Goal: Task Accomplishment & Management: Complete application form

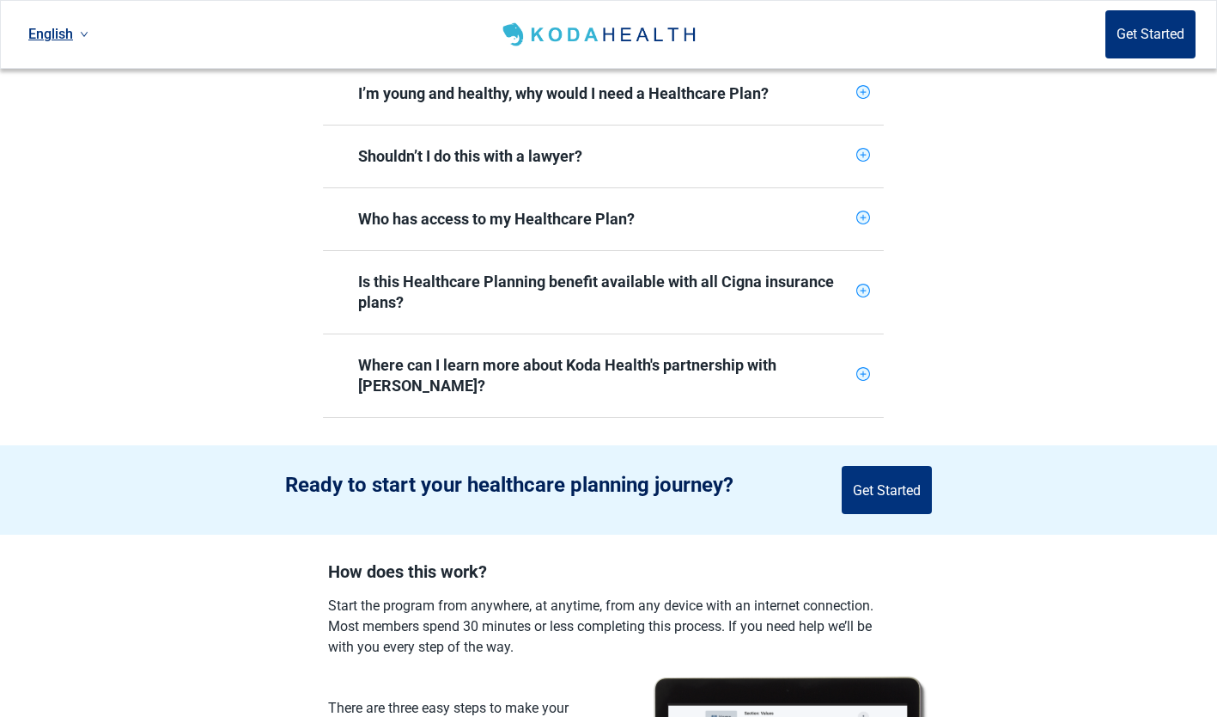
scroll to position [842, 0]
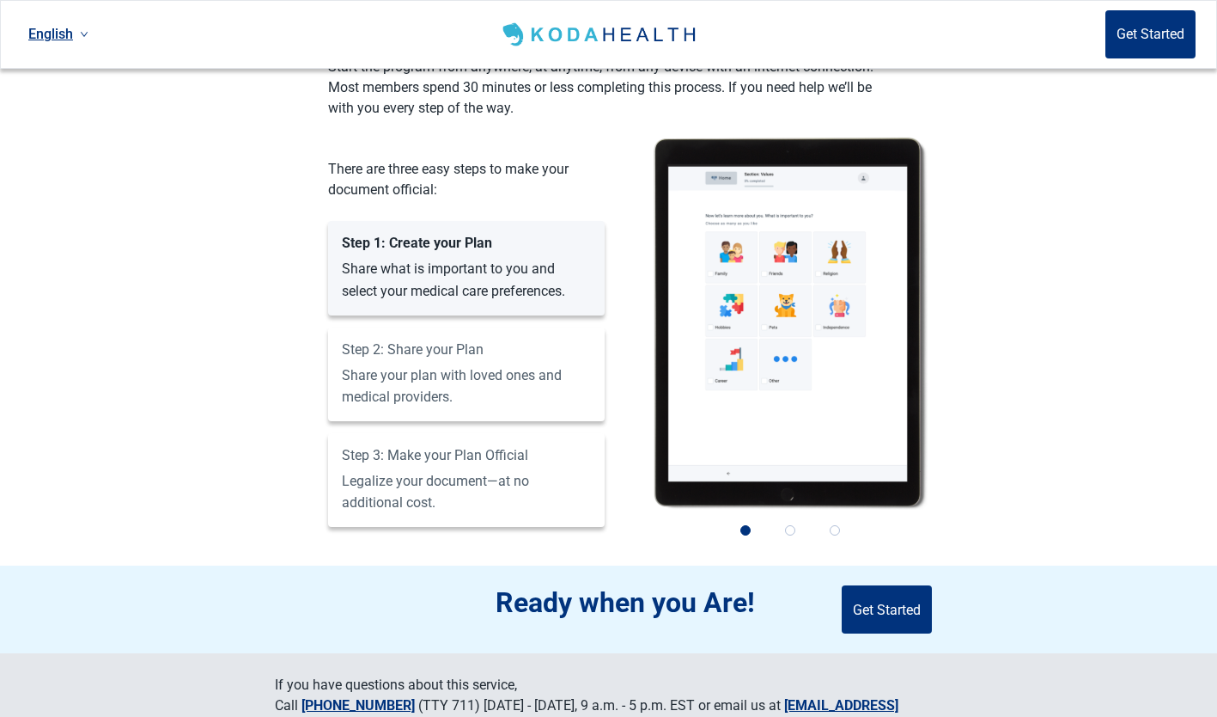
click at [890, 585] on button "Get Started" at bounding box center [887, 609] width 90 height 48
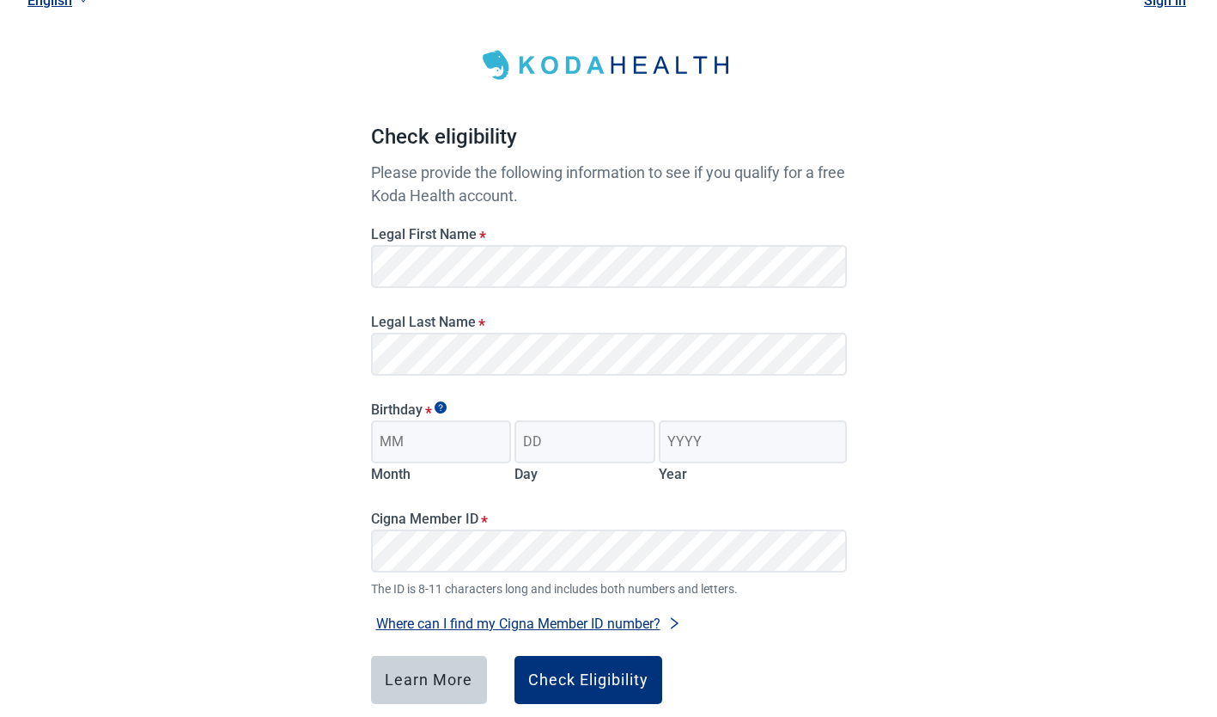
scroll to position [56, 0]
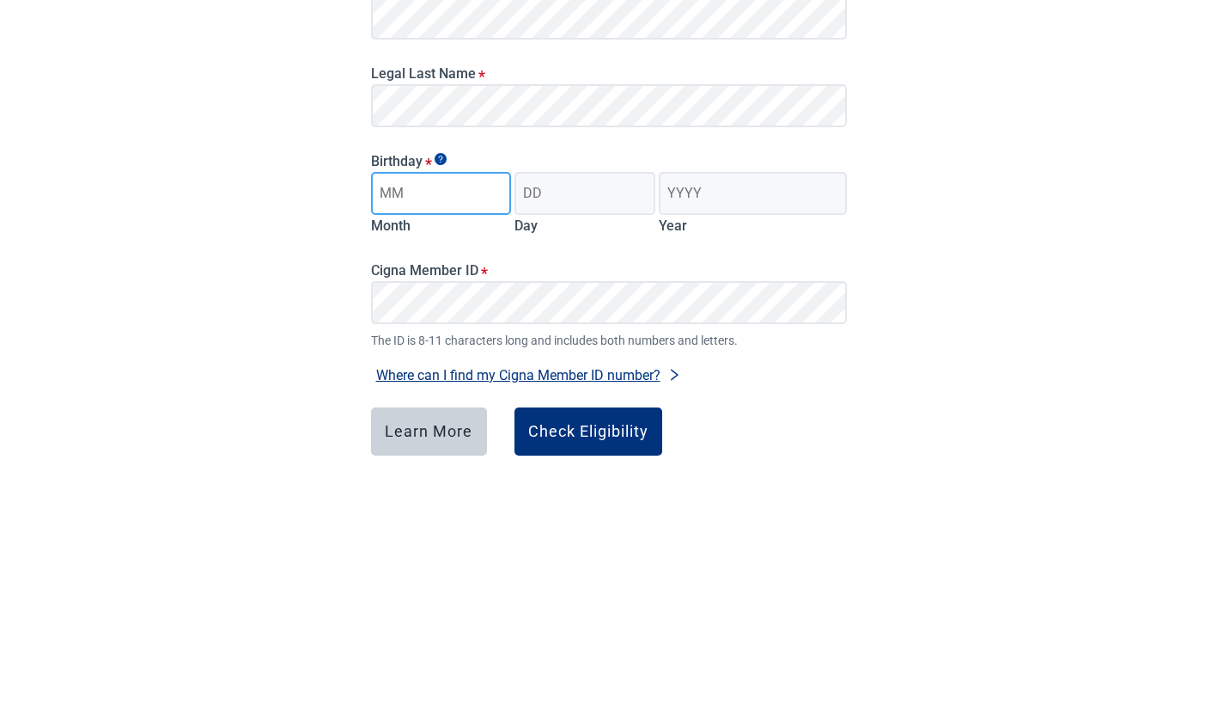
click at [408, 446] on input "Month" at bounding box center [441, 445] width 141 height 43
type input "06"
type input "21"
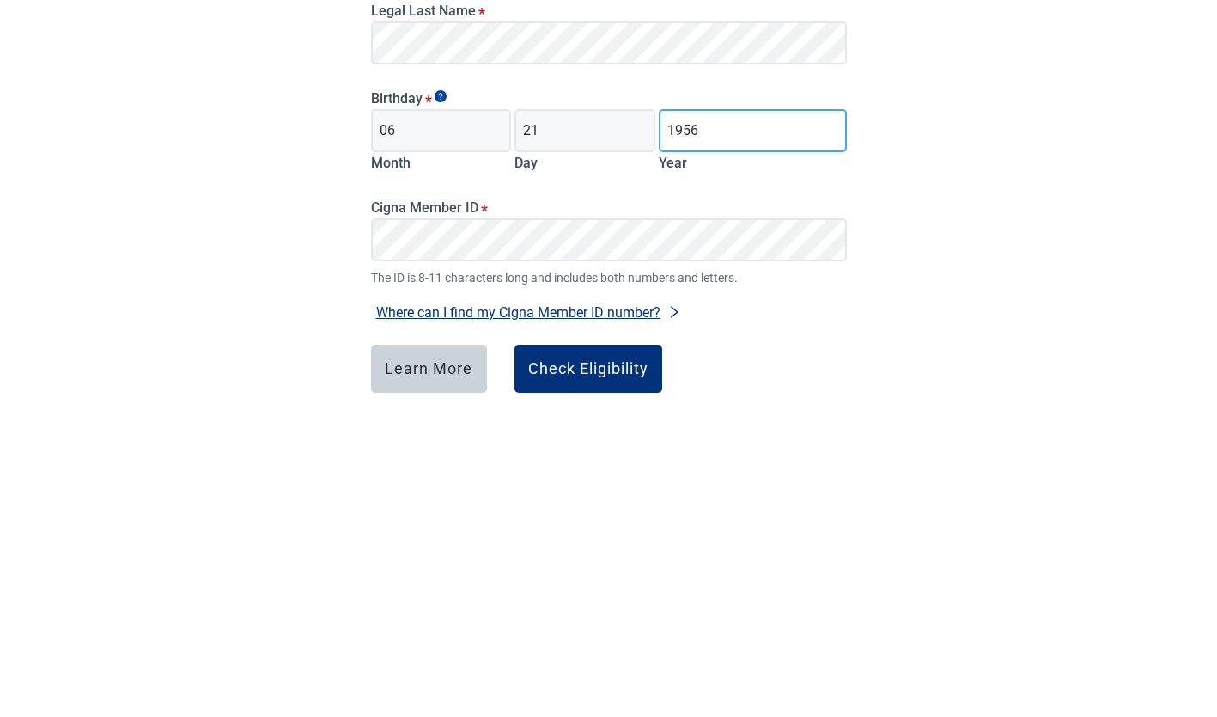
type input "1956"
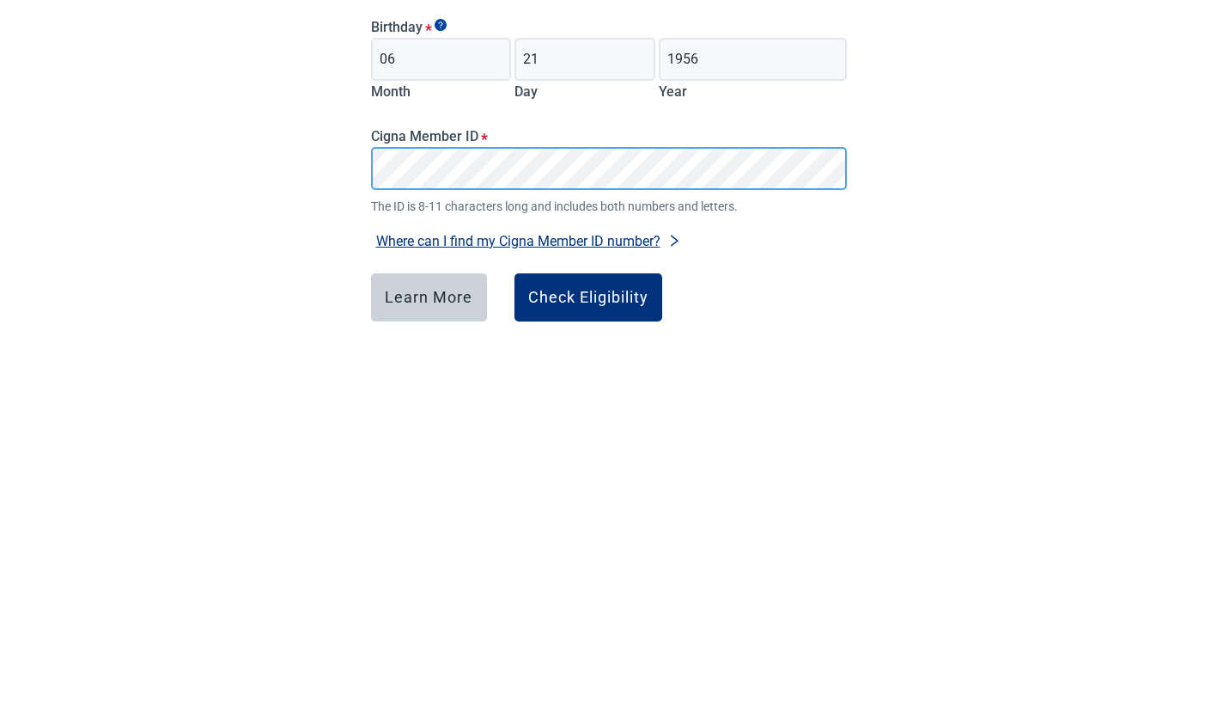
scroll to position [75, 0]
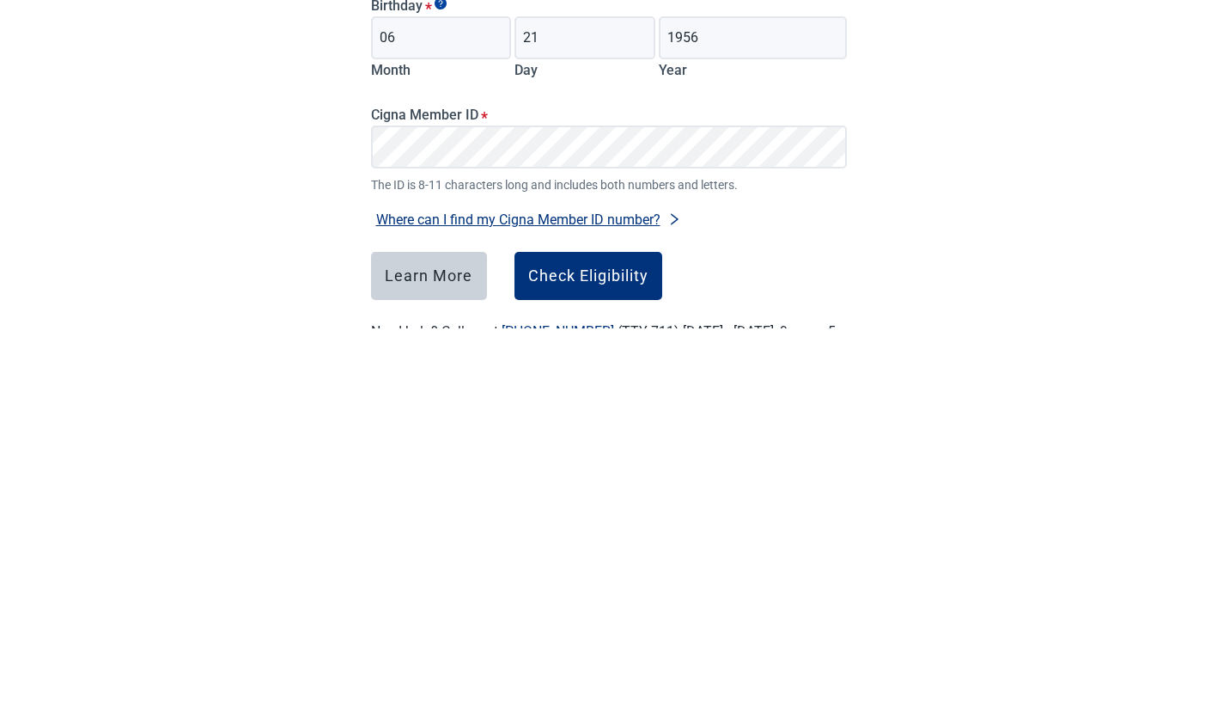
click at [601, 664] on div "Check Eligibility" at bounding box center [588, 664] width 120 height 17
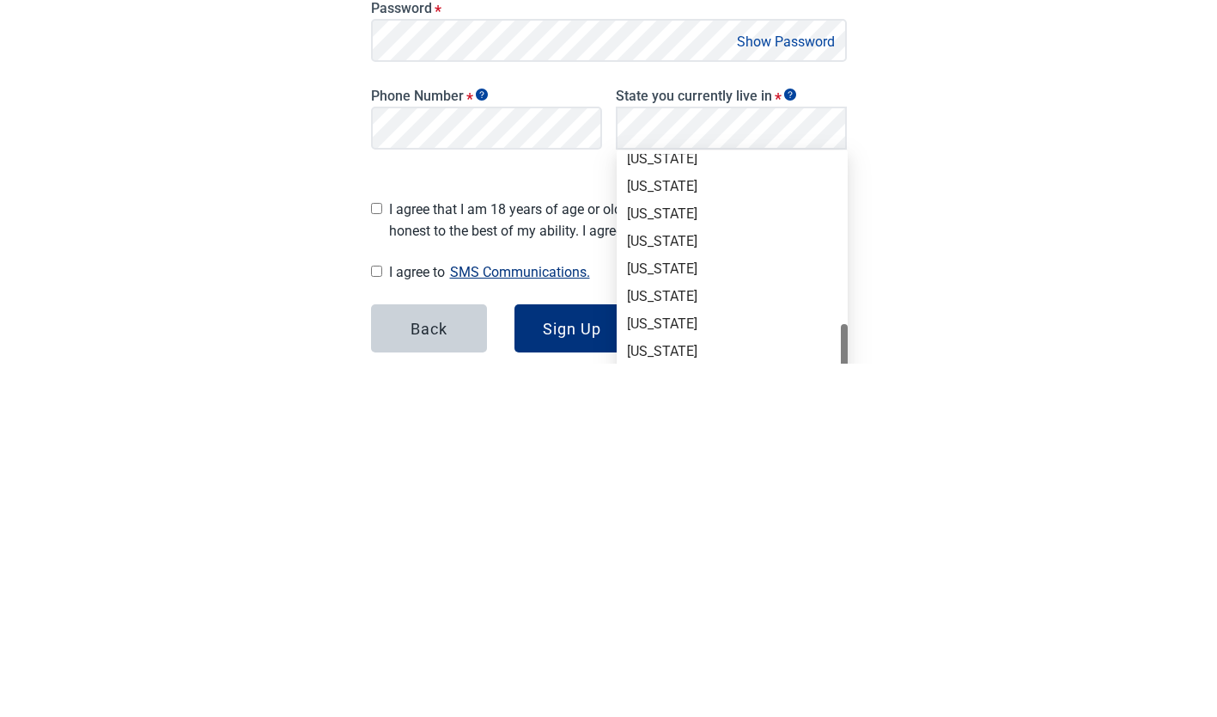
scroll to position [1135, 0]
click at [658, 657] on div "[US_STATE]" at bounding box center [732, 650] width 210 height 19
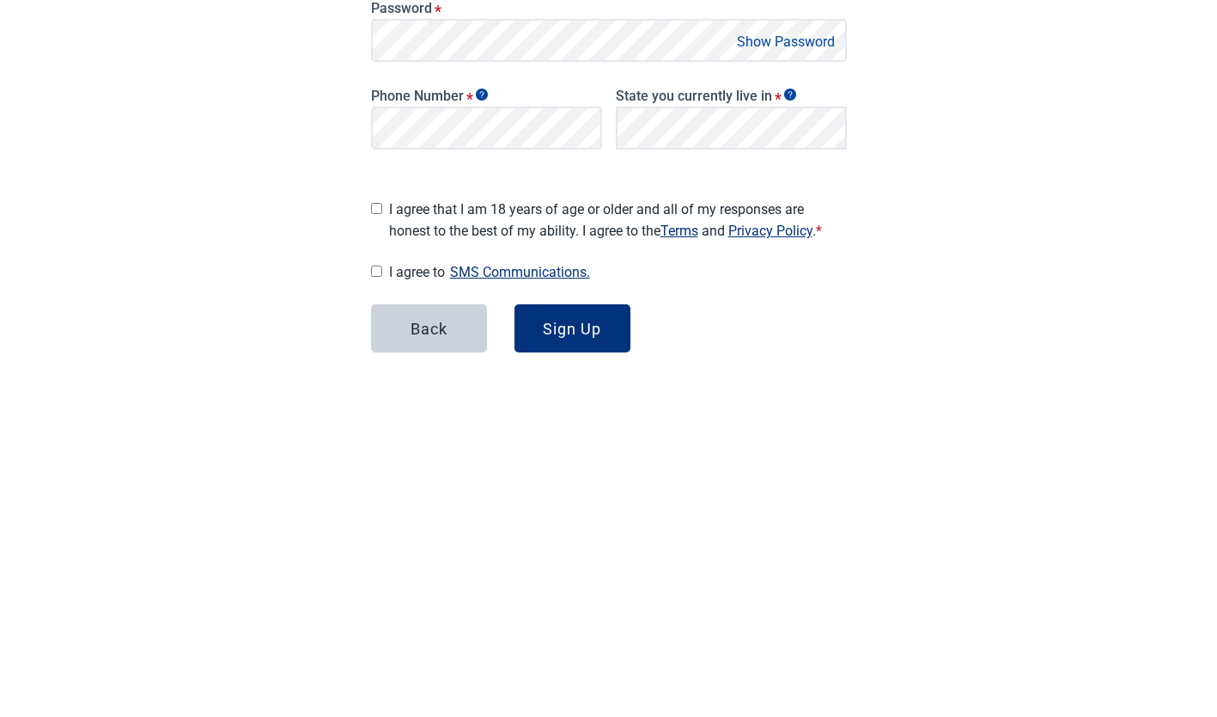
click at [376, 556] on input "I agree that I am 18 years of age or older and all of my responses are honest t…" at bounding box center [376, 561] width 11 height 11
checkbox input "true"
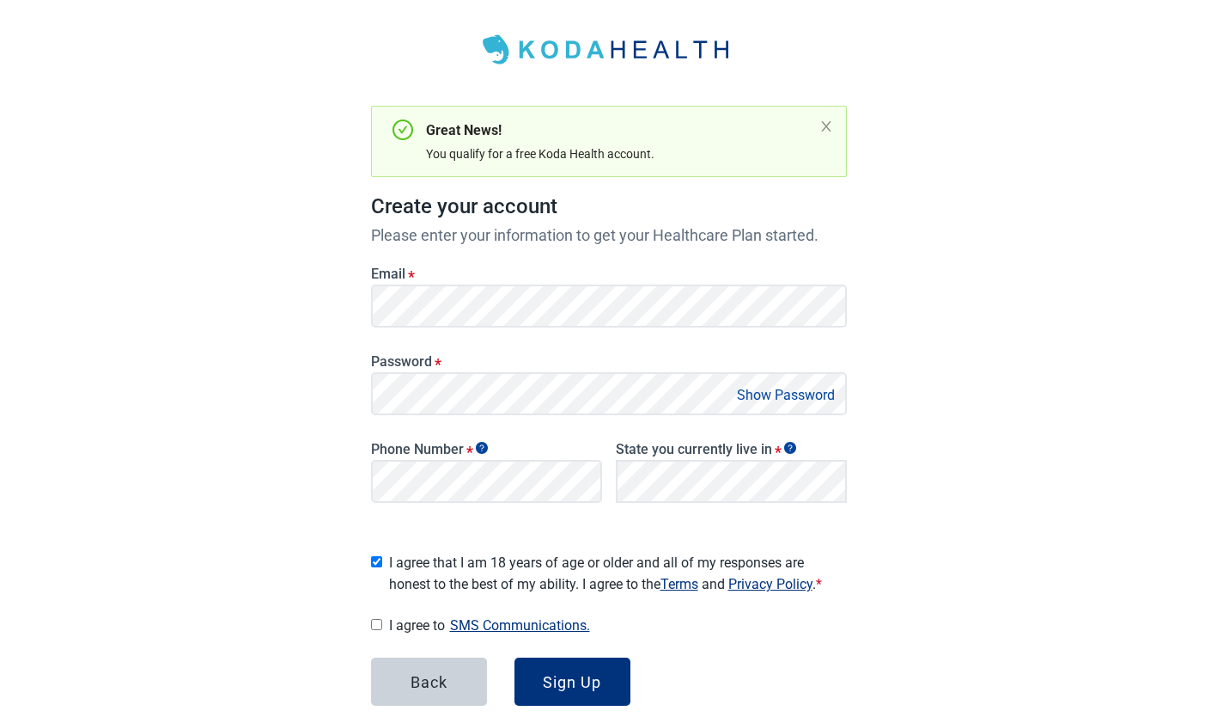
click at [381, 619] on input "I agree to SMS Communications." at bounding box center [376, 624] width 11 height 11
checkbox input "true"
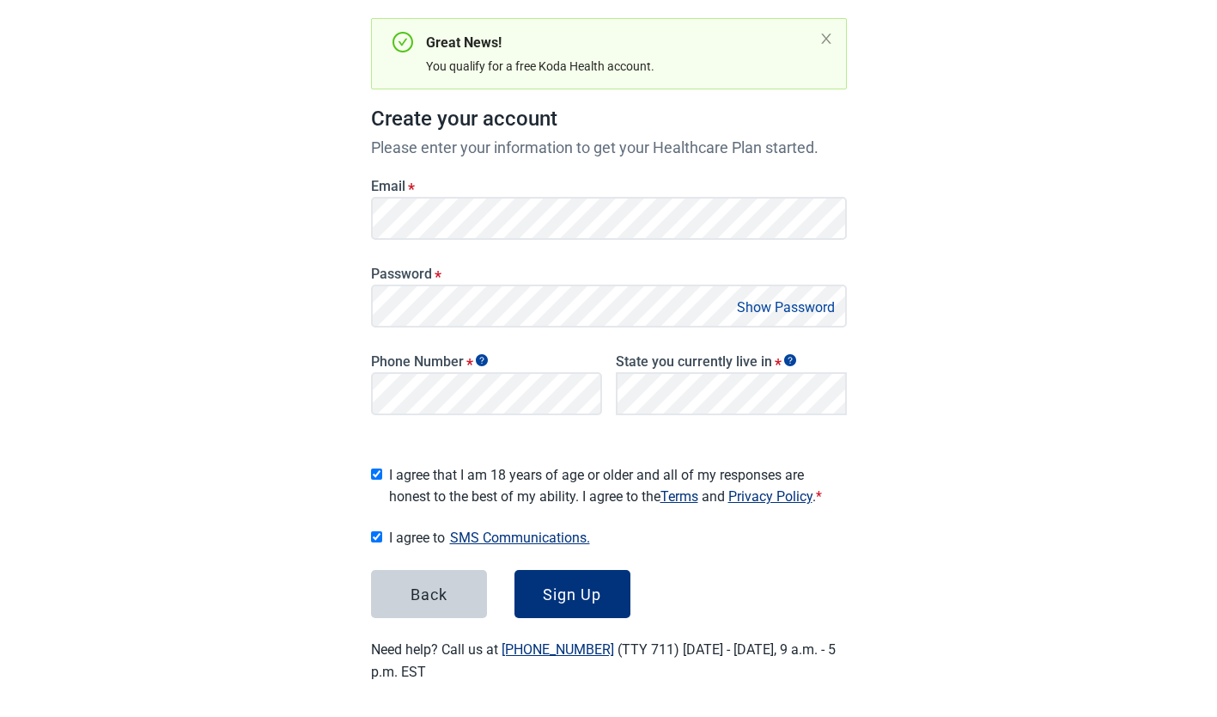
click at [588, 593] on div "Sign Up" at bounding box center [572, 593] width 58 height 17
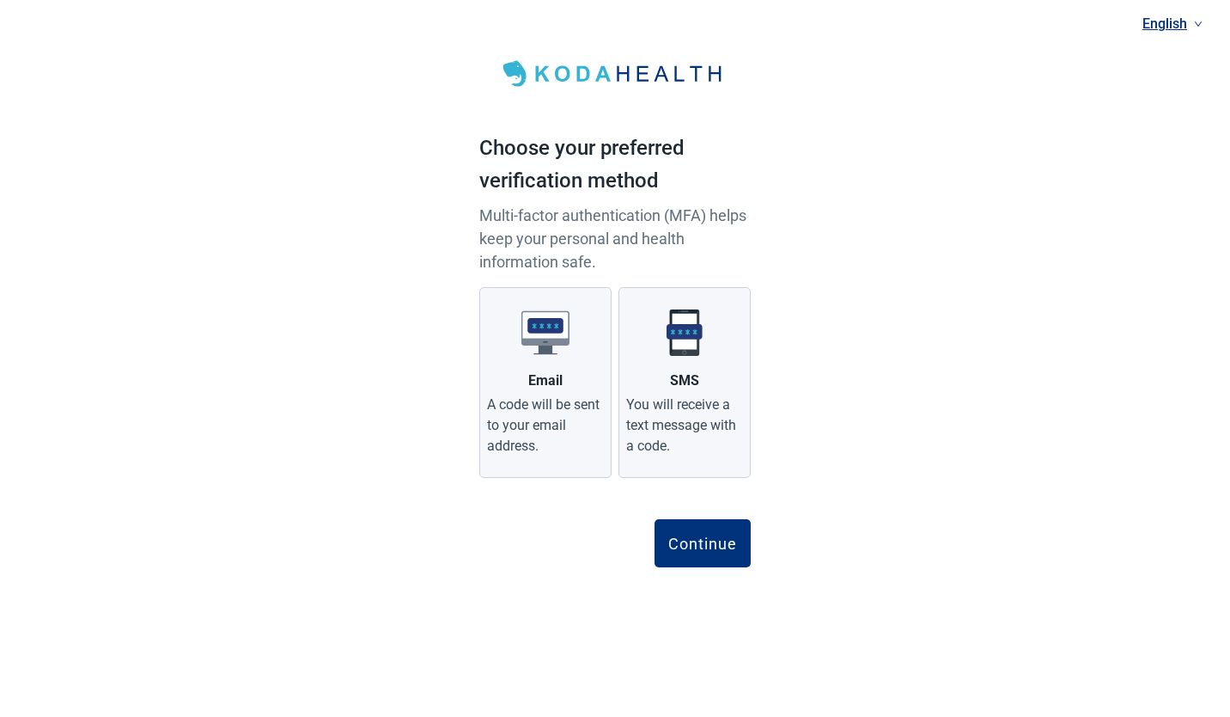
click at [715, 417] on div "You will receive a text message with a code." at bounding box center [684, 425] width 117 height 62
click at [0, 0] on input "SMS You will receive a text message with a code." at bounding box center [0, 0] width 0 height 0
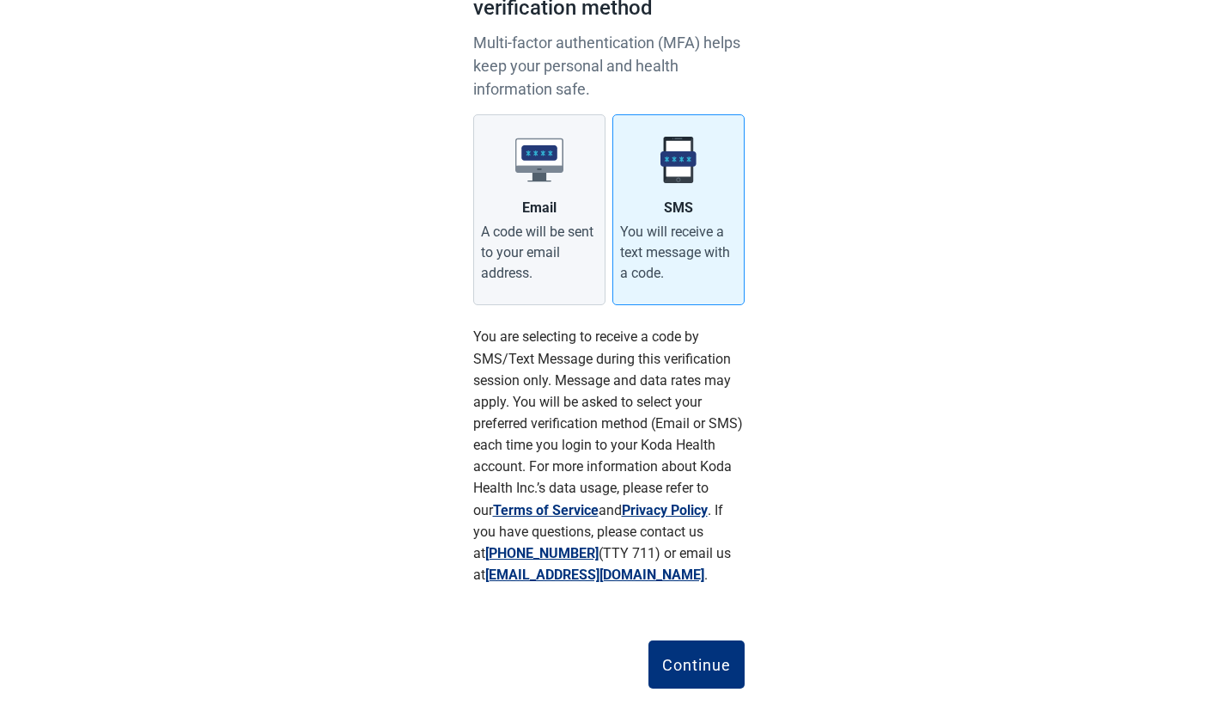
scroll to position [199, 0]
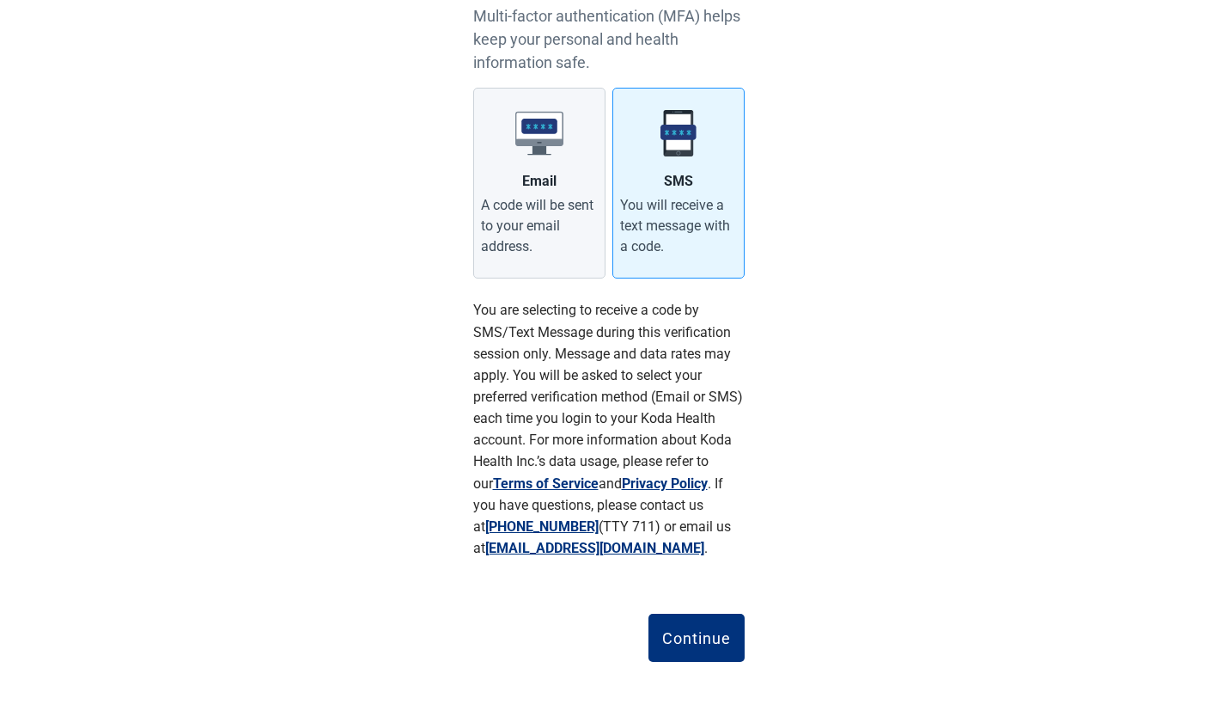
click at [685, 641] on div "Continue" at bounding box center [696, 637] width 69 height 17
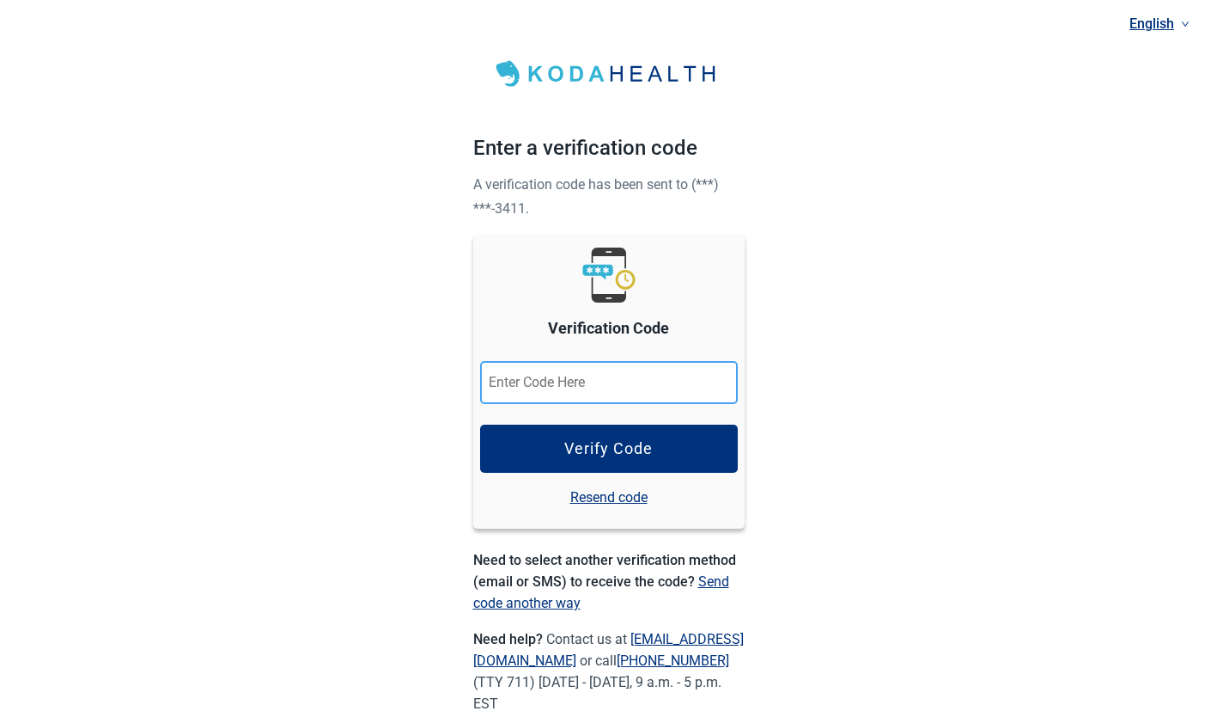
click at [506, 375] on input "Verification Code" at bounding box center [609, 382] width 258 height 43
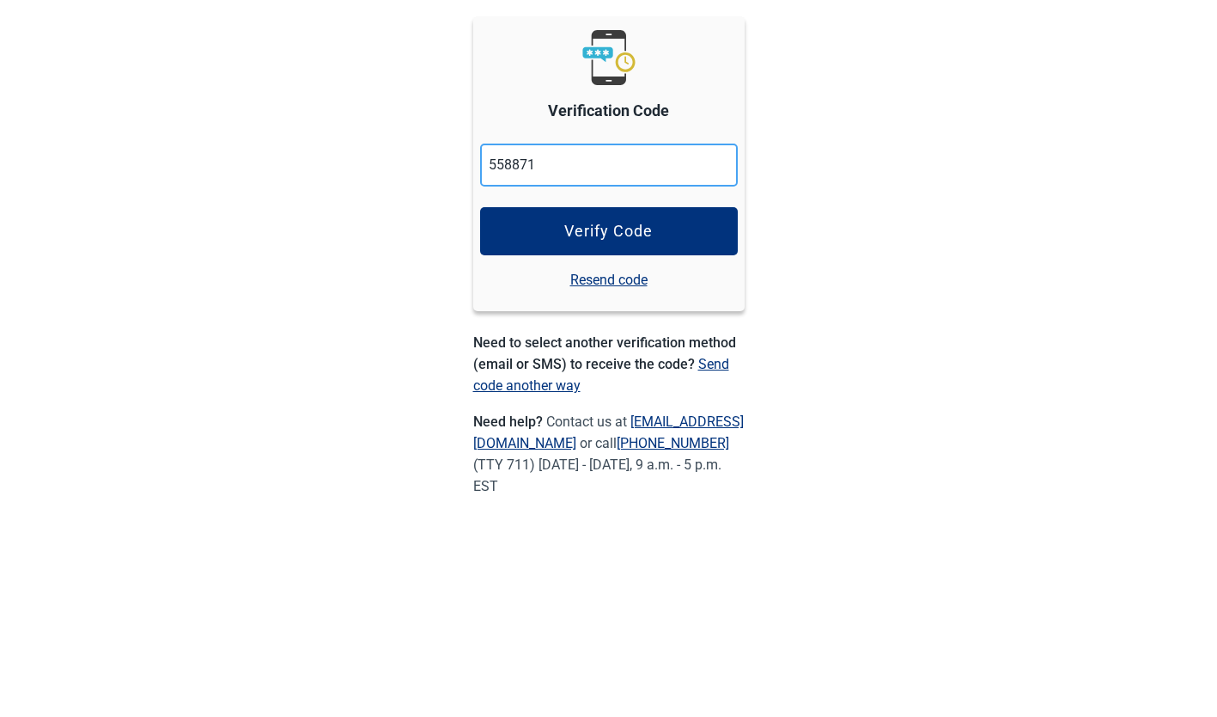
type input "558871"
click at [631, 430] on button "Verify Code" at bounding box center [609, 448] width 258 height 48
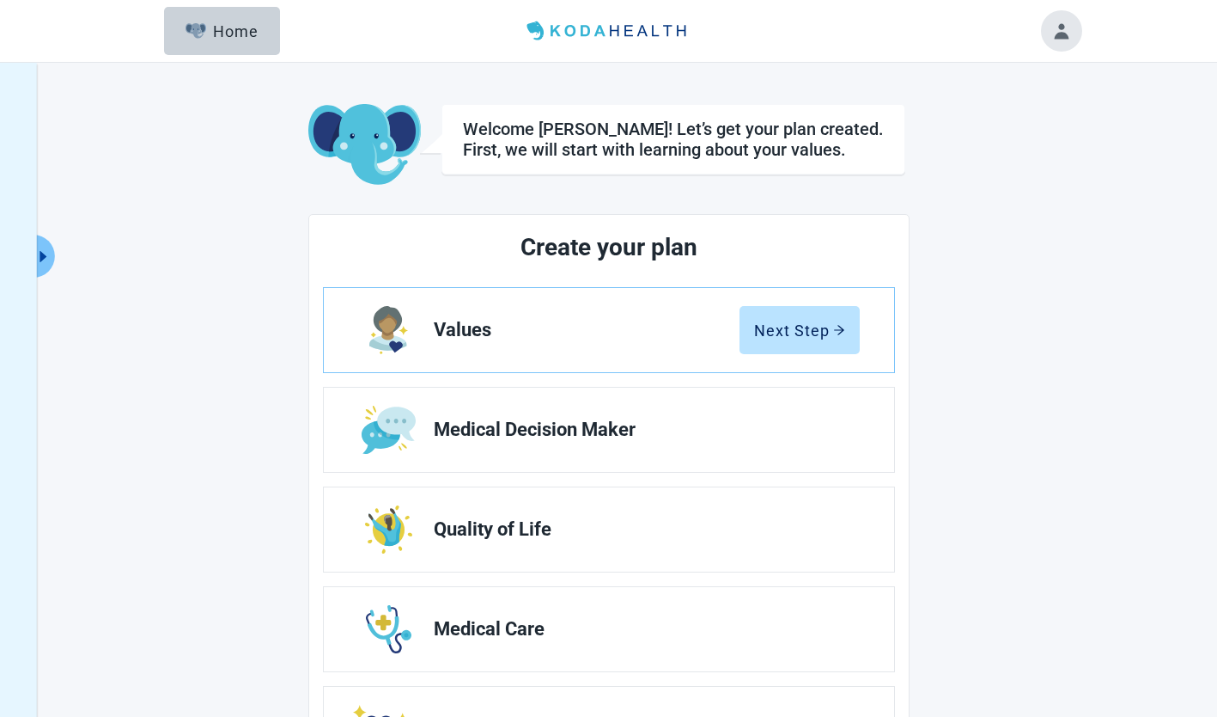
click at [827, 327] on div "Next Step" at bounding box center [799, 329] width 91 height 17
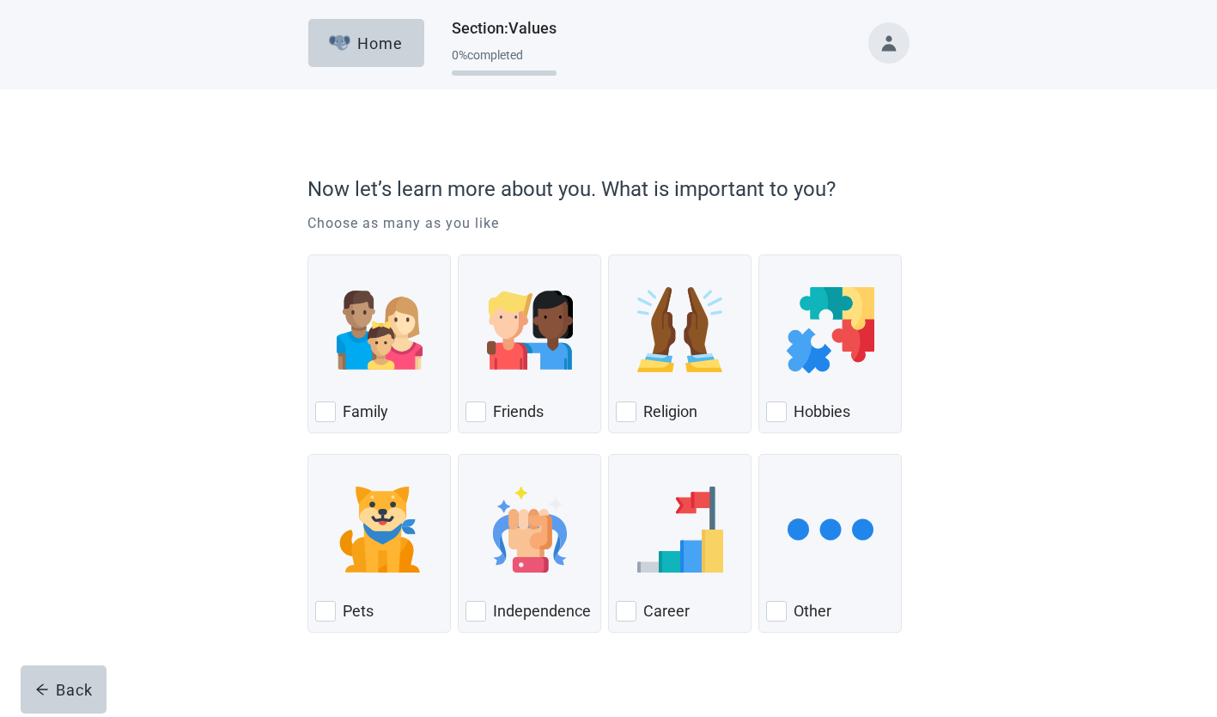
click at [480, 616] on div "Independence, checkbox, not checked" at bounding box center [476, 611] width 21 height 21
click at [459, 454] on input "Independence" at bounding box center [458, 454] width 1 height 1
checkbox input "true"
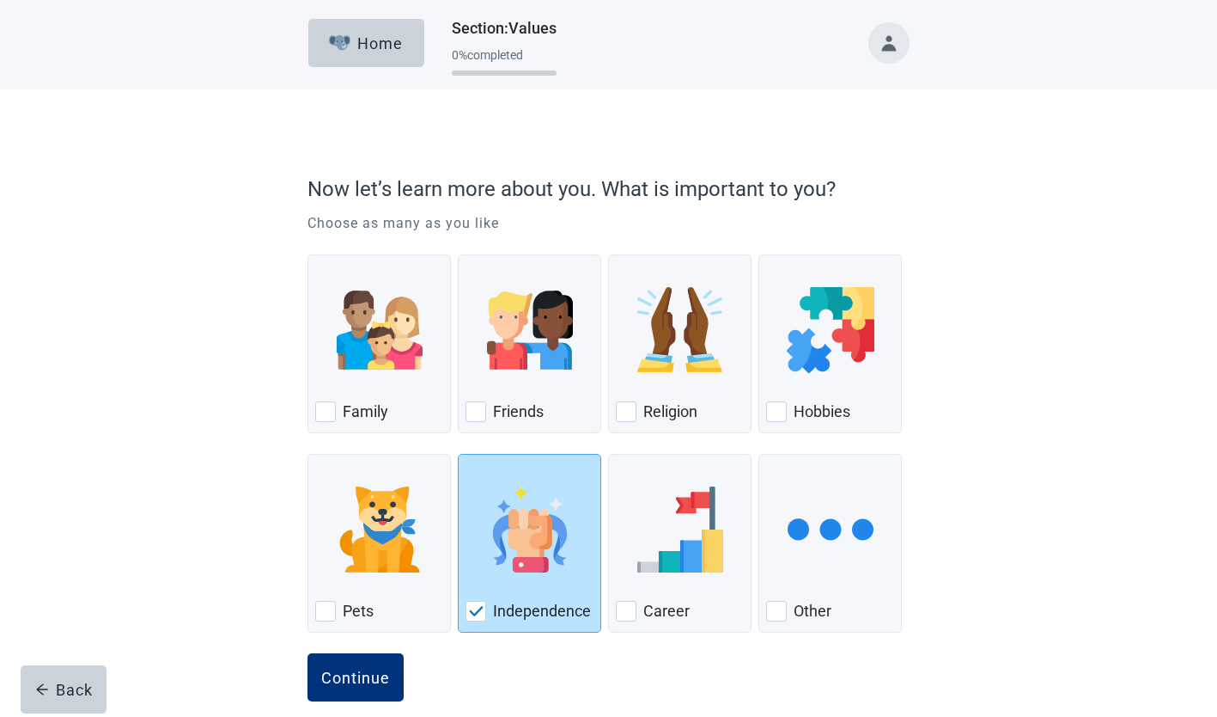
click at [348, 409] on label "Family" at bounding box center [366, 411] width 46 height 21
checkbox input "true"
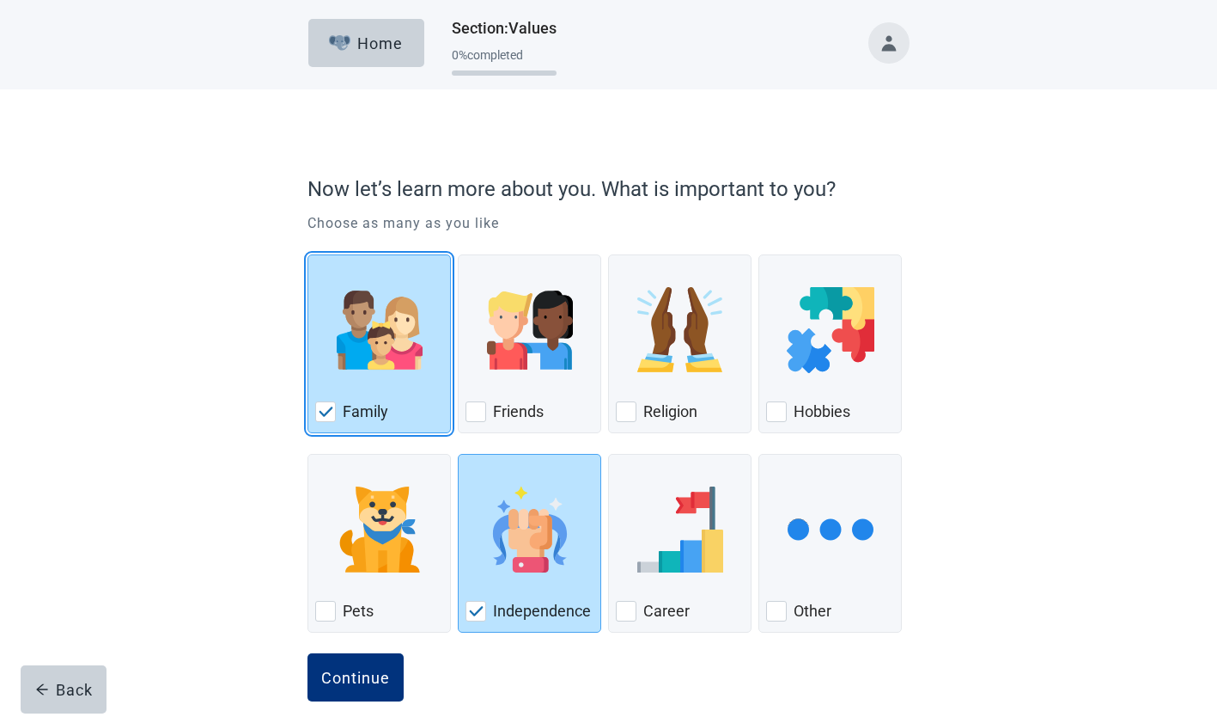
click at [366, 682] on div "Continue" at bounding box center [355, 676] width 69 height 17
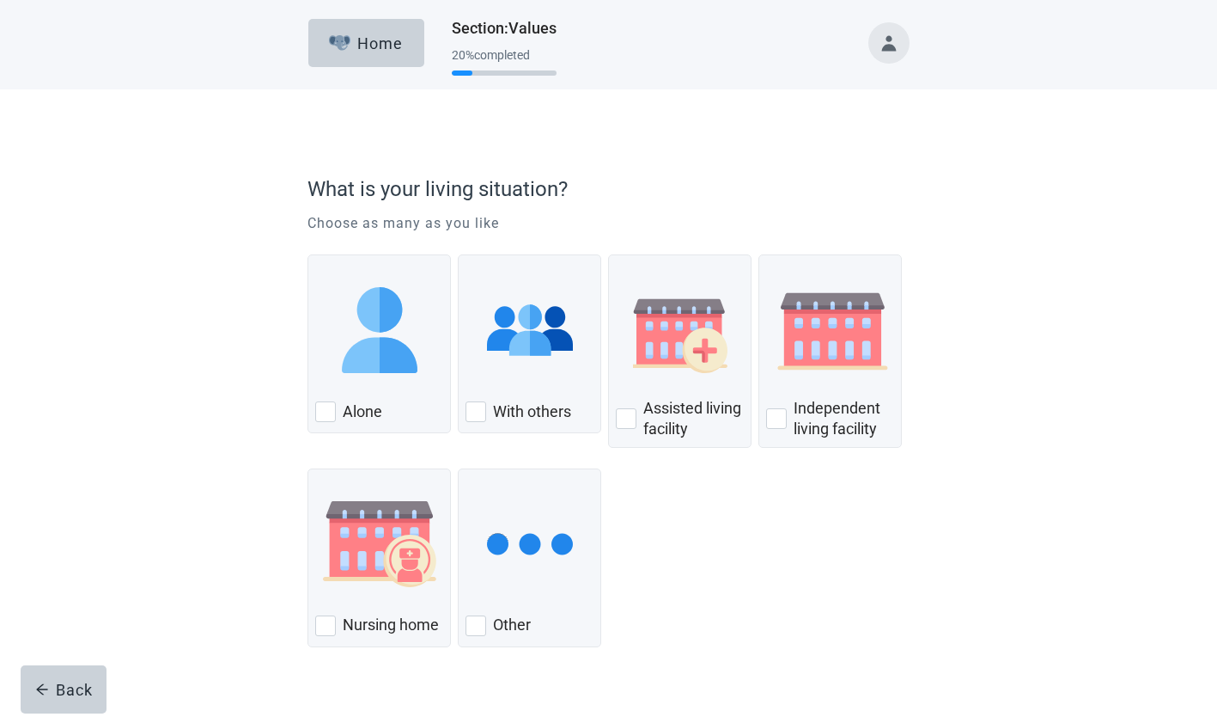
click at [473, 409] on div "With Others, checkbox, not checked" at bounding box center [476, 411] width 21 height 21
click at [459, 255] on input "With others" at bounding box center [458, 254] width 1 height 1
checkbox input "true"
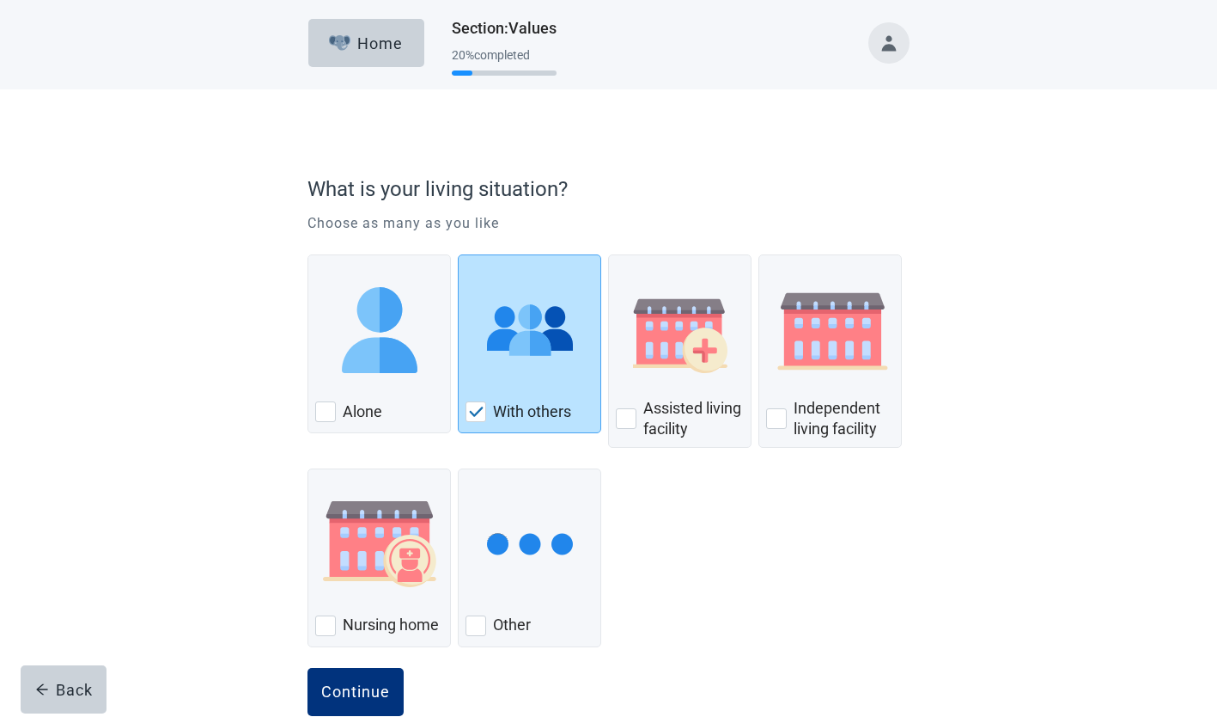
click at [350, 688] on div "Continue" at bounding box center [355, 691] width 69 height 17
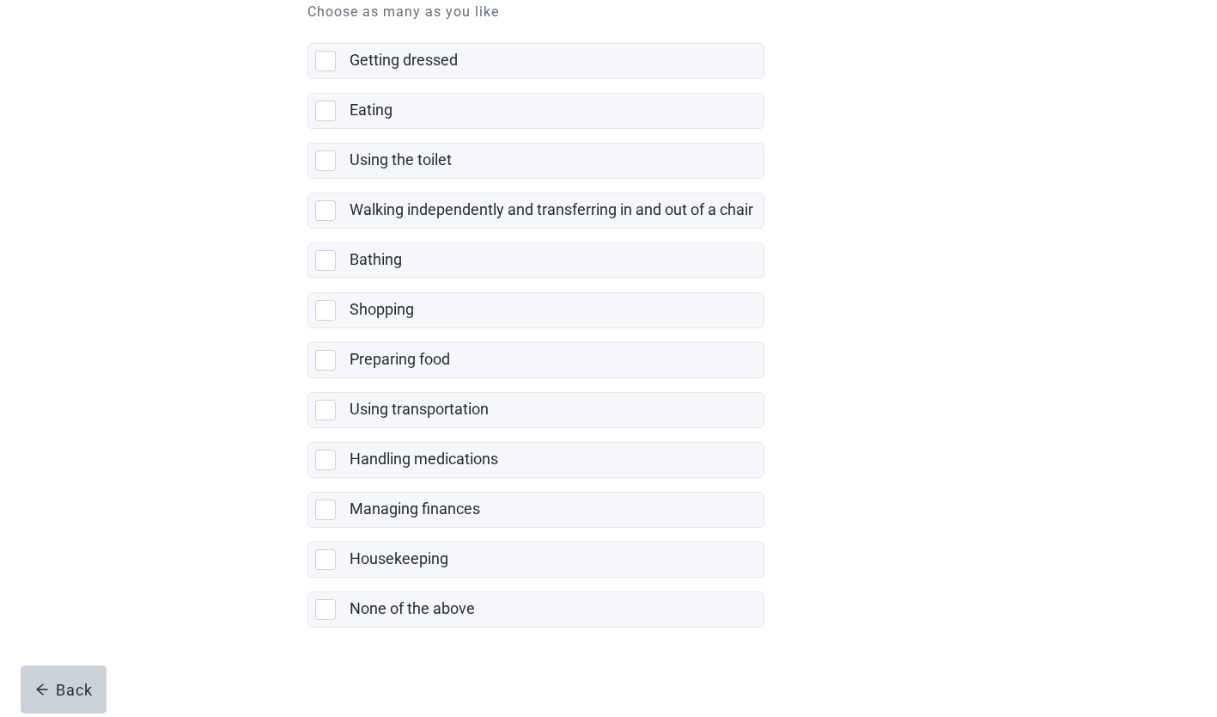
scroll to position [234, 0]
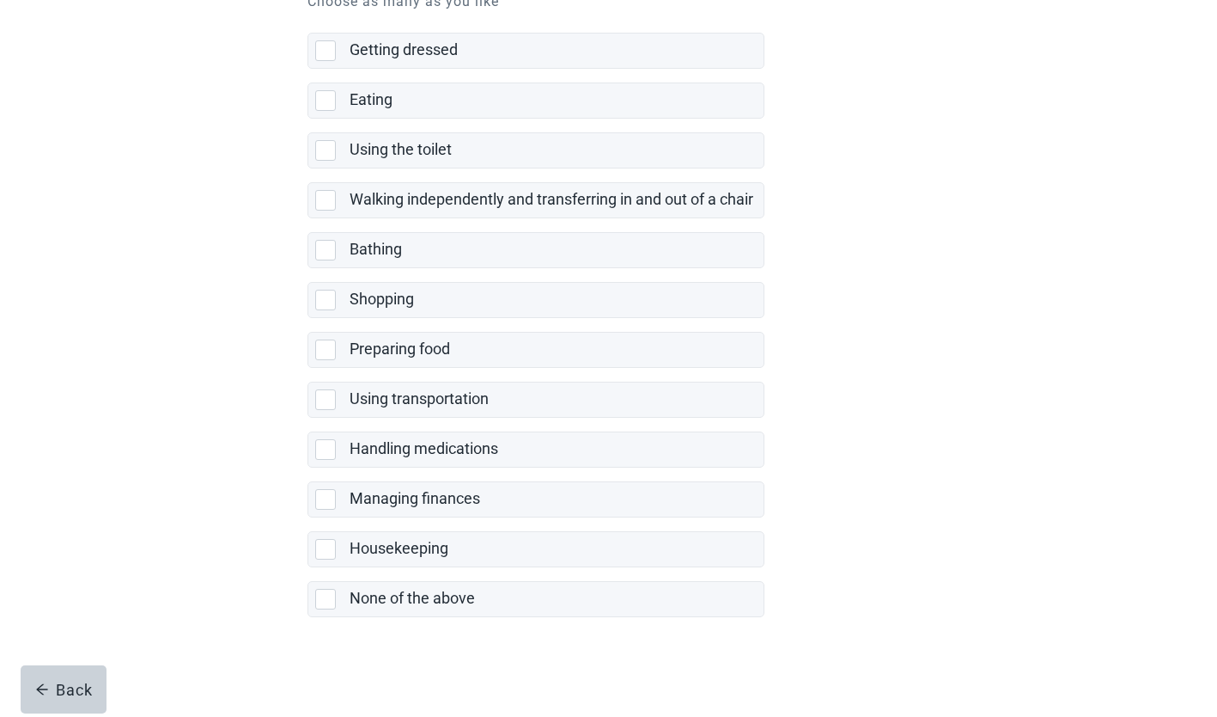
click at [314, 600] on div "None of the above" at bounding box center [535, 599] width 455 height 34
click at [308, 568] on input "None of the above" at bounding box center [308, 567] width 1 height 1
checkbox input "true"
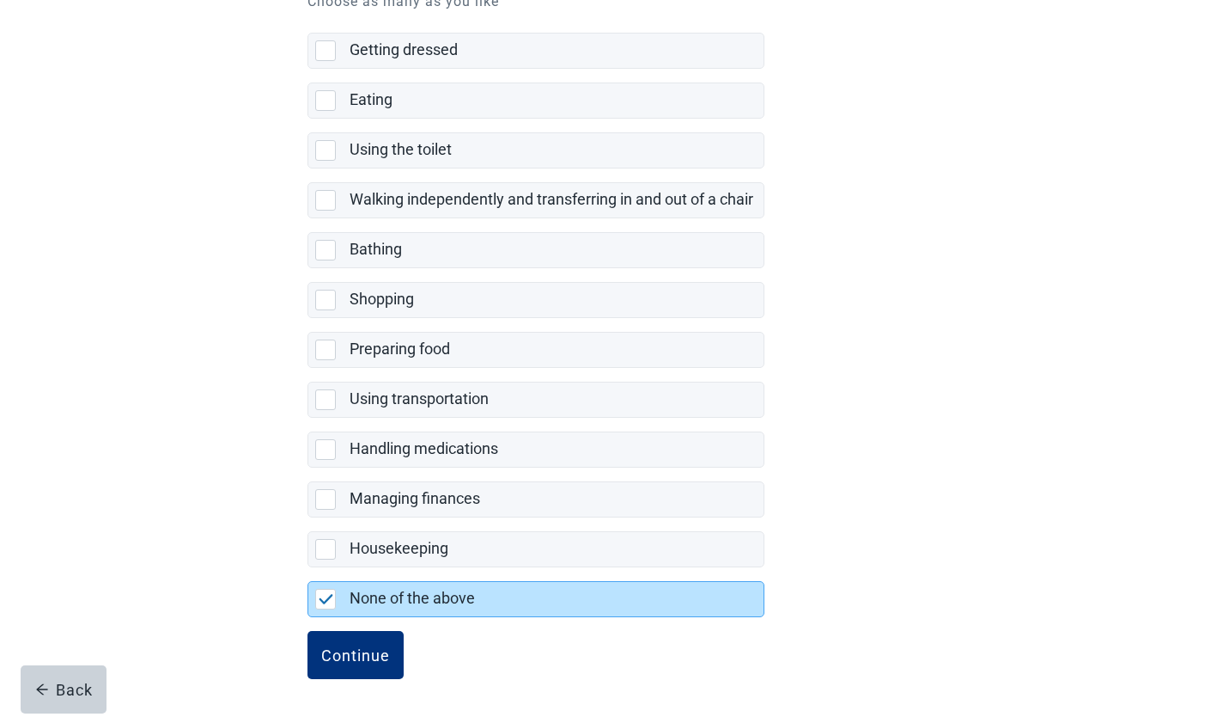
click at [358, 662] on div "Continue" at bounding box center [355, 654] width 69 height 17
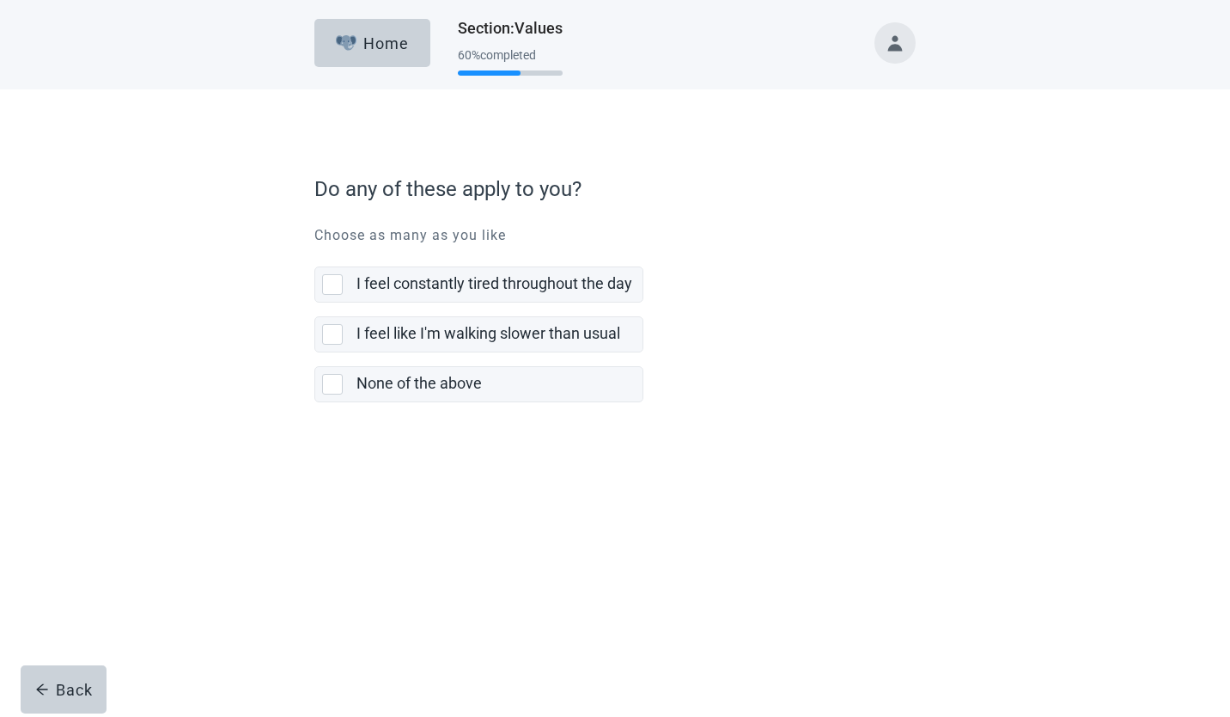
click at [328, 278] on div "I feel constantly tired throughout the day, checkbox, not selected" at bounding box center [332, 284] width 21 height 21
click at [315, 253] on input "I feel constantly tired throughout the day" at bounding box center [314, 253] width 1 height 1
checkbox input "true"
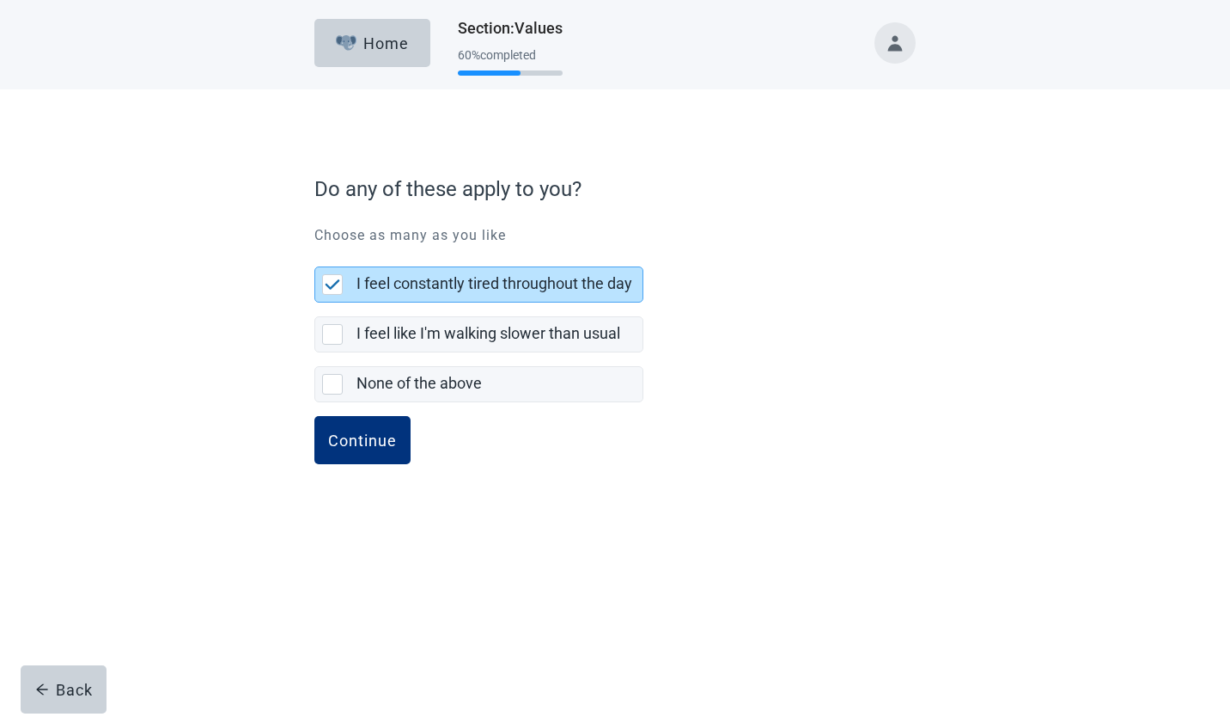
click at [372, 447] on div "Continue" at bounding box center [362, 439] width 69 height 17
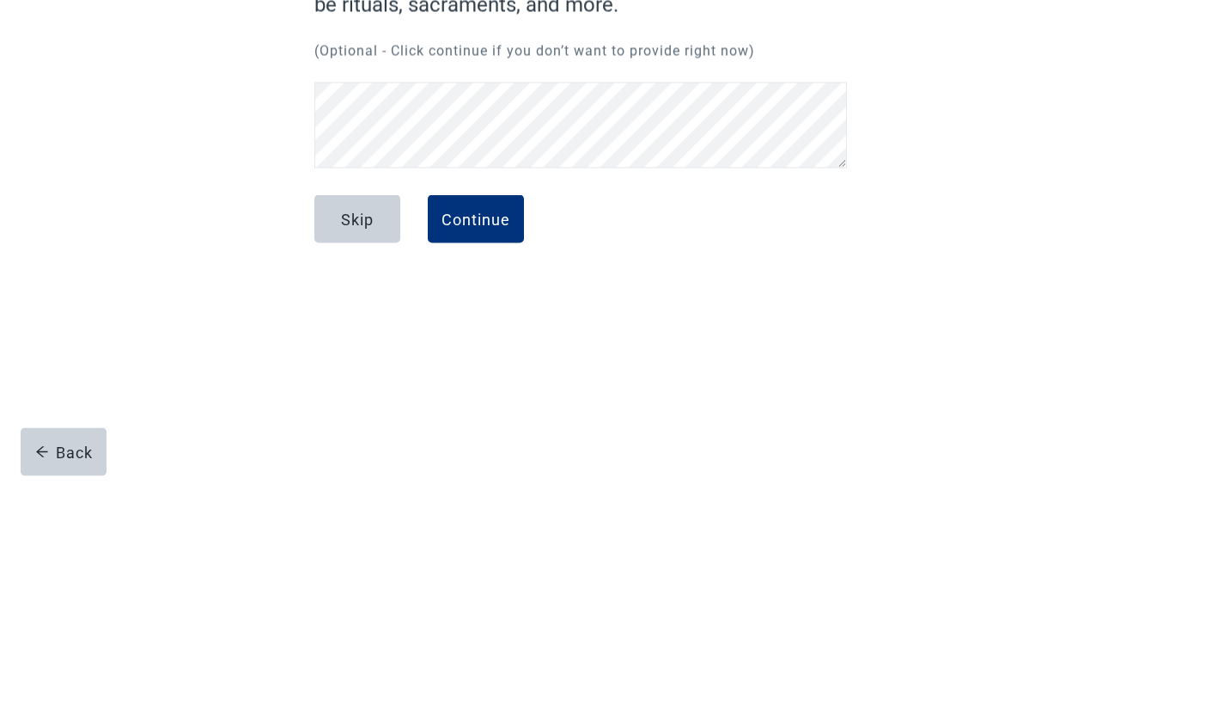
click at [493, 455] on div "Continue" at bounding box center [476, 456] width 69 height 17
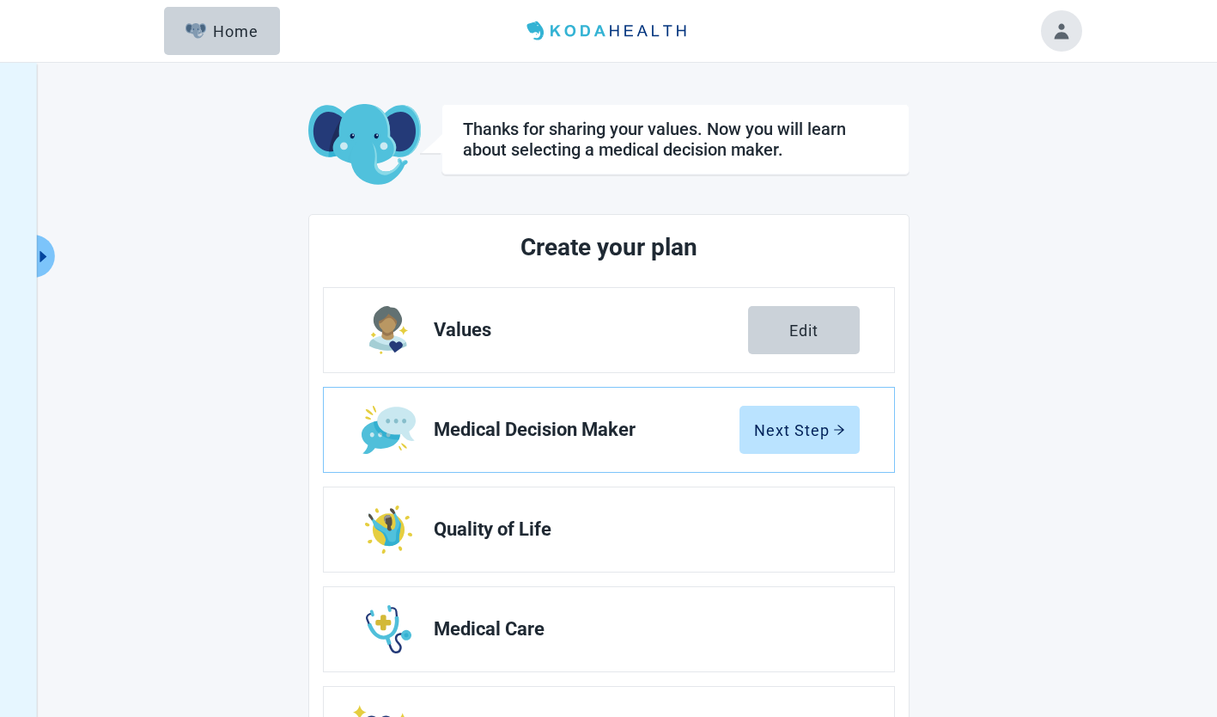
click at [814, 424] on div "Next Step" at bounding box center [799, 429] width 91 height 17
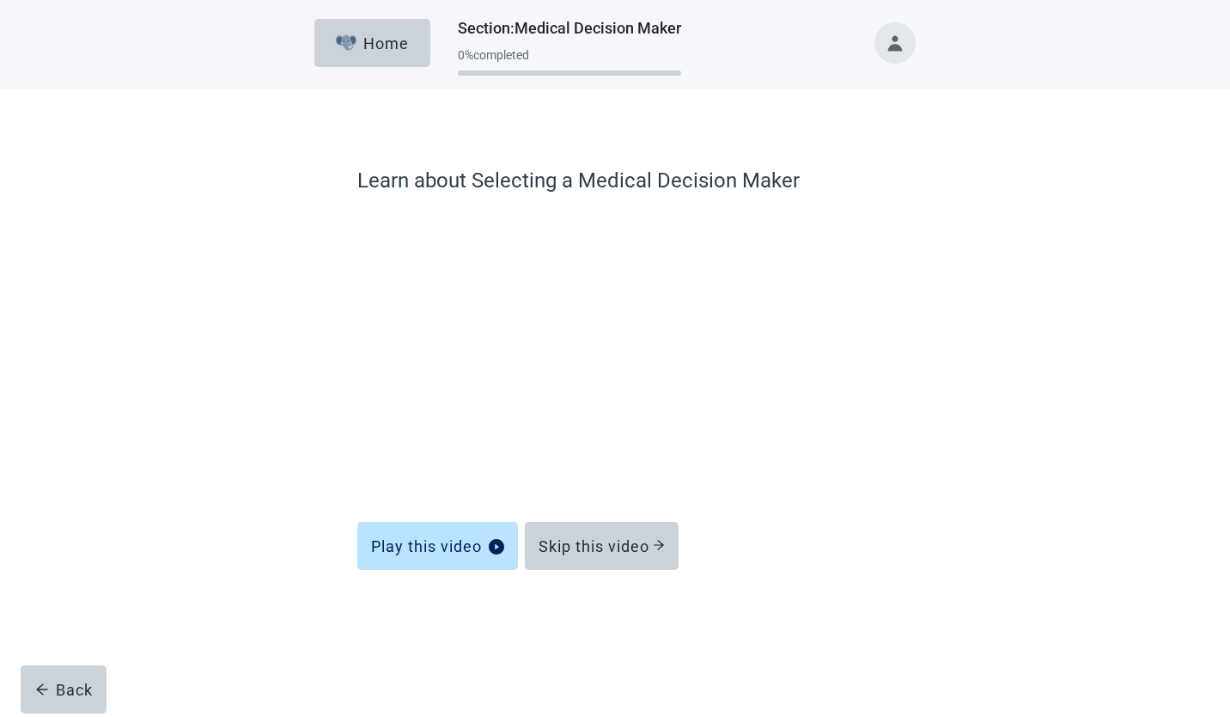
click at [642, 541] on div "Skip this video" at bounding box center [602, 545] width 126 height 17
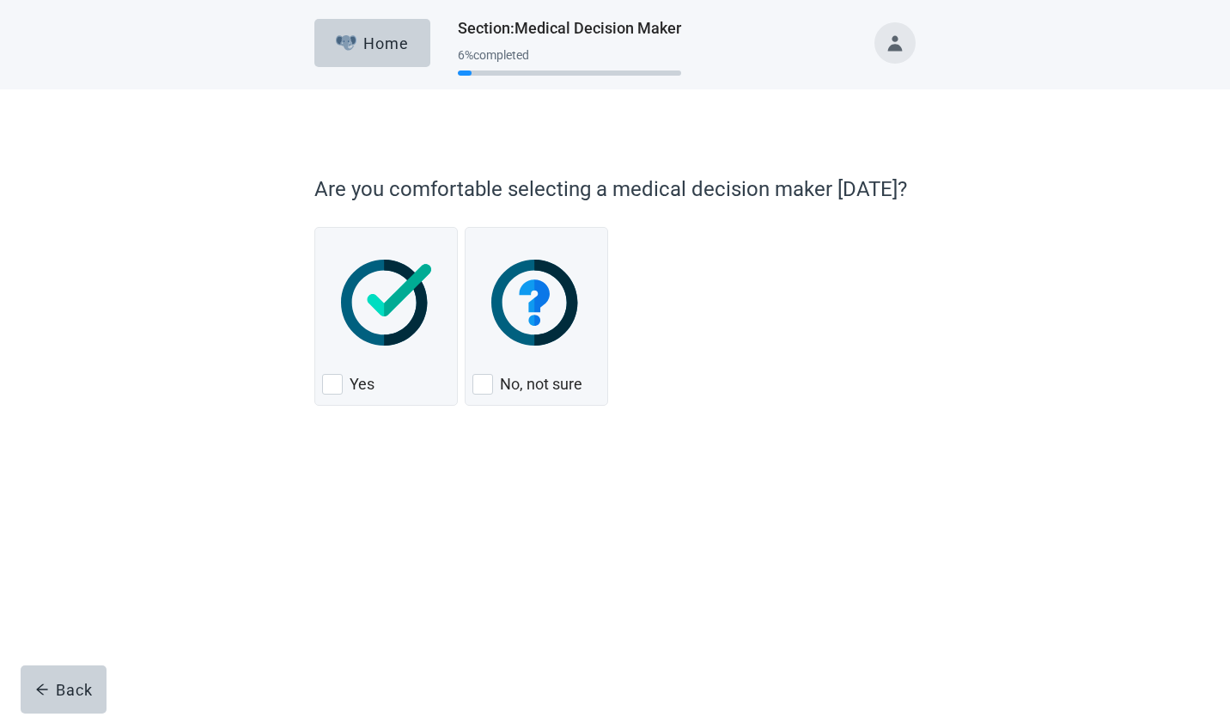
click at [327, 383] on div "Yes, checkbox, not checked" at bounding box center [332, 384] width 21 height 21
click at [315, 228] on input "Yes" at bounding box center [314, 227] width 1 height 1
checkbox input "true"
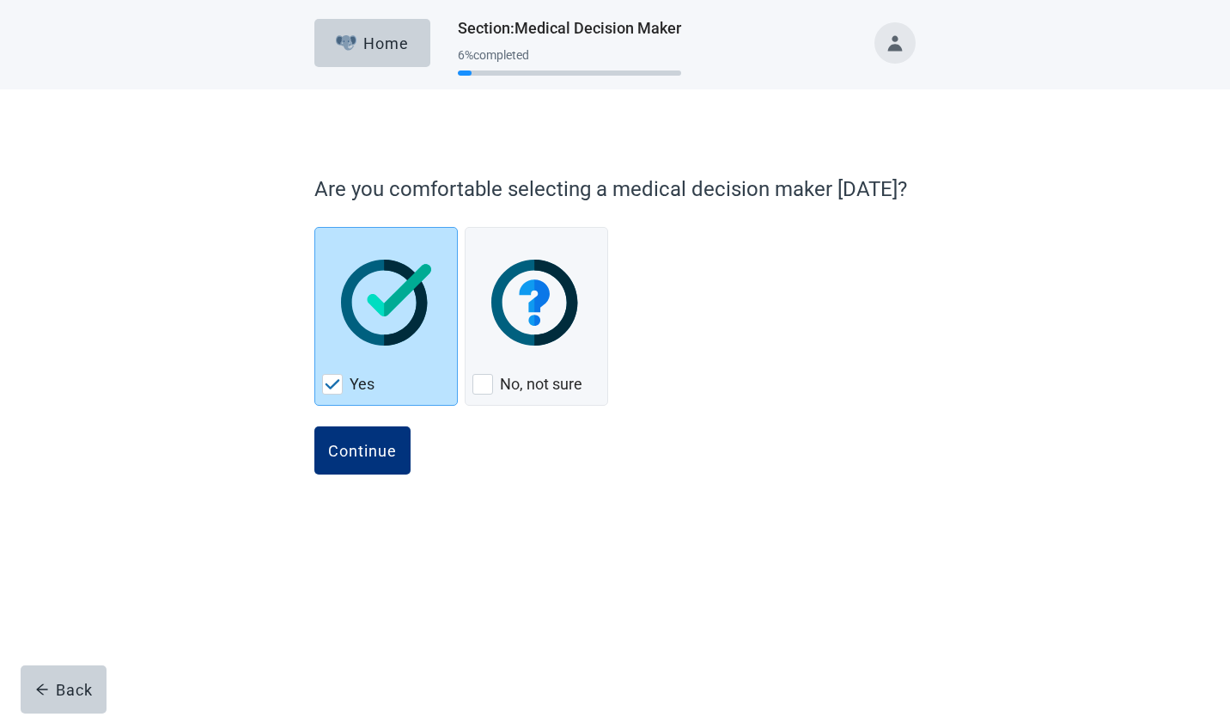
click at [363, 452] on div "Continue" at bounding box center [362, 450] width 69 height 17
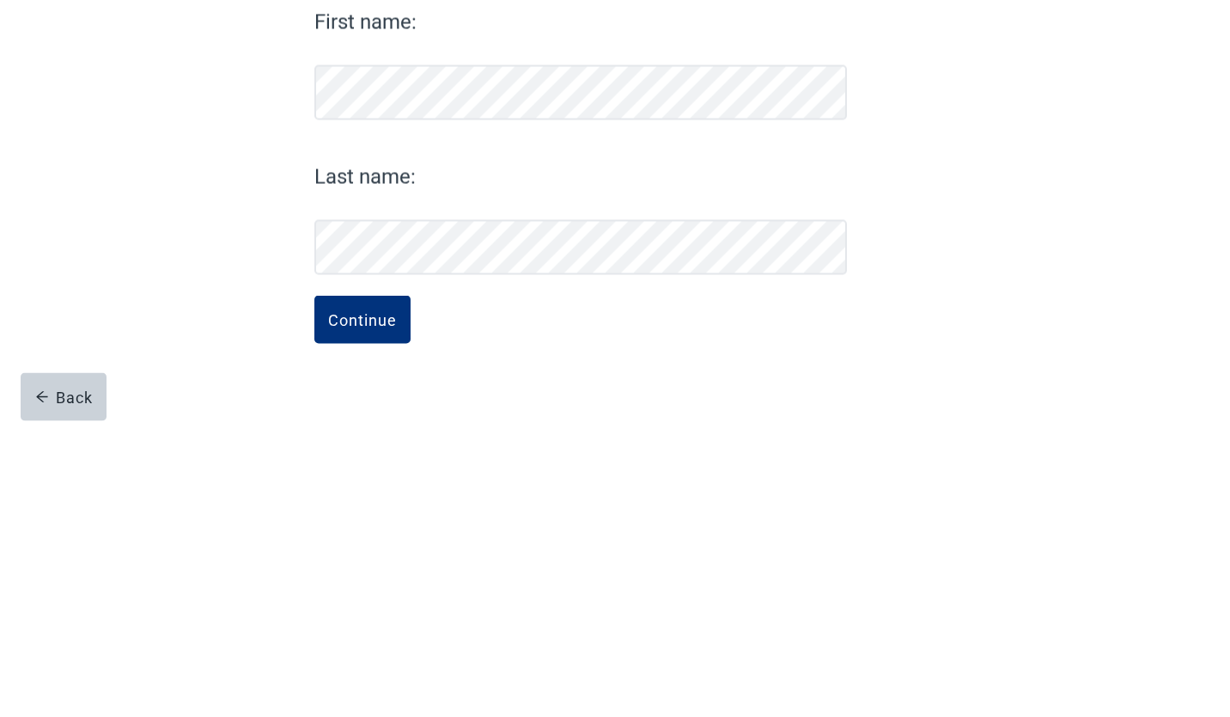
click at [359, 613] on div "Continue" at bounding box center [362, 611] width 69 height 17
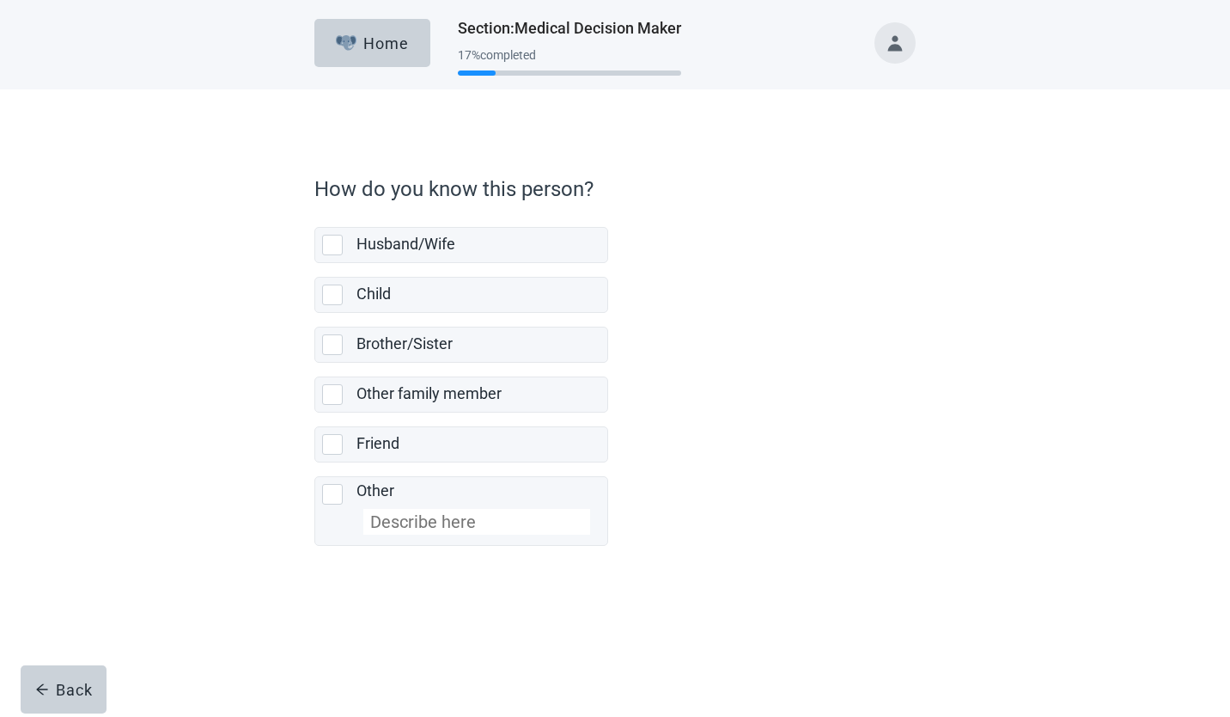
click at [329, 290] on div "Child, checkbox, not selected" at bounding box center [332, 294] width 21 height 21
click at [315, 264] on input "Child" at bounding box center [314, 263] width 1 height 1
checkbox input "true"
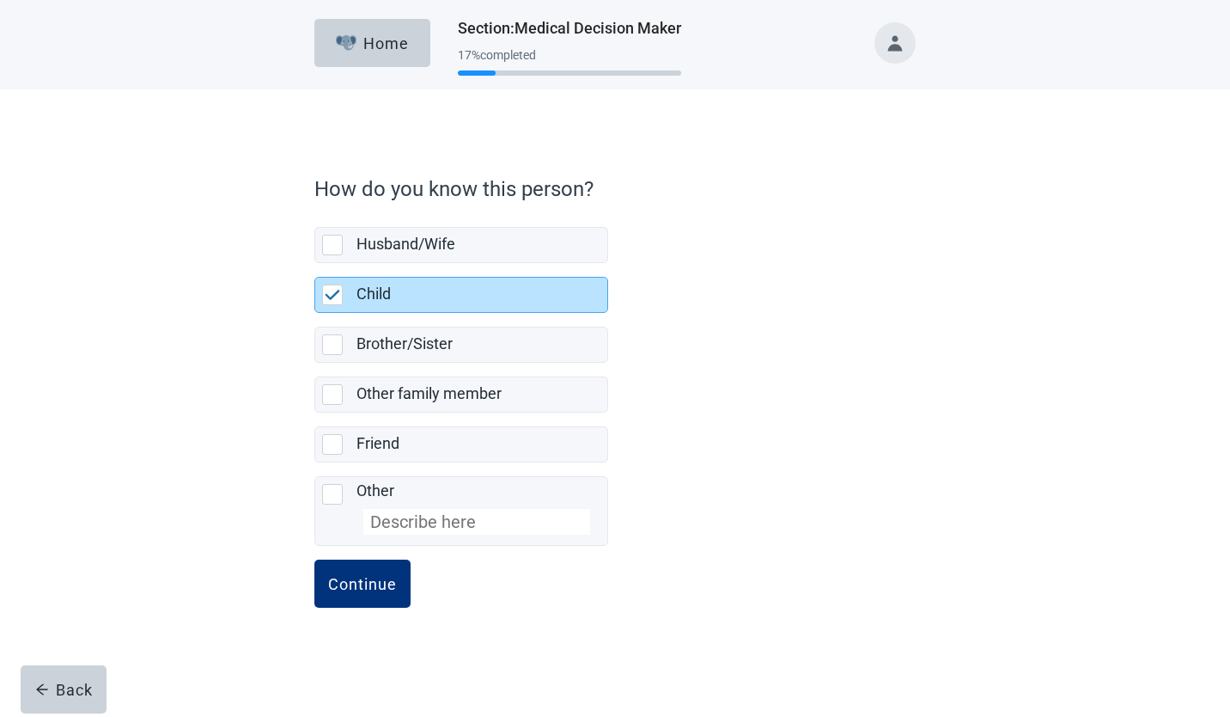
click at [376, 587] on div "Continue" at bounding box center [362, 583] width 69 height 17
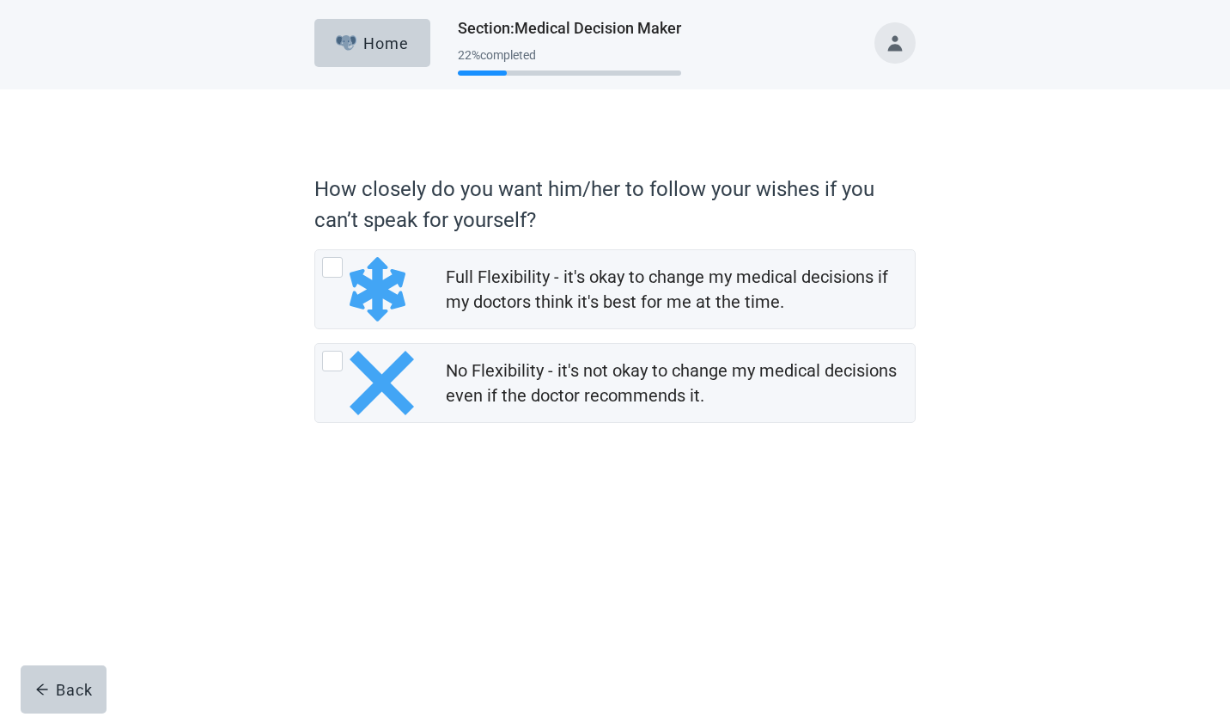
click at [335, 261] on div "Full Flexibility - it's okay to change my medical decisions if my doctors think…" at bounding box center [332, 267] width 21 height 21
click at [315, 250] on input "Full Flexibility - it's okay to change my medical decisions if my doctors think…" at bounding box center [314, 249] width 1 height 1
radio input "true"
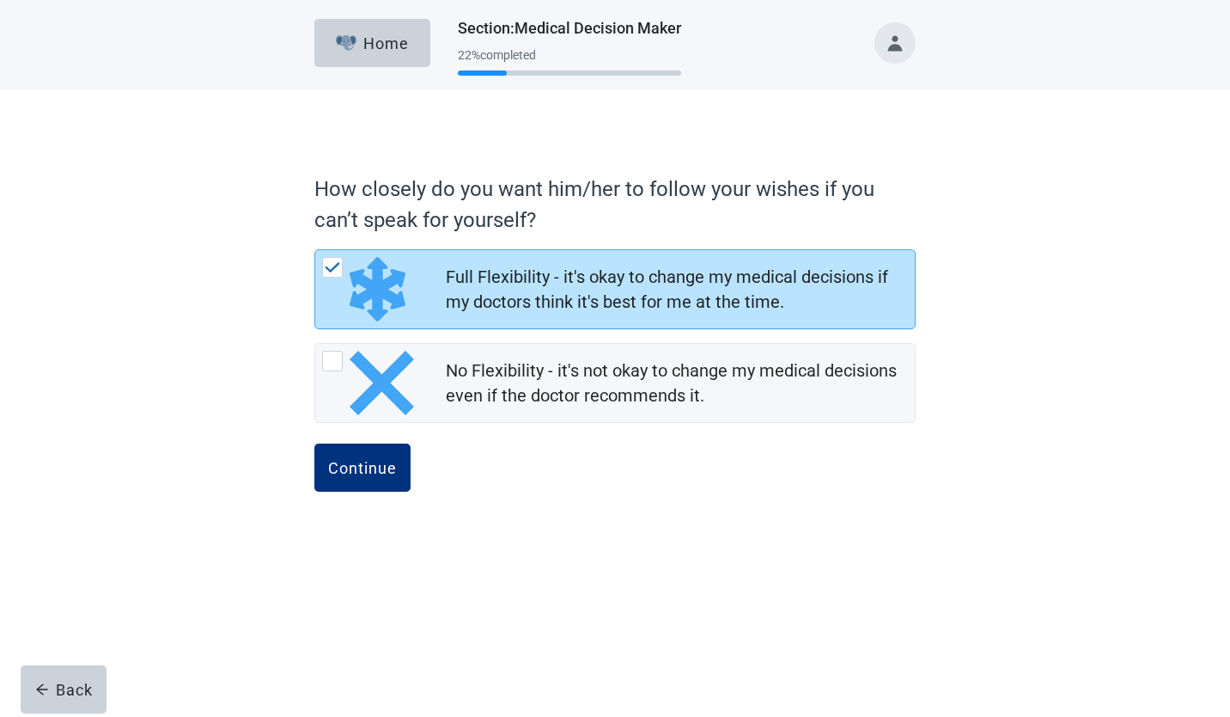
click at [353, 461] on div "Continue" at bounding box center [362, 467] width 69 height 17
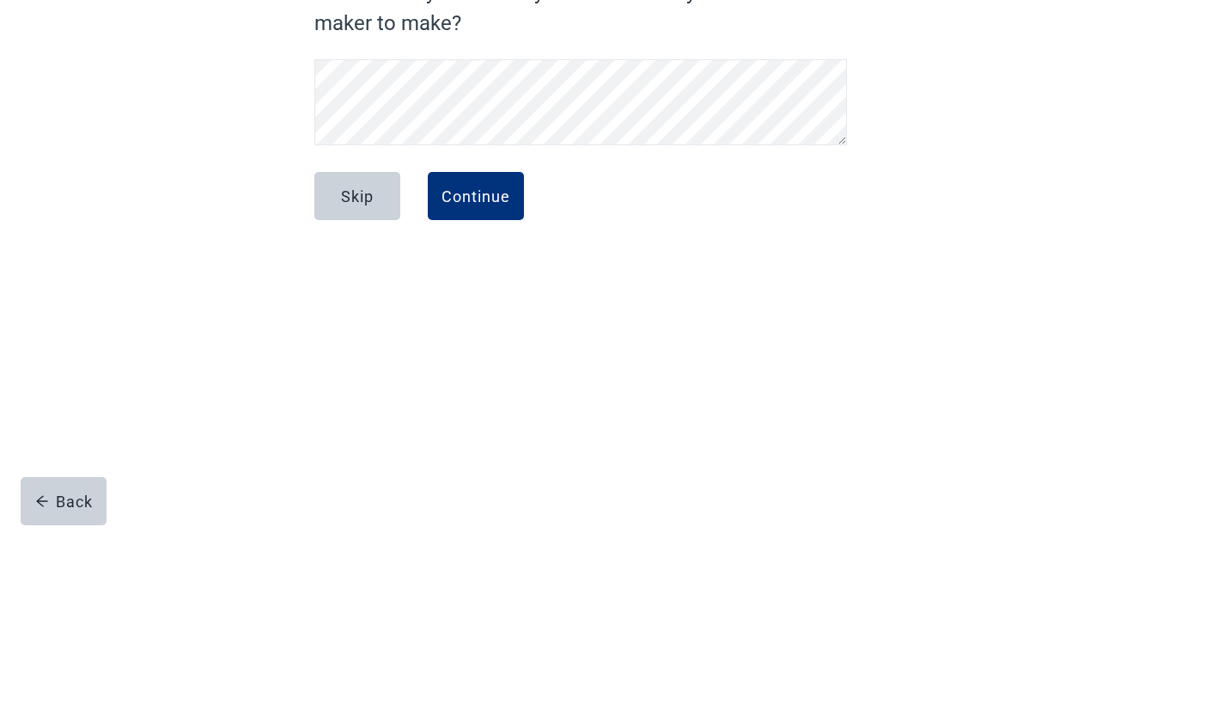
click at [490, 384] on div "Continue" at bounding box center [476, 383] width 69 height 17
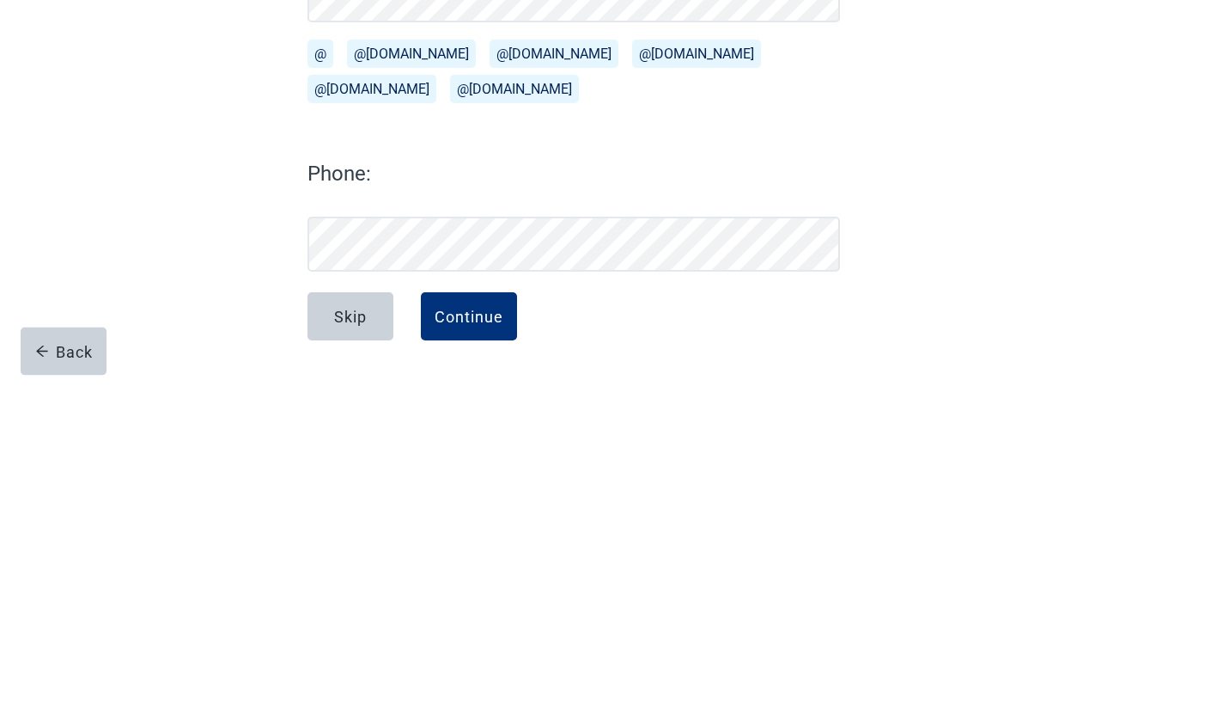
scroll to position [10, 0]
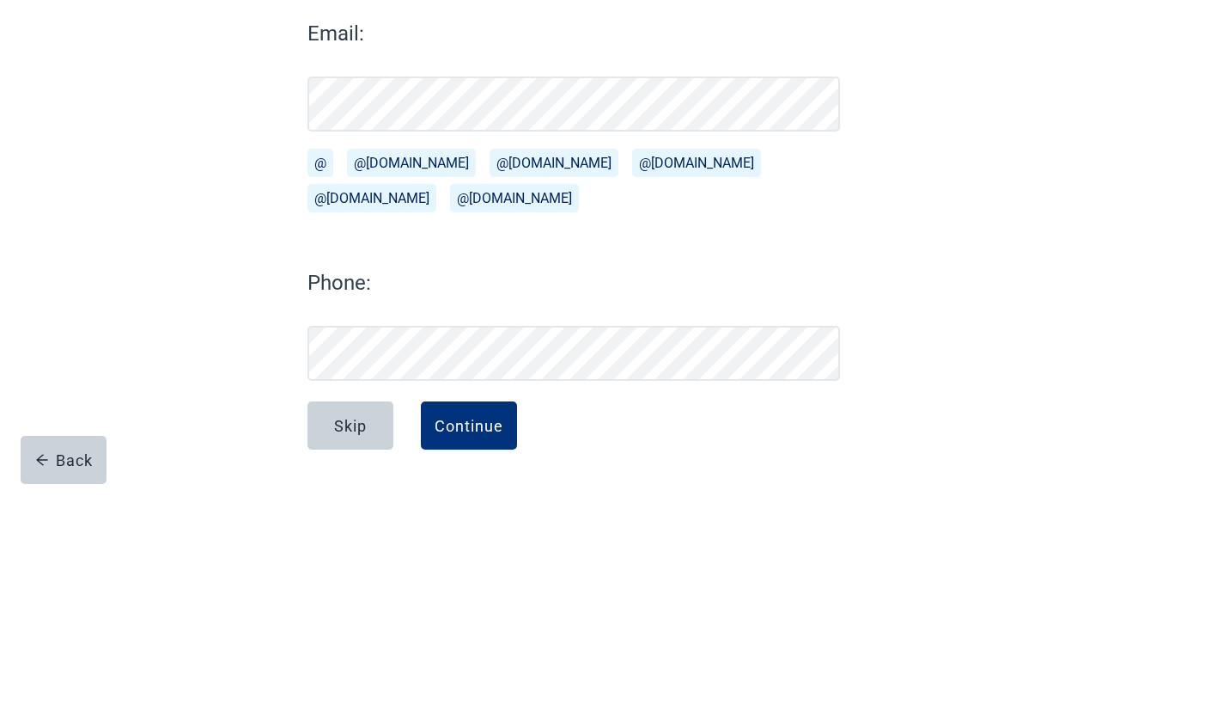
click at [632, 391] on button "@[DOMAIN_NAME]" at bounding box center [696, 392] width 129 height 28
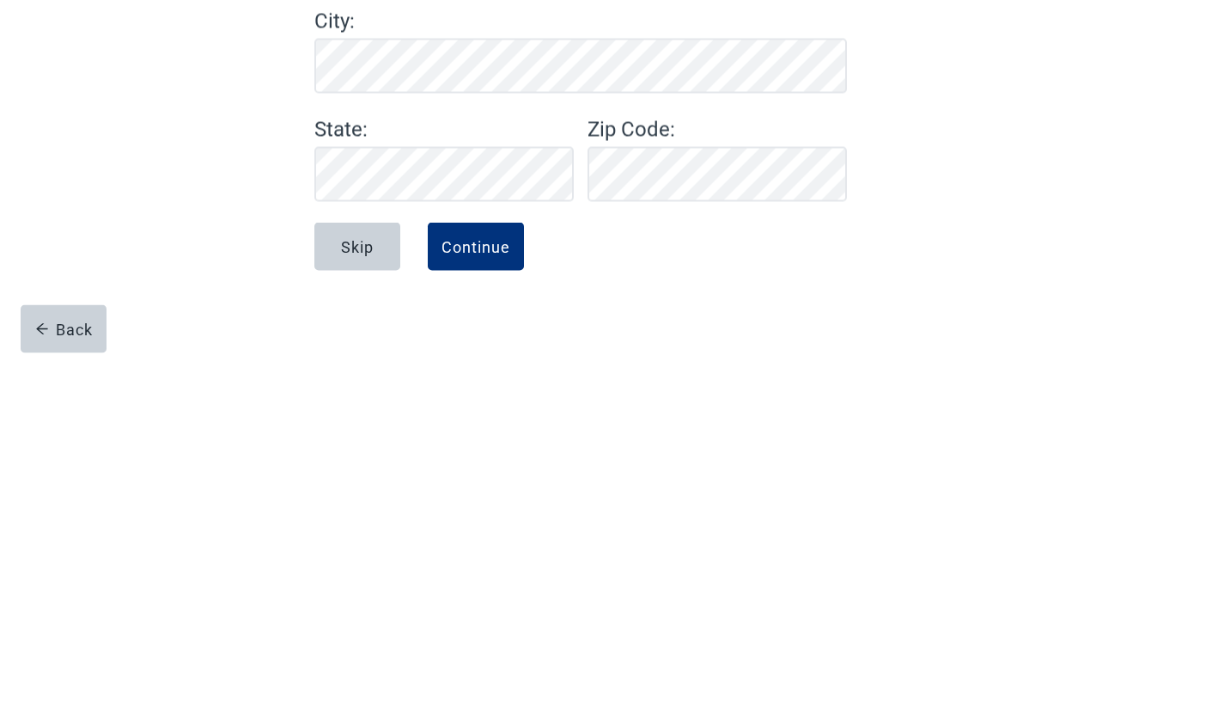
click at [473, 607] on div "Continue" at bounding box center [476, 606] width 69 height 17
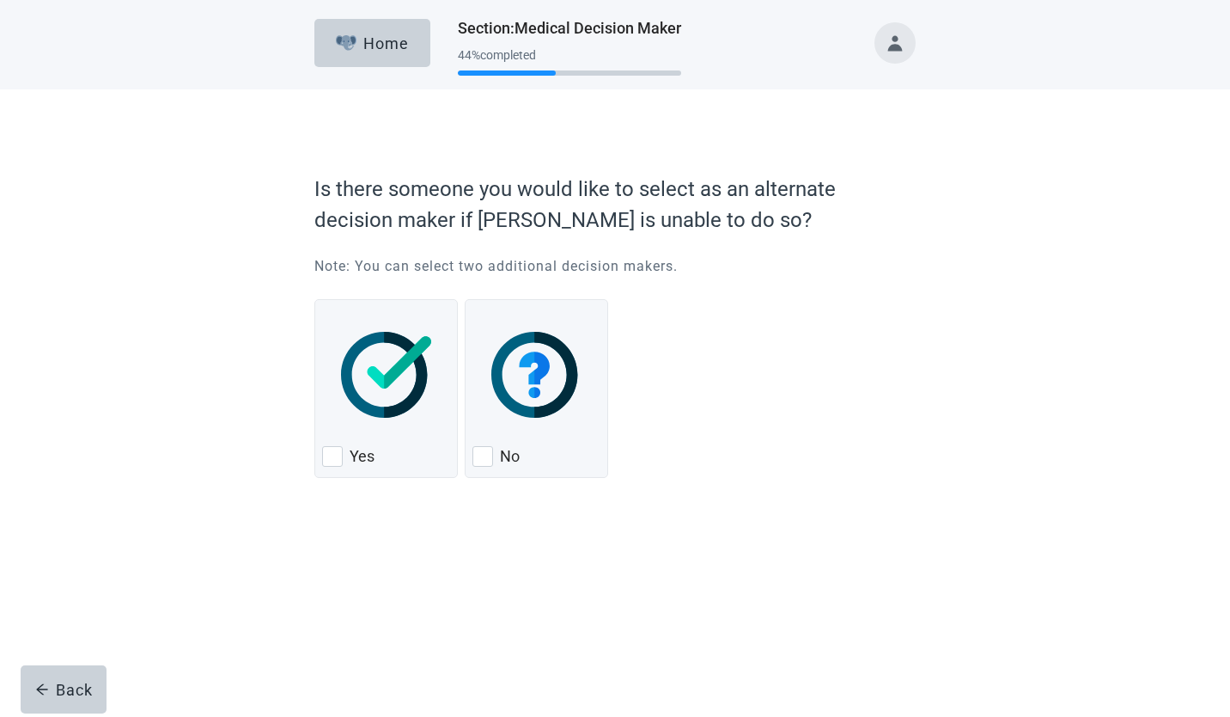
click at [501, 458] on label "No" at bounding box center [510, 456] width 20 height 21
checkbox input "true"
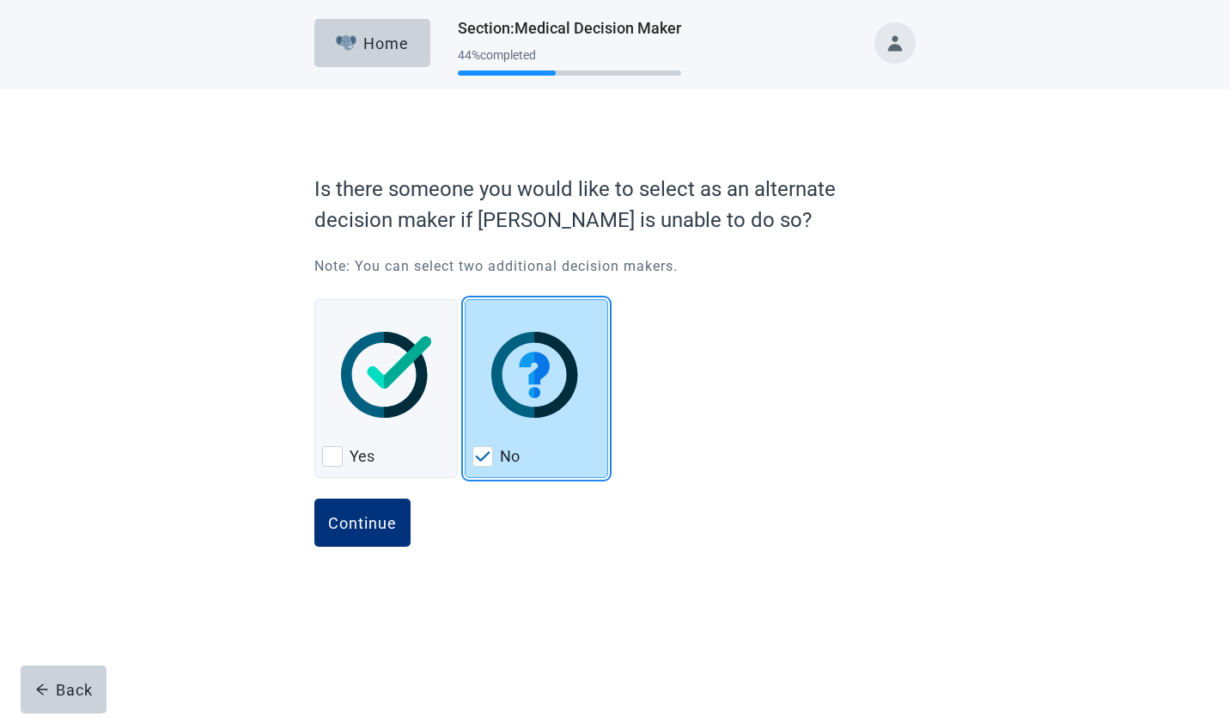
click at [369, 509] on button "Continue" at bounding box center [362, 522] width 96 height 48
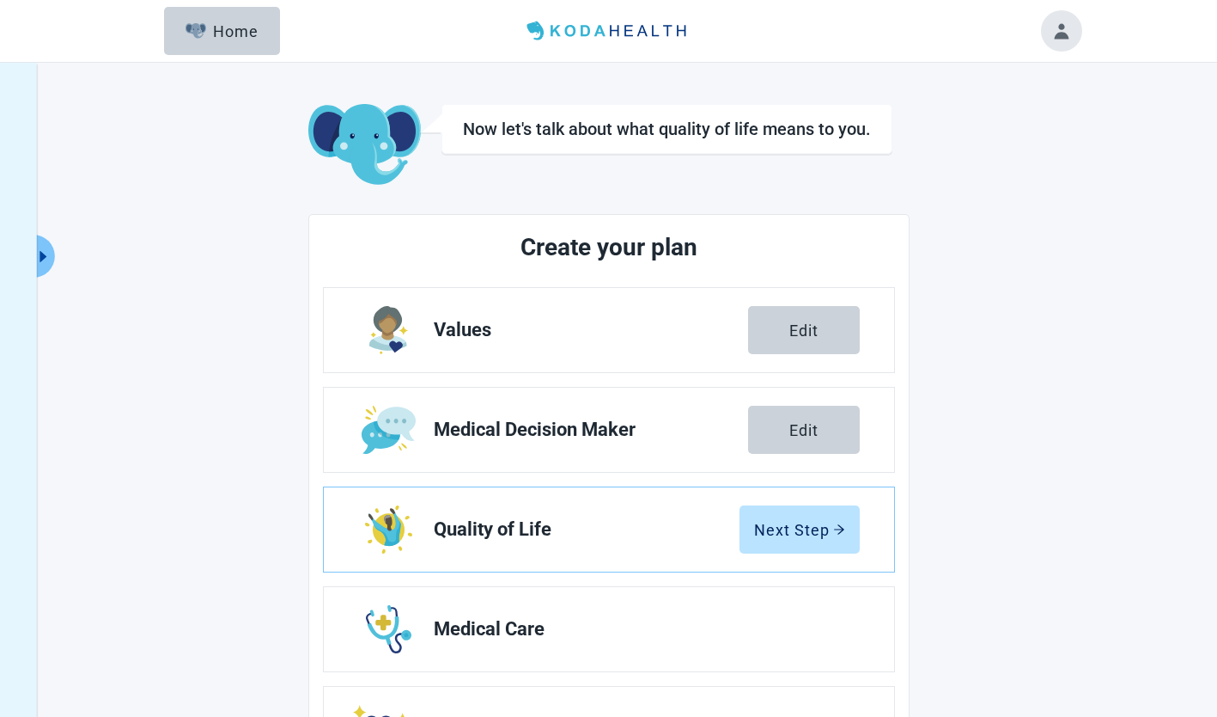
click at [822, 528] on div "Next Step" at bounding box center [799, 529] width 91 height 17
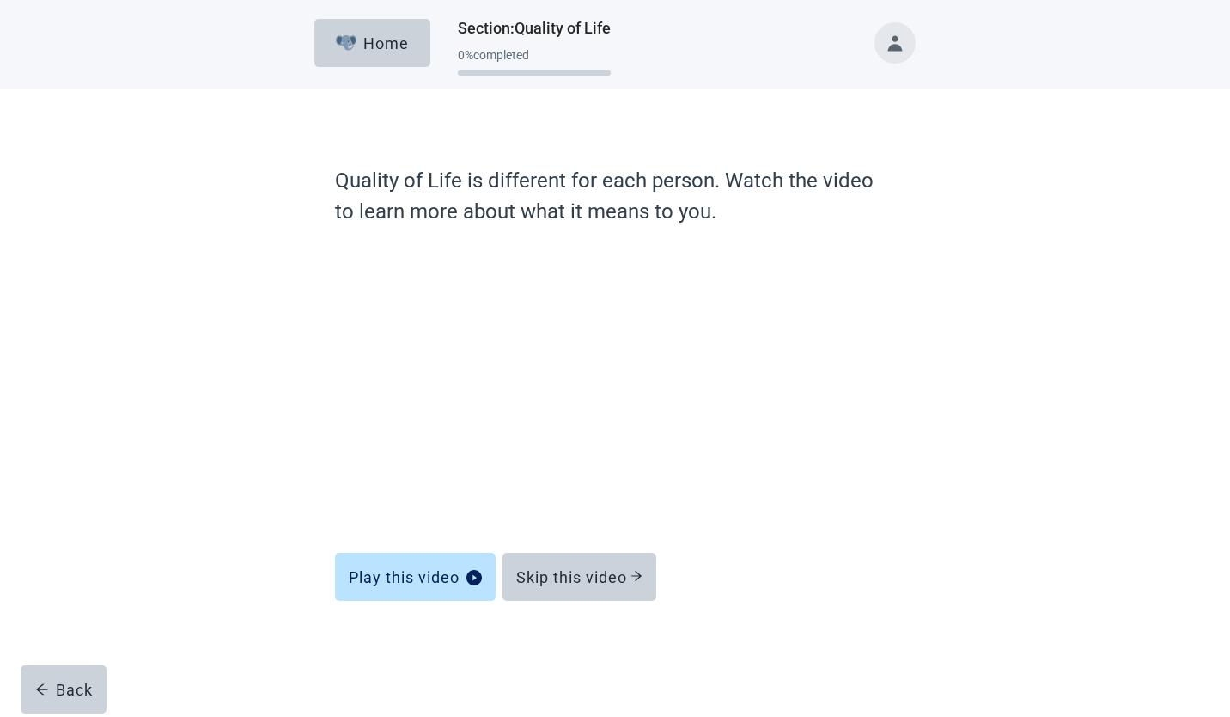
click at [590, 571] on div "Skip this video" at bounding box center [579, 576] width 126 height 17
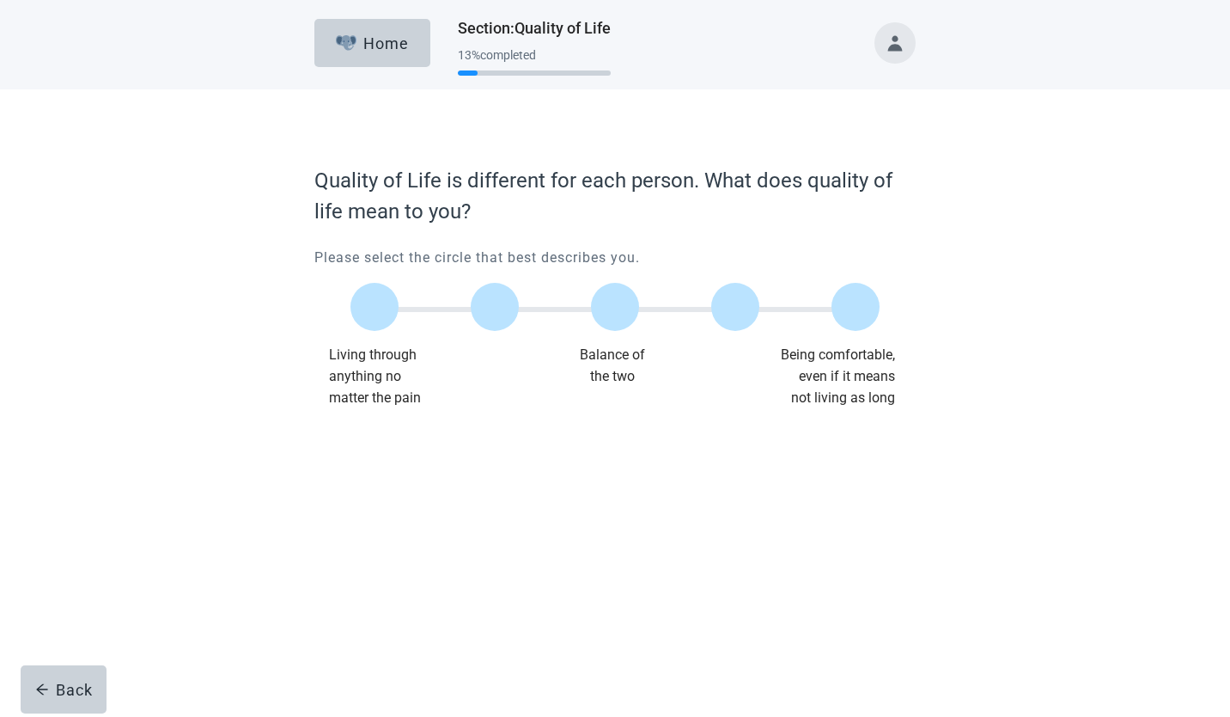
click at [628, 302] on label "Main content" at bounding box center [615, 307] width 48 height 48
click at [615, 307] on input "Quality of life scale: 50 out of 100. Balance of the two" at bounding box center [615, 307] width 0 height 0
click at [367, 442] on div "Continue" at bounding box center [362, 443] width 69 height 17
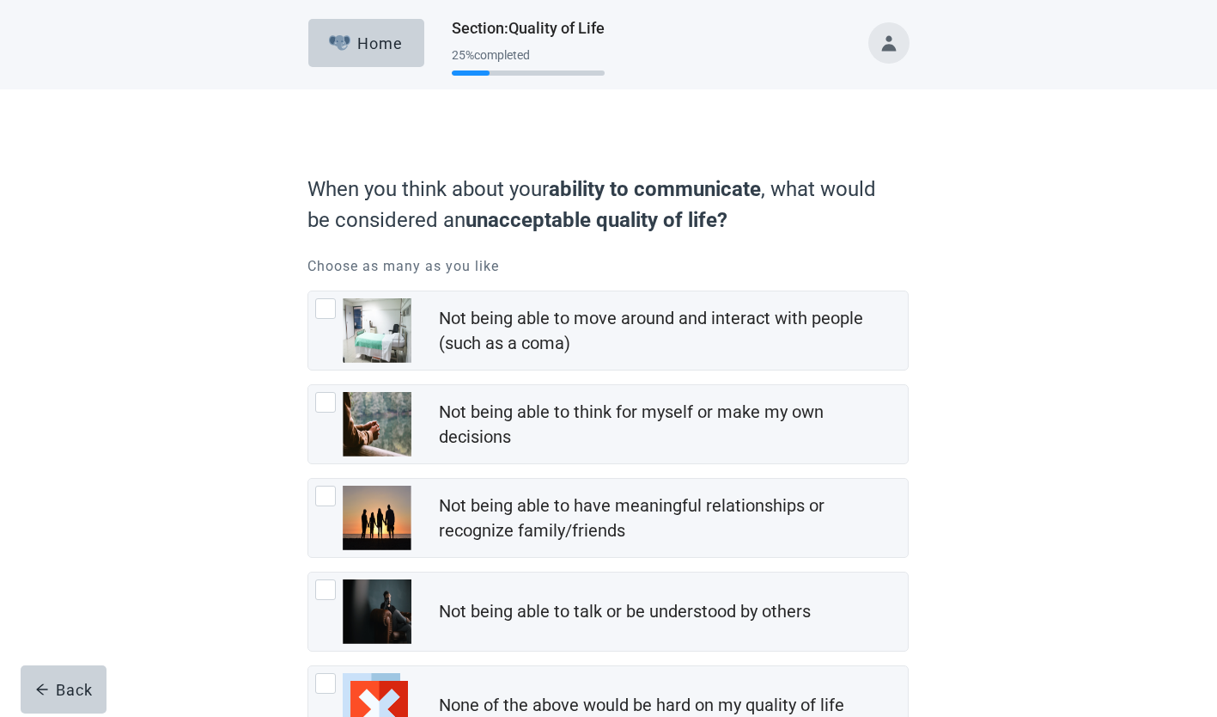
click at [316, 408] on div "Not being able to think for myself or make my own decisions, checkbox, not chec…" at bounding box center [325, 402] width 21 height 21
click at [308, 385] on input "Not being able to think for myself or make my own decisions" at bounding box center [308, 384] width 1 height 1
checkbox input "true"
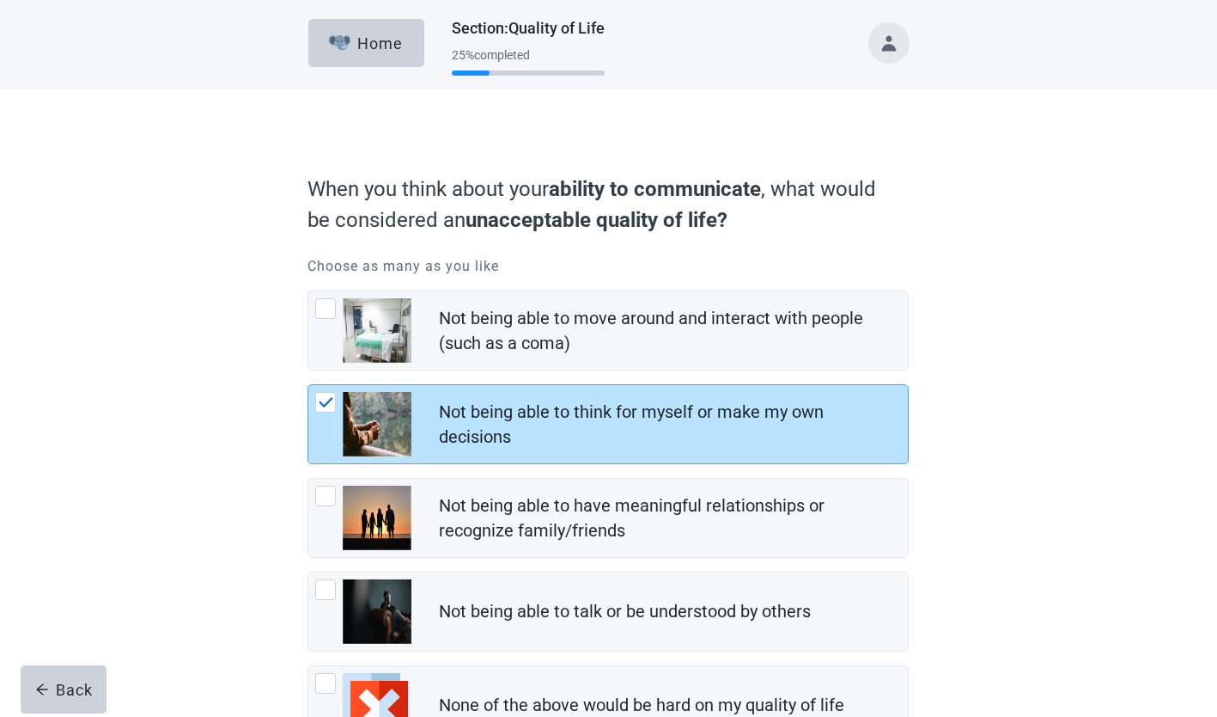
click at [328, 302] on div "Not being able to move around and interact with people (such as a coma), checkb…" at bounding box center [325, 308] width 21 height 21
click at [308, 291] on input "Not being able to move around and interact with people (such as a coma)" at bounding box center [308, 290] width 1 height 1
checkbox input "true"
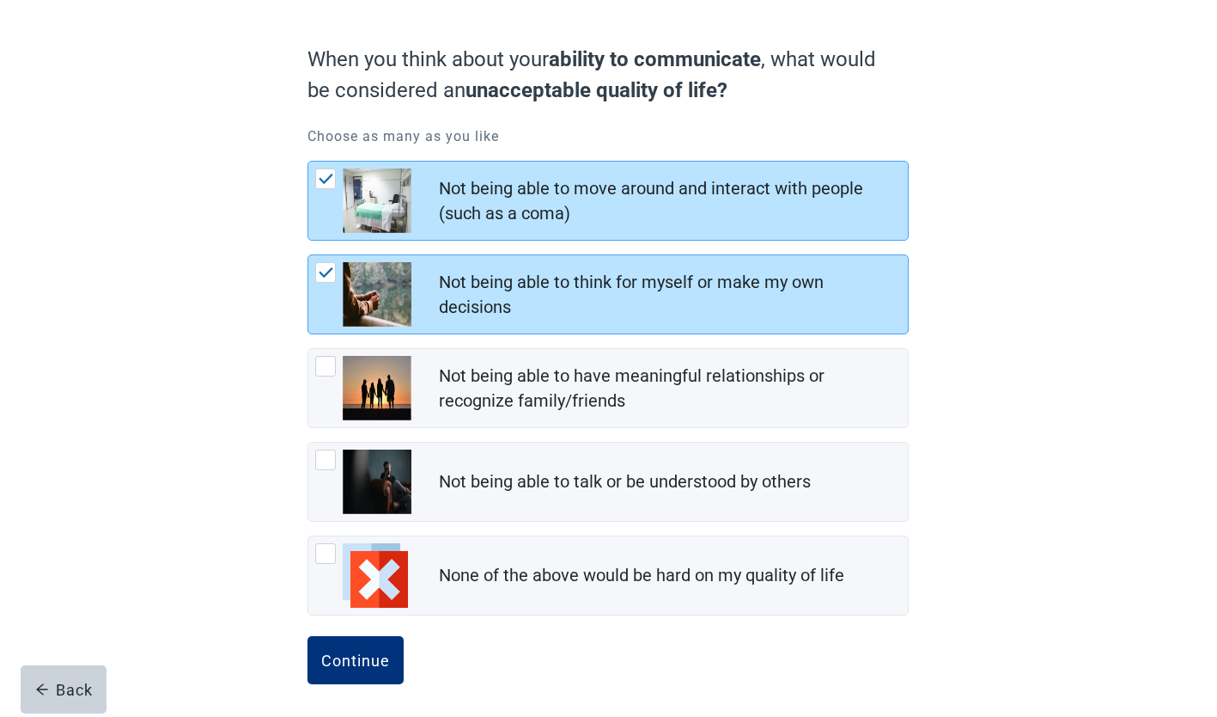
scroll to position [135, 0]
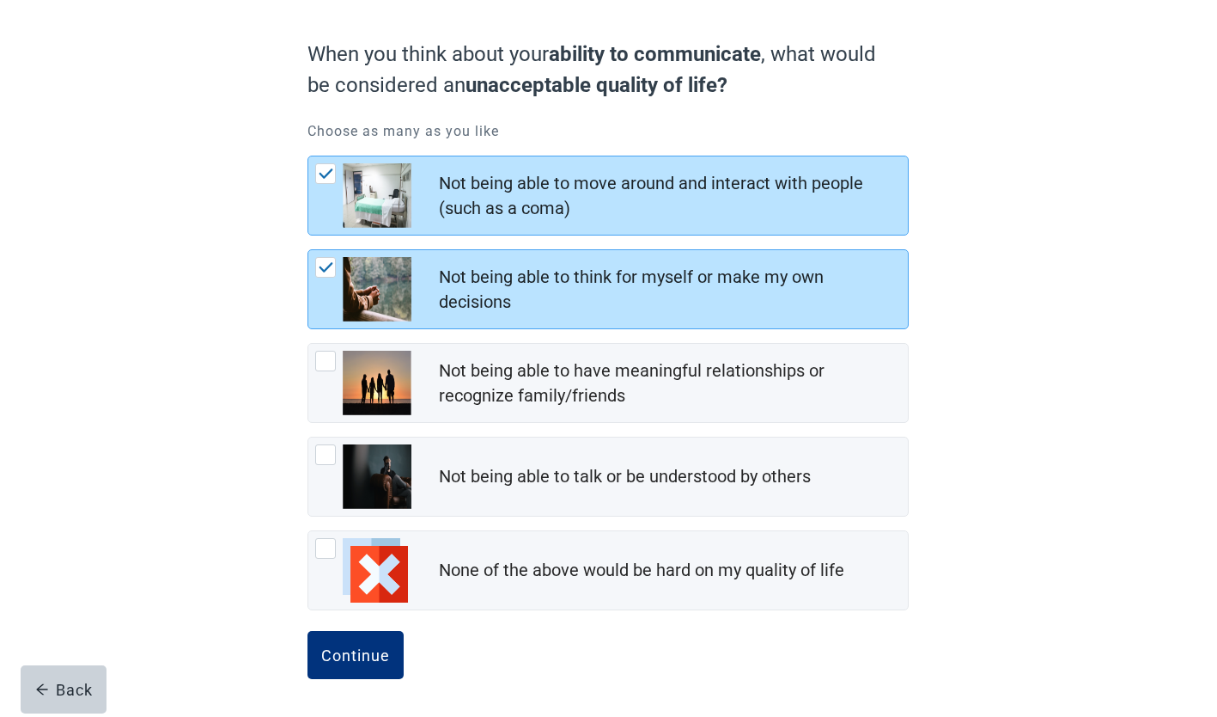
click at [323, 449] on div "Not being able to talk or be understood by others, checkbox, not checked" at bounding box center [325, 454] width 21 height 21
click at [308, 437] on input "Not being able to talk or be understood by others" at bounding box center [308, 436] width 1 height 1
checkbox input "true"
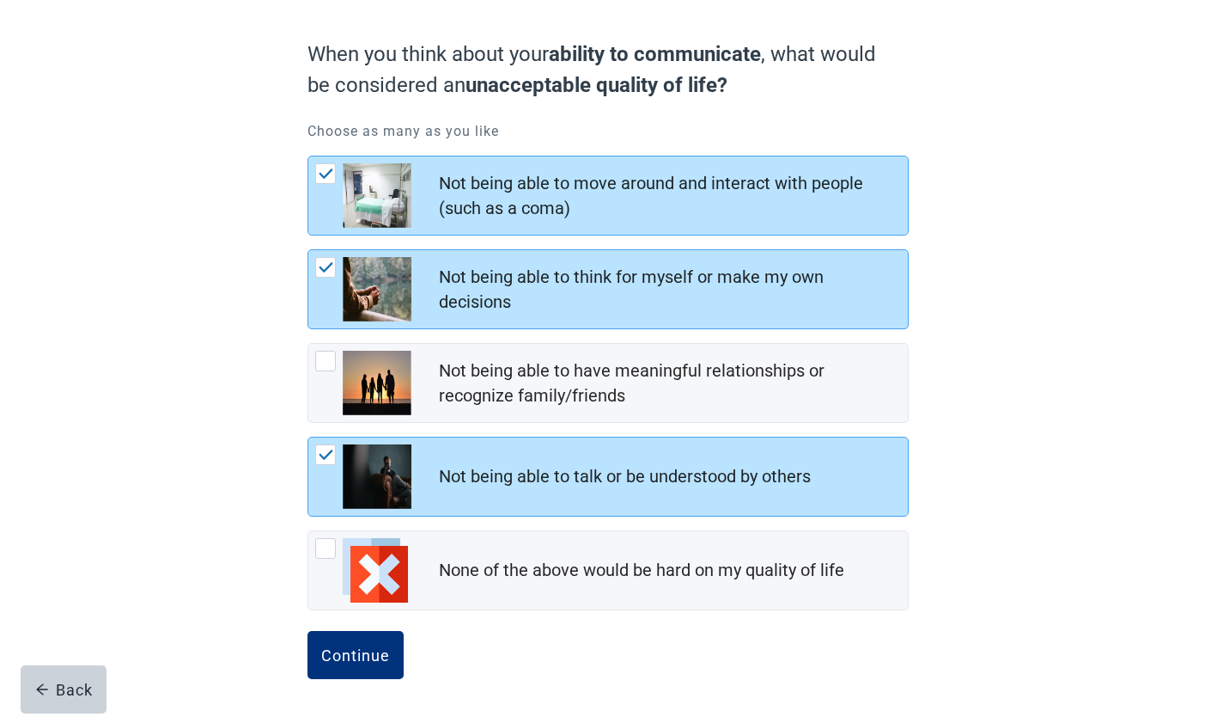
click at [326, 359] on div "Not being able to have meaningful relationships or recognize family/friends, ch…" at bounding box center [325, 361] width 21 height 21
click at [308, 344] on input "Not being able to have meaningful relationships or recognize family/friends" at bounding box center [308, 343] width 1 height 1
checkbox input "true"
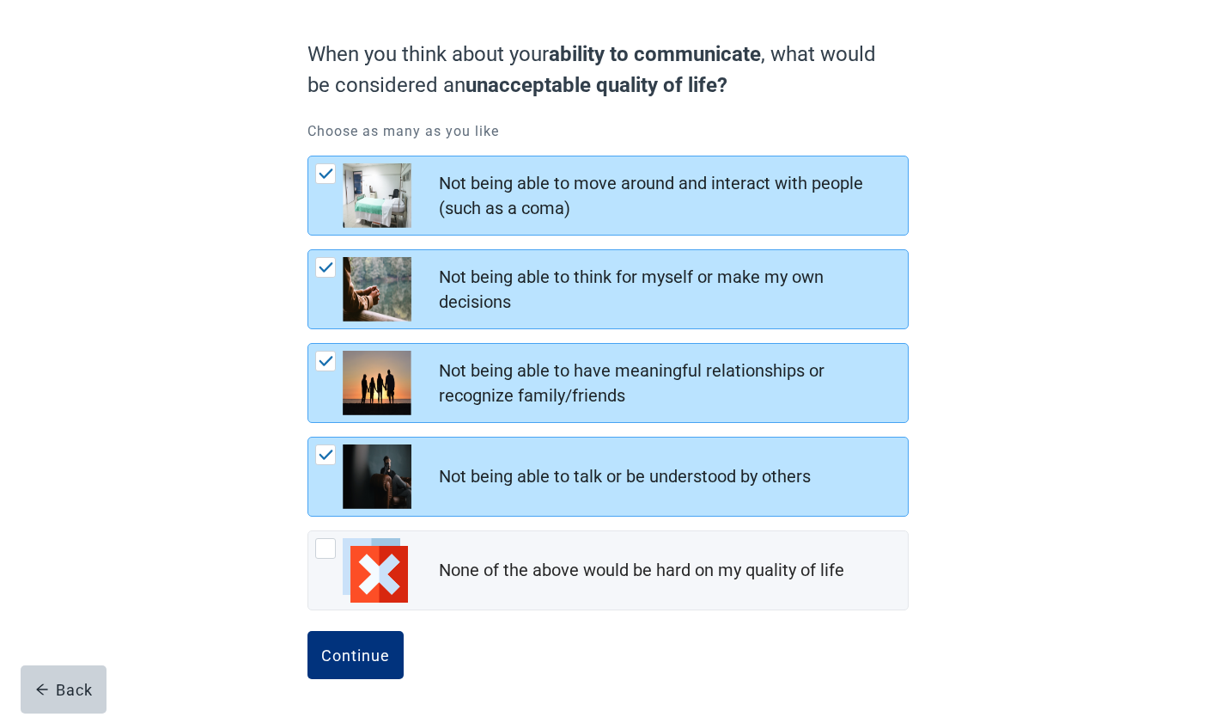
click at [351, 652] on div "Continue" at bounding box center [355, 654] width 69 height 17
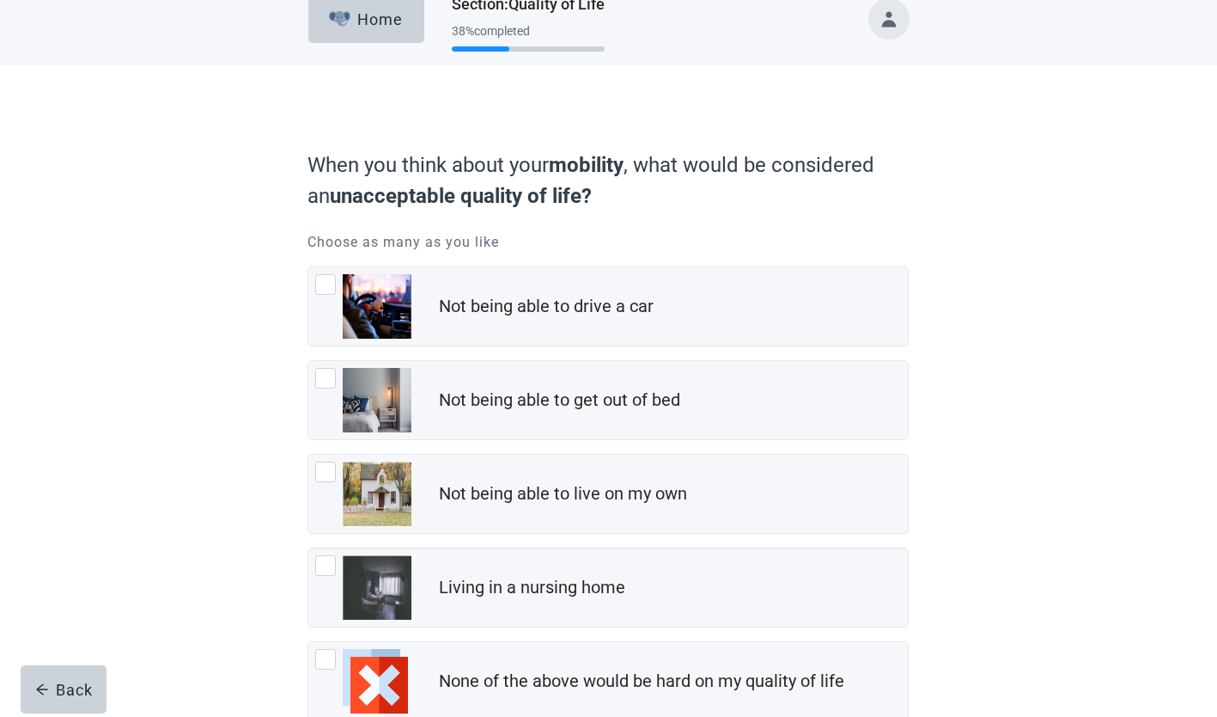
scroll to position [42, 0]
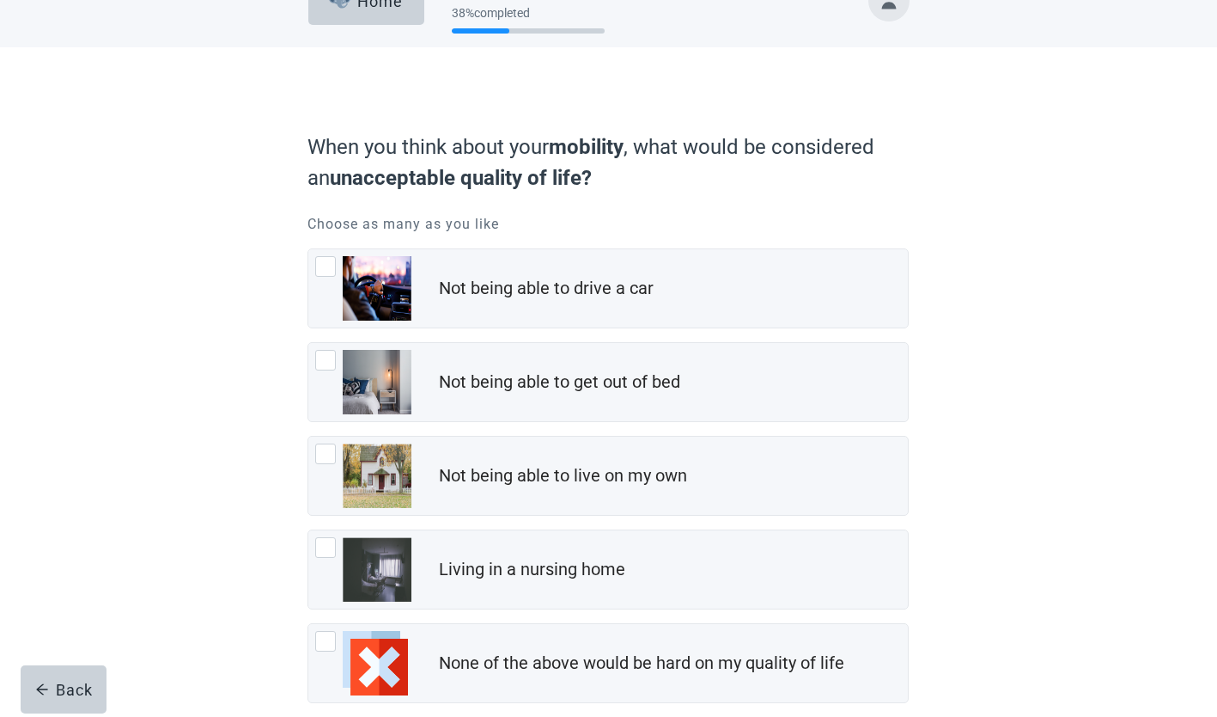
click at [326, 352] on div "Not being able to get out of bed, checkbox, not checked" at bounding box center [325, 360] width 21 height 21
click at [308, 343] on input "Not being able to get out of bed" at bounding box center [308, 342] width 1 height 1
checkbox input "true"
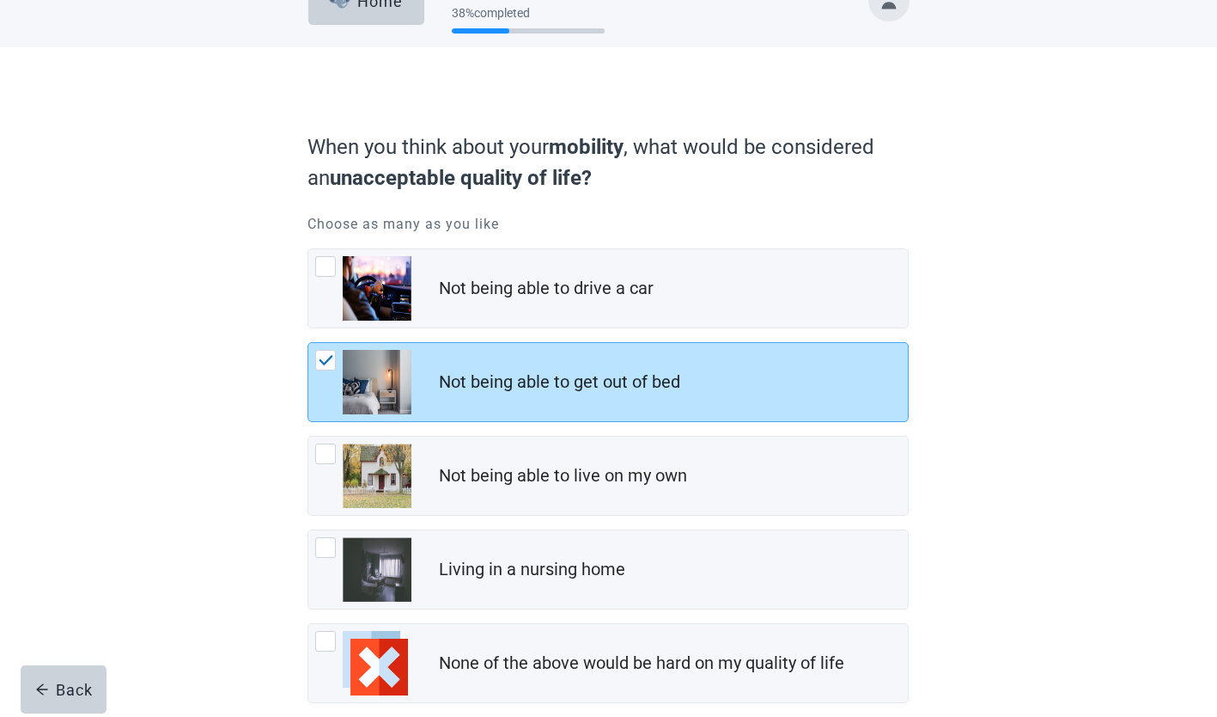
click at [317, 446] on div "Not being able to live on my own, checkbox, not checked" at bounding box center [325, 453] width 21 height 21
click at [308, 436] on input "Not being able to live on my own" at bounding box center [308, 436] width 1 height 1
checkbox input "true"
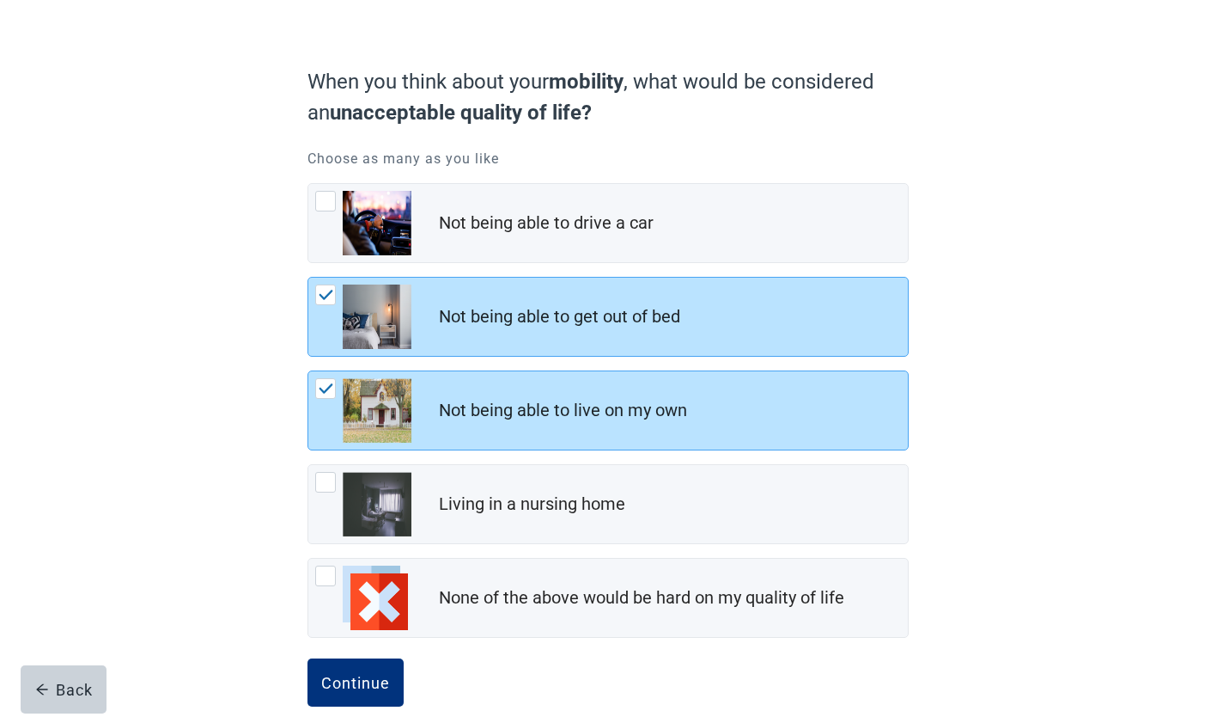
scroll to position [119, 0]
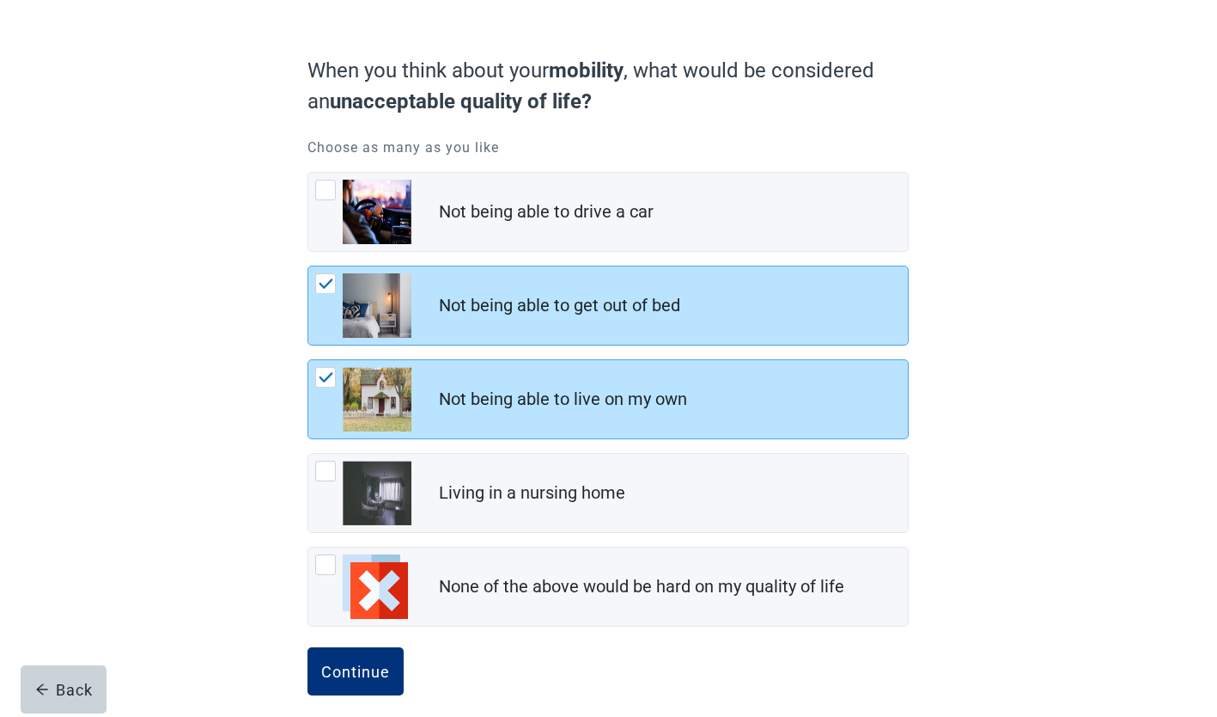
click at [331, 196] on div "Not being able to drive a car, checkbox, not checked" at bounding box center [325, 190] width 21 height 21
click at [308, 173] on input "Not being able to drive a car" at bounding box center [308, 172] width 1 height 1
checkbox input "true"
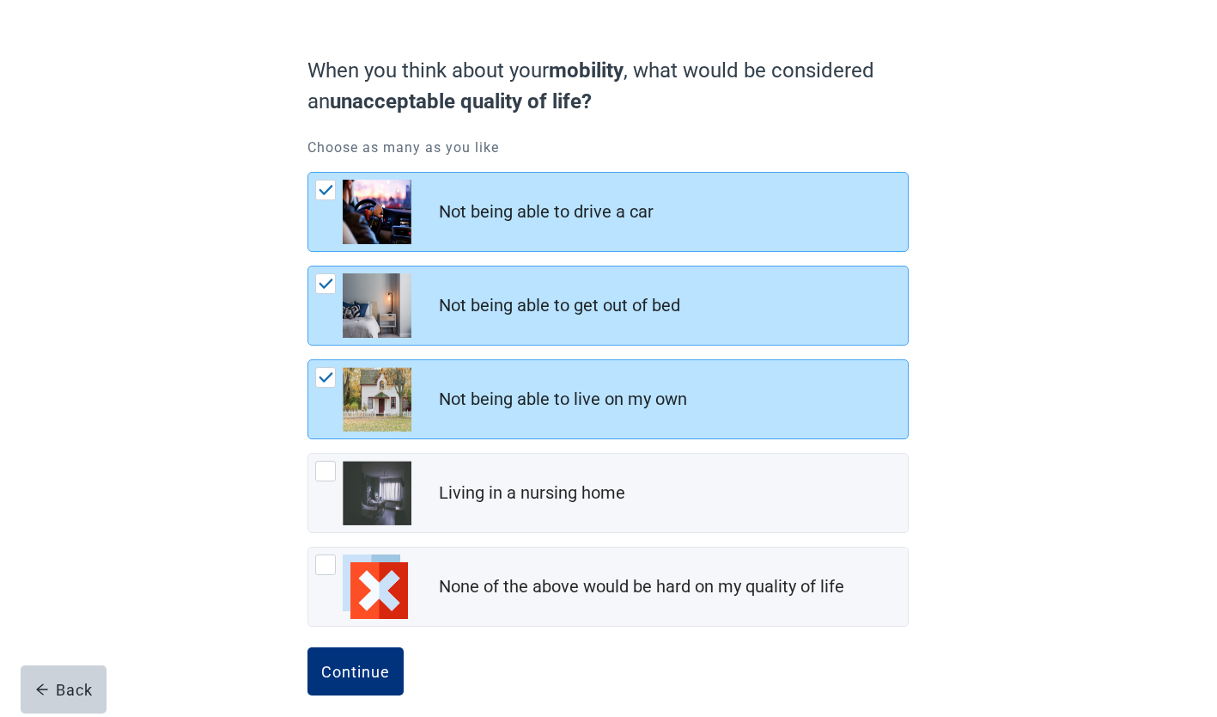
click at [324, 480] on div "Living in a nursing home, checkbox, not checked" at bounding box center [325, 471] width 21 height 21
click at [308, 454] on input "Living in a nursing home" at bounding box center [308, 453] width 1 height 1
checkbox input "true"
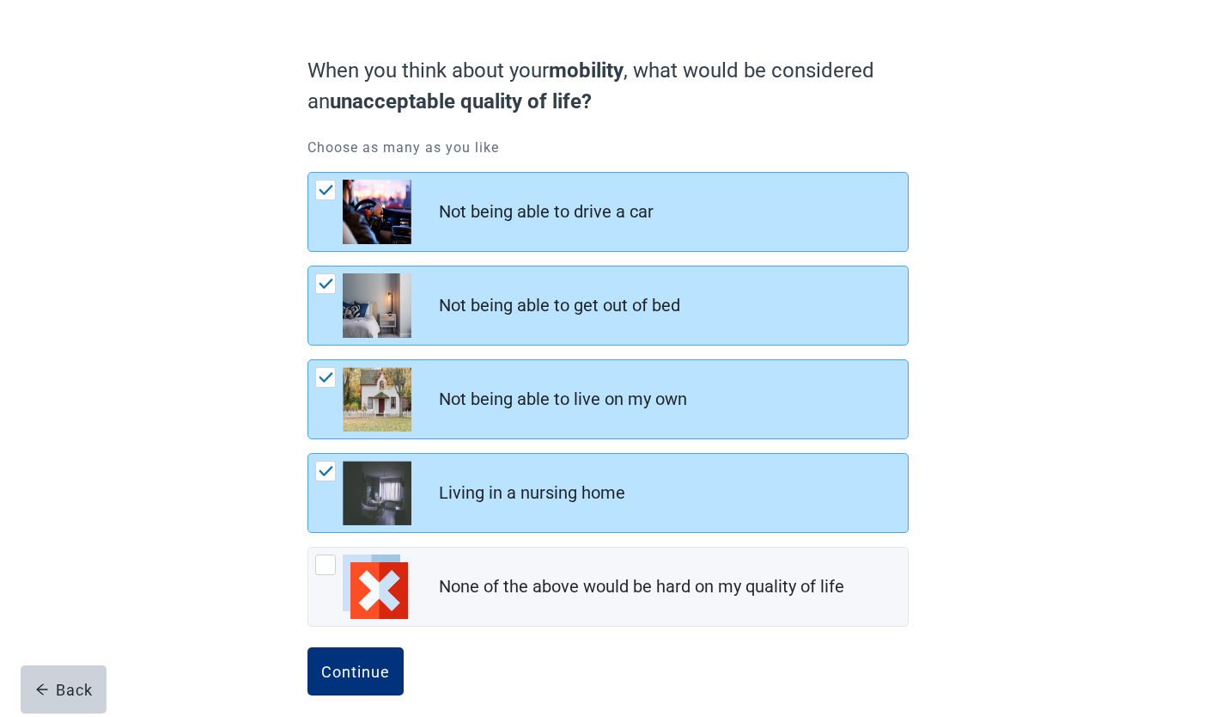
click at [361, 667] on div "Continue" at bounding box center [355, 670] width 69 height 17
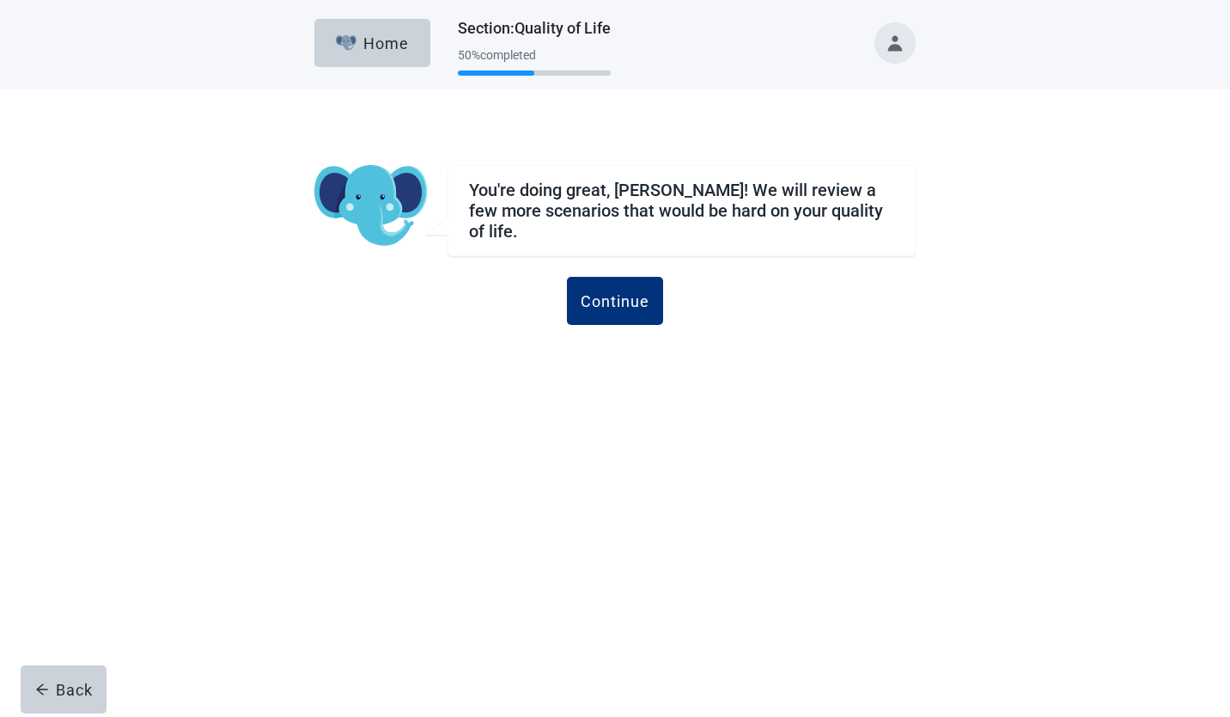
click at [615, 297] on div "Continue" at bounding box center [615, 300] width 69 height 17
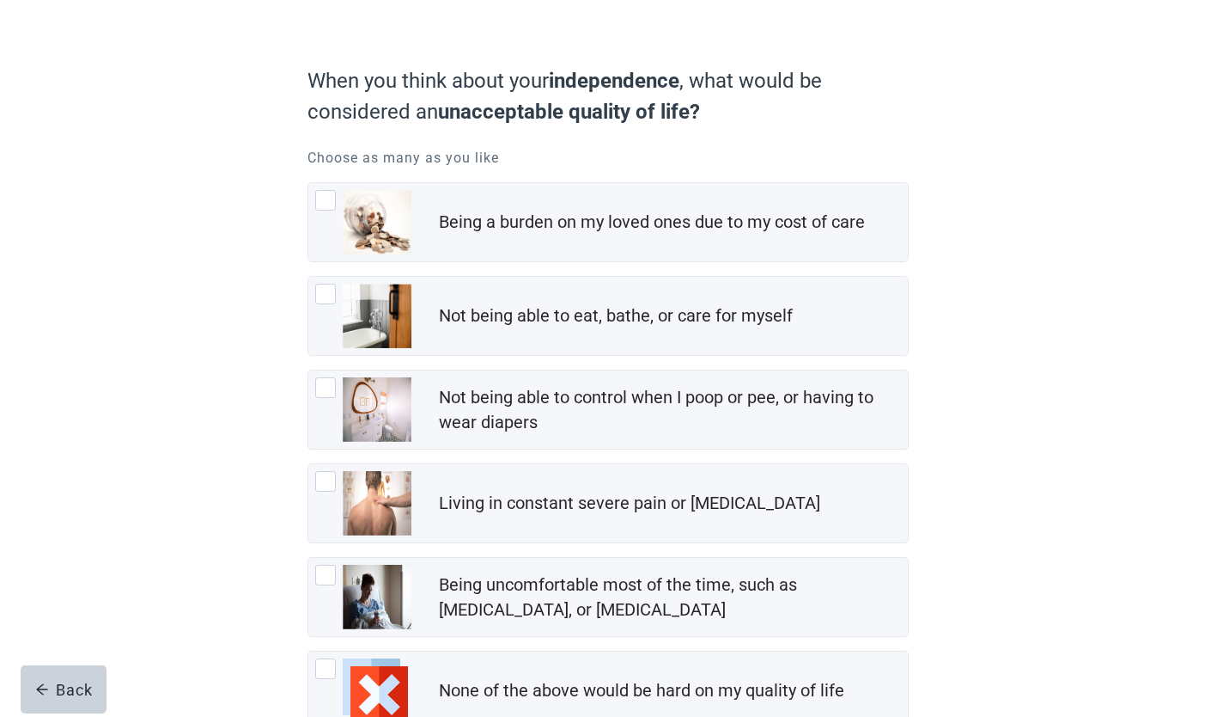
scroll to position [118, 0]
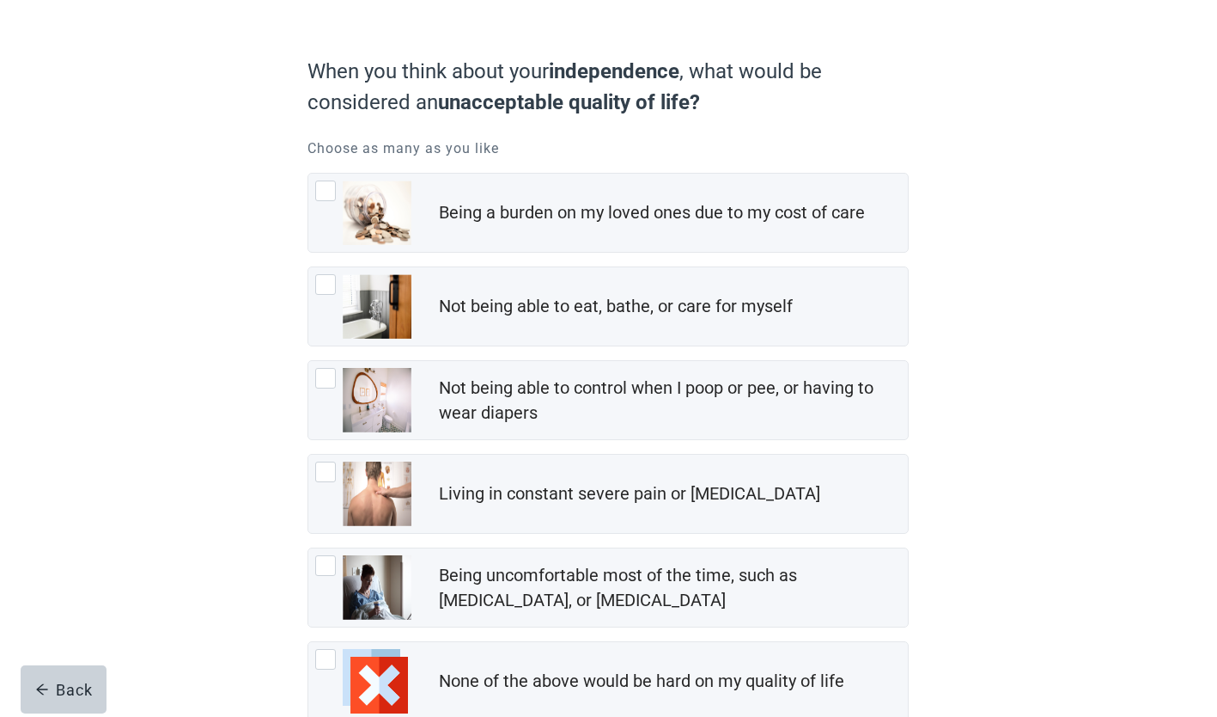
click at [332, 188] on div "Being a burden on my loved ones due to my cost of care, checkbox, not checked" at bounding box center [325, 190] width 21 height 21
click at [308, 174] on input "Being a burden on my loved ones due to my cost of care" at bounding box center [308, 173] width 1 height 1
checkbox input "true"
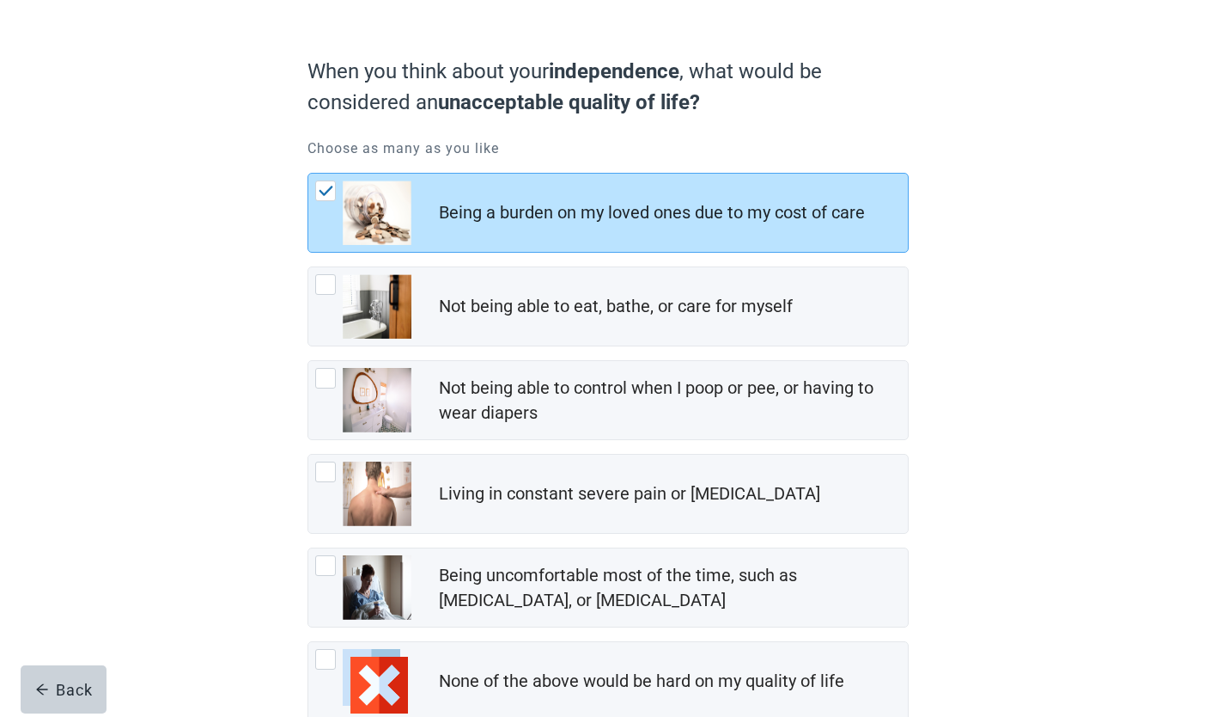
click at [332, 288] on div "Not being able to eat, bathe, or care for myself, checkbox, not checked" at bounding box center [325, 284] width 21 height 21
click at [308, 267] on input "Not being able to eat, bathe, or care for myself" at bounding box center [308, 266] width 1 height 1
checkbox input "true"
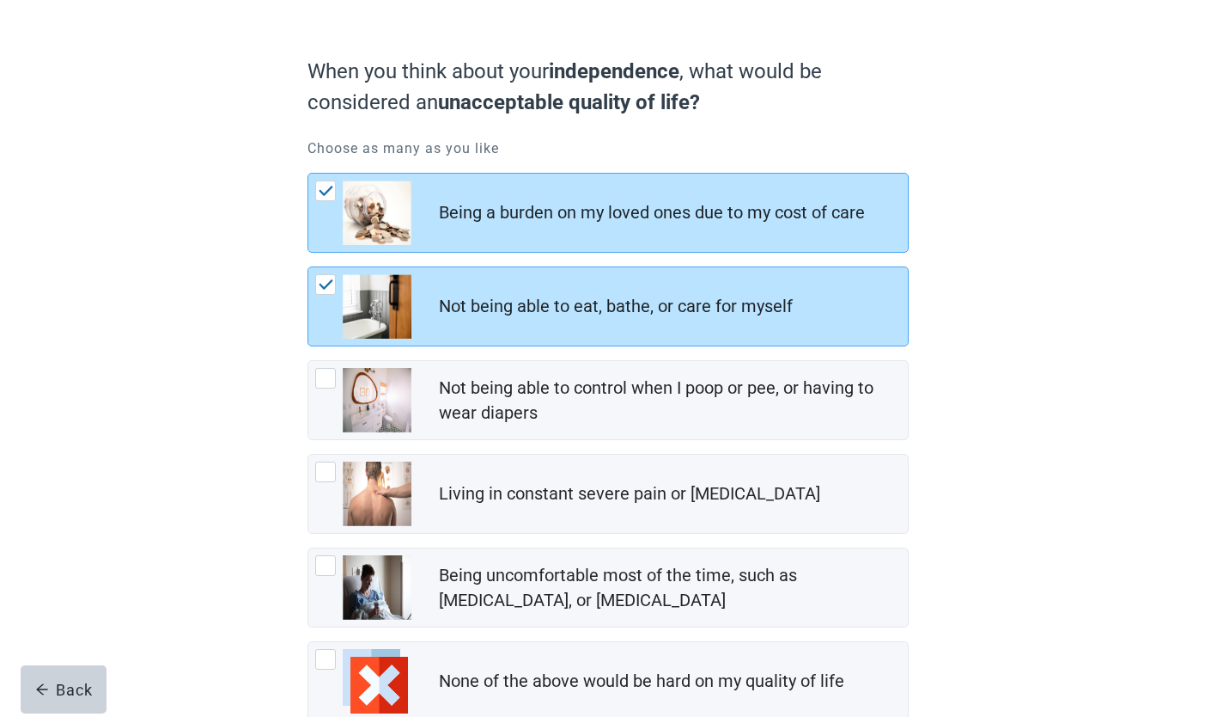
click at [326, 384] on div "Not being able to control when I poop or pee, or having to wear diapers, checkb…" at bounding box center [325, 378] width 21 height 21
click at [308, 361] on input "Not being able to control when I poop or pee, or having to wear diapers" at bounding box center [308, 360] width 1 height 1
checkbox input "true"
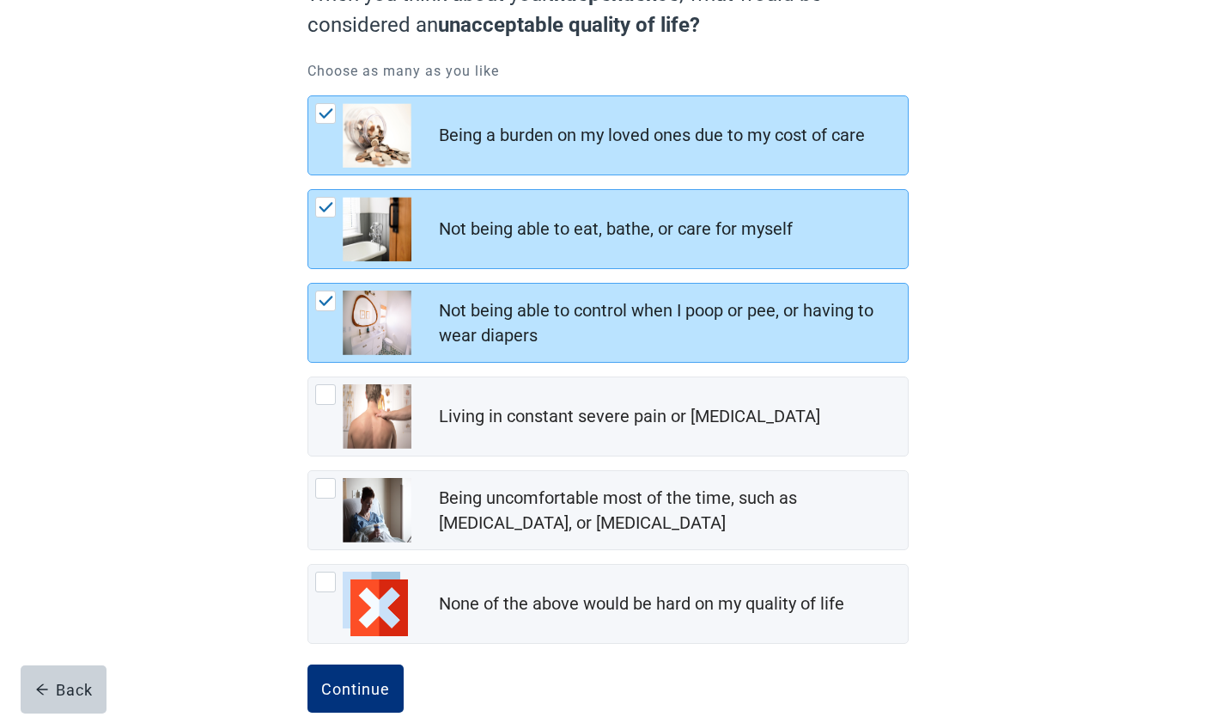
scroll to position [208, 0]
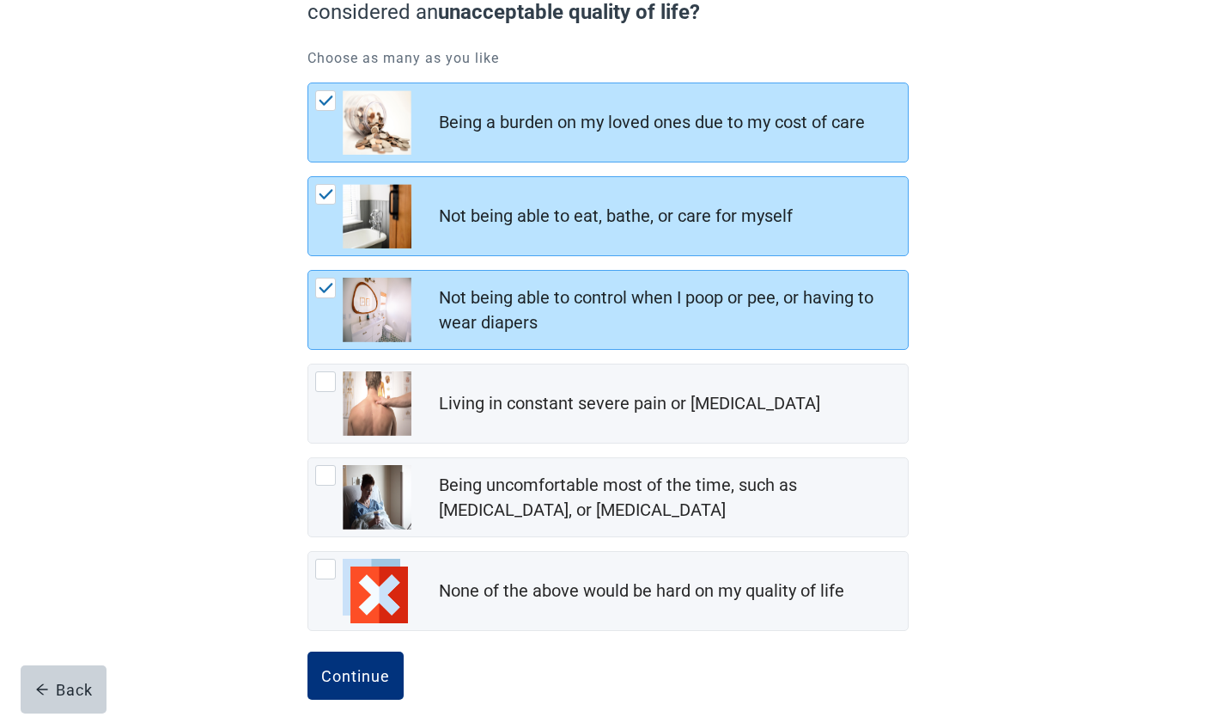
click at [319, 480] on div "Being uncomfortable most of the time, such as nausea, vomiting, or diarrhea, ch…" at bounding box center [325, 475] width 21 height 21
click at [308, 458] on input "Being uncomfortable most of the time, such as [MEDICAL_DATA], or [MEDICAL_DATA]" at bounding box center [308, 457] width 1 height 1
checkbox input "true"
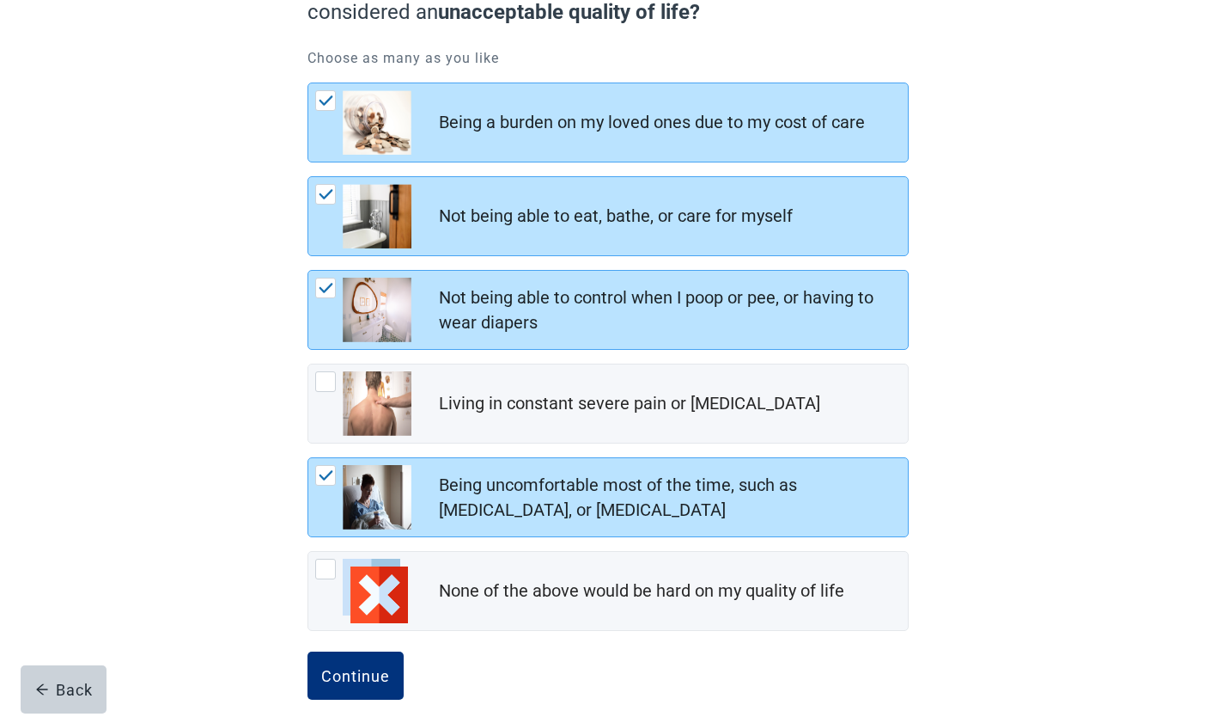
click at [340, 377] on div "Living in constant severe pain or shortness of breath, checkbox, not checked" at bounding box center [363, 403] width 96 height 64
click at [308, 364] on input "Living in constant severe pain or [MEDICAL_DATA]" at bounding box center [308, 363] width 1 height 1
checkbox input "true"
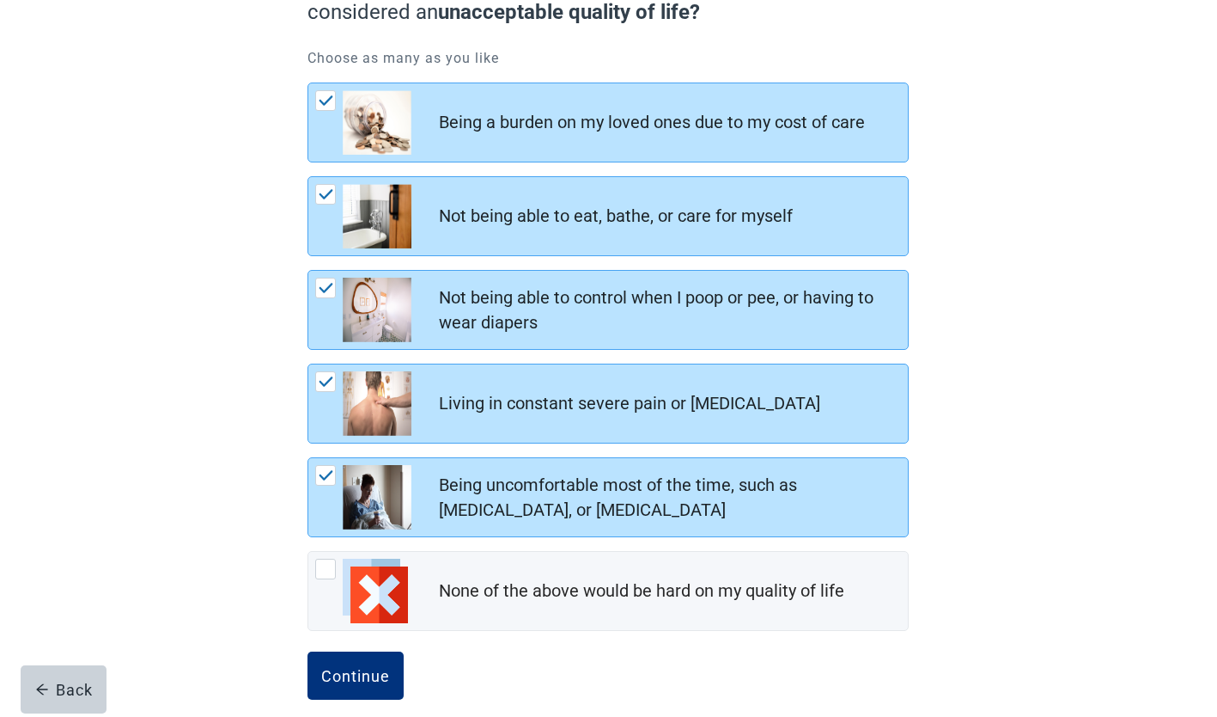
click at [368, 674] on div "Continue" at bounding box center [355, 675] width 69 height 17
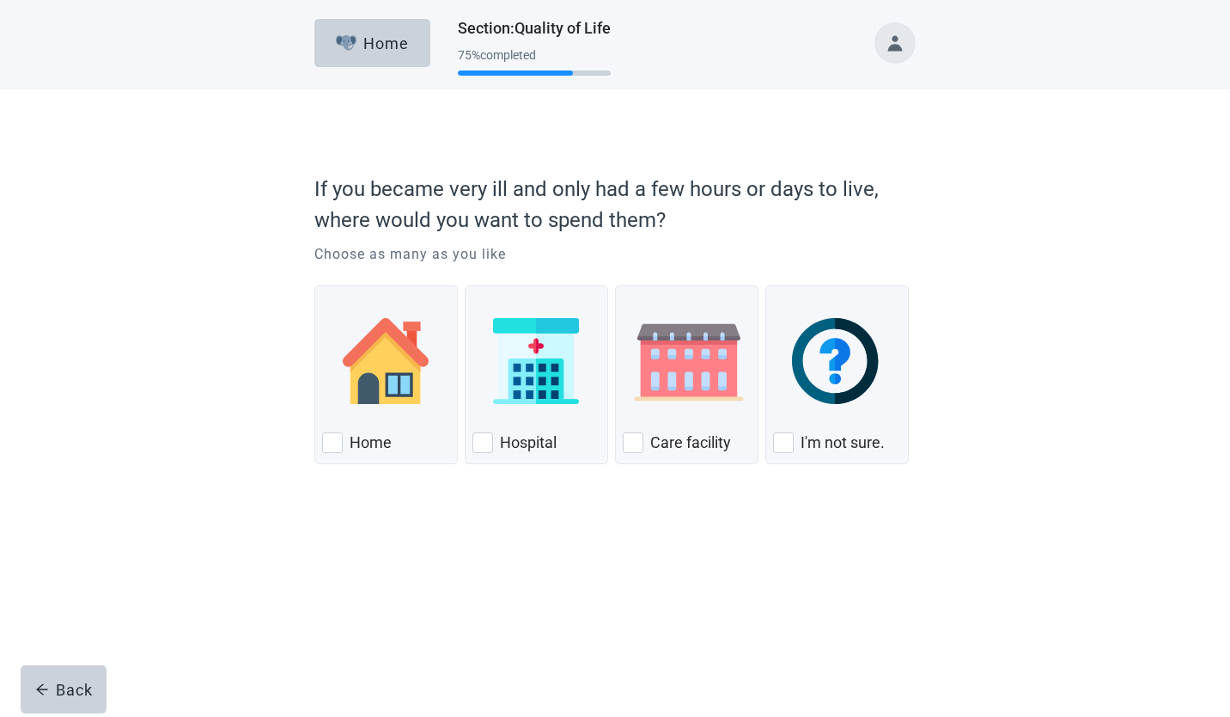
click at [802, 446] on label "I'm not sure." at bounding box center [843, 442] width 84 height 21
checkbox input "true"
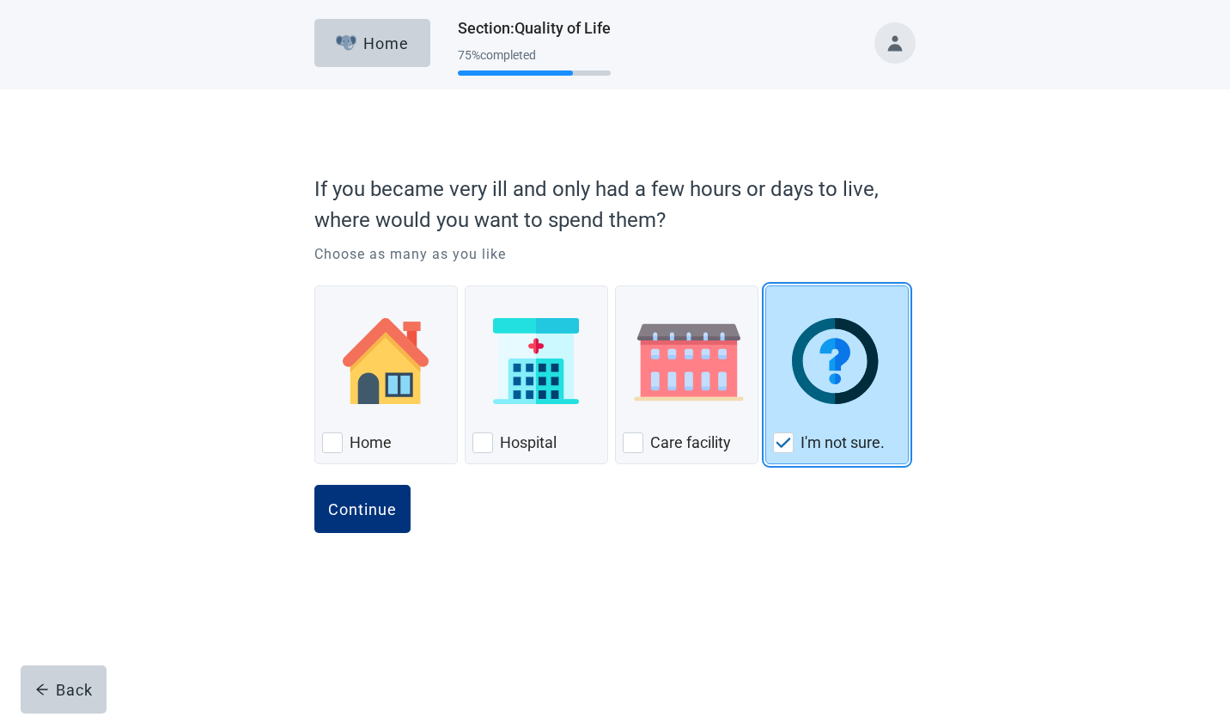
click at [370, 513] on div "Continue" at bounding box center [362, 508] width 69 height 17
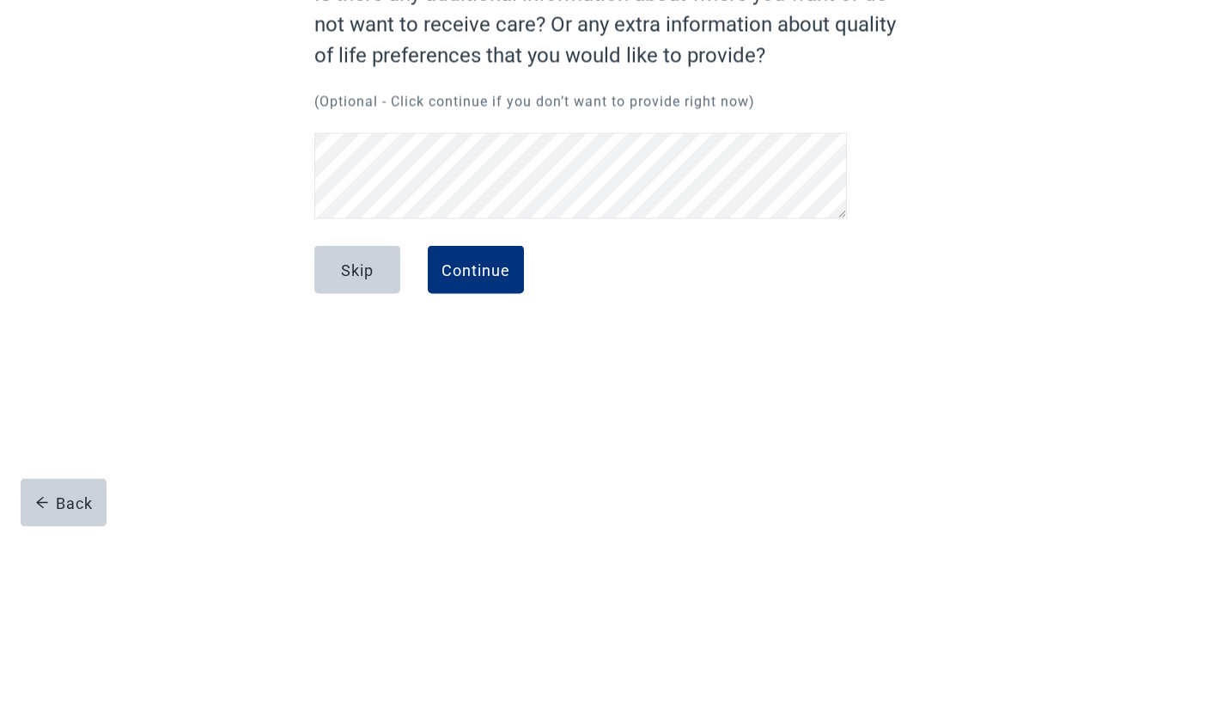
click at [487, 454] on div "Continue" at bounding box center [476, 456] width 69 height 17
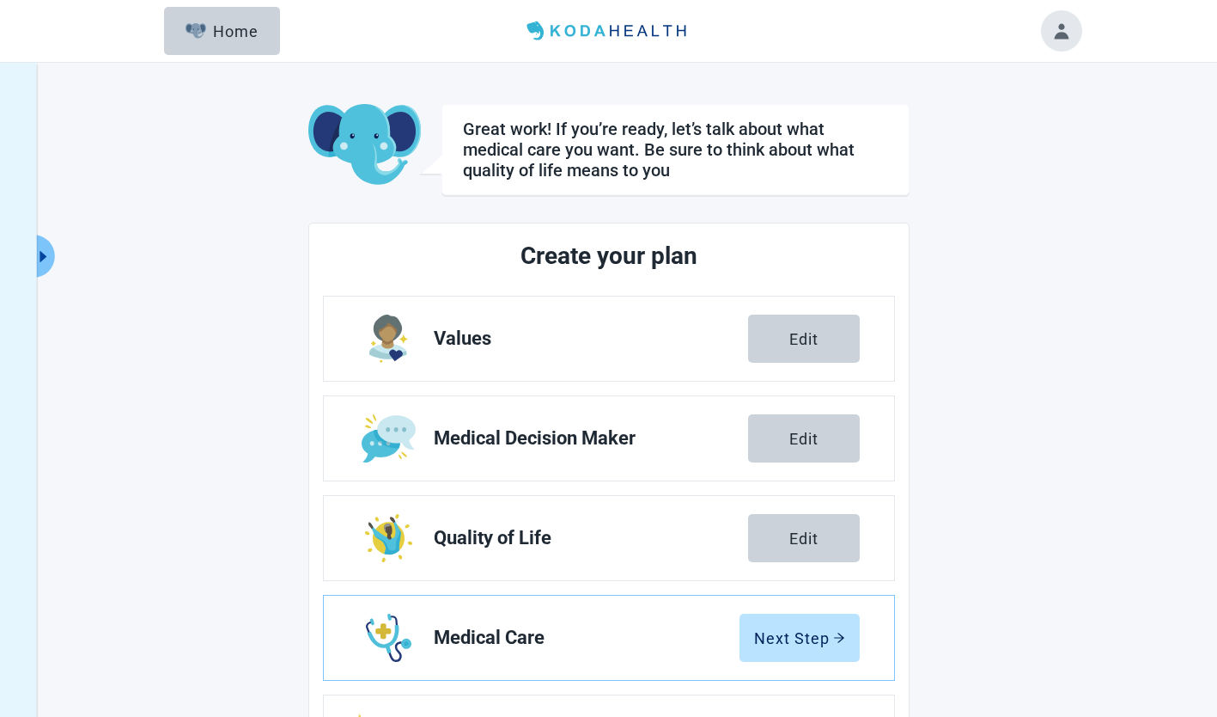
click at [812, 630] on div "Next Step" at bounding box center [799, 637] width 91 height 17
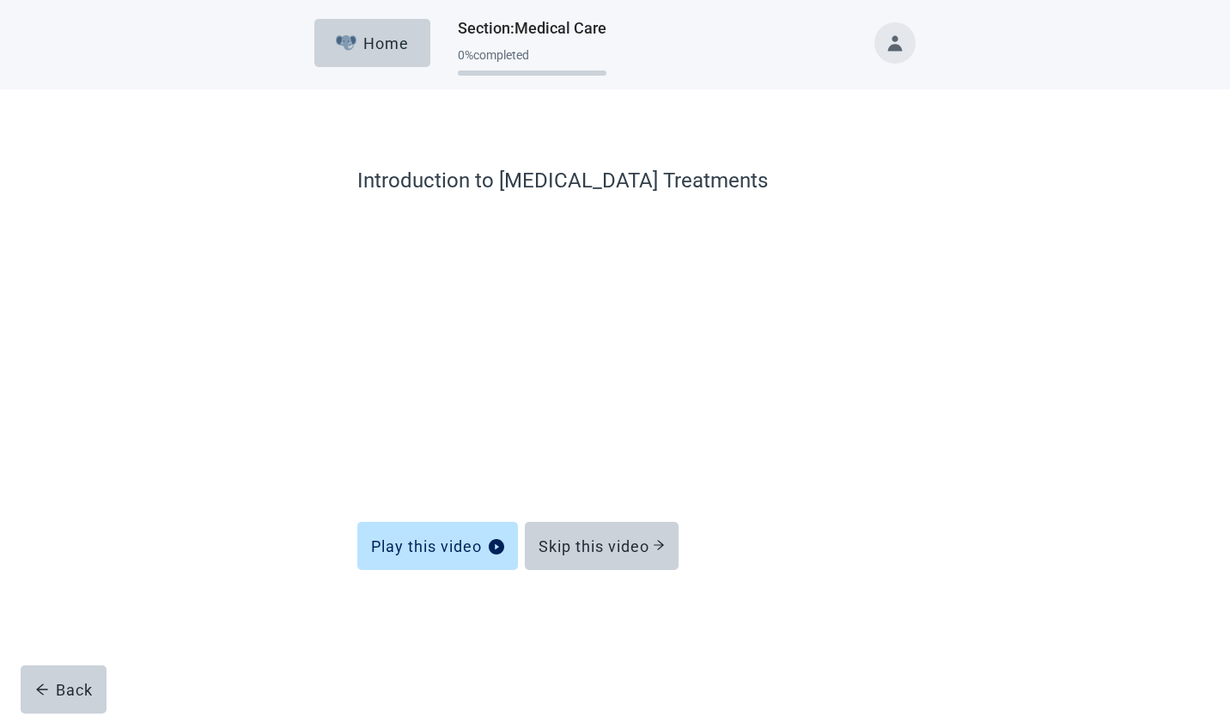
click at [613, 537] on div "Skip this video" at bounding box center [602, 545] width 126 height 17
click at [627, 538] on div "Skip this video" at bounding box center [602, 545] width 126 height 17
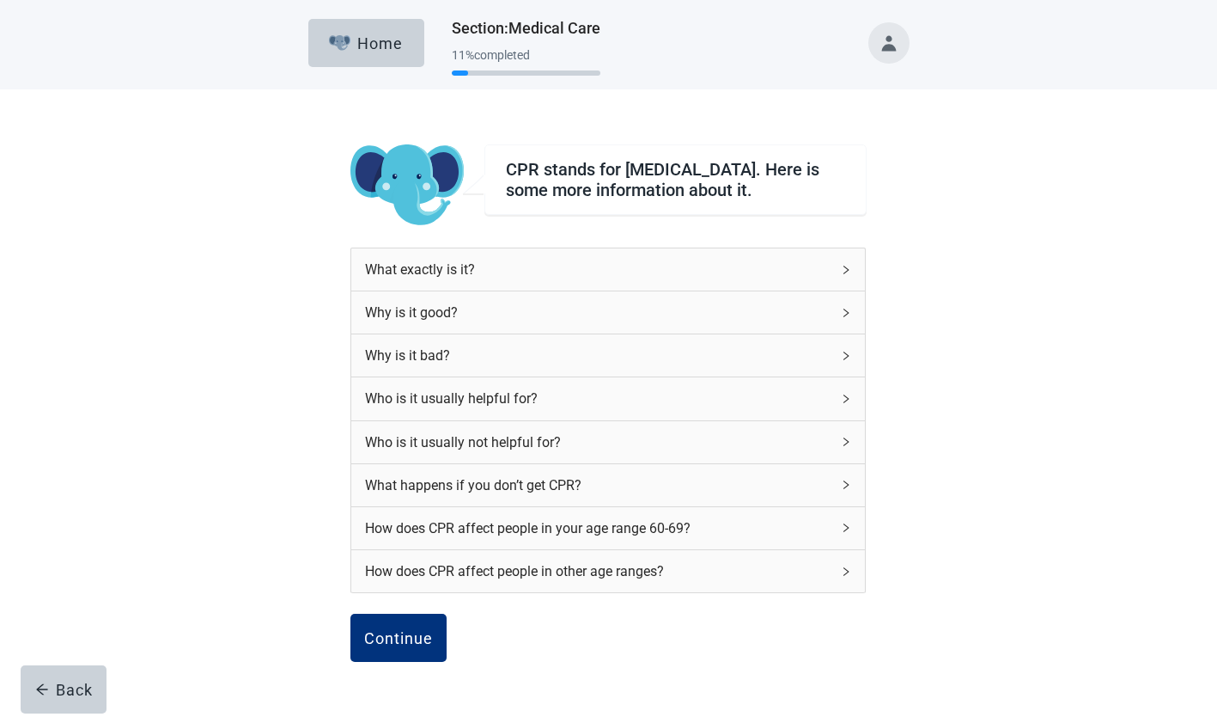
click at [398, 644] on div "Continue" at bounding box center [398, 637] width 69 height 17
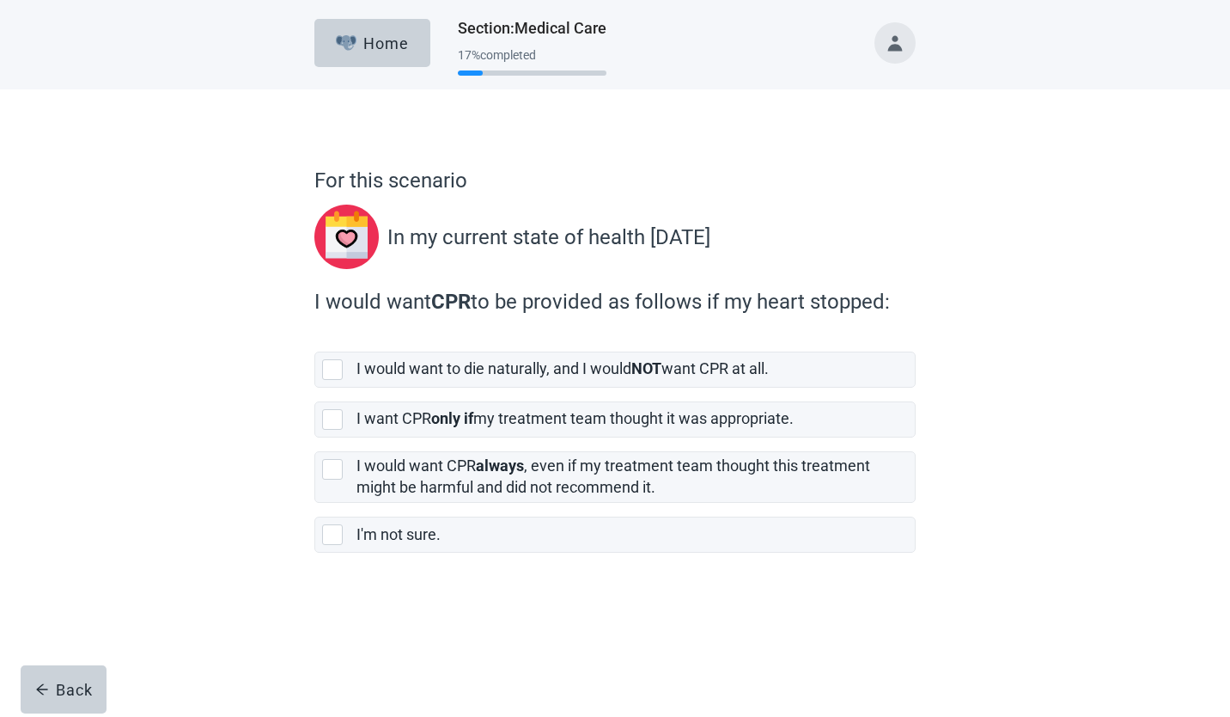
click at [326, 412] on div "[object Object], checkbox, not selected" at bounding box center [332, 419] width 21 height 21
click at [315, 388] on input "I want CPR only if my treatment team thought it was appropriate." at bounding box center [314, 387] width 1 height 1
checkbox input "true"
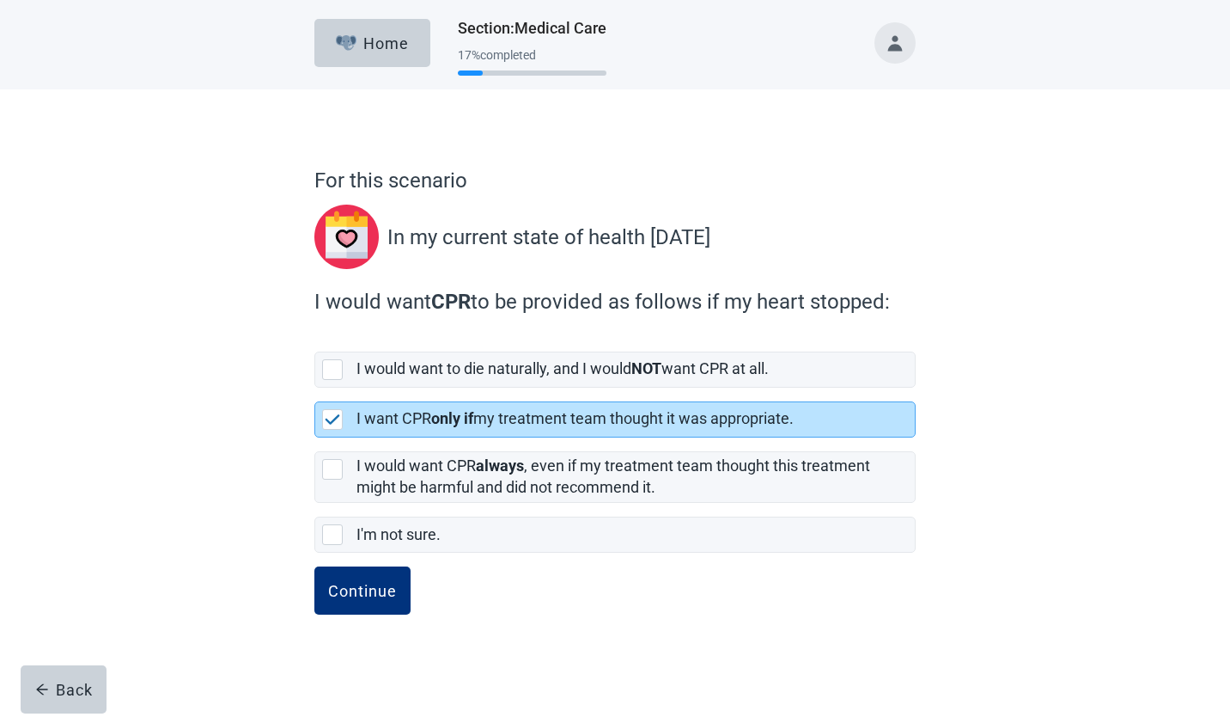
click at [364, 588] on div "Continue" at bounding box center [362, 590] width 69 height 17
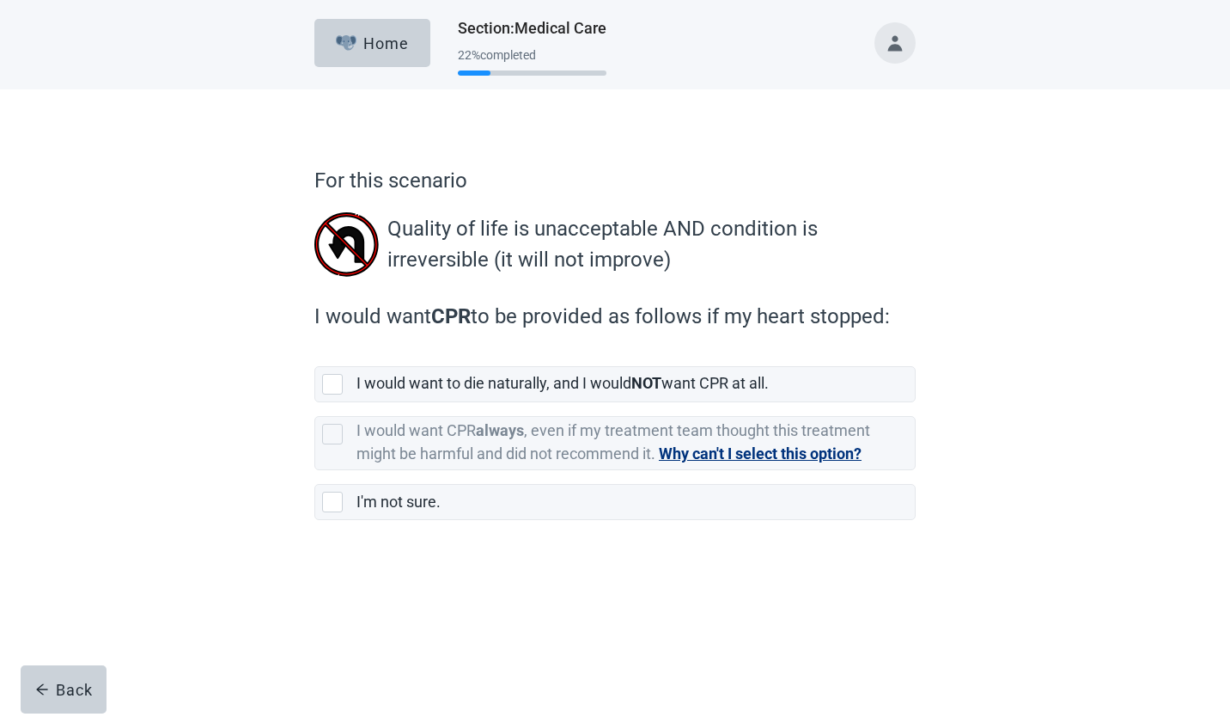
click at [323, 385] on div "[object Object], checkbox, not selected" at bounding box center [332, 384] width 21 height 21
click at [315, 353] on input "I would want to die naturally, and I would NOT want CPR at all." at bounding box center [314, 352] width 1 height 1
checkbox input "true"
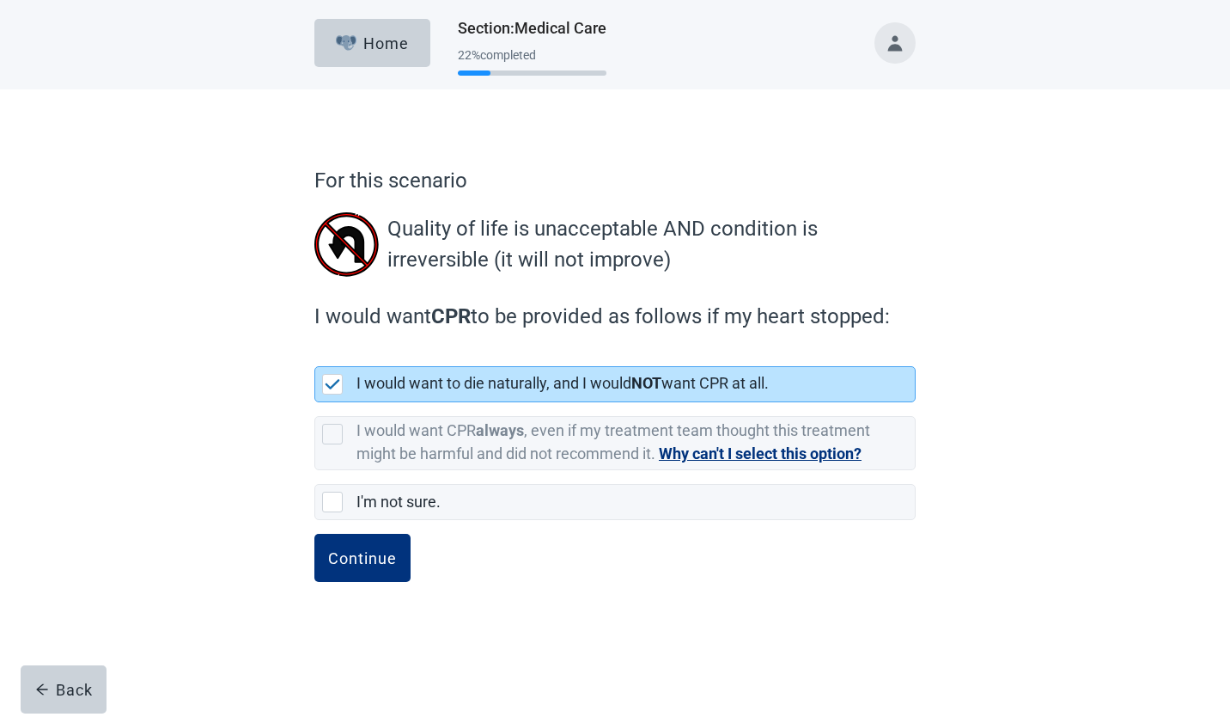
click at [790, 454] on button "Why can't I select this option?" at bounding box center [760, 454] width 203 height 24
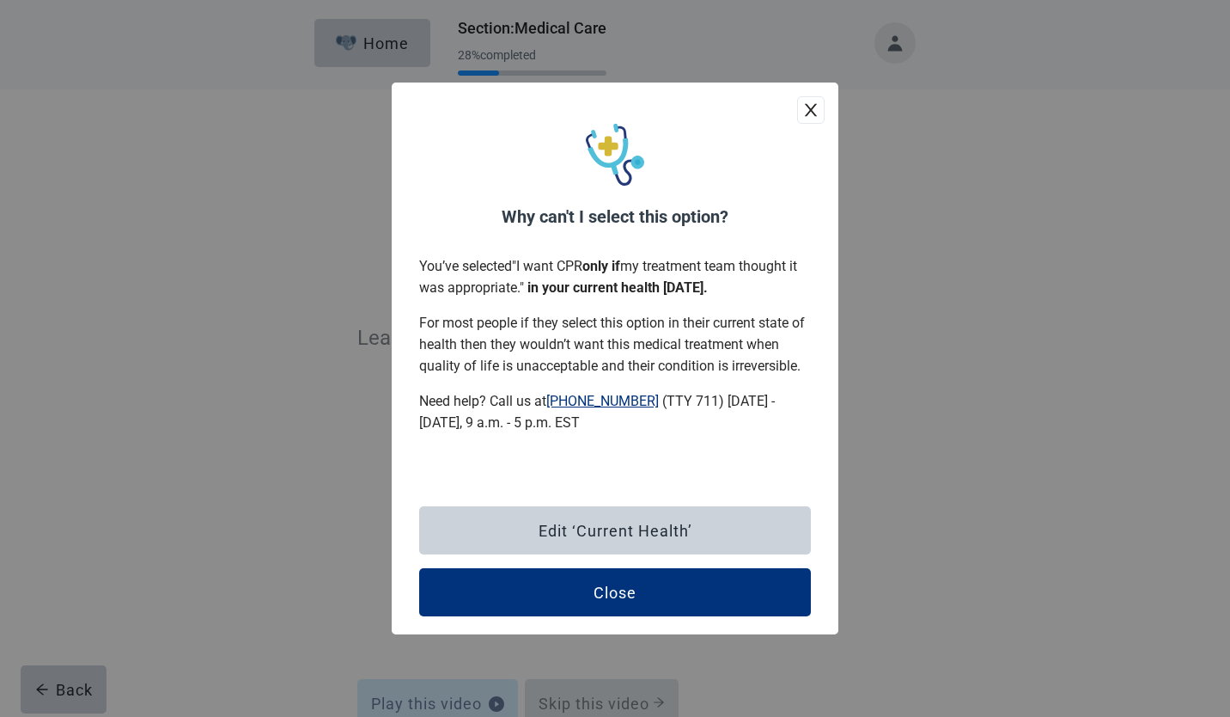
click at [808, 118] on icon "close" at bounding box center [810, 109] width 17 height 17
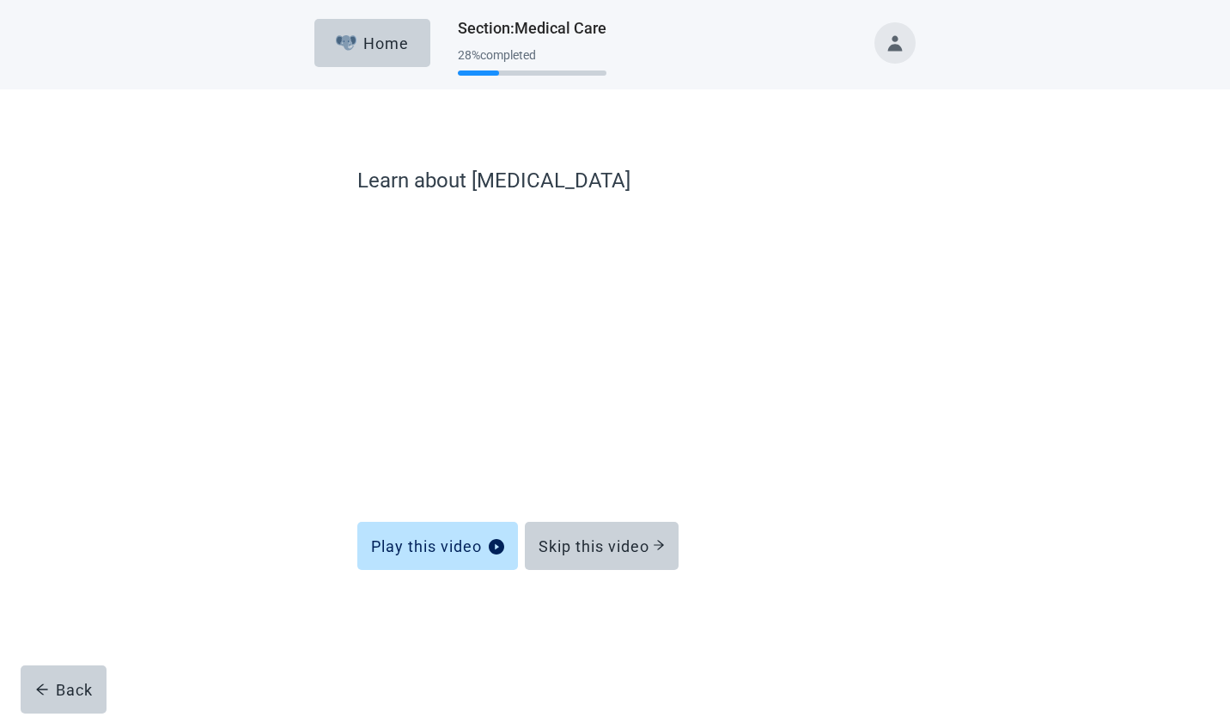
click at [624, 538] on div "Skip this video" at bounding box center [602, 545] width 126 height 17
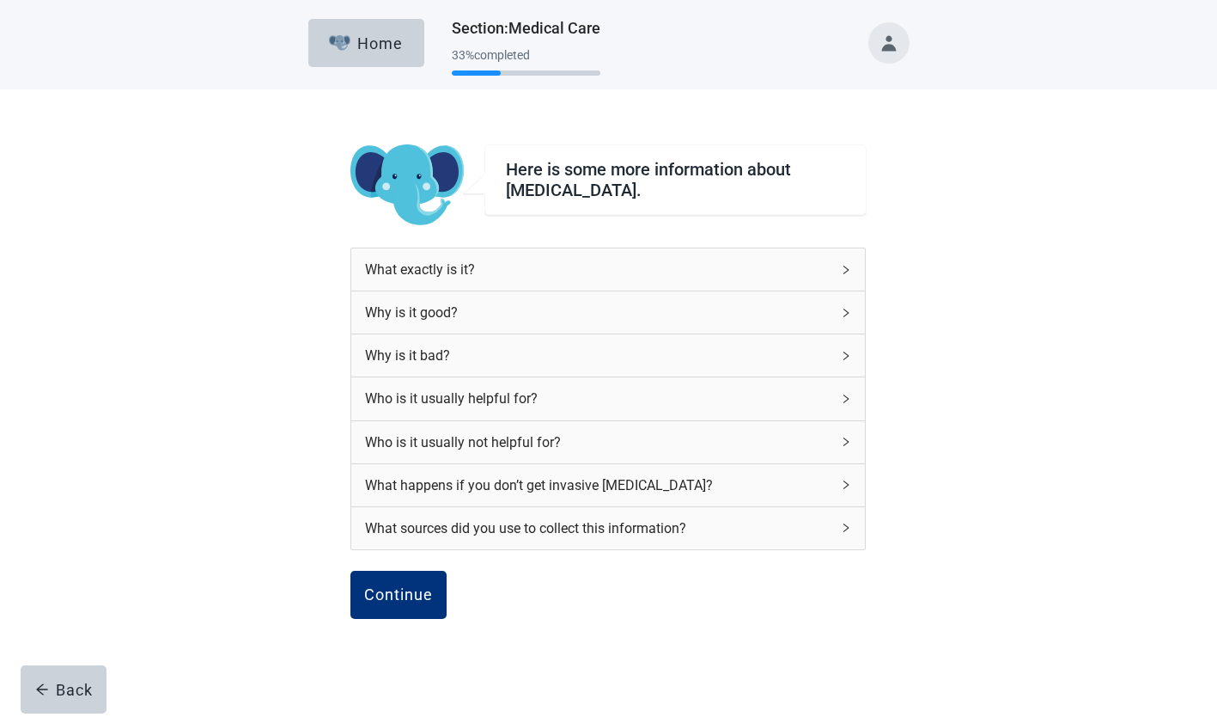
click at [395, 592] on div "Continue" at bounding box center [398, 594] width 69 height 17
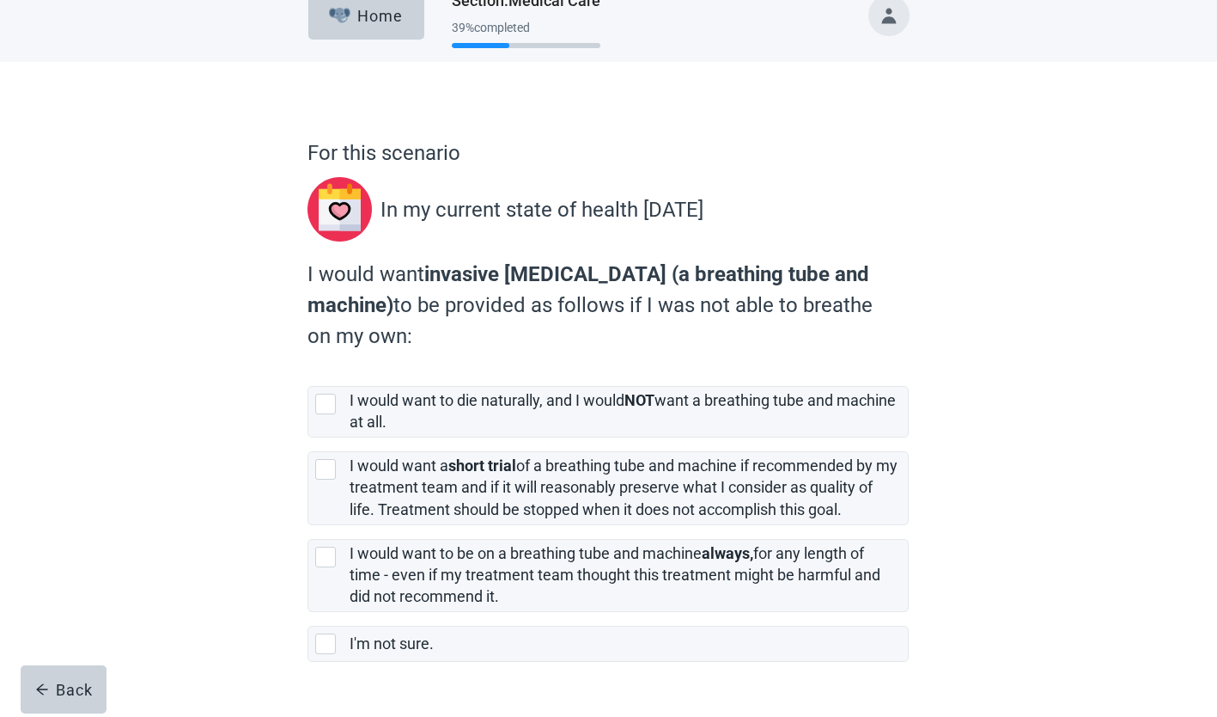
scroll to position [72, 0]
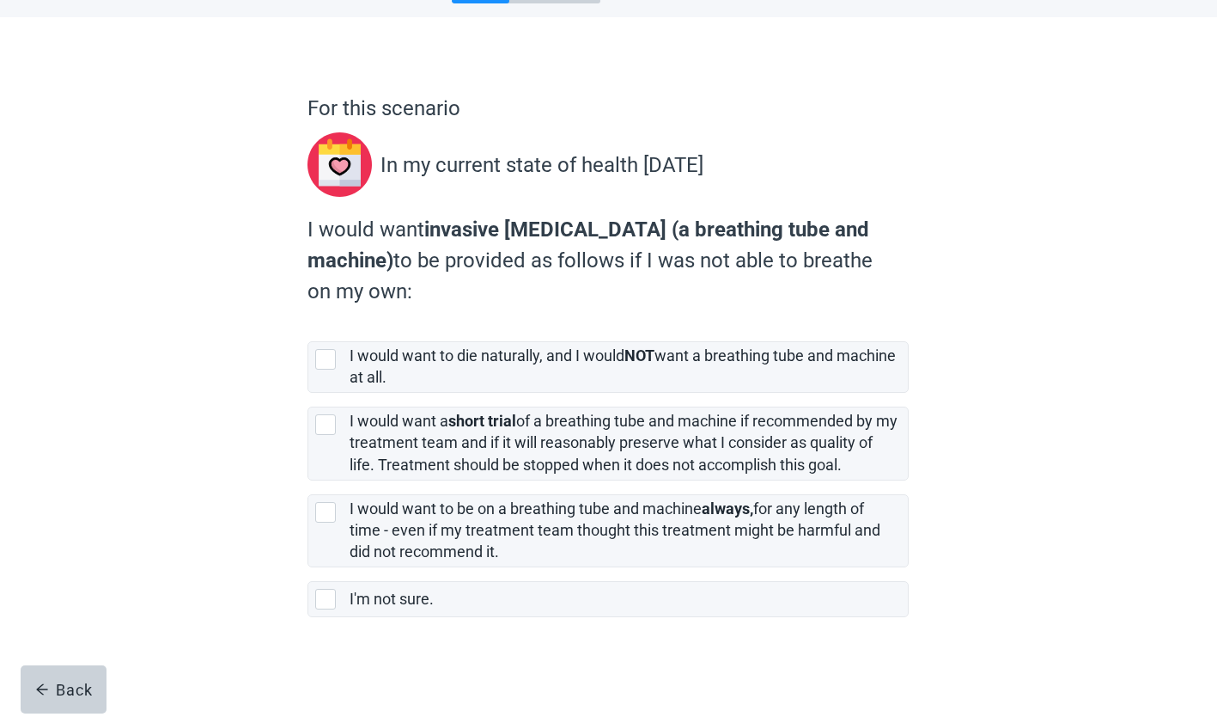
click at [318, 427] on div "[object Object], checkbox, not selected" at bounding box center [325, 424] width 21 height 21
click at [308, 393] on input "I would want a short trial of a breathing tube and machine if recommended by my…" at bounding box center [308, 393] width 1 height 1
checkbox input "true"
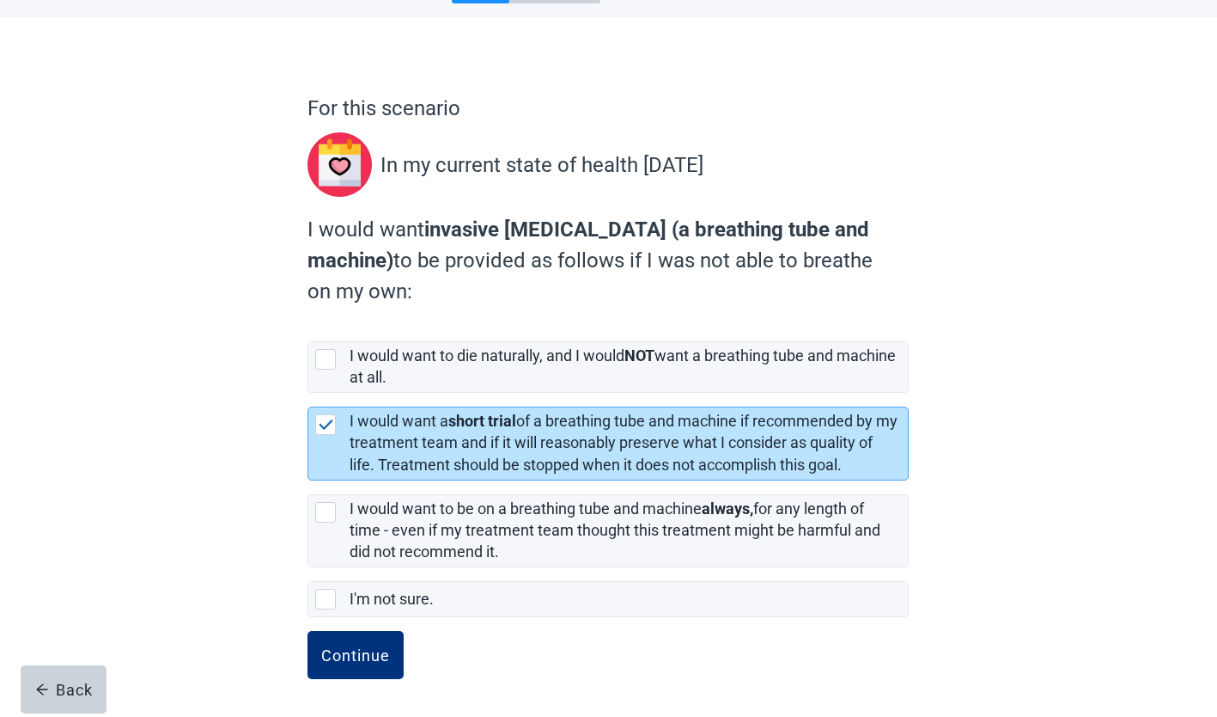
click at [361, 650] on div "Continue" at bounding box center [355, 654] width 69 height 17
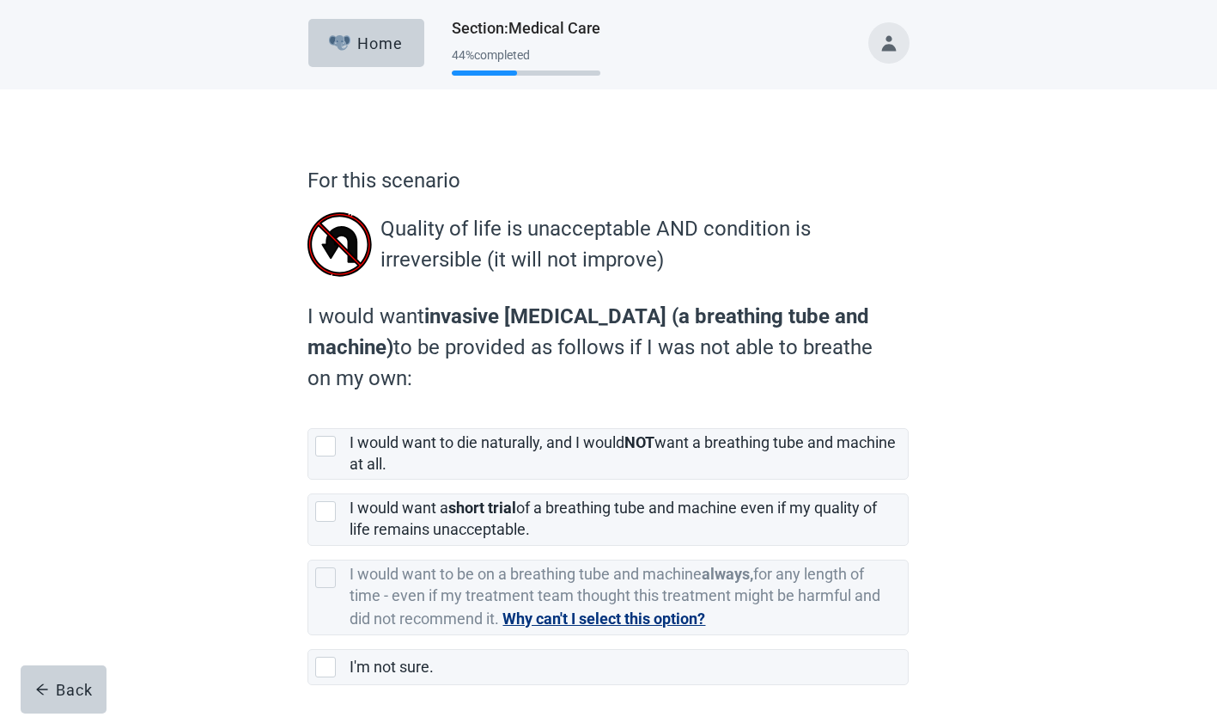
click at [328, 453] on div "[object Object], checkbox, not selected" at bounding box center [325, 446] width 21 height 21
click at [308, 415] on input "I would want to die naturally, and I would NOT want a breathing tube and machin…" at bounding box center [308, 414] width 1 height 1
checkbox input "true"
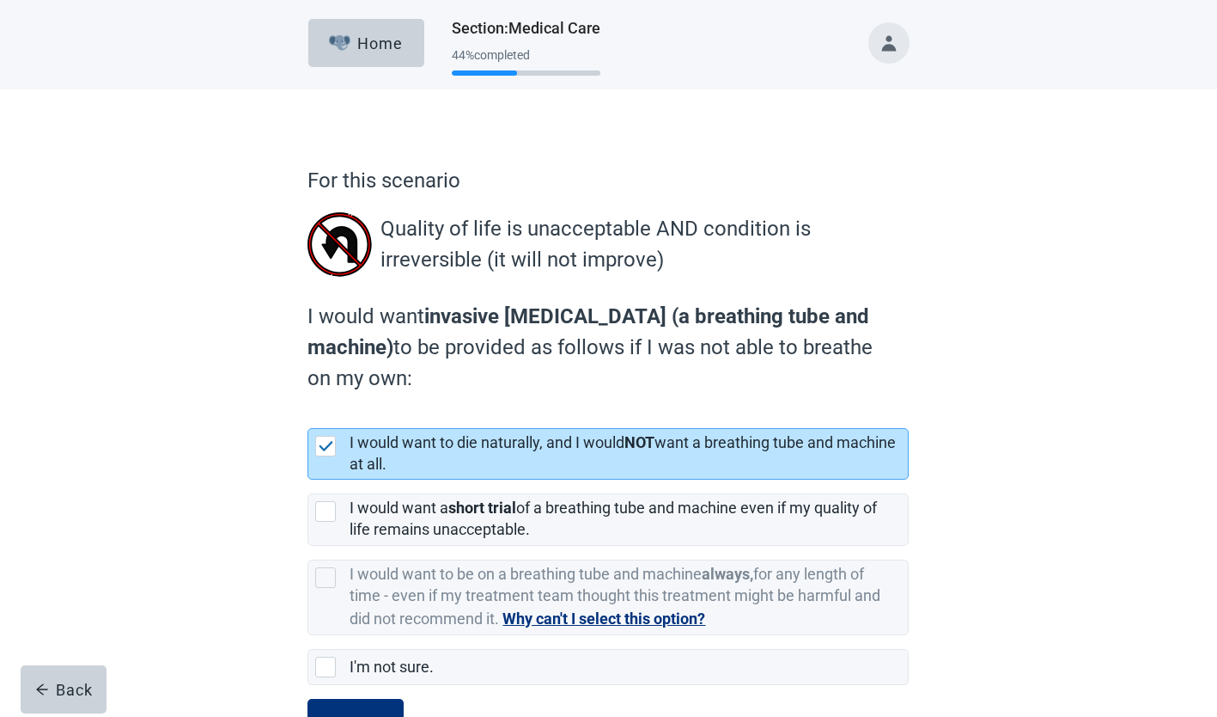
click at [357, 703] on button "Continue" at bounding box center [356, 723] width 96 height 48
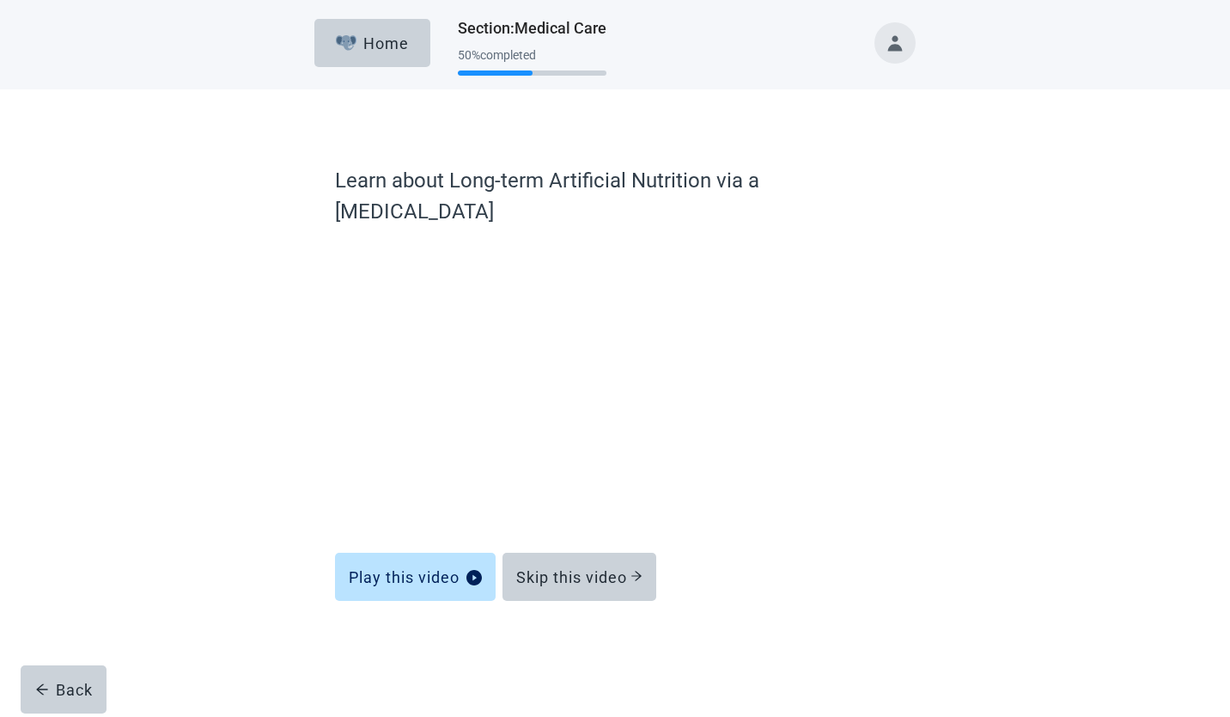
click at [626, 568] on div "Skip this video" at bounding box center [579, 576] width 126 height 17
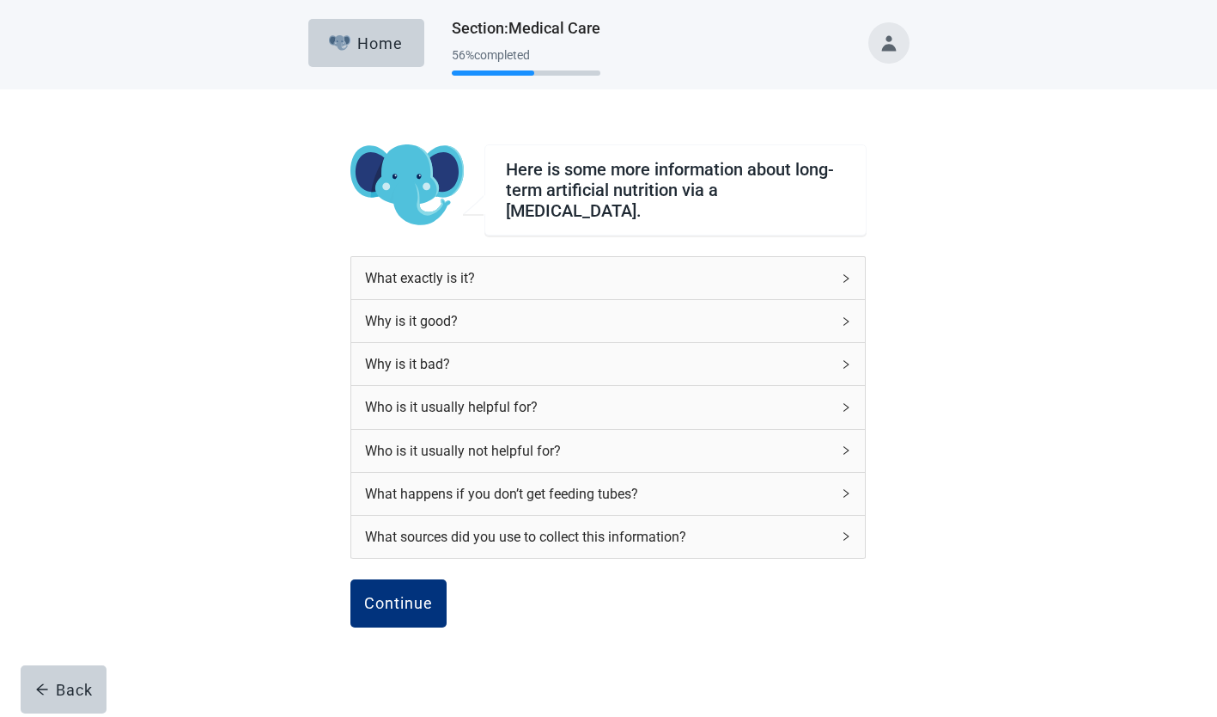
click at [408, 605] on button "Continue" at bounding box center [399, 603] width 96 height 48
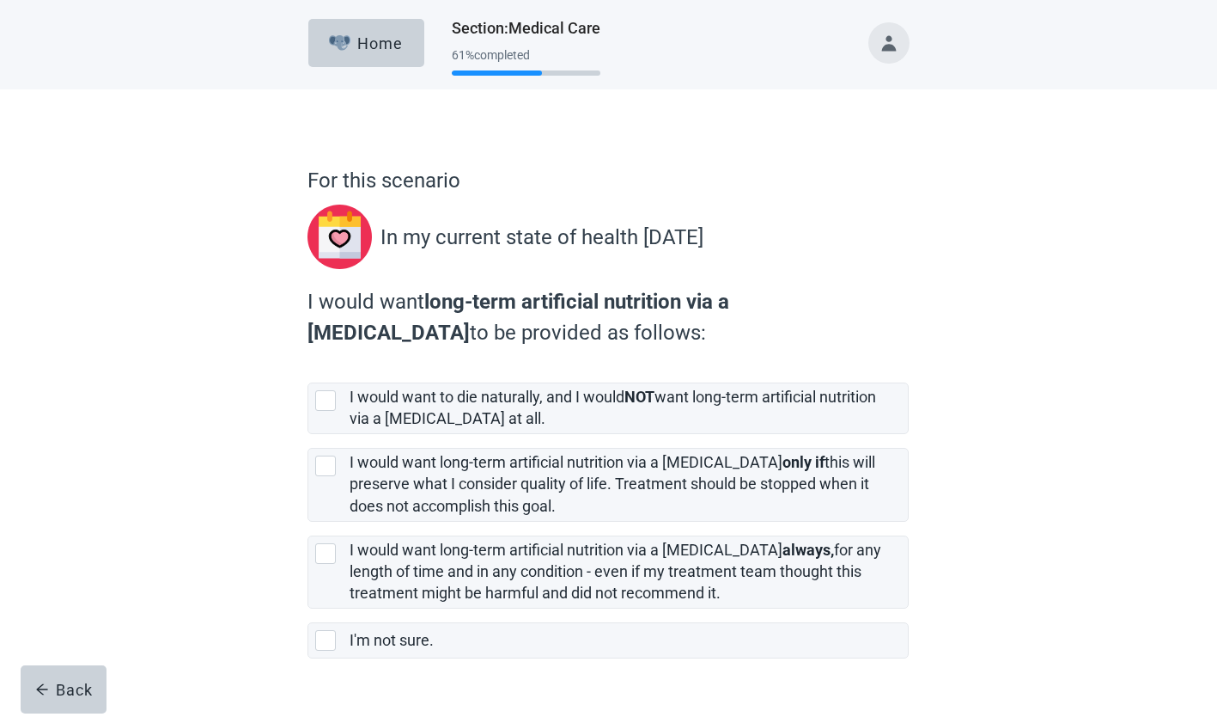
click at [317, 476] on div "[object Object], checkbox, not selected" at bounding box center [325, 465] width 21 height 21
click at [308, 435] on input "I would want long-term artificial nutrition via a [MEDICAL_DATA] only if this w…" at bounding box center [308, 434] width 1 height 1
checkbox input "true"
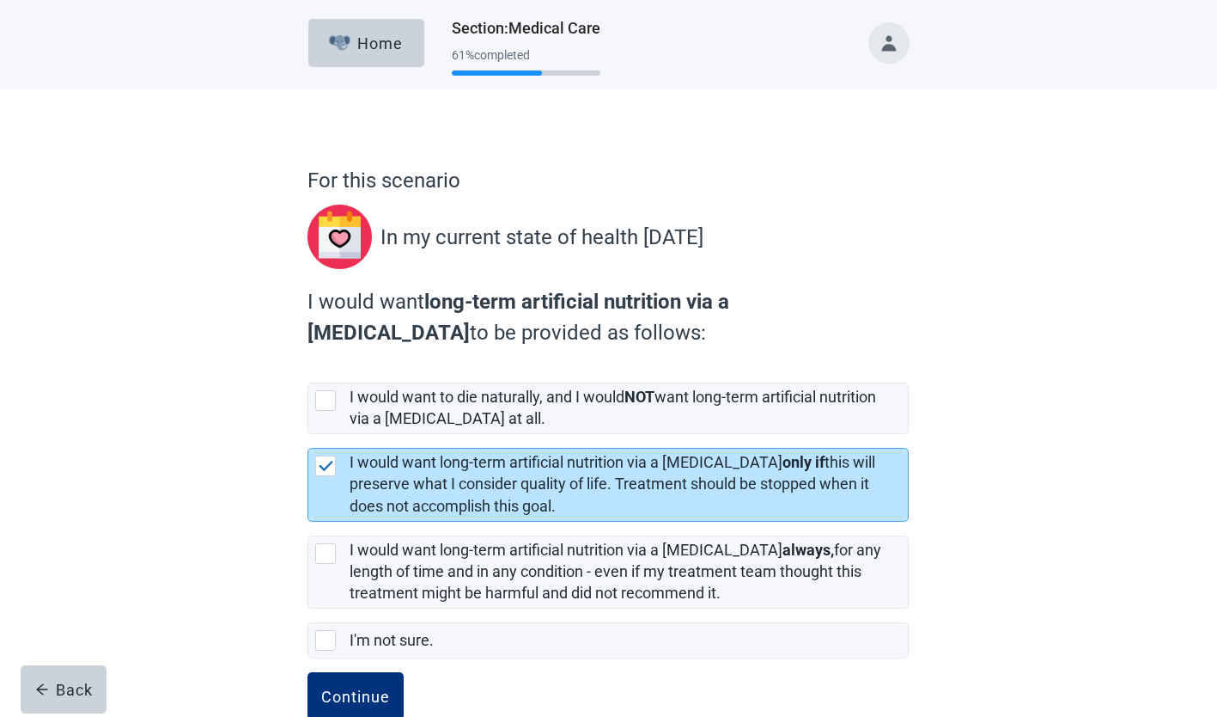
click at [363, 692] on div "Continue" at bounding box center [355, 695] width 69 height 17
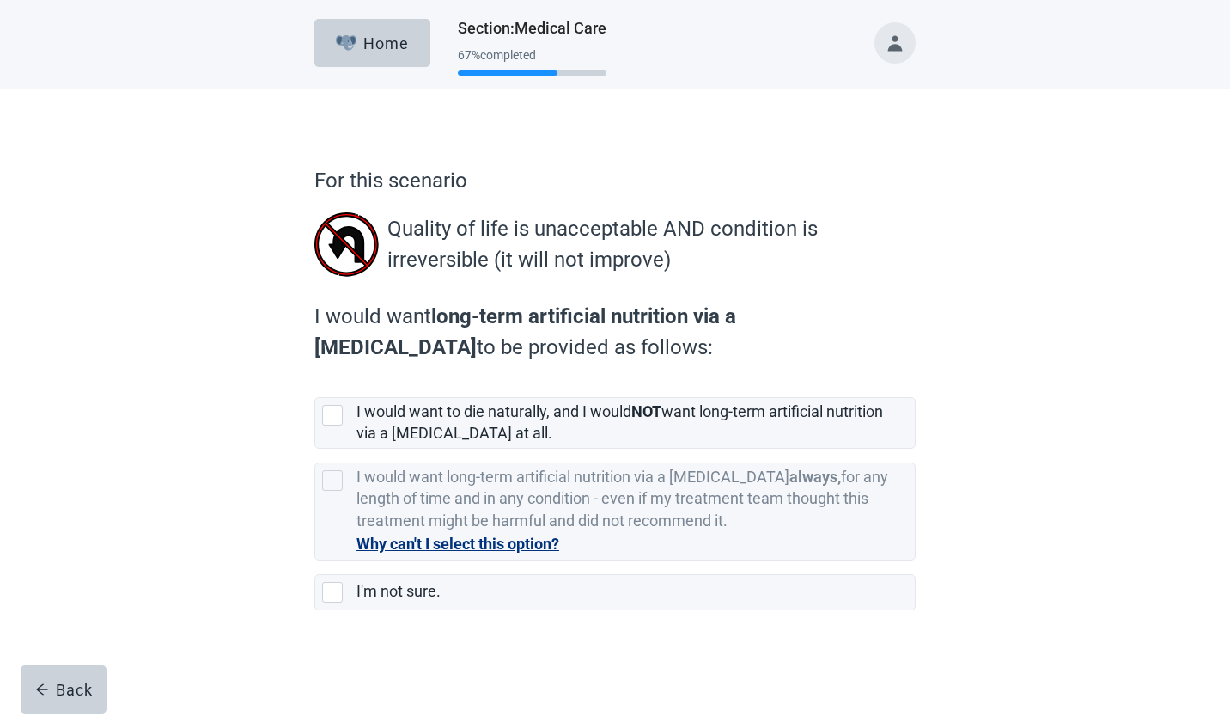
click at [486, 542] on button "Why can't I select this option?" at bounding box center [458, 544] width 203 height 24
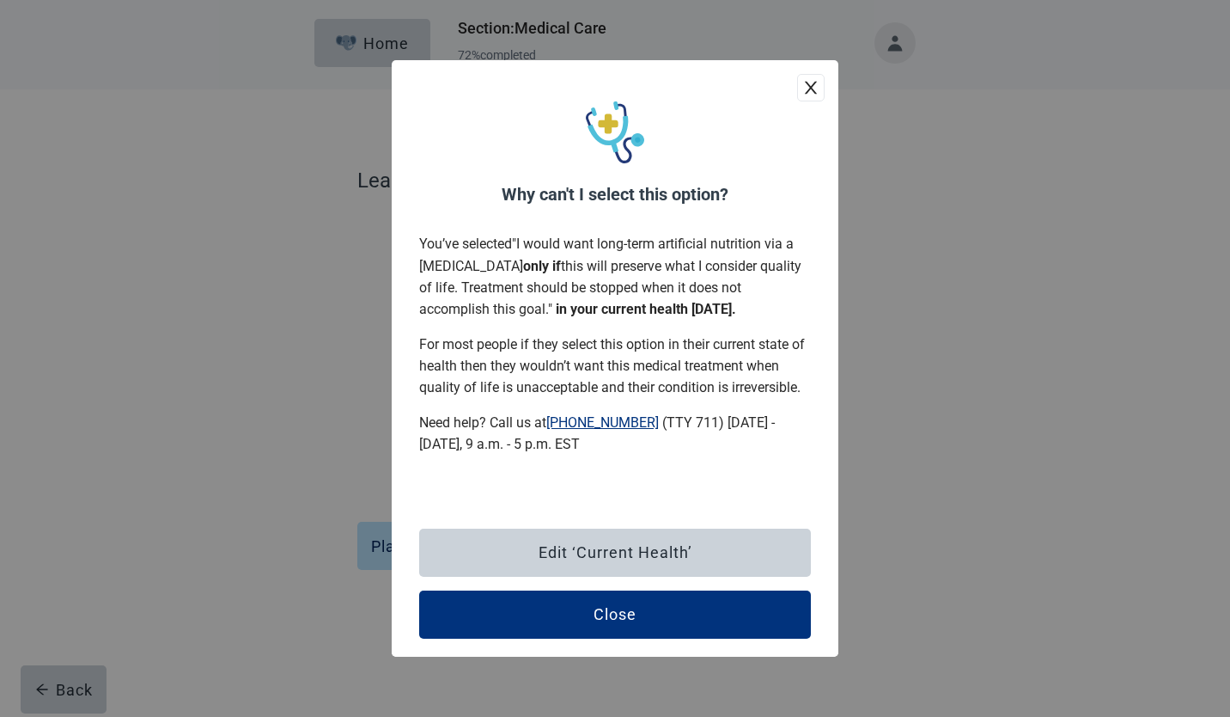
click at [617, 623] on button "Close" at bounding box center [615, 614] width 392 height 48
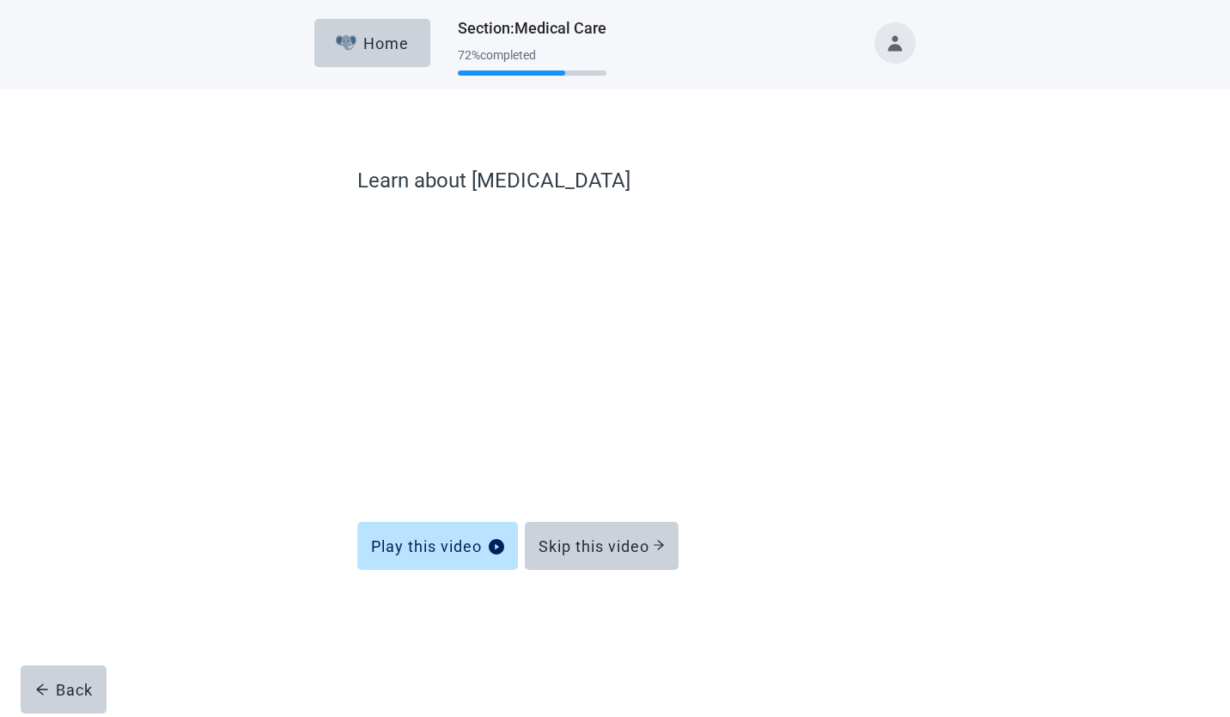
click at [630, 547] on div "Skip this video" at bounding box center [602, 545] width 126 height 17
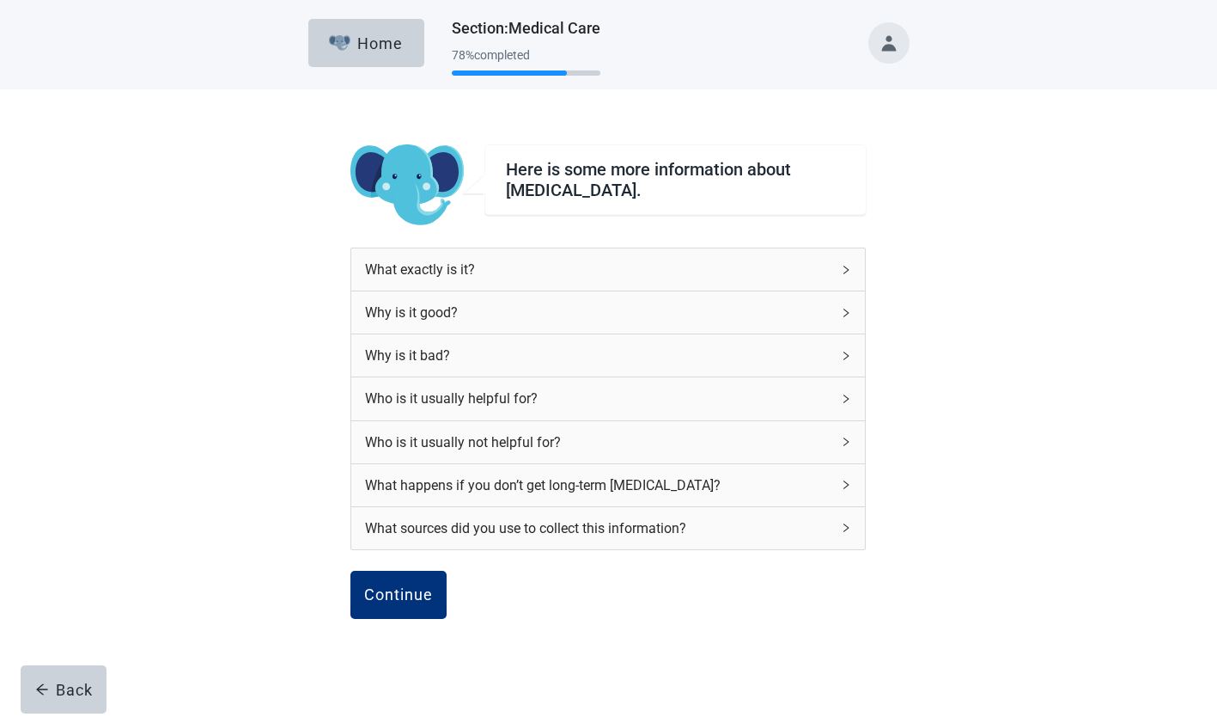
click at [405, 595] on div "Continue" at bounding box center [398, 594] width 69 height 17
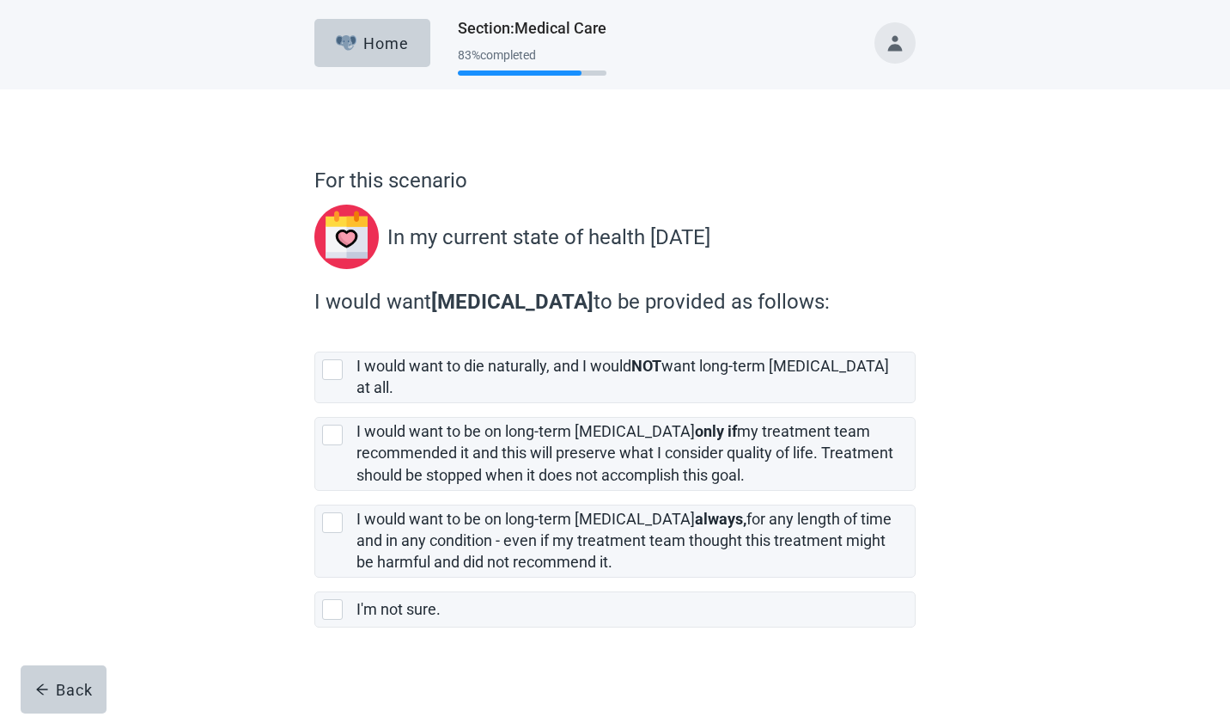
click at [322, 424] on div "[object Object], checkbox, not selected" at bounding box center [332, 434] width 21 height 21
click at [315, 404] on input "I would want to be on long-term [MEDICAL_DATA] only if my treatment team recomm…" at bounding box center [314, 403] width 1 height 1
checkbox input "true"
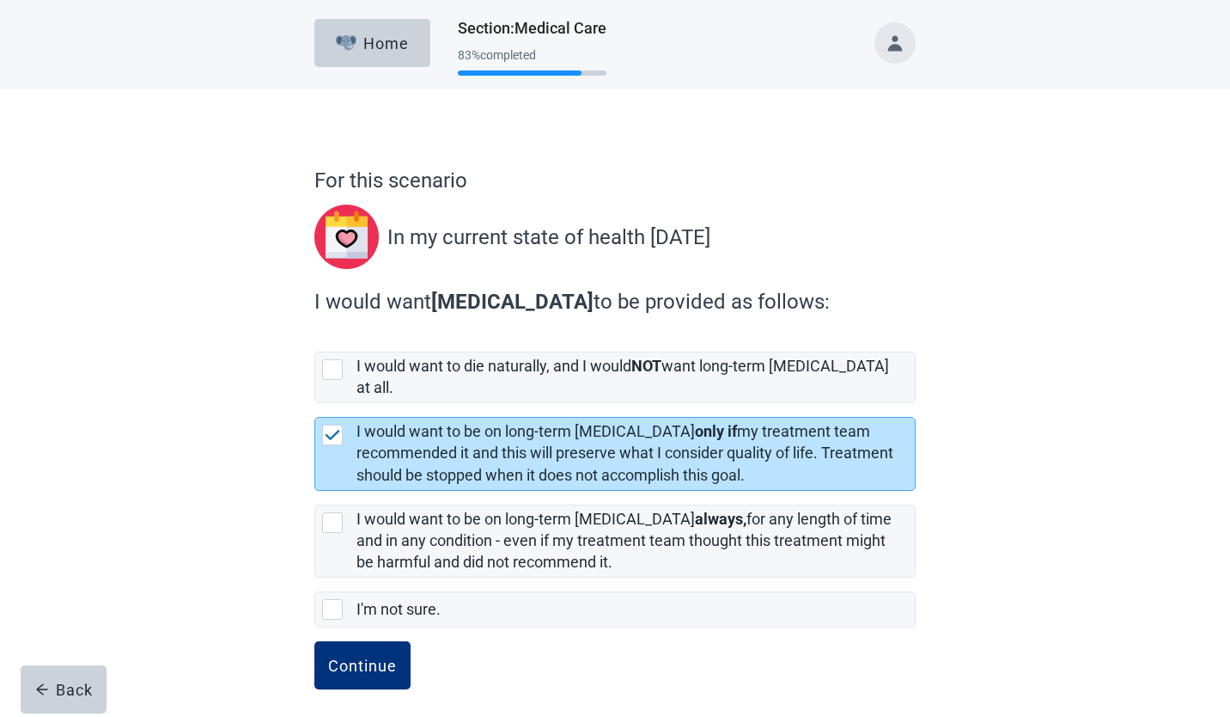
click at [364, 656] on div "Continue" at bounding box center [362, 664] width 69 height 17
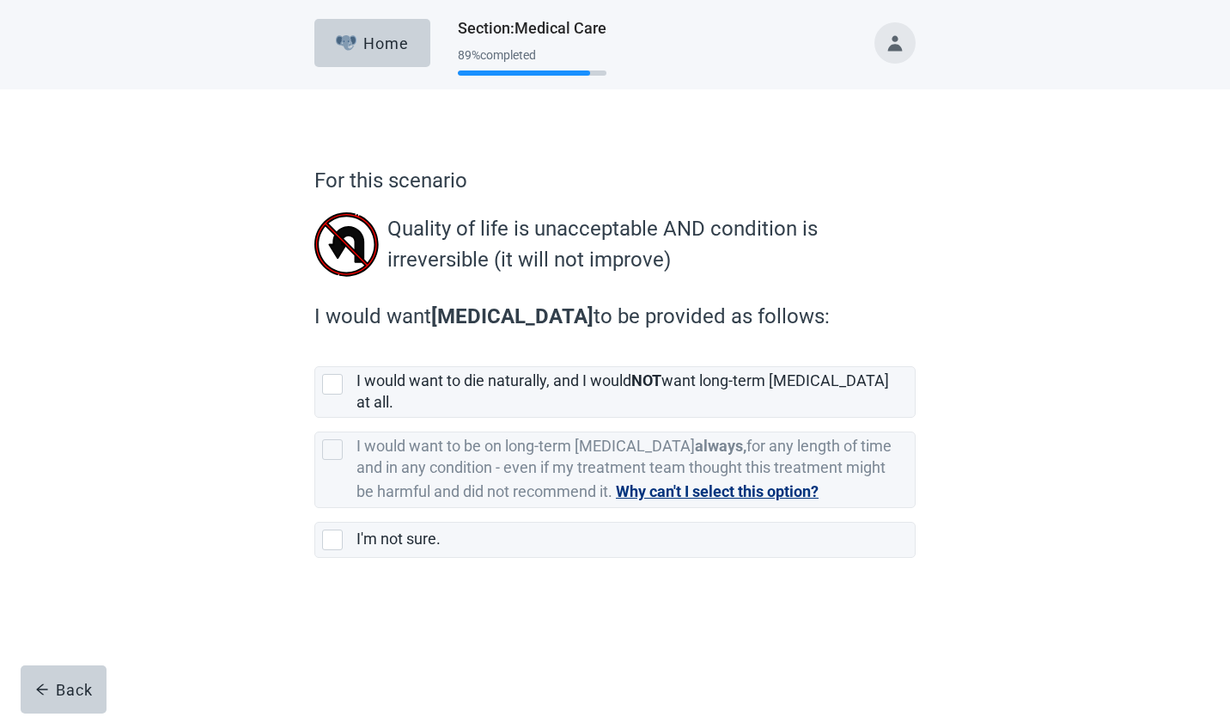
click at [705, 480] on button "Why can't I select this option?" at bounding box center [717, 491] width 203 height 24
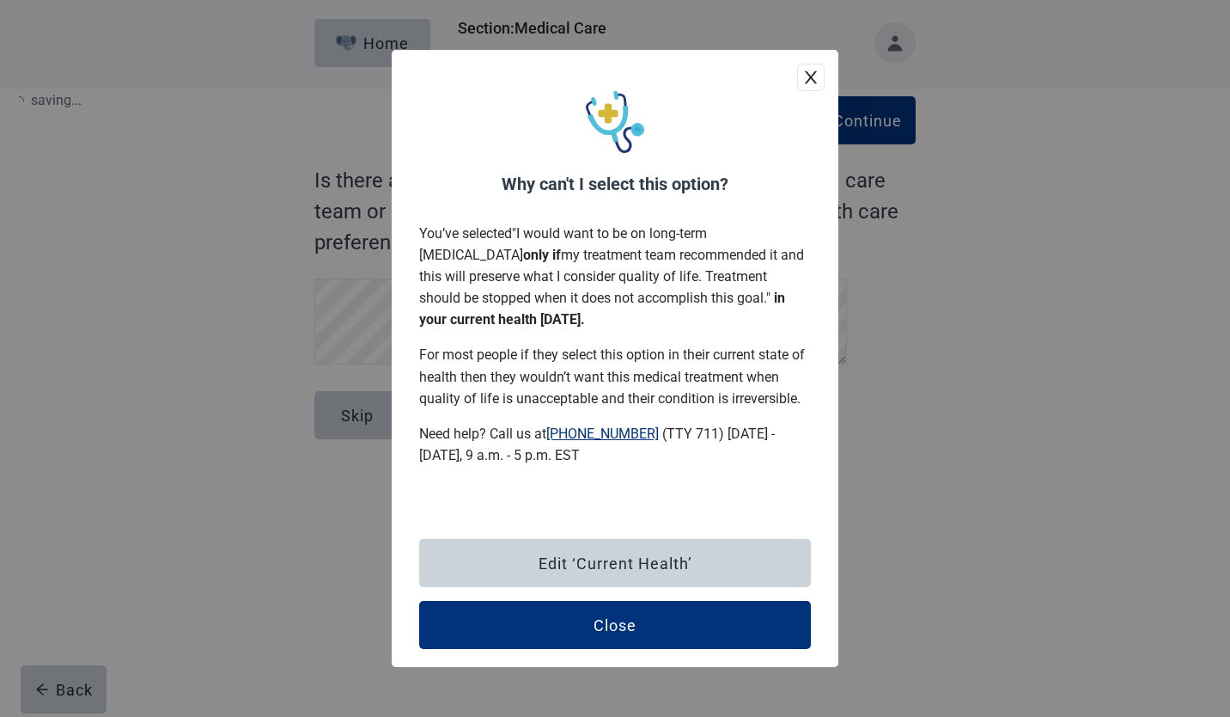
click at [629, 621] on div "Close" at bounding box center [615, 624] width 43 height 17
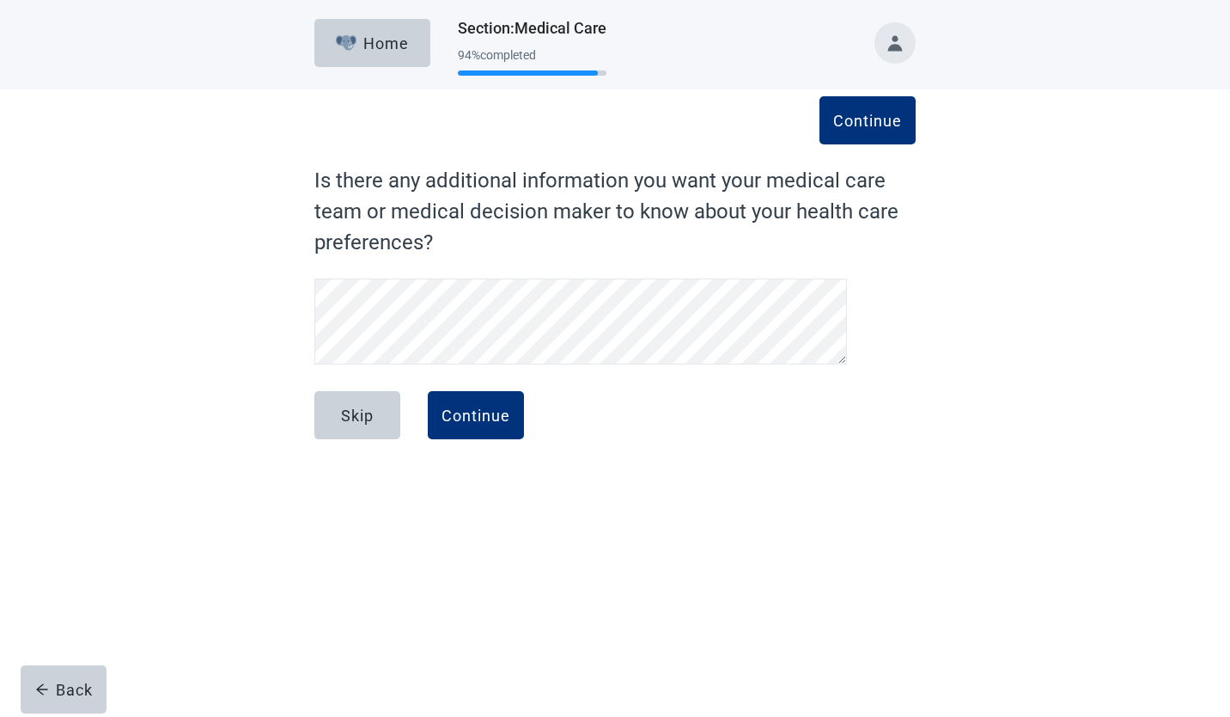
click at [485, 425] on button "Continue" at bounding box center [476, 415] width 96 height 48
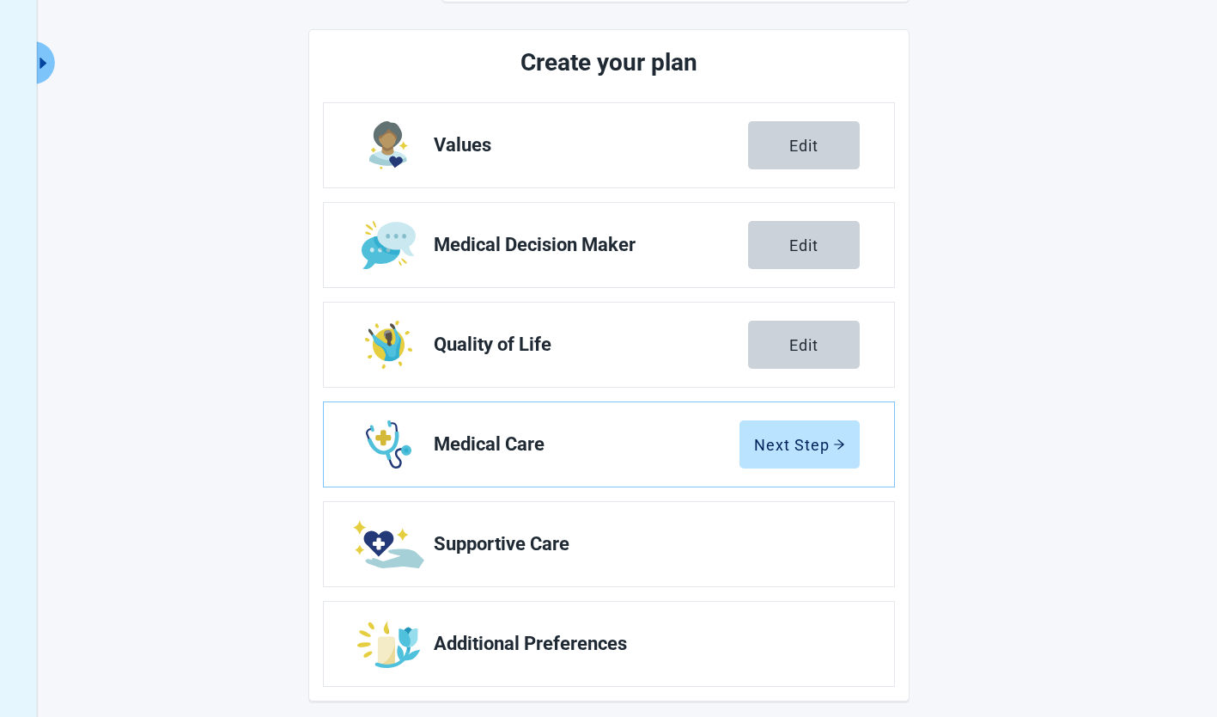
scroll to position [194, 0]
click at [808, 427] on button "Next Step" at bounding box center [800, 443] width 120 height 48
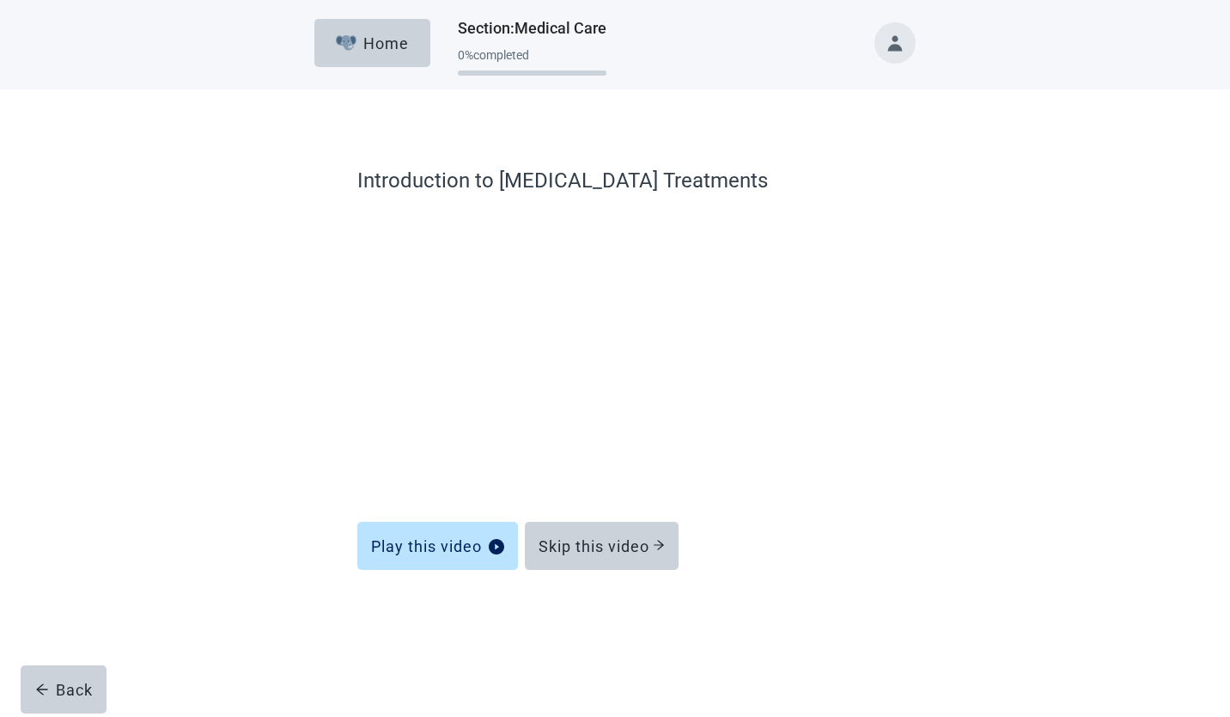
click at [618, 545] on div "Skip this video" at bounding box center [602, 545] width 126 height 17
click at [613, 547] on div "Skip this video" at bounding box center [602, 545] width 126 height 17
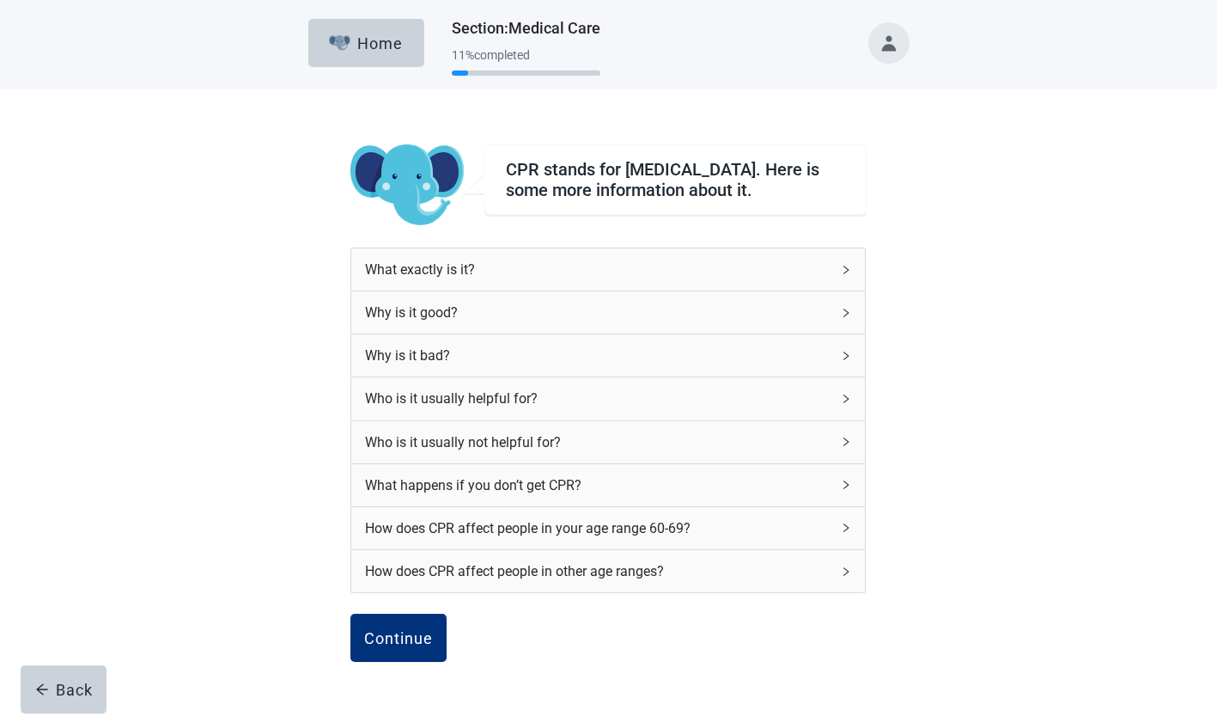
click at [405, 646] on div "Continue" at bounding box center [398, 637] width 69 height 17
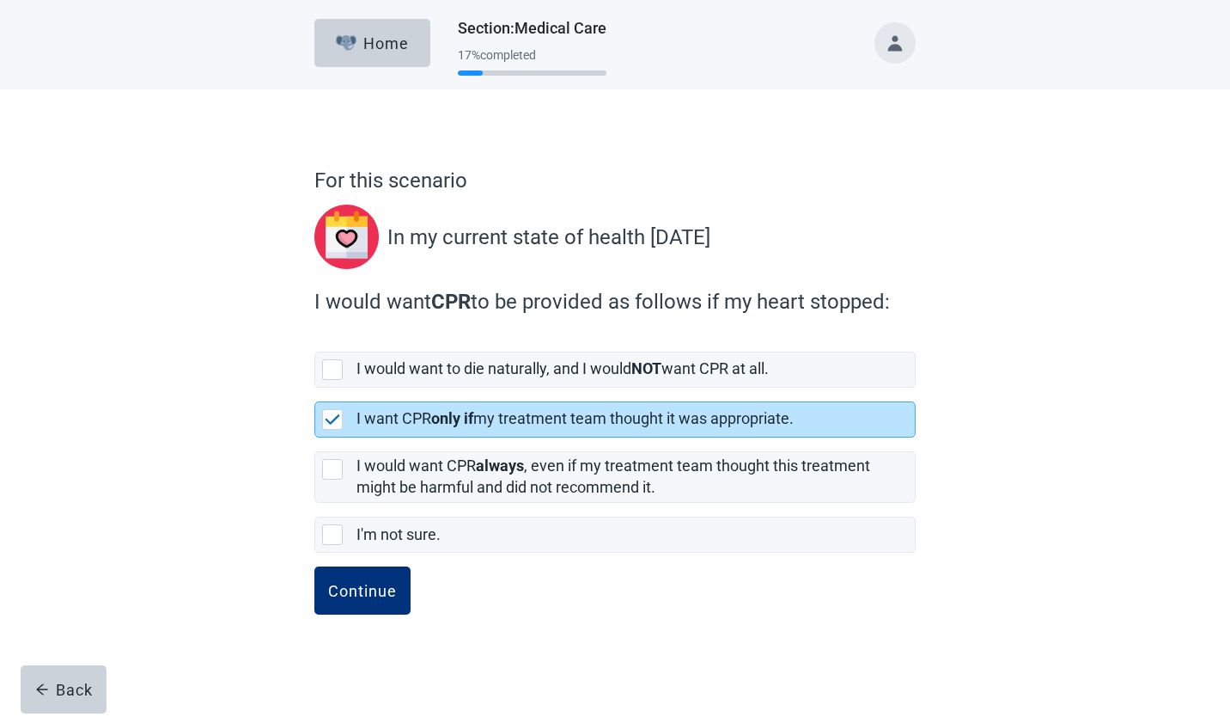
click at [368, 588] on div "Continue" at bounding box center [362, 590] width 69 height 17
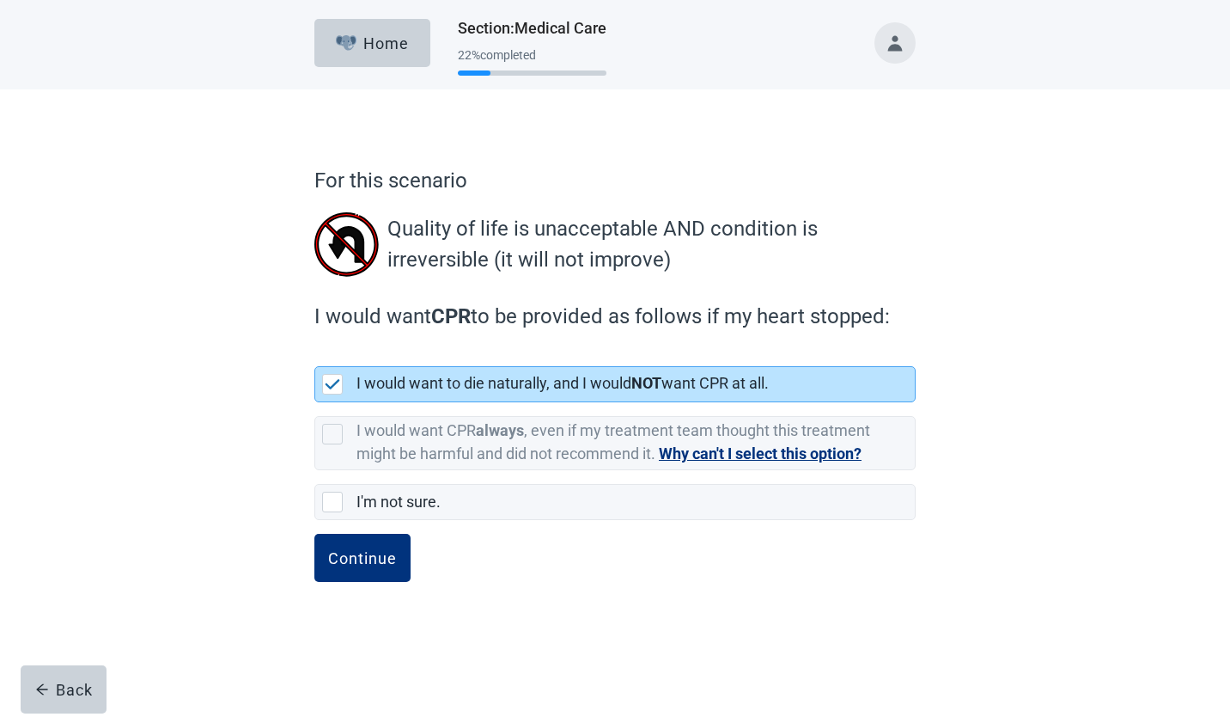
click at [367, 564] on div "Continue" at bounding box center [362, 557] width 69 height 17
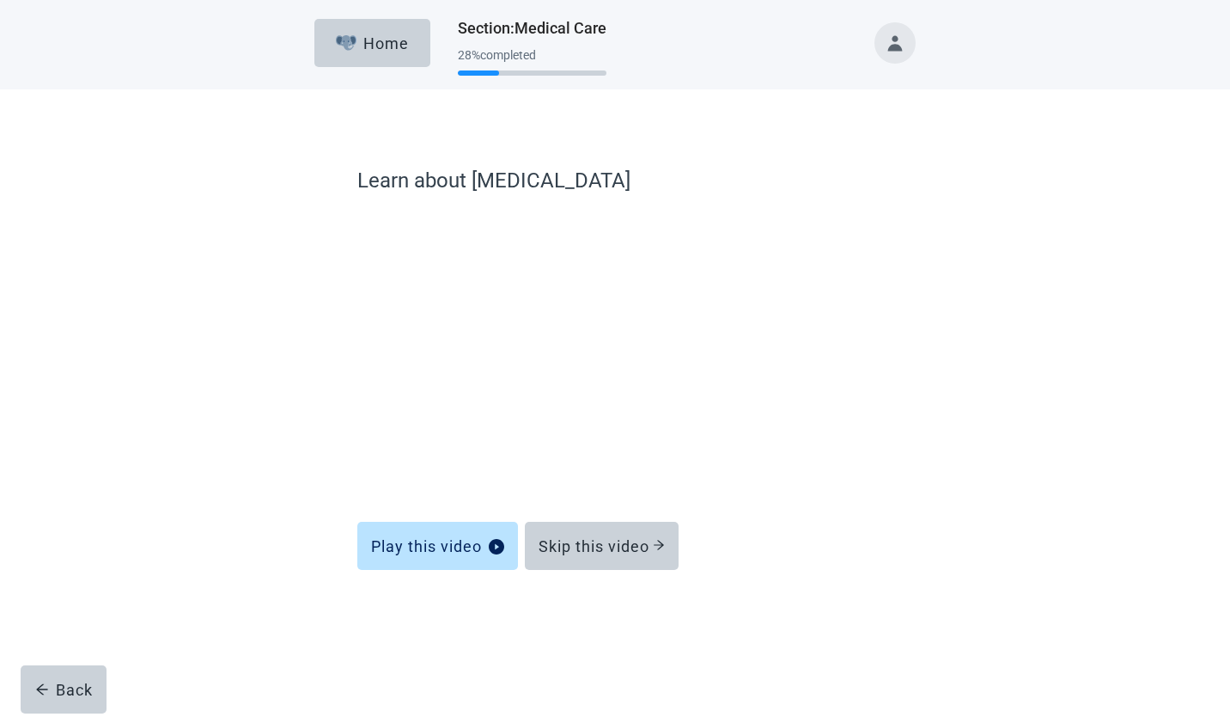
click at [628, 544] on div "Skip this video" at bounding box center [602, 545] width 126 height 17
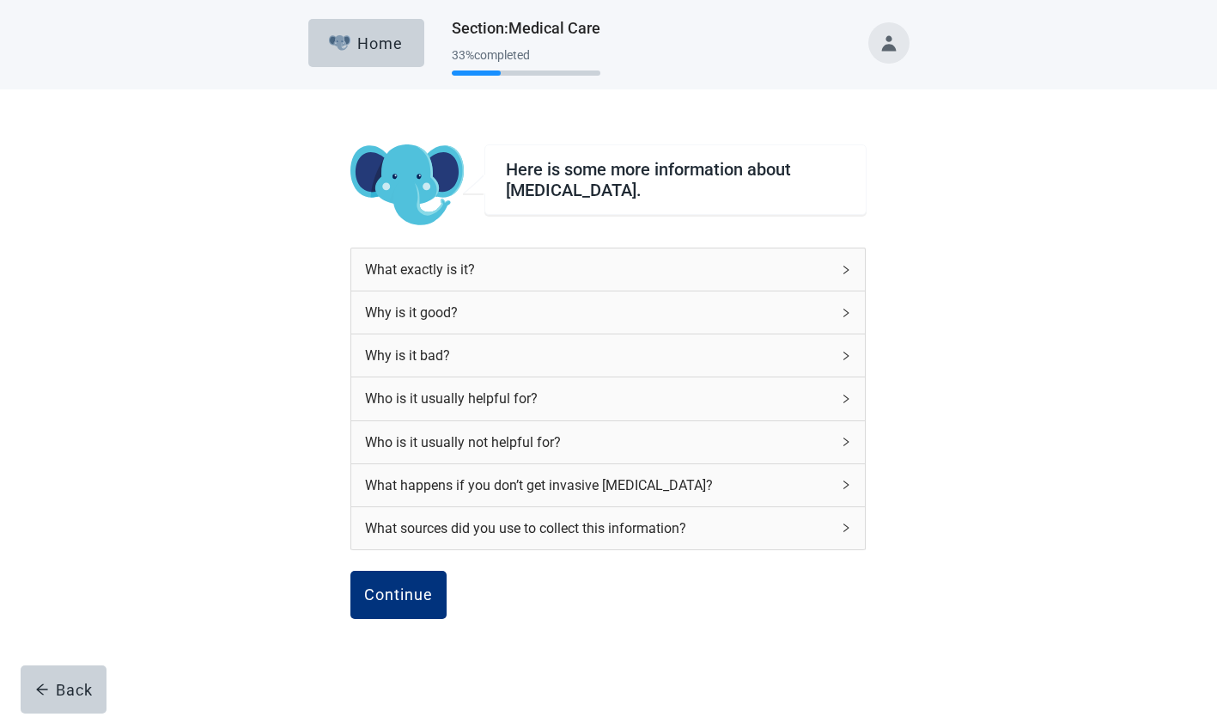
click at [390, 592] on div "Continue" at bounding box center [398, 594] width 69 height 17
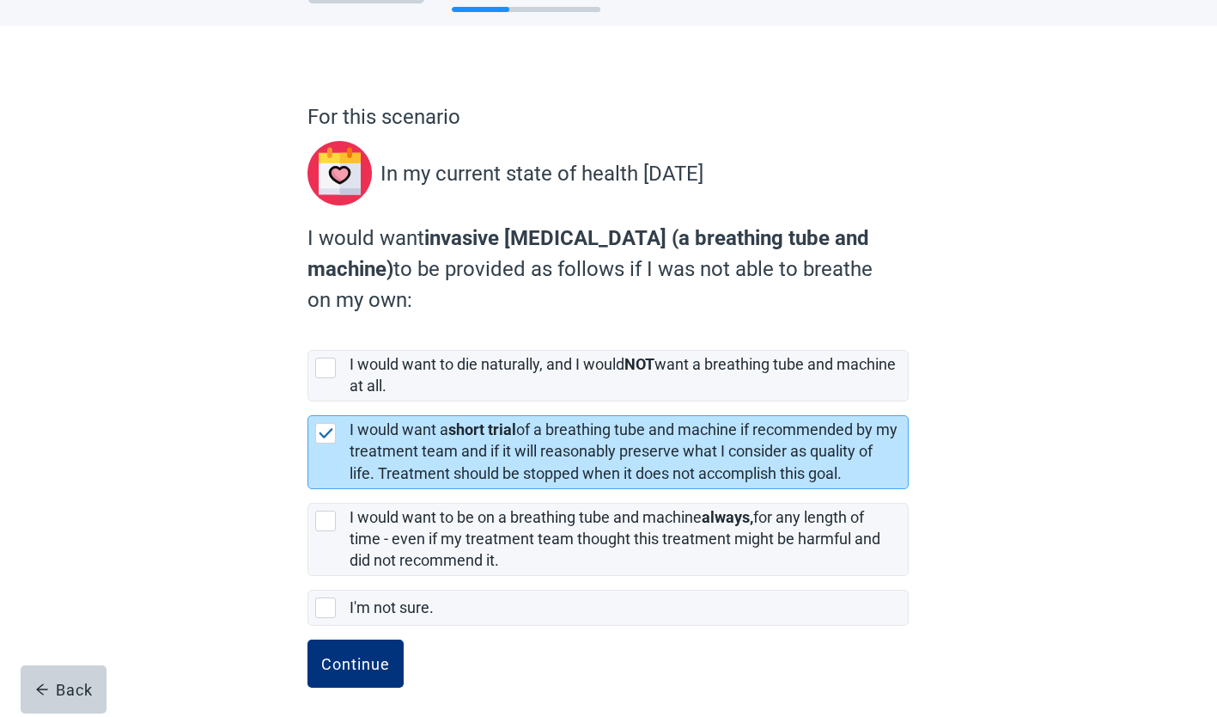
scroll to position [72, 0]
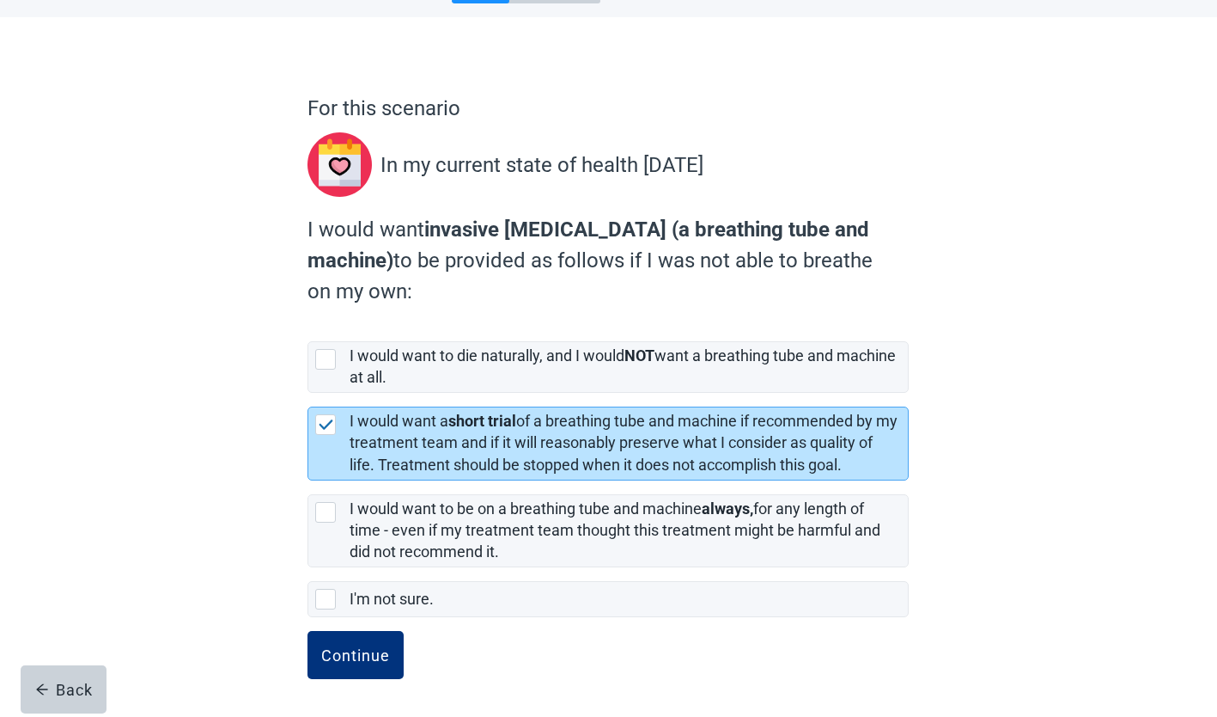
click at [358, 655] on div "Continue" at bounding box center [355, 654] width 69 height 17
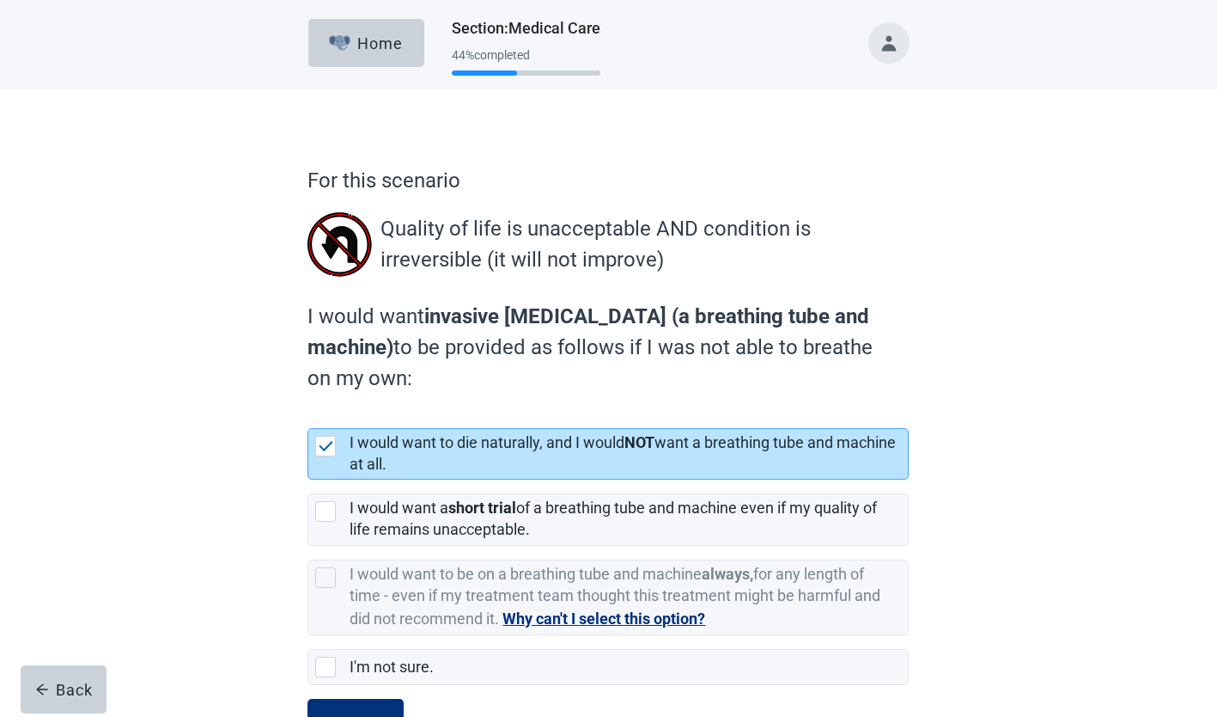
scroll to position [68, 0]
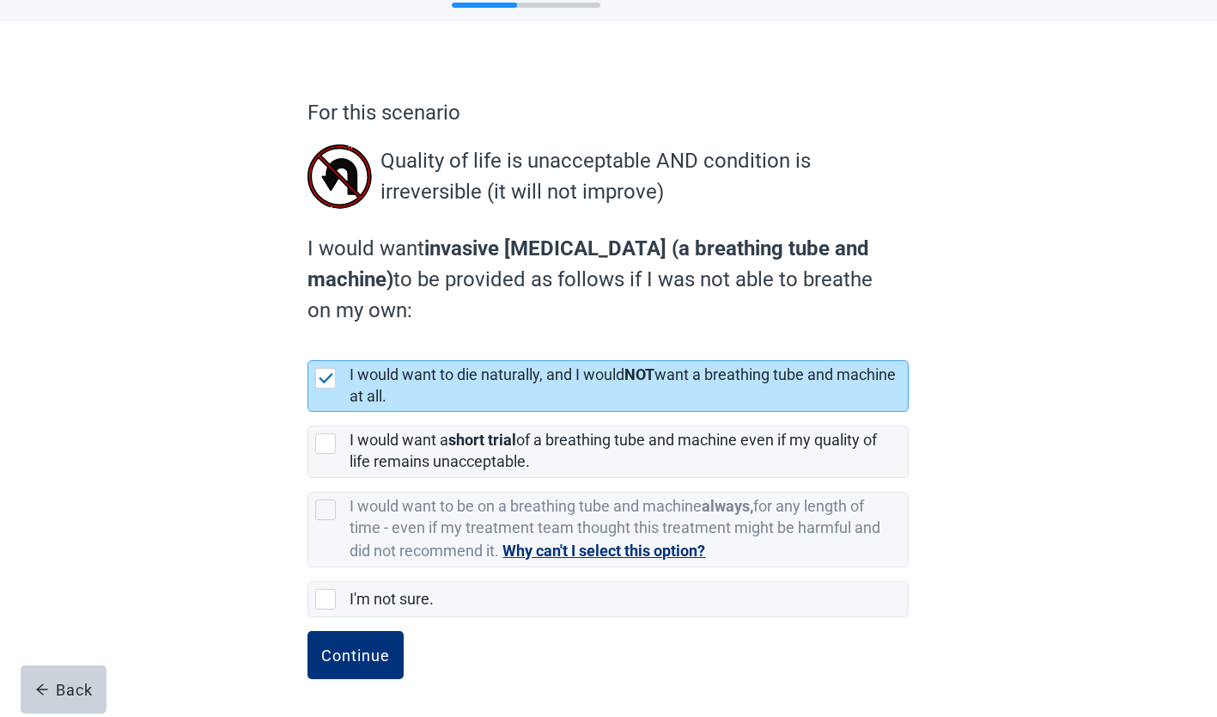
click at [357, 651] on div "Continue" at bounding box center [355, 654] width 69 height 17
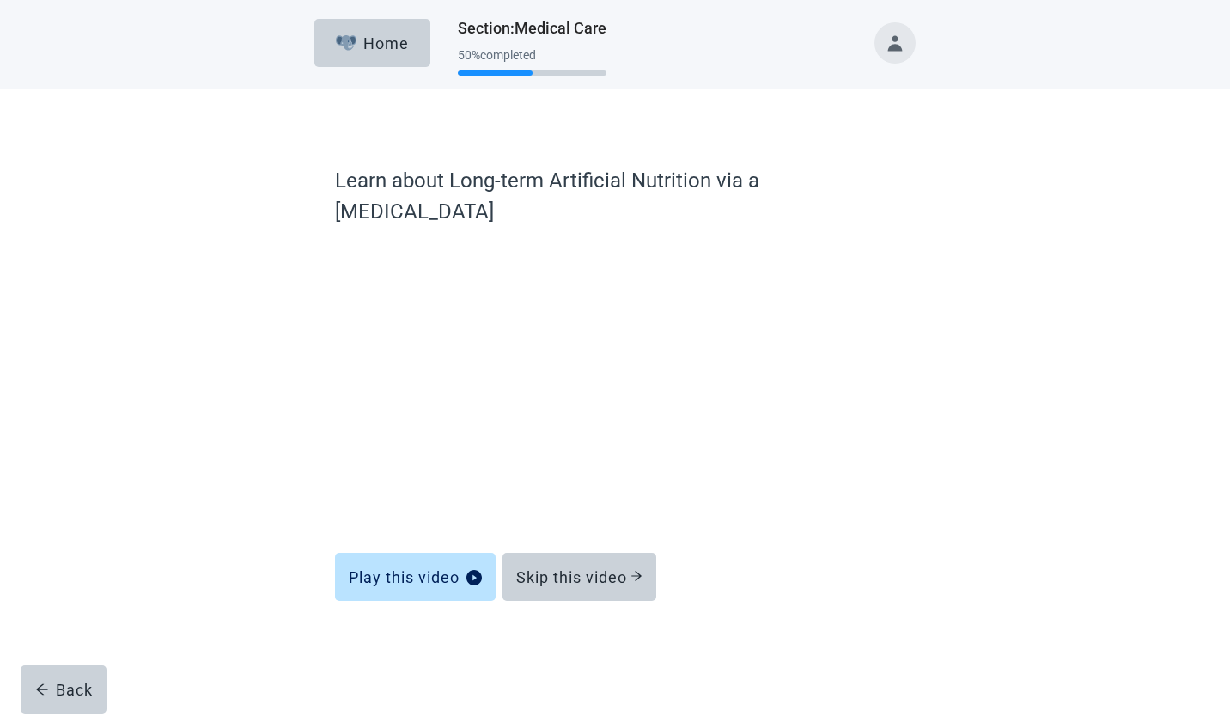
click at [597, 552] on button "Skip this video" at bounding box center [580, 576] width 154 height 48
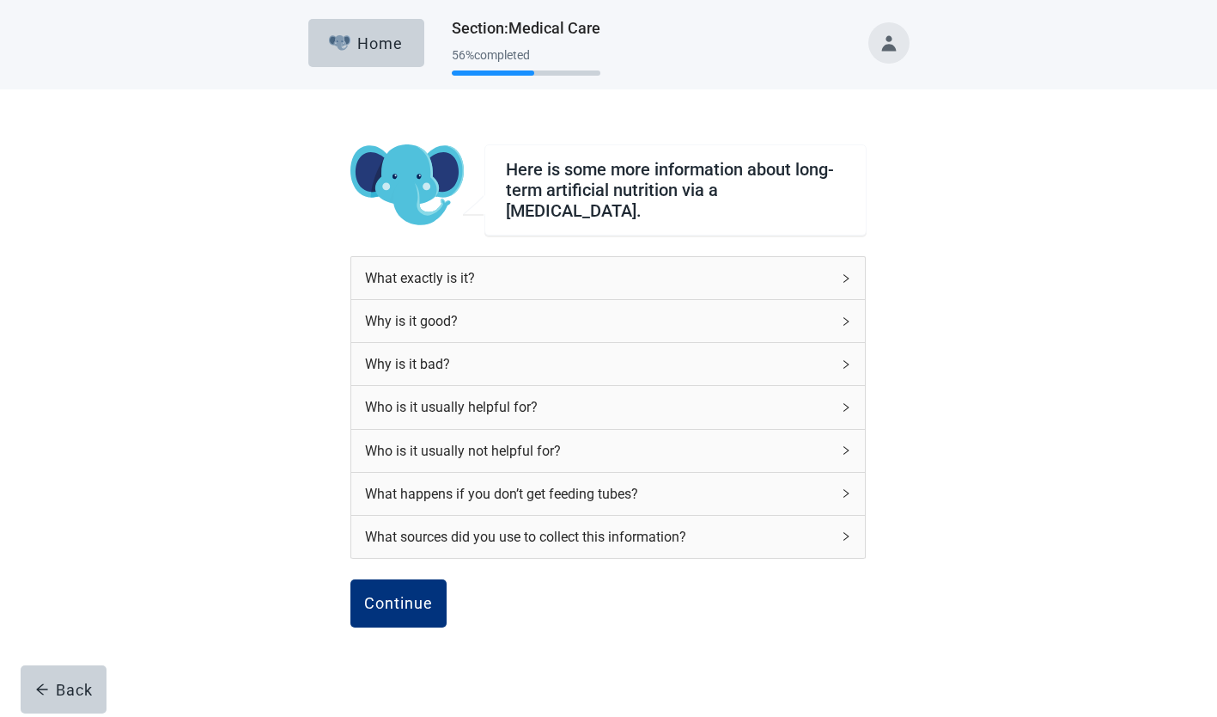
click at [406, 596] on div "Continue" at bounding box center [398, 603] width 69 height 17
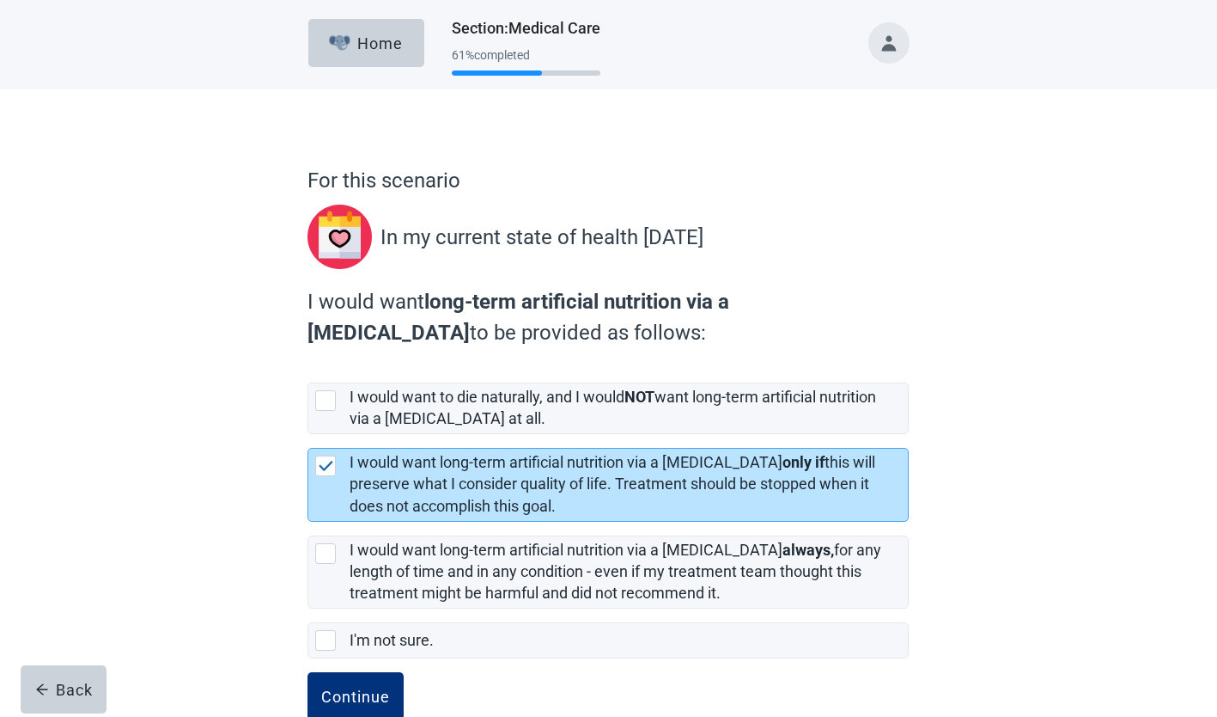
scroll to position [41, 0]
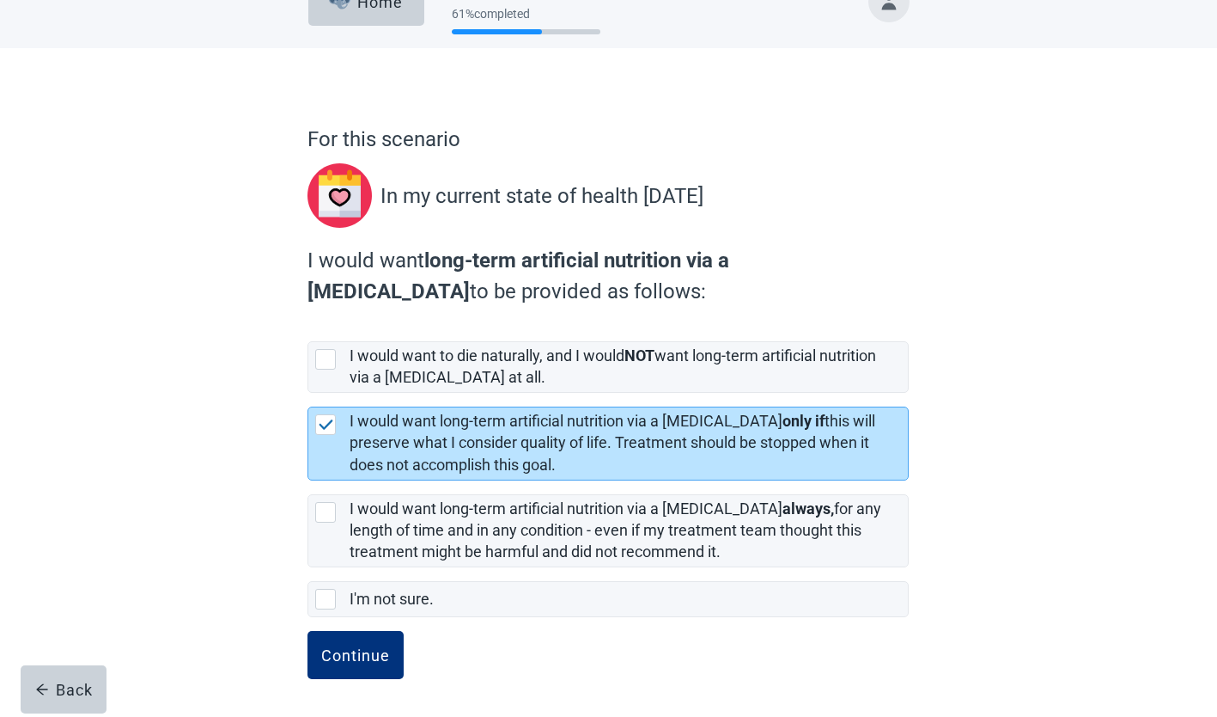
click at [367, 659] on div "Continue" at bounding box center [355, 654] width 69 height 17
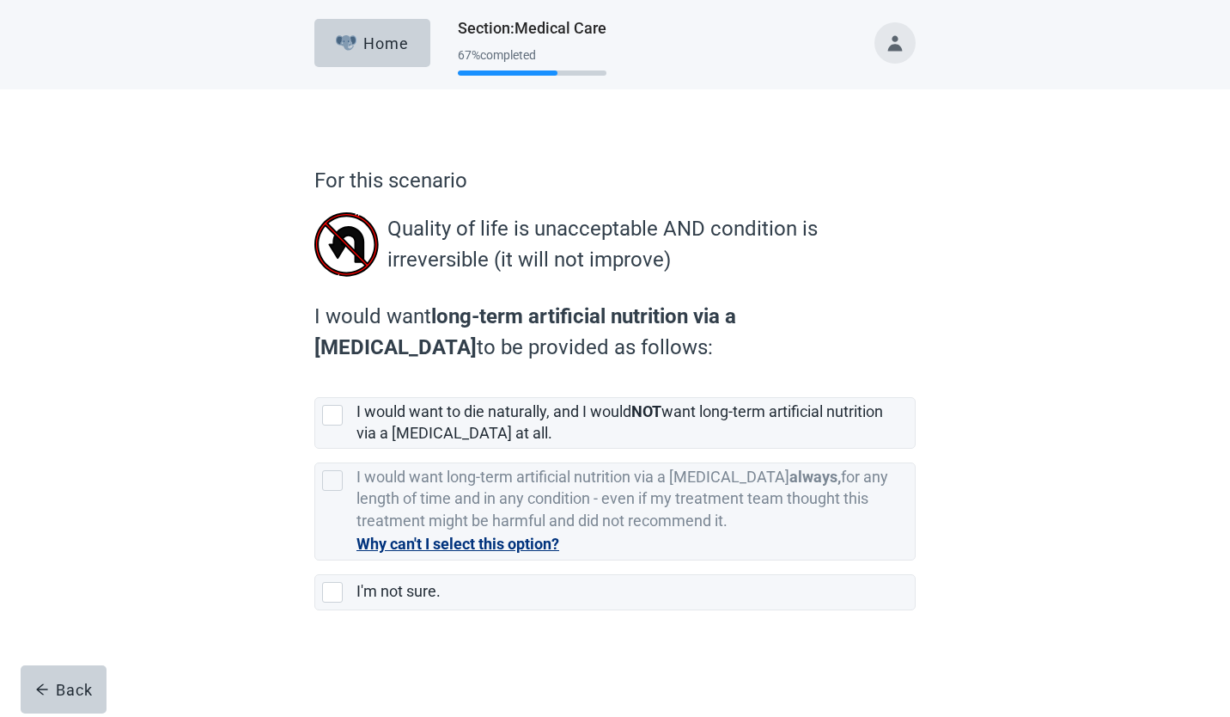
click at [498, 541] on button "Why can't I select this option?" at bounding box center [458, 544] width 203 height 24
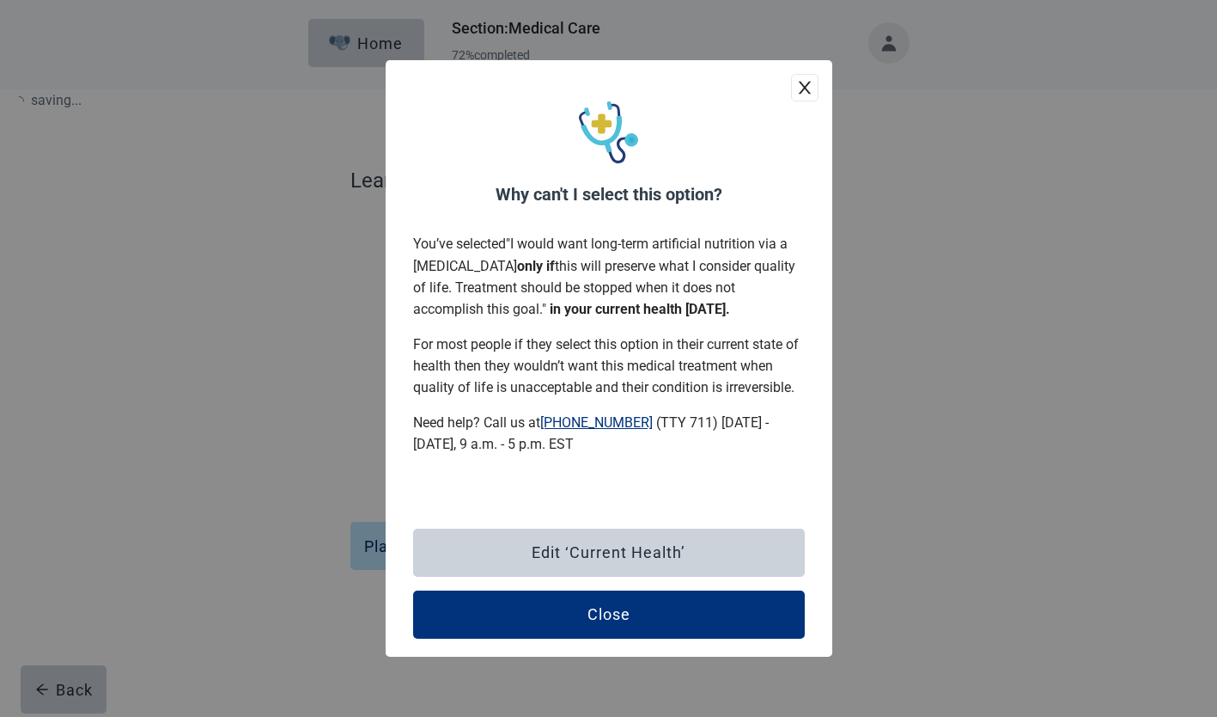
click at [626, 622] on div "Close" at bounding box center [609, 614] width 43 height 17
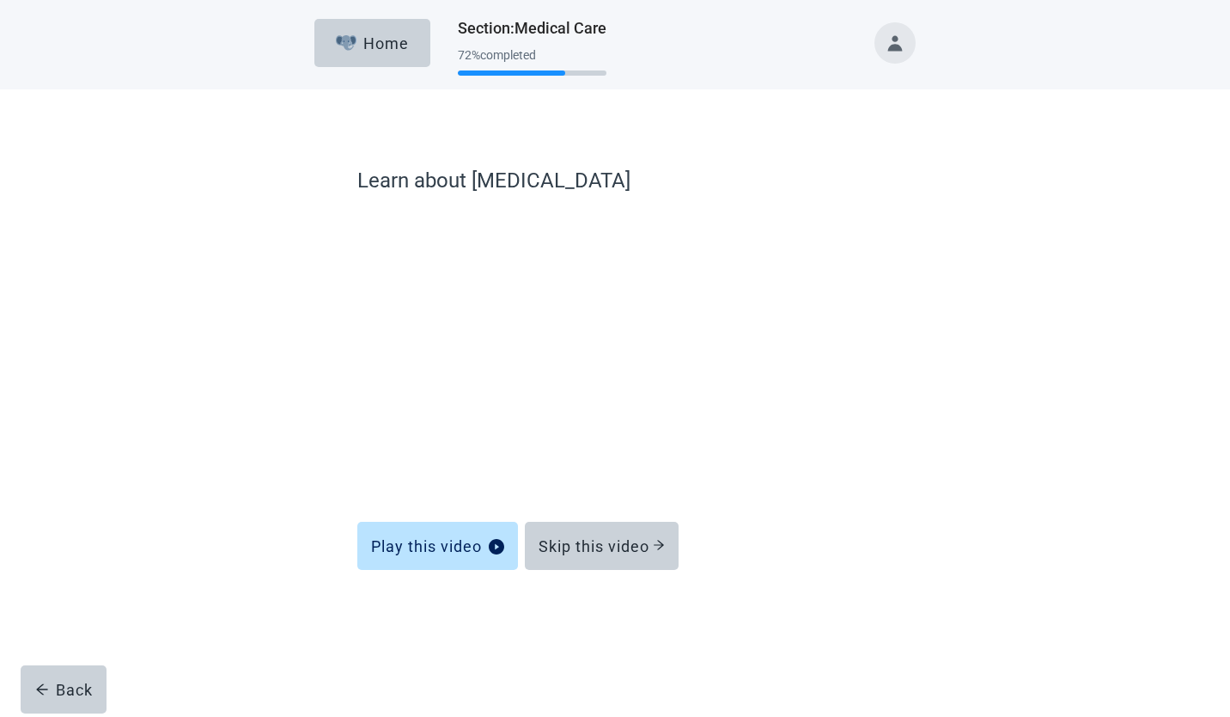
click at [640, 538] on div "Skip this video" at bounding box center [602, 545] width 126 height 17
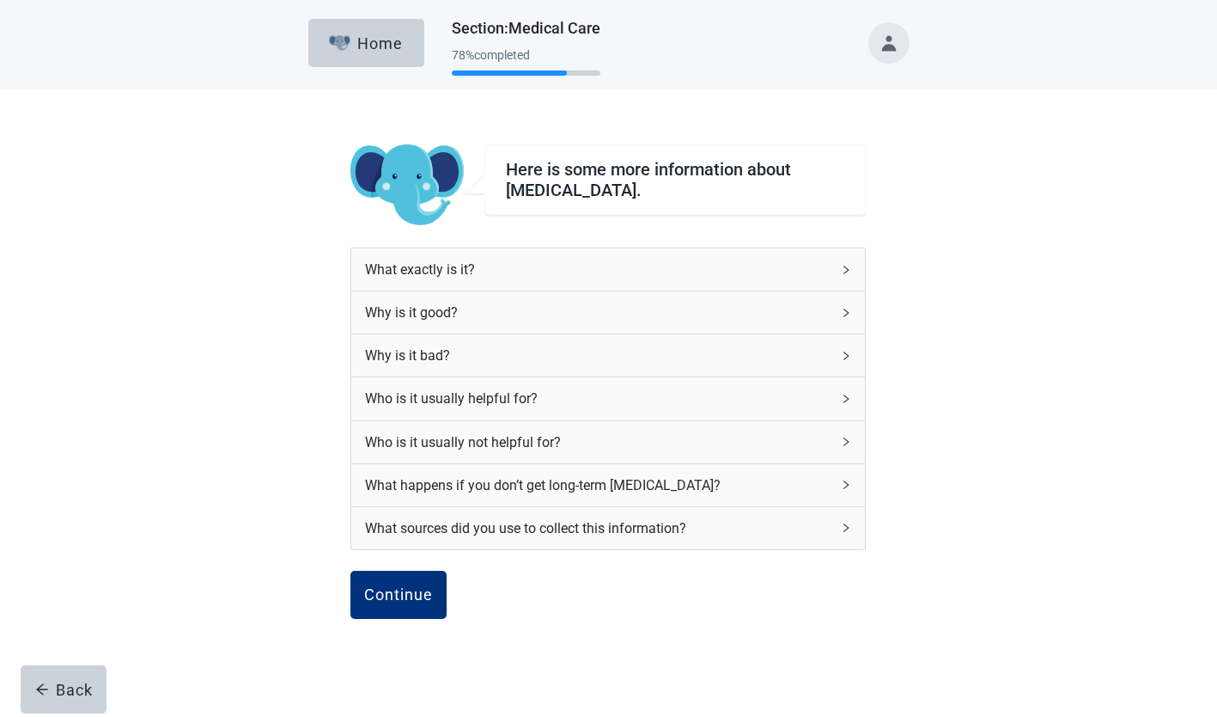
click at [392, 586] on div "Continue" at bounding box center [398, 594] width 69 height 17
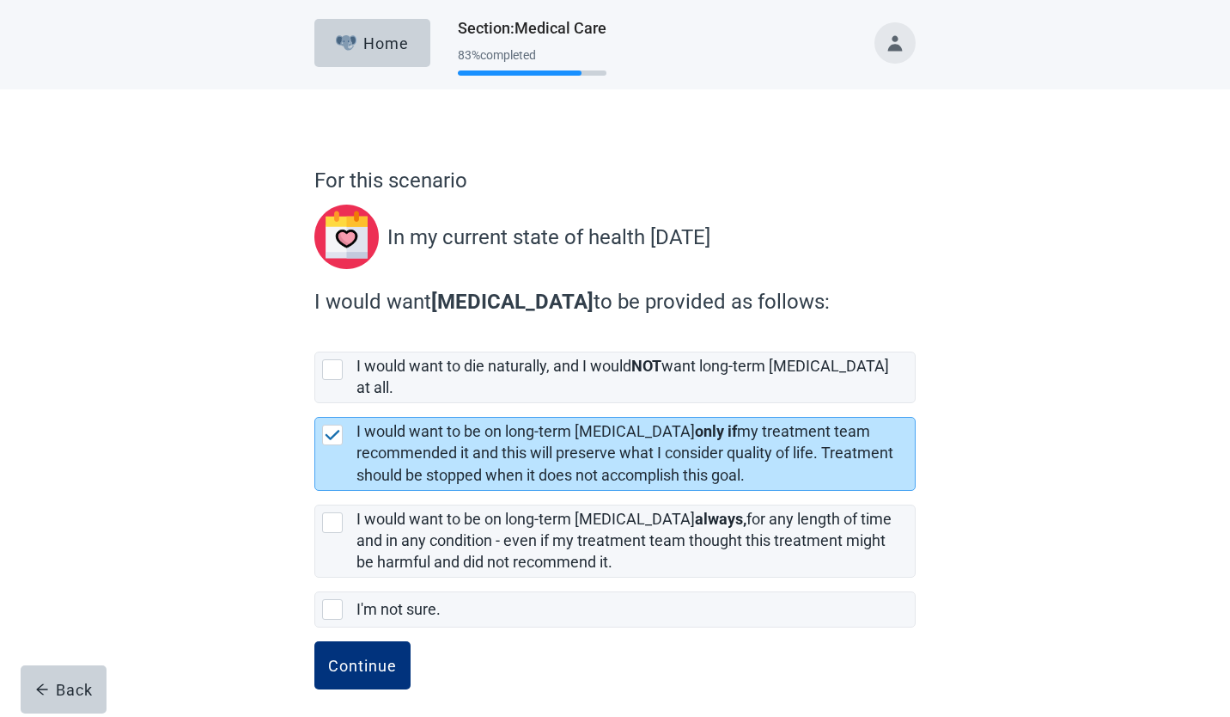
click at [369, 656] on div "Continue" at bounding box center [362, 664] width 69 height 17
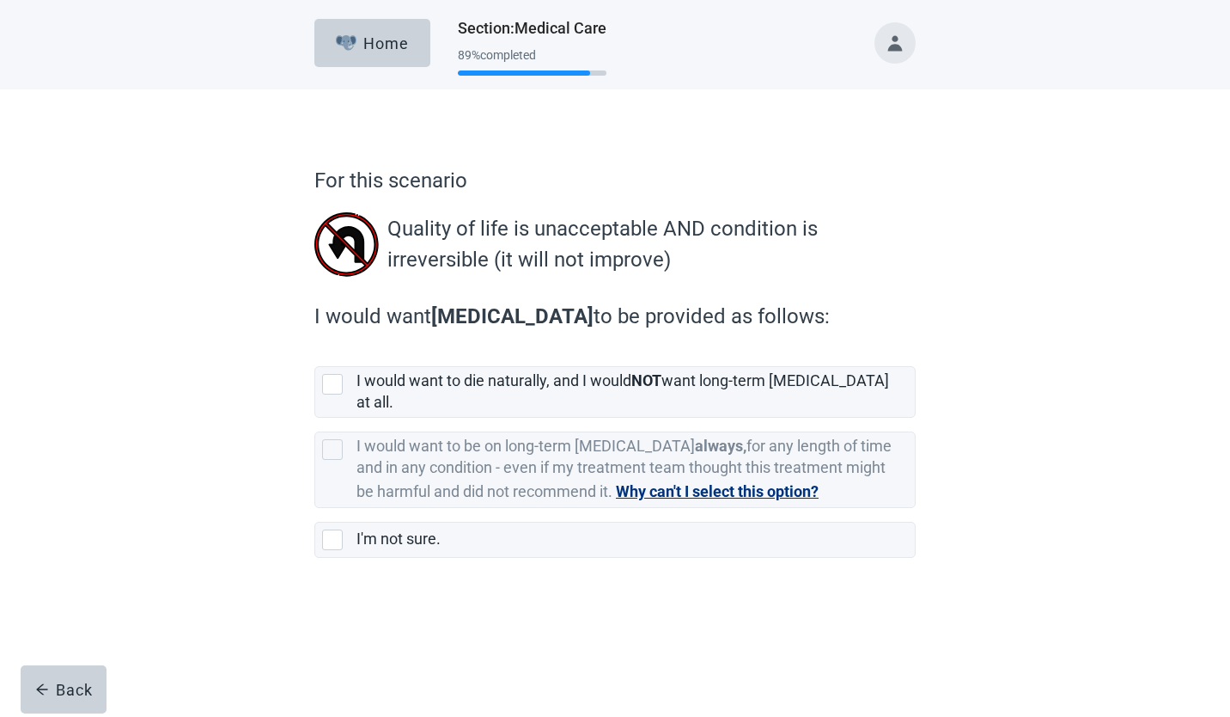
click at [714, 479] on button "Why can't I select this option?" at bounding box center [717, 491] width 203 height 24
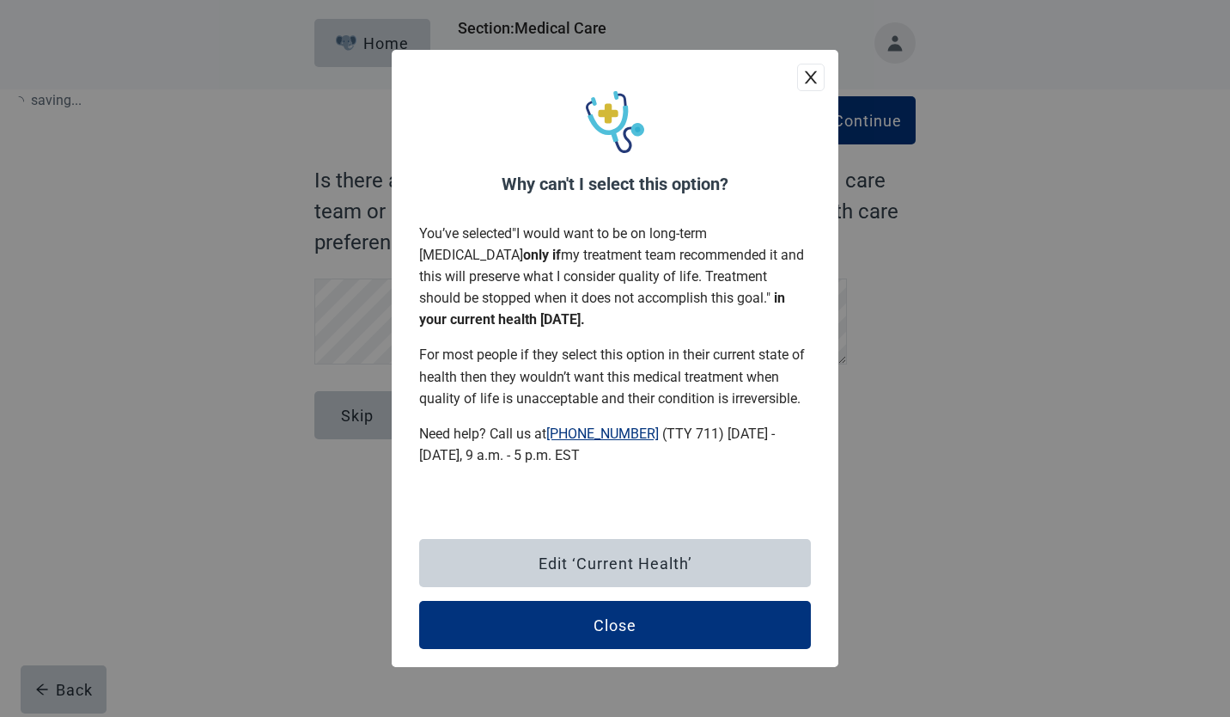
click at [623, 620] on div "Close" at bounding box center [615, 624] width 43 height 17
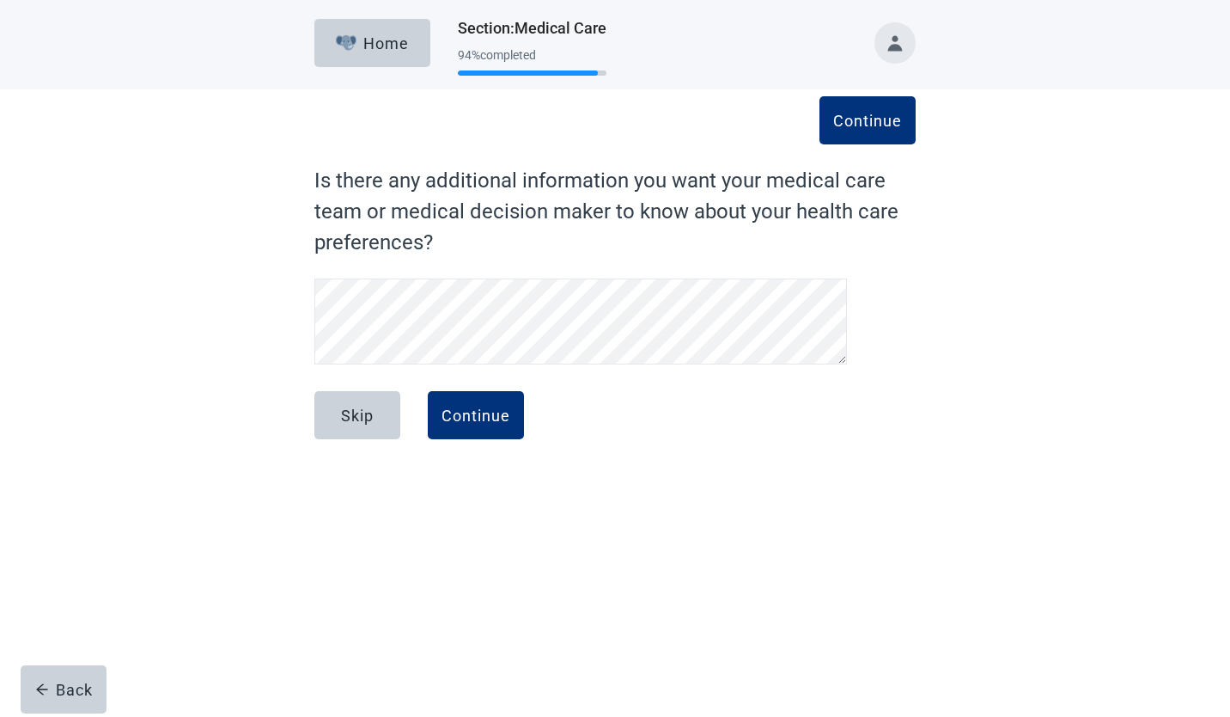
click at [474, 412] on div "Continue" at bounding box center [476, 414] width 69 height 17
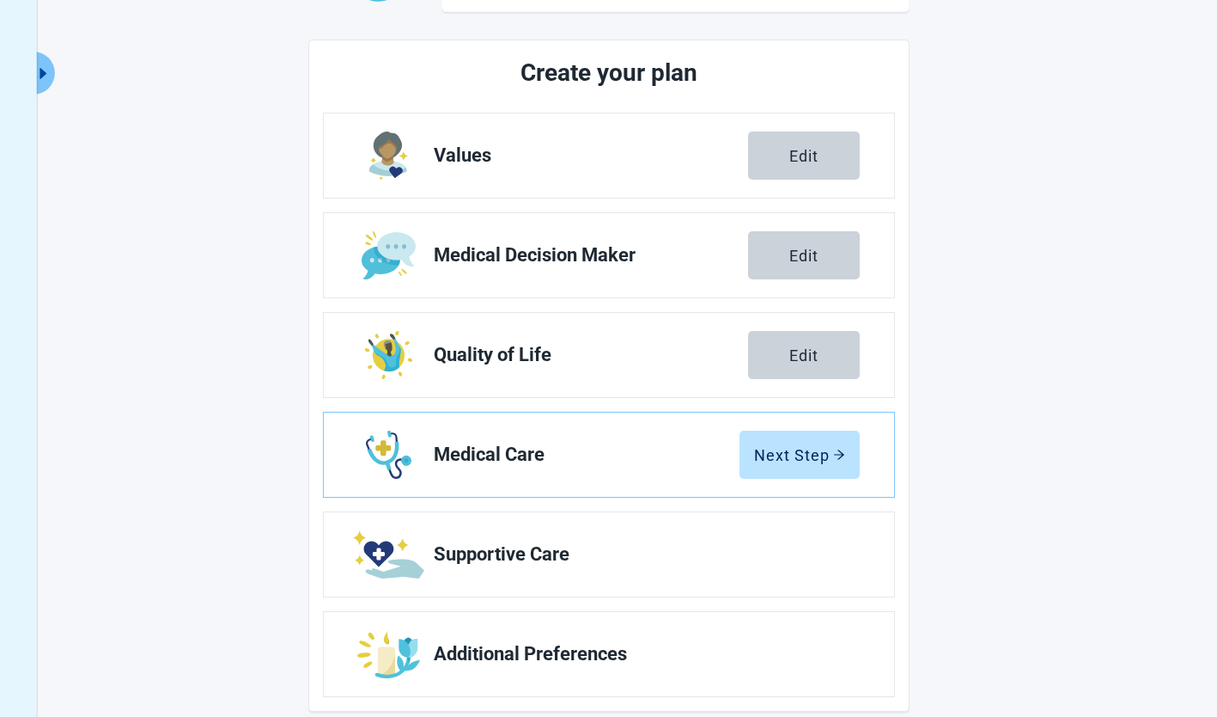
scroll to position [205, 0]
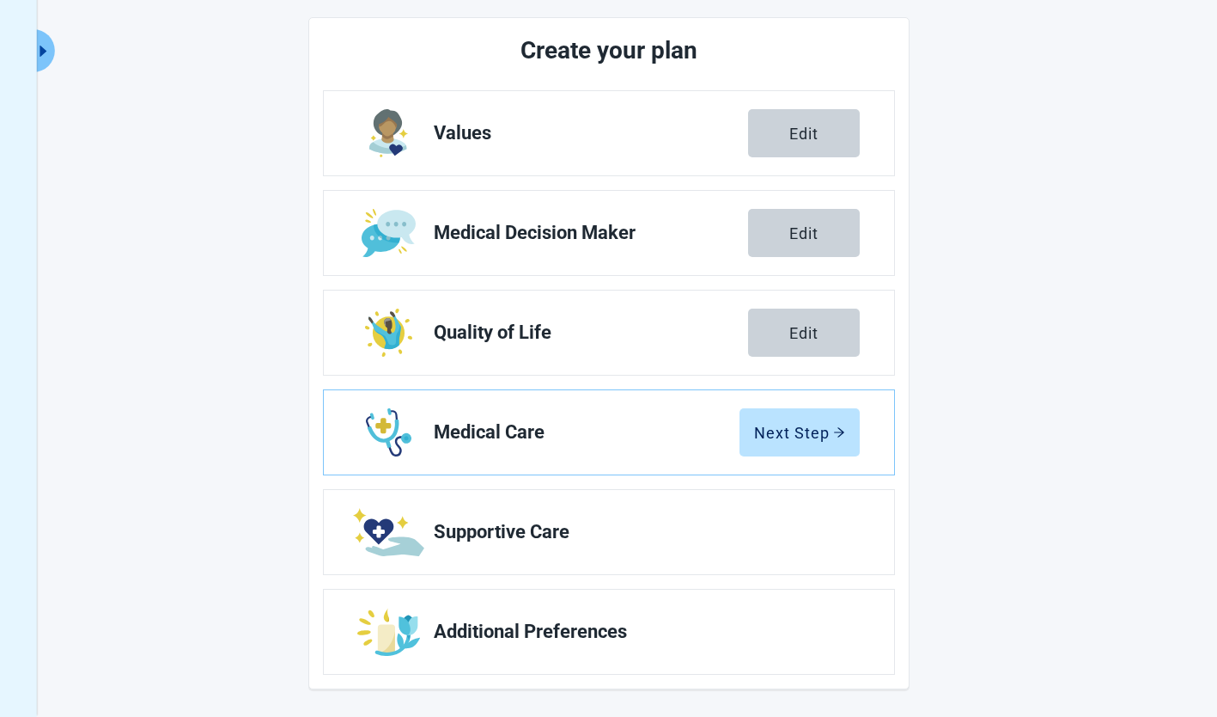
click at [810, 528] on span "Supportive Care" at bounding box center [640, 532] width 412 height 21
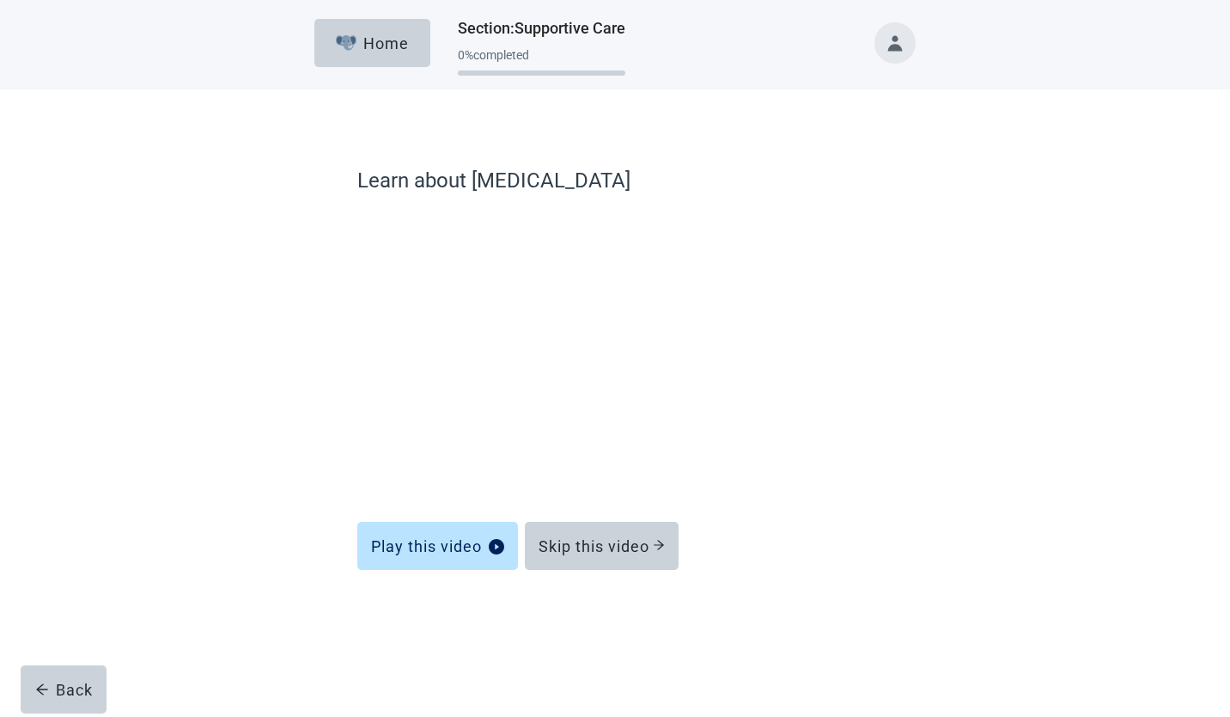
click at [639, 546] on div "Skip this video" at bounding box center [602, 545] width 126 height 17
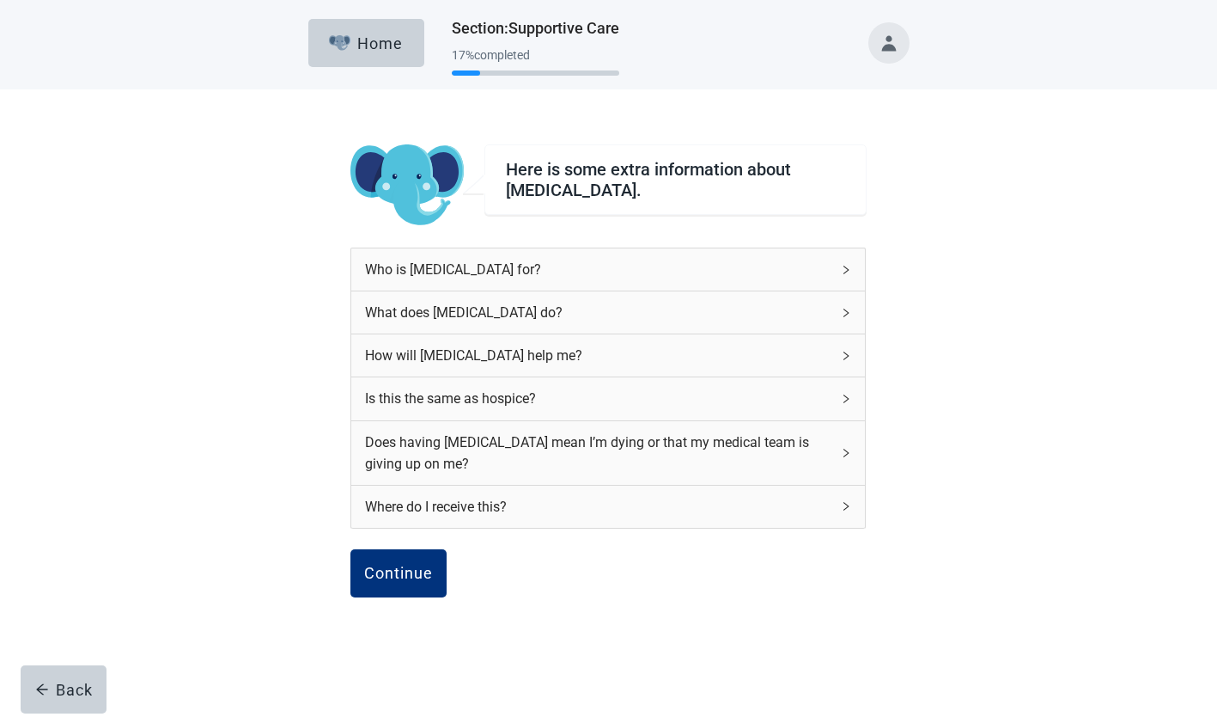
click at [400, 567] on div "Continue" at bounding box center [398, 572] width 69 height 17
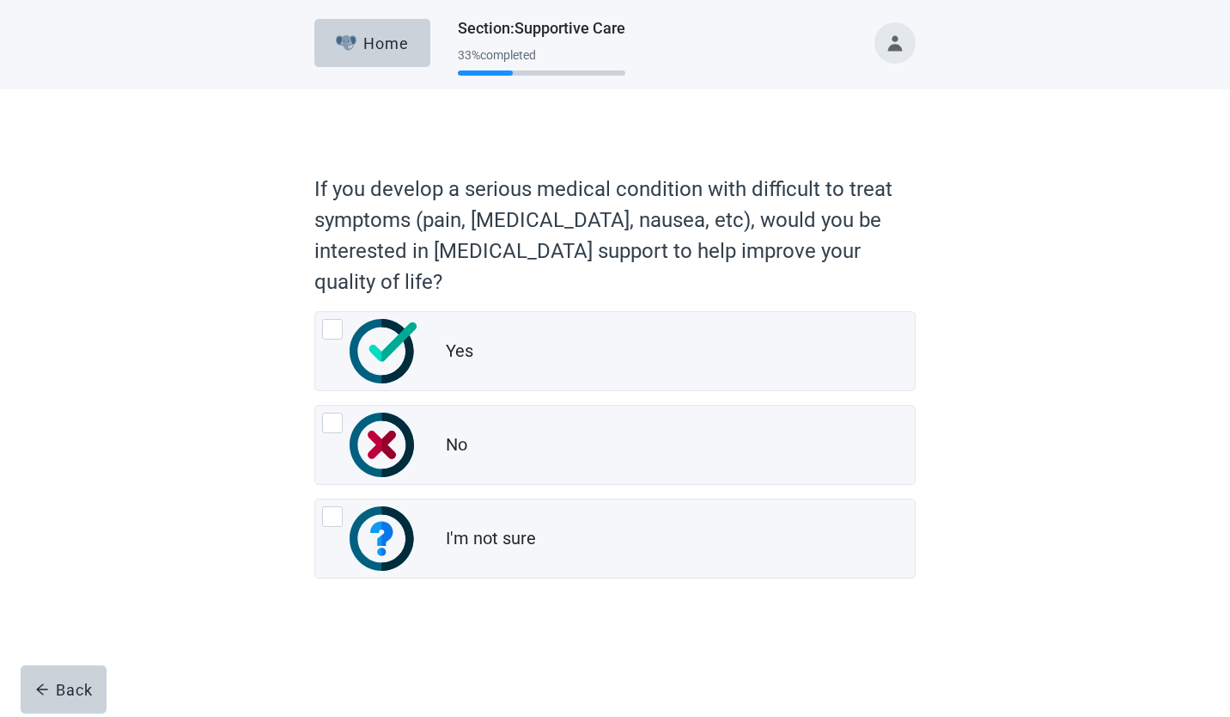
click at [326, 333] on div "Yes, radio button, not checked" at bounding box center [332, 329] width 21 height 21
click at [315, 312] on input "Yes" at bounding box center [314, 311] width 1 height 1
radio input "true"
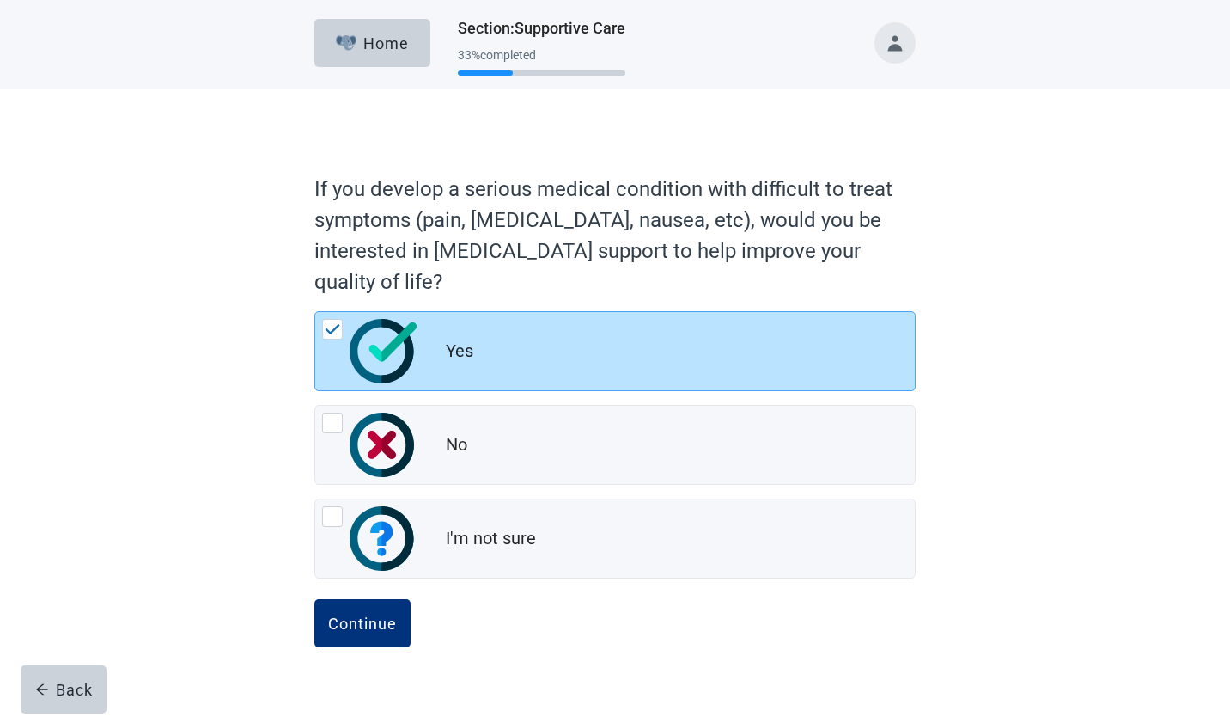
click at [367, 624] on div "Continue" at bounding box center [362, 622] width 69 height 17
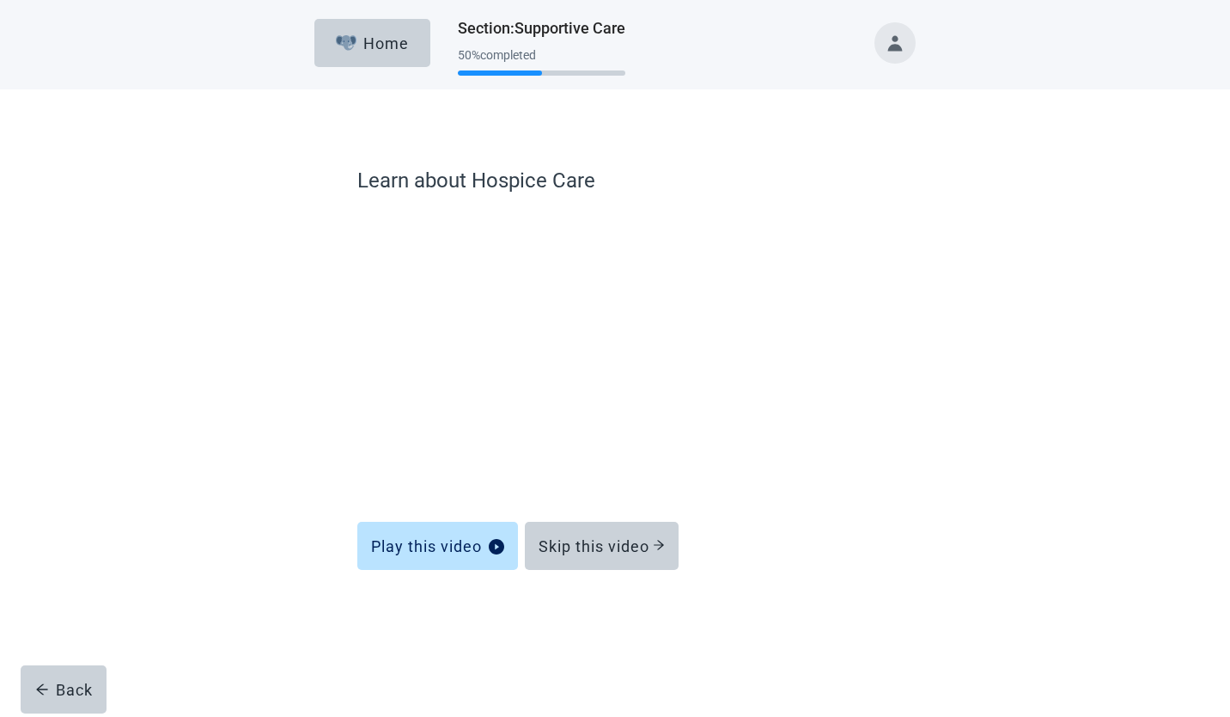
click at [619, 538] on div "Skip this video" at bounding box center [602, 545] width 126 height 17
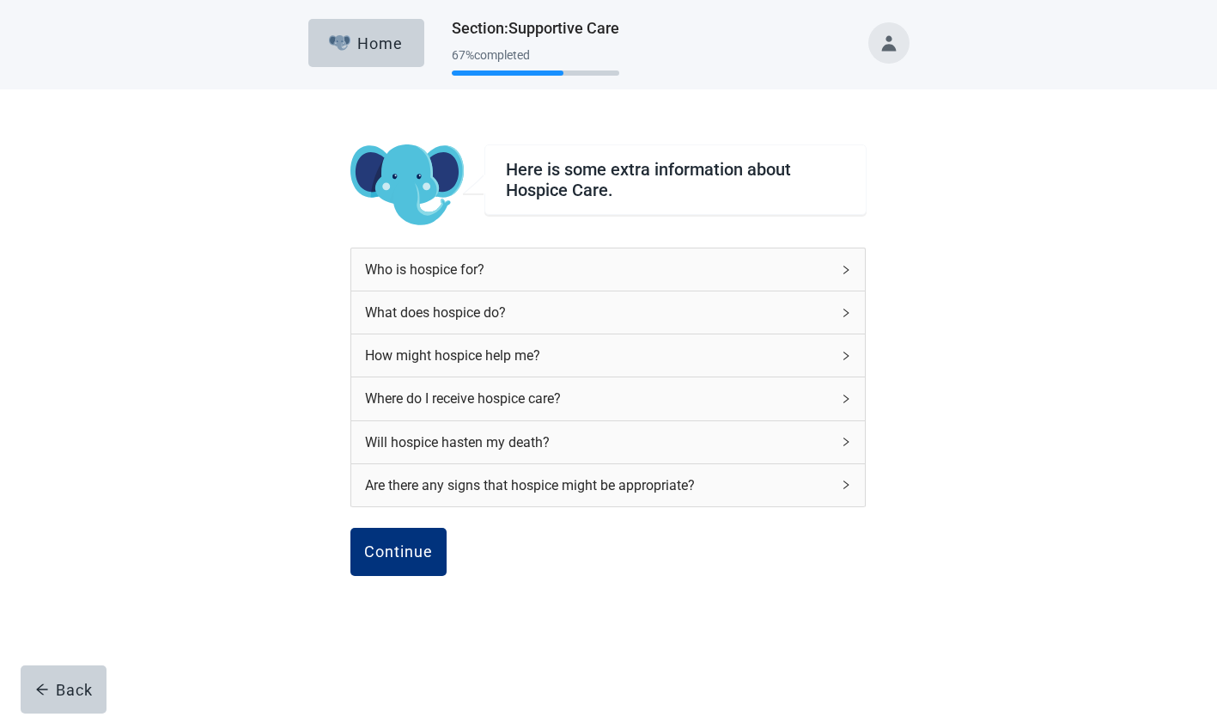
click at [407, 552] on div "Continue" at bounding box center [398, 551] width 69 height 17
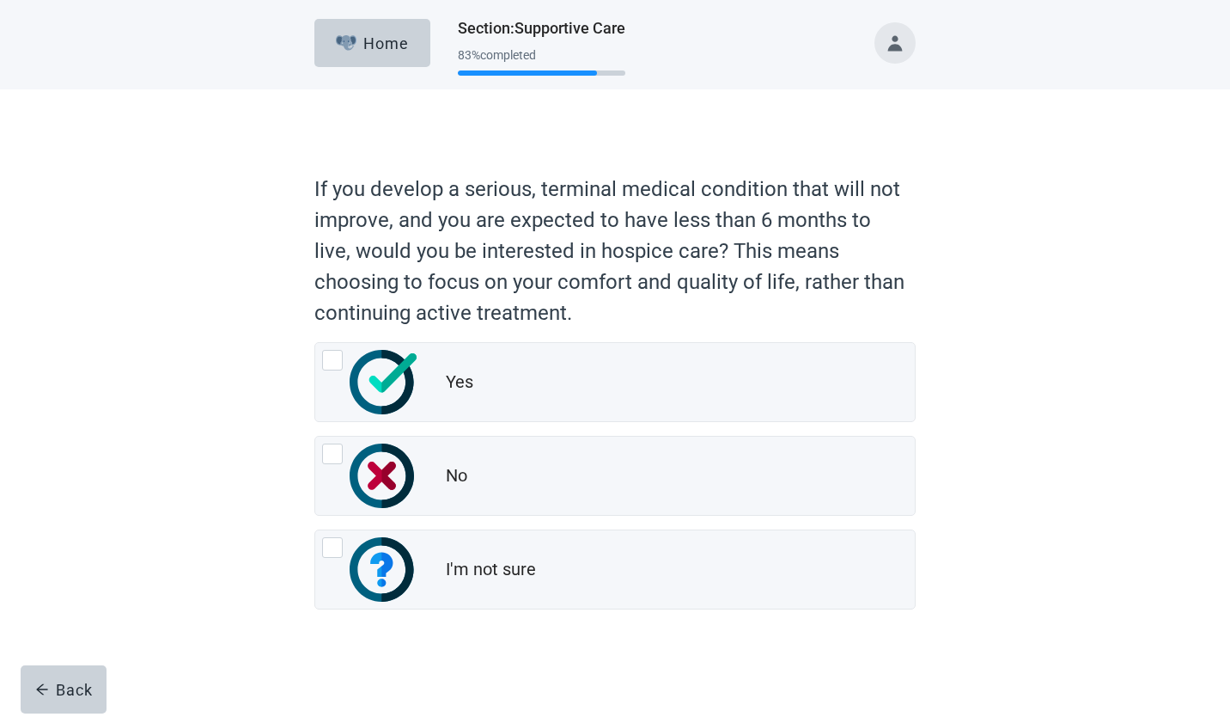
click at [340, 363] on div "Yes, radio button, not checked" at bounding box center [332, 360] width 21 height 21
click at [315, 343] on input "Yes" at bounding box center [314, 342] width 1 height 1
radio input "true"
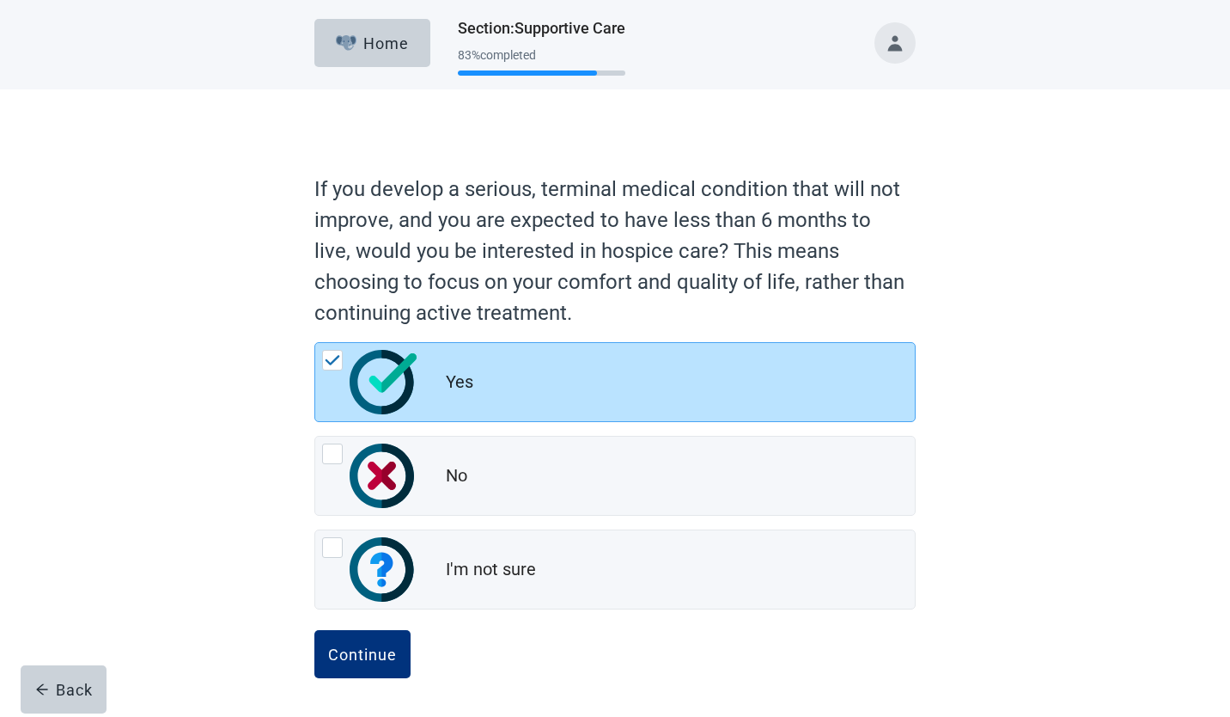
click at [375, 656] on div "Continue" at bounding box center [362, 653] width 69 height 17
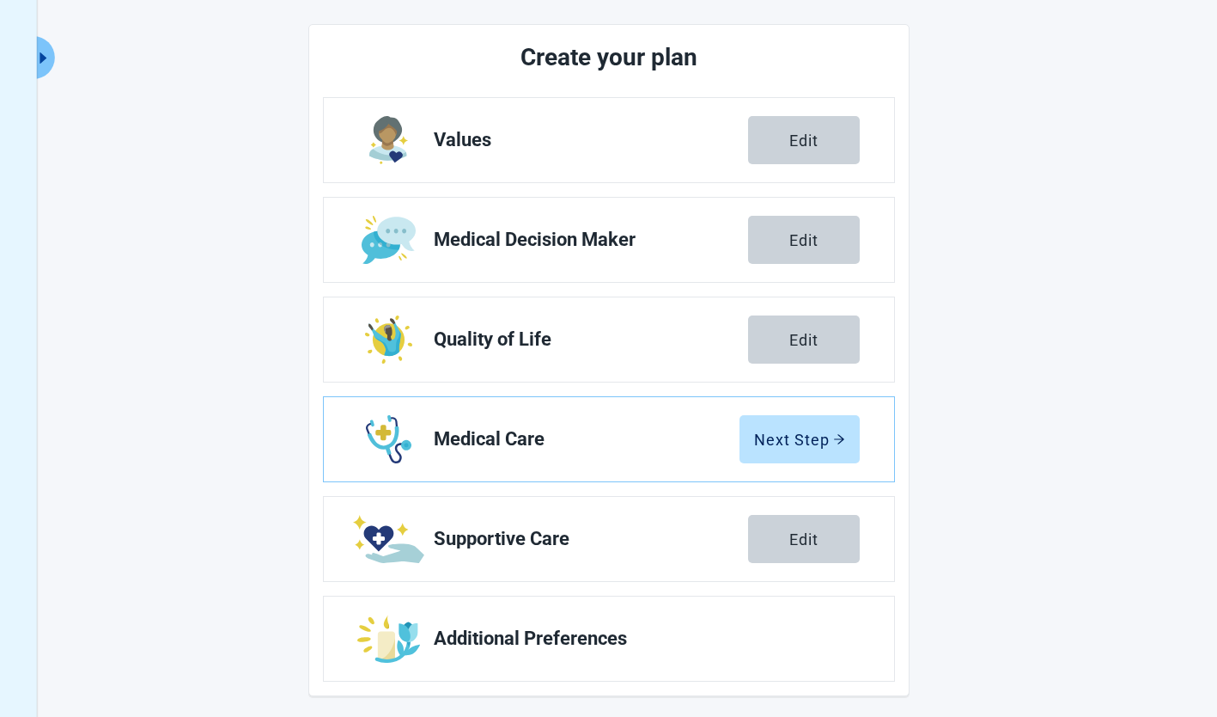
scroll to position [205, 0]
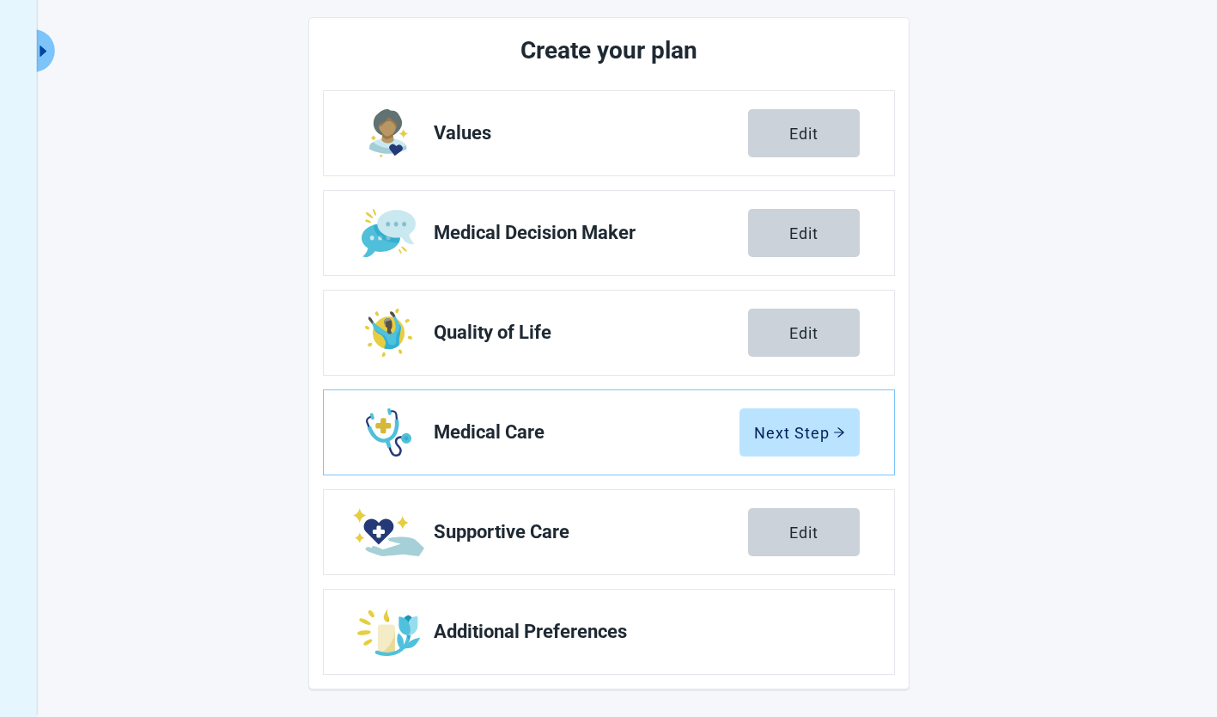
click at [593, 631] on span "Additional Preferences" at bounding box center [640, 631] width 412 height 21
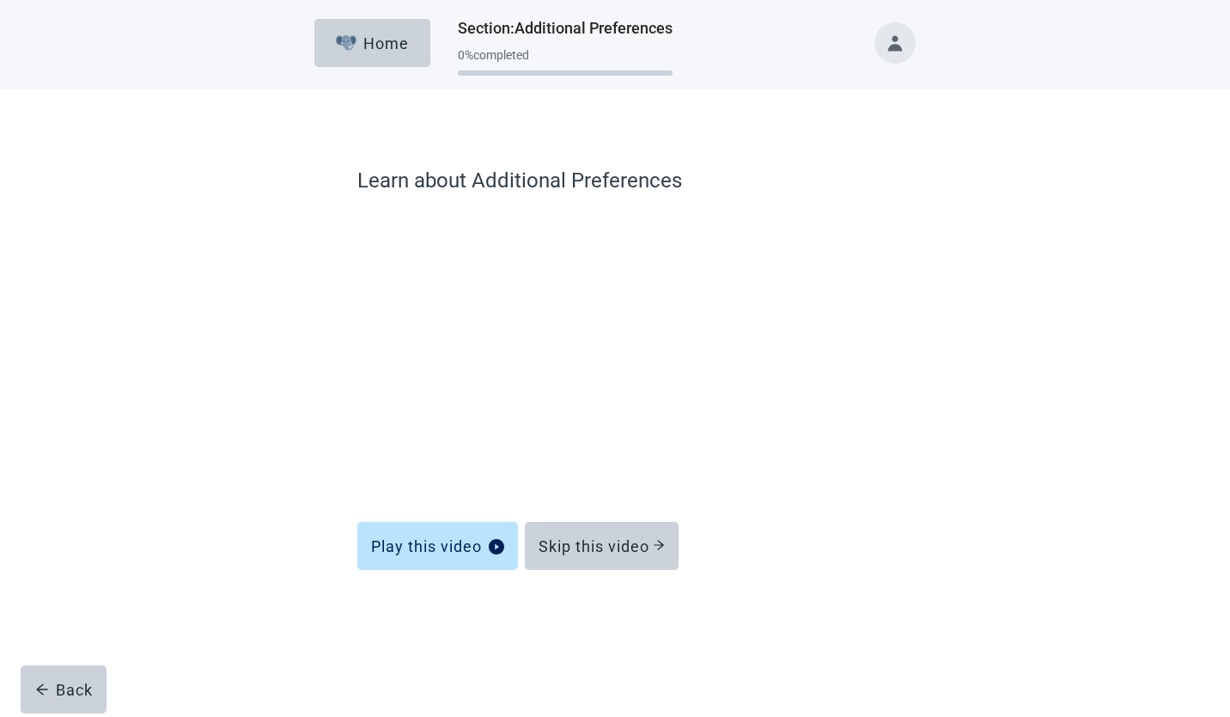
click at [621, 546] on div "Skip this video" at bounding box center [602, 545] width 126 height 17
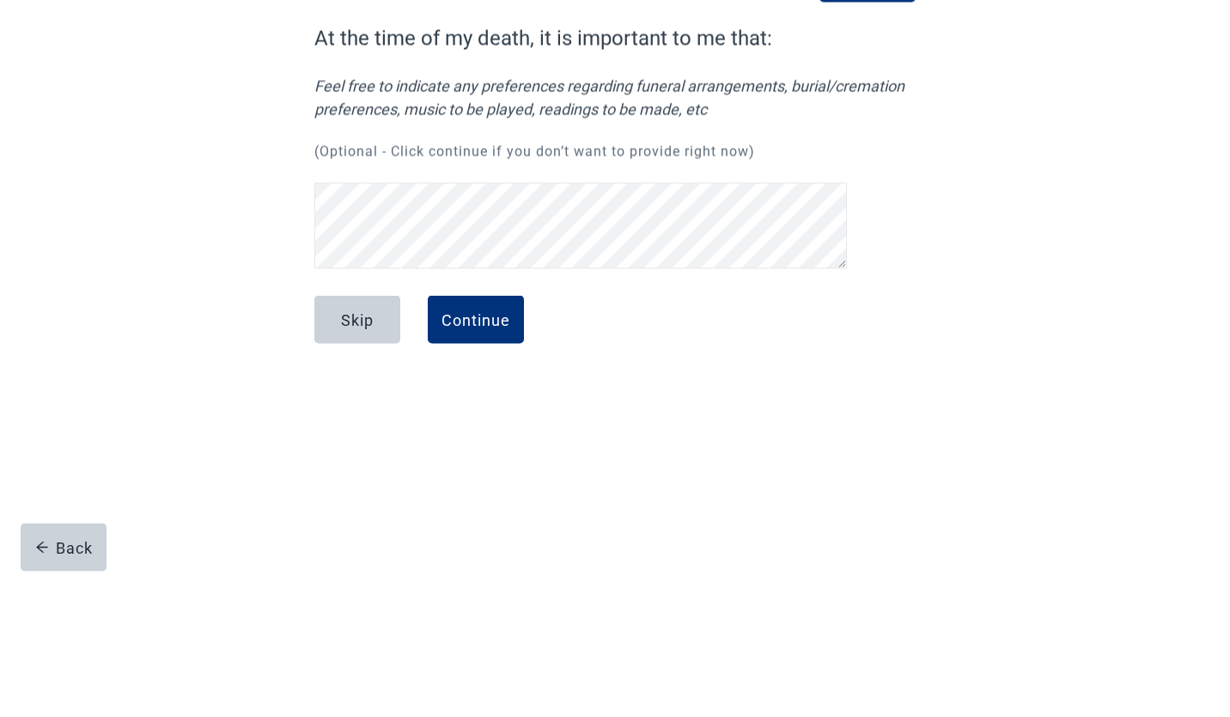
click at [489, 449] on button "Continue" at bounding box center [476, 461] width 96 height 48
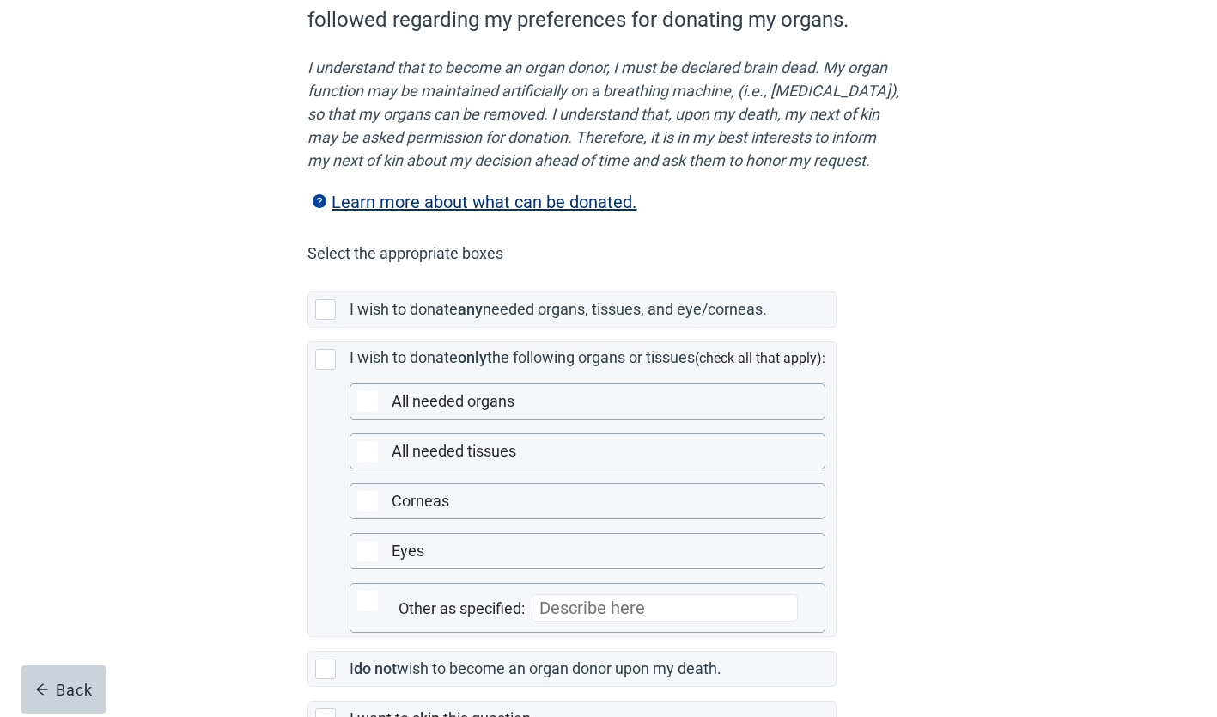
scroll to position [204, 0]
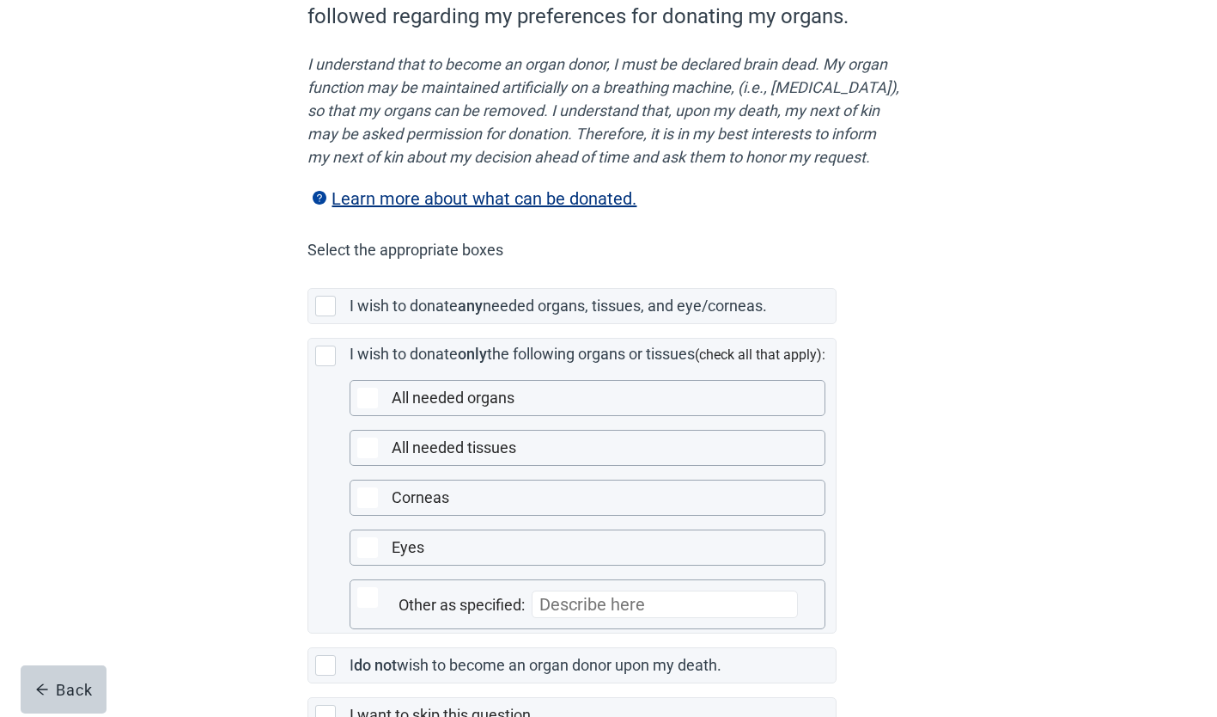
click at [330, 316] on div "Main content" at bounding box center [325, 306] width 21 height 21
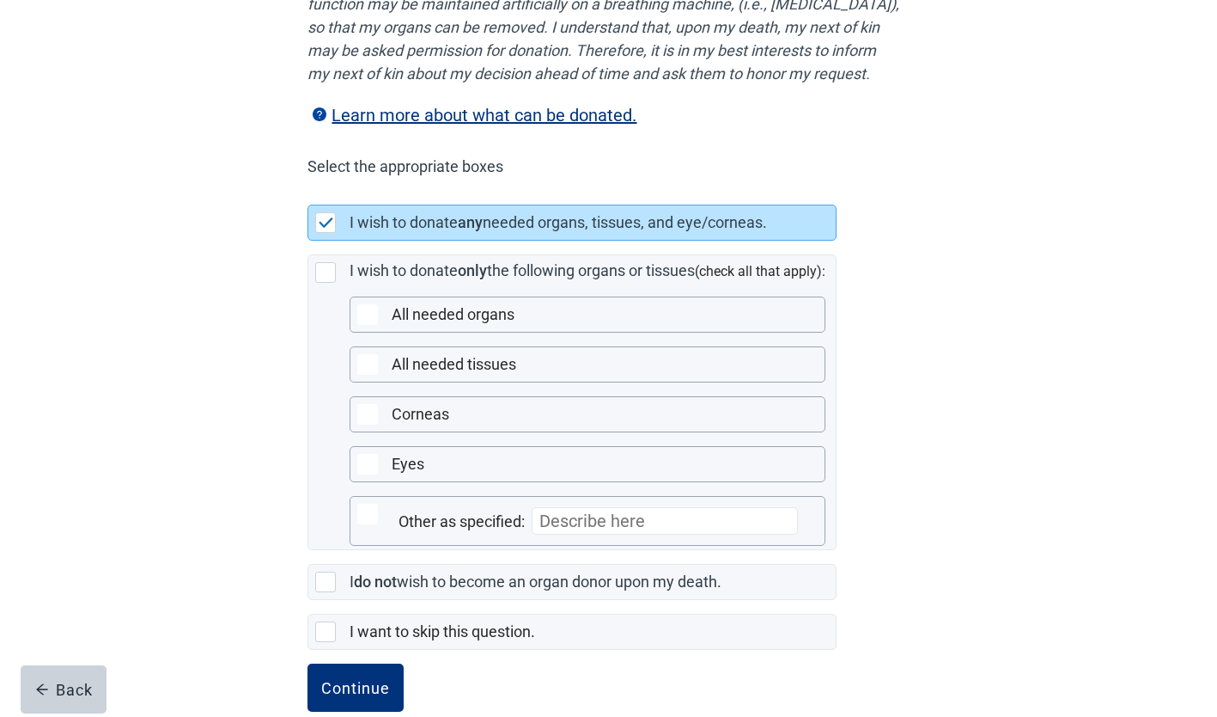
scroll to position [344, 0]
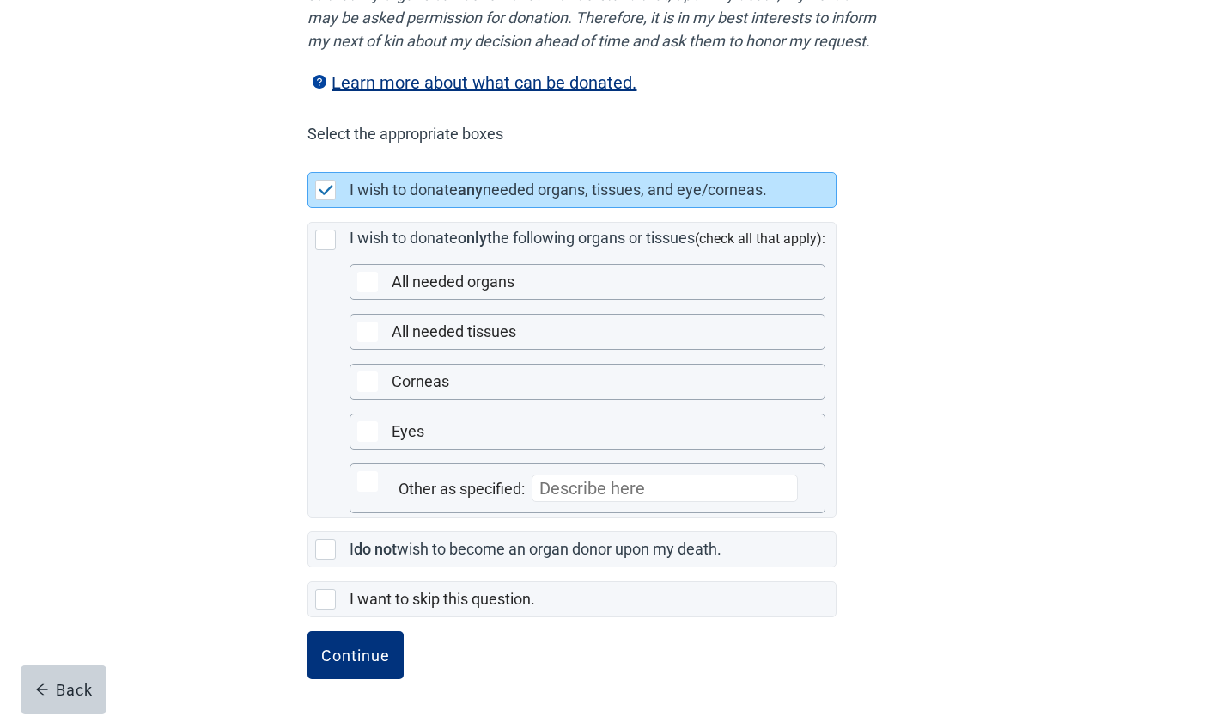
click at [356, 650] on div "Continue" at bounding box center [355, 654] width 69 height 17
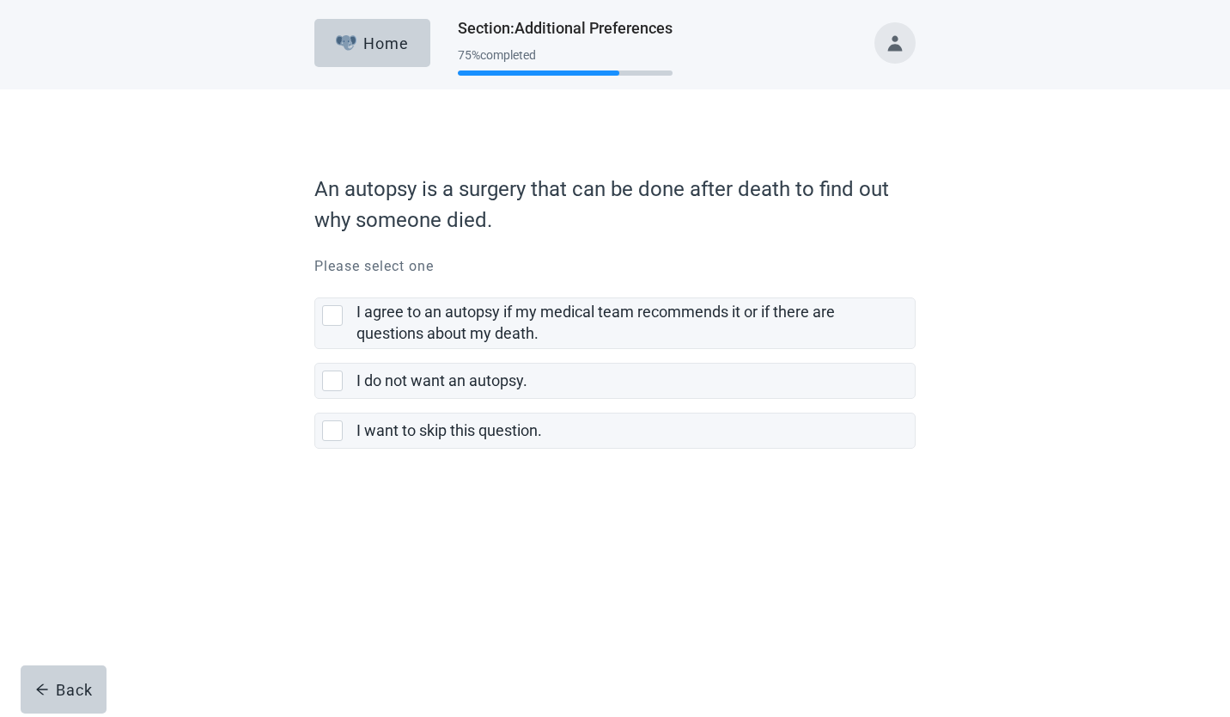
click at [327, 310] on div "I agree to an autopsy if my medical team recommends it or if there are question…" at bounding box center [332, 315] width 21 height 21
click at [315, 284] on input "I agree to an autopsy if my medical team recommends it or if there are question…" at bounding box center [314, 284] width 1 height 1
checkbox input "true"
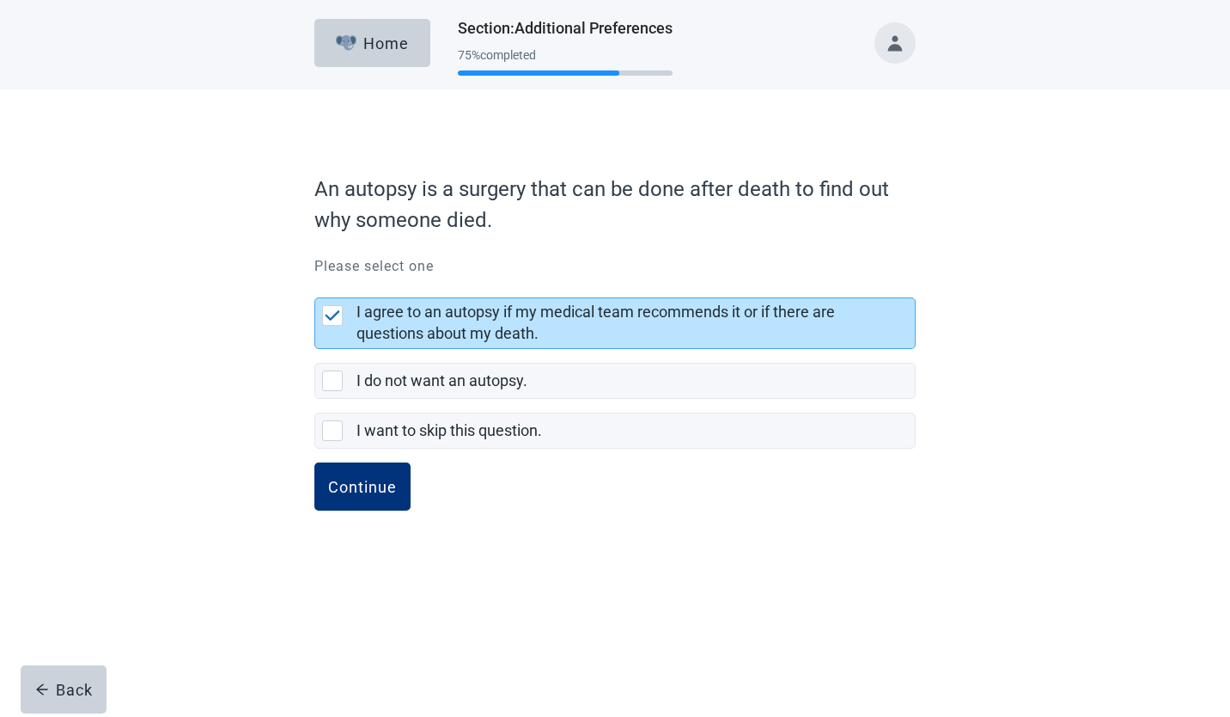
click at [375, 492] on div "Continue" at bounding box center [362, 486] width 69 height 17
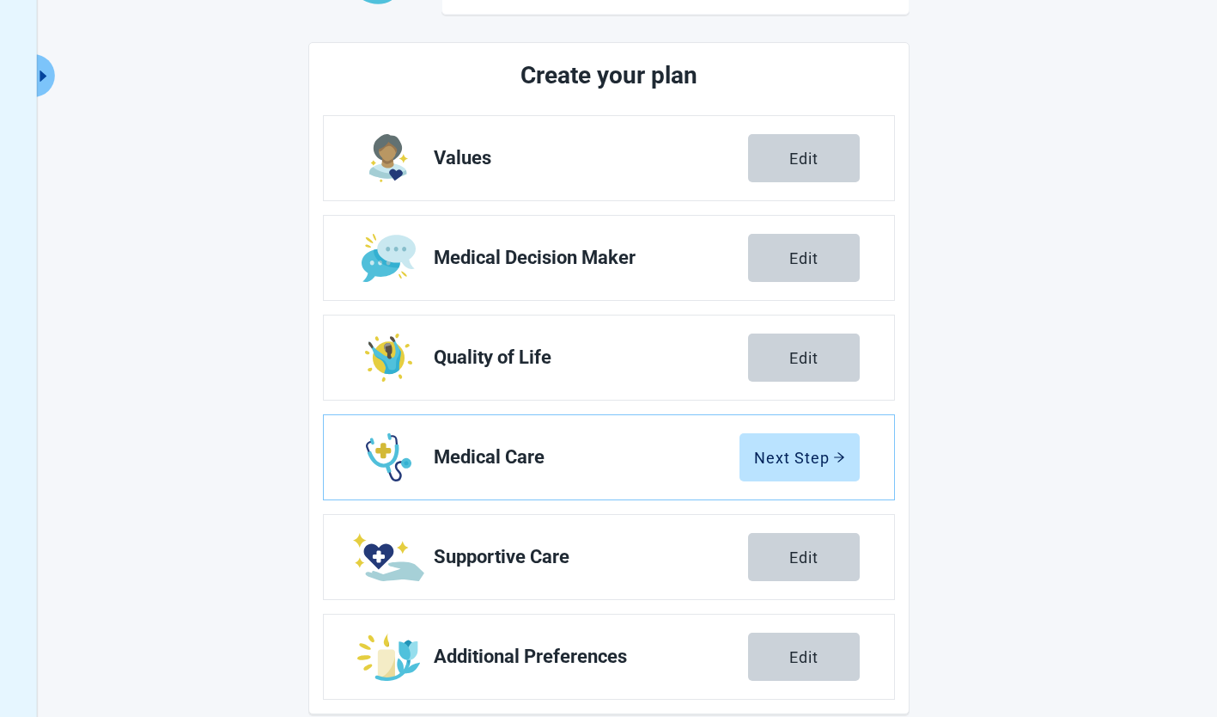
scroll to position [205, 0]
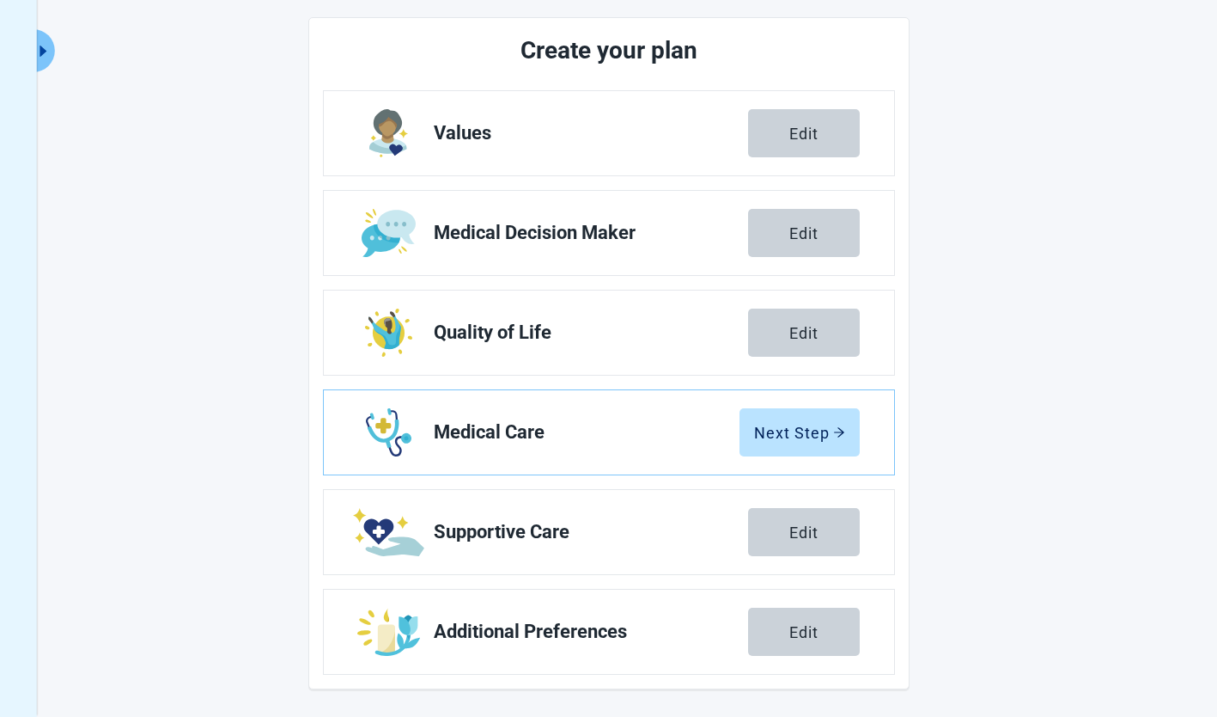
click at [839, 440] on div "Next Step" at bounding box center [799, 432] width 91 height 17
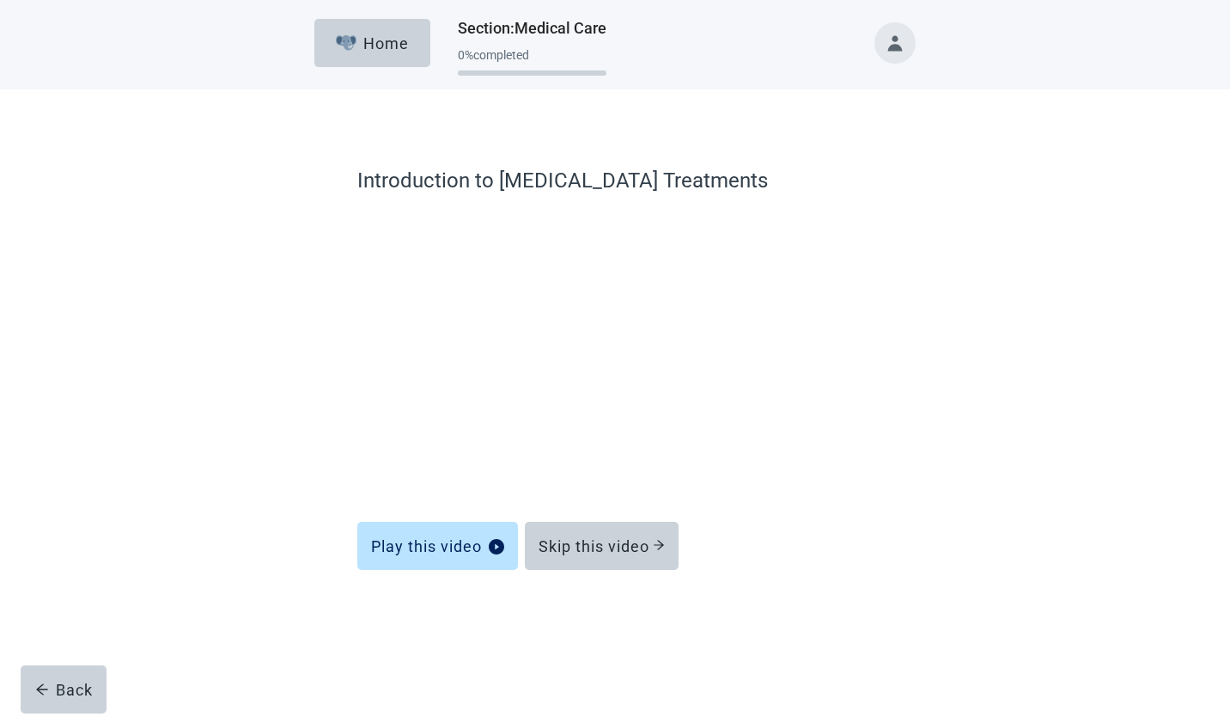
click at [610, 546] on div "Skip this video" at bounding box center [602, 545] width 126 height 17
click at [631, 558] on button "Skip this video" at bounding box center [602, 546] width 154 height 48
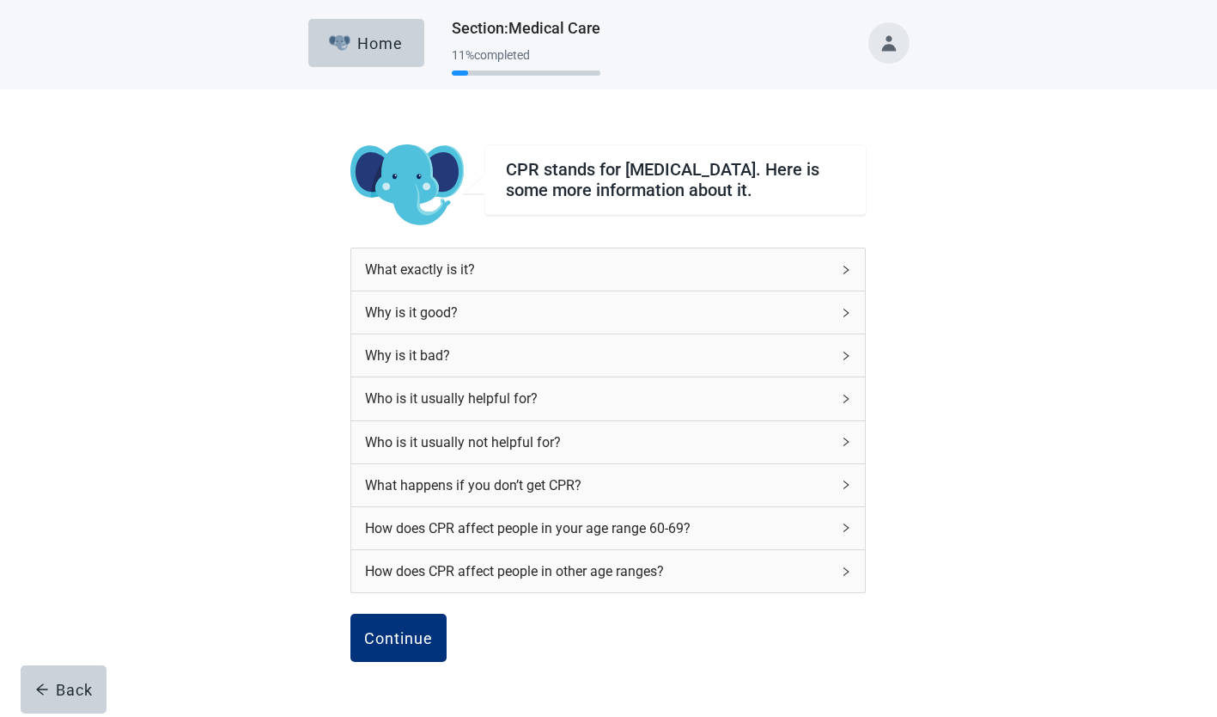
click at [411, 646] on div "Continue" at bounding box center [398, 637] width 69 height 17
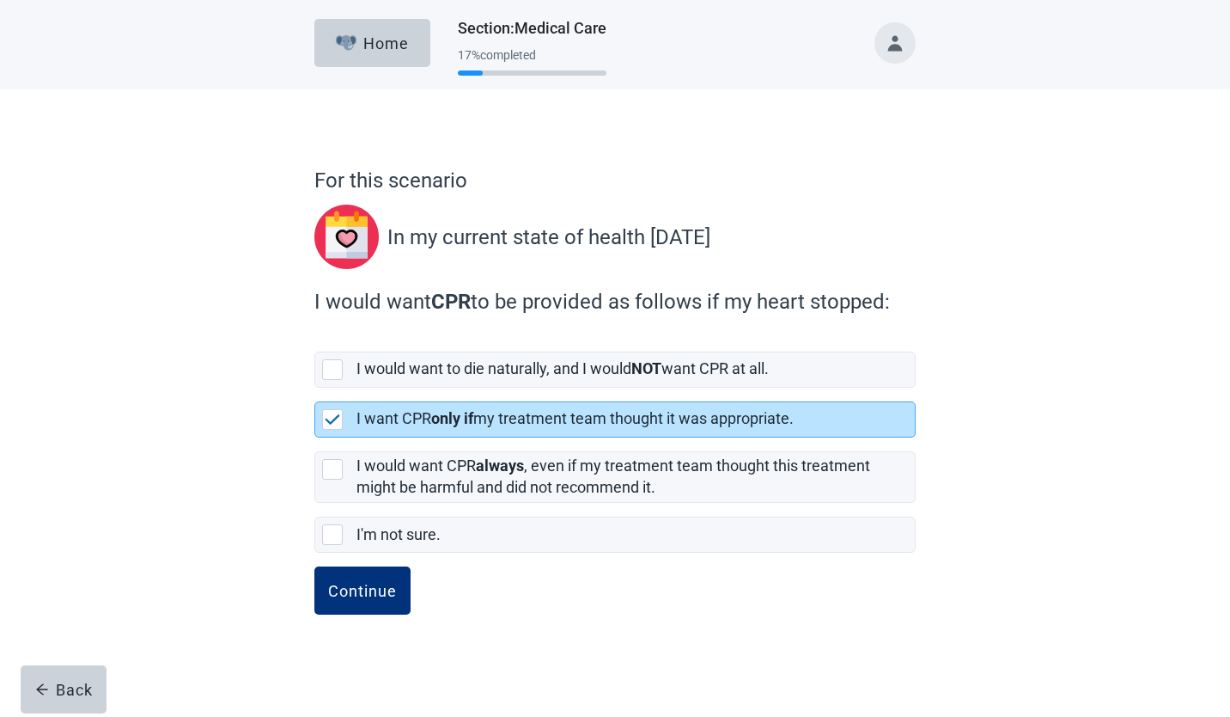
click at [379, 599] on div "Continue" at bounding box center [362, 590] width 69 height 17
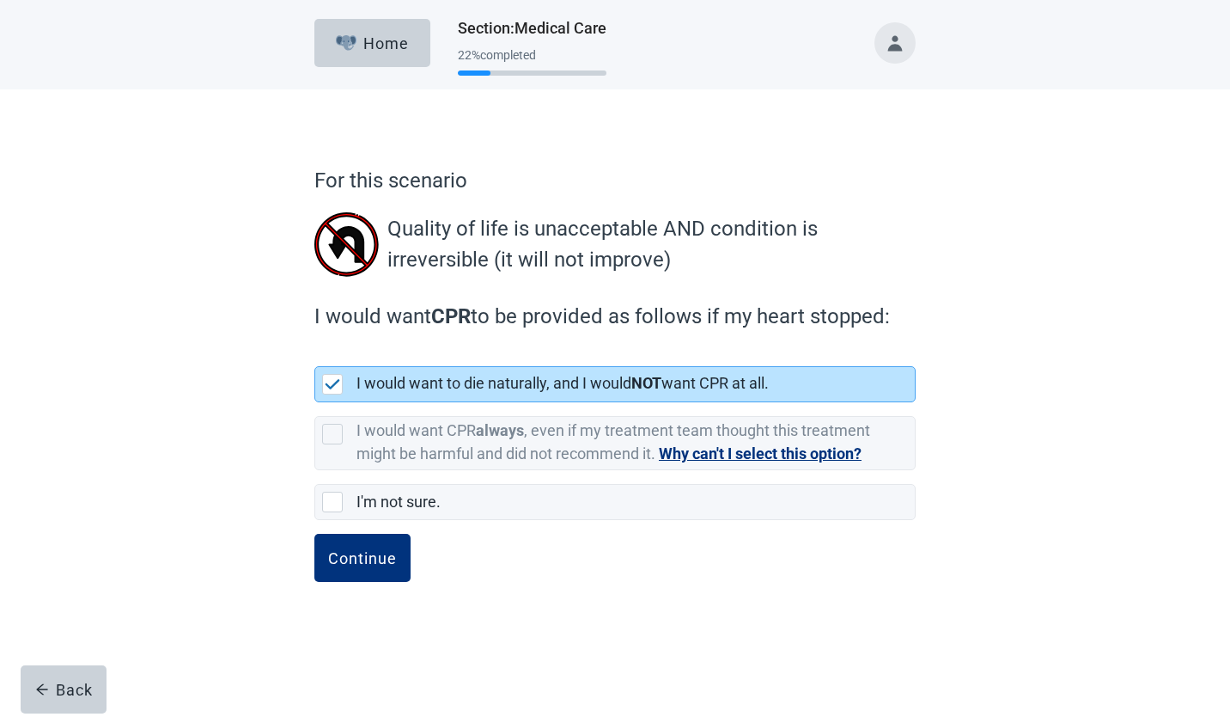
click at [372, 557] on div "Continue" at bounding box center [362, 557] width 69 height 17
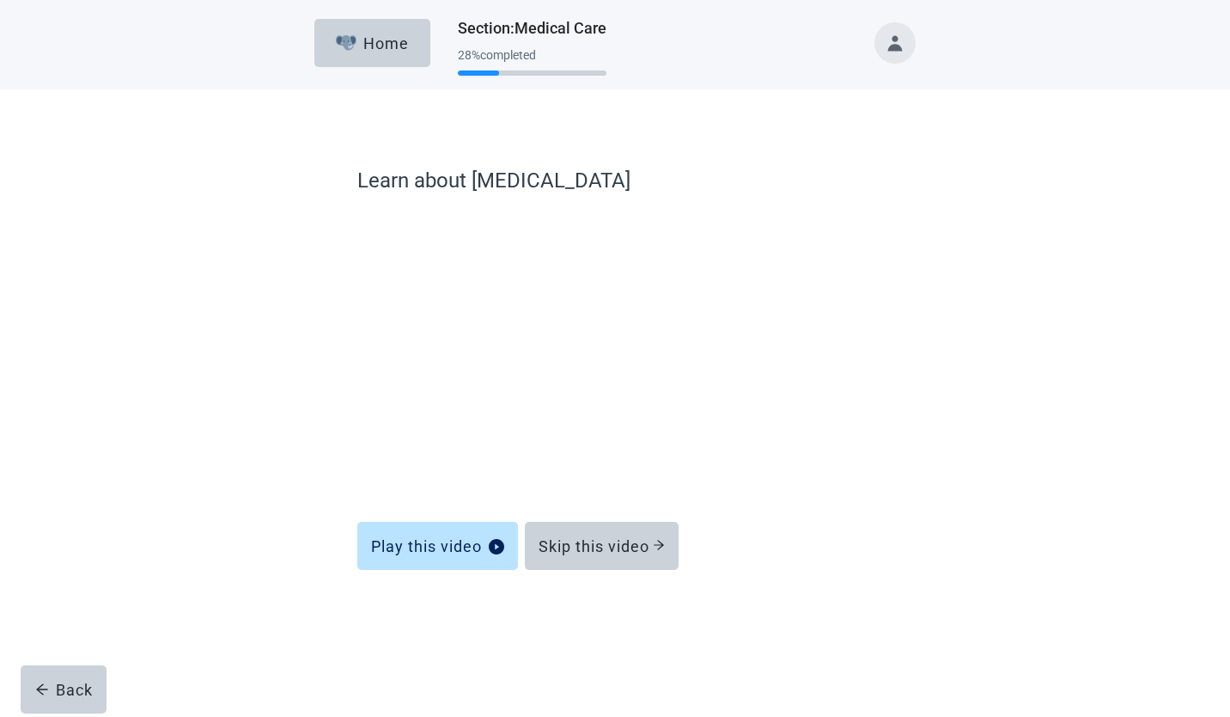
click at [614, 558] on button "Skip this video" at bounding box center [602, 546] width 154 height 48
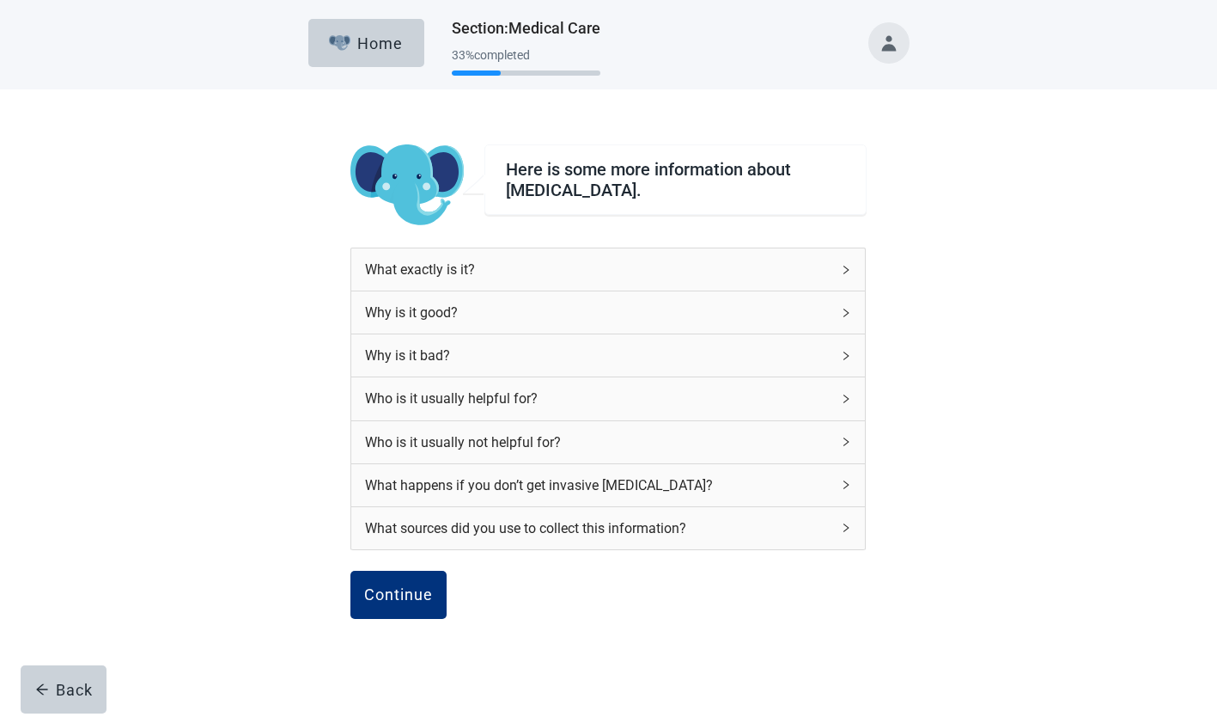
click at [391, 587] on div "Continue" at bounding box center [398, 594] width 69 height 17
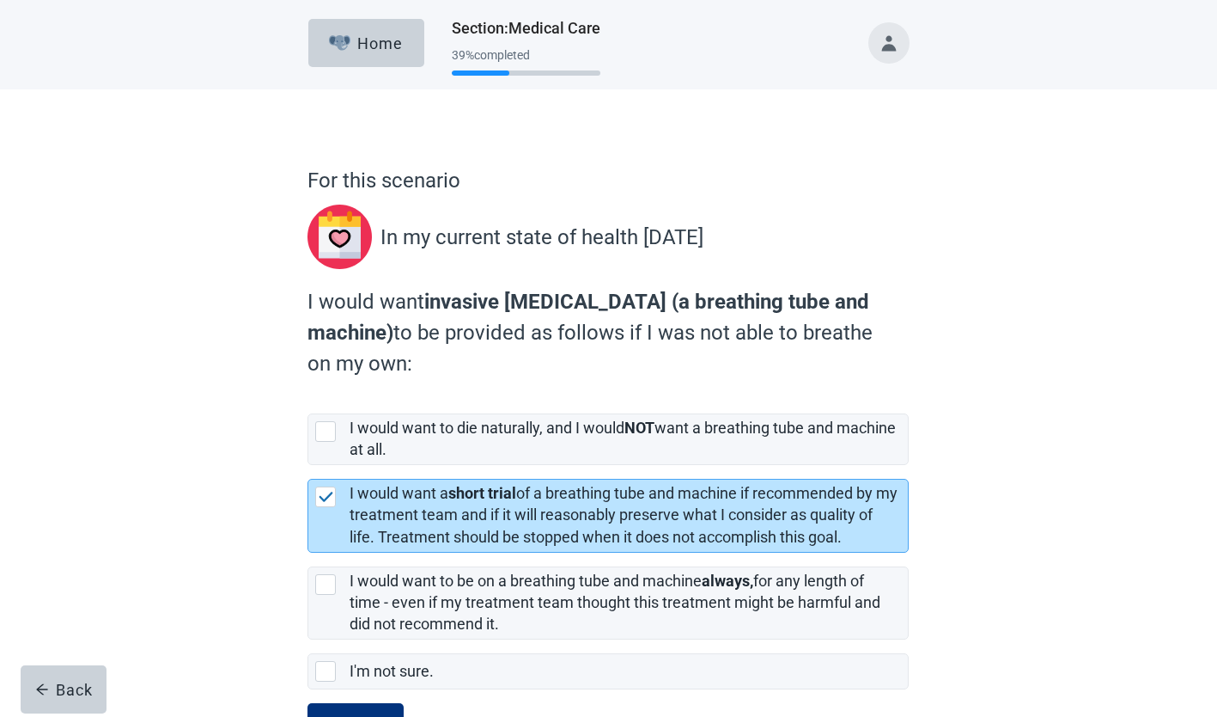
scroll to position [72, 0]
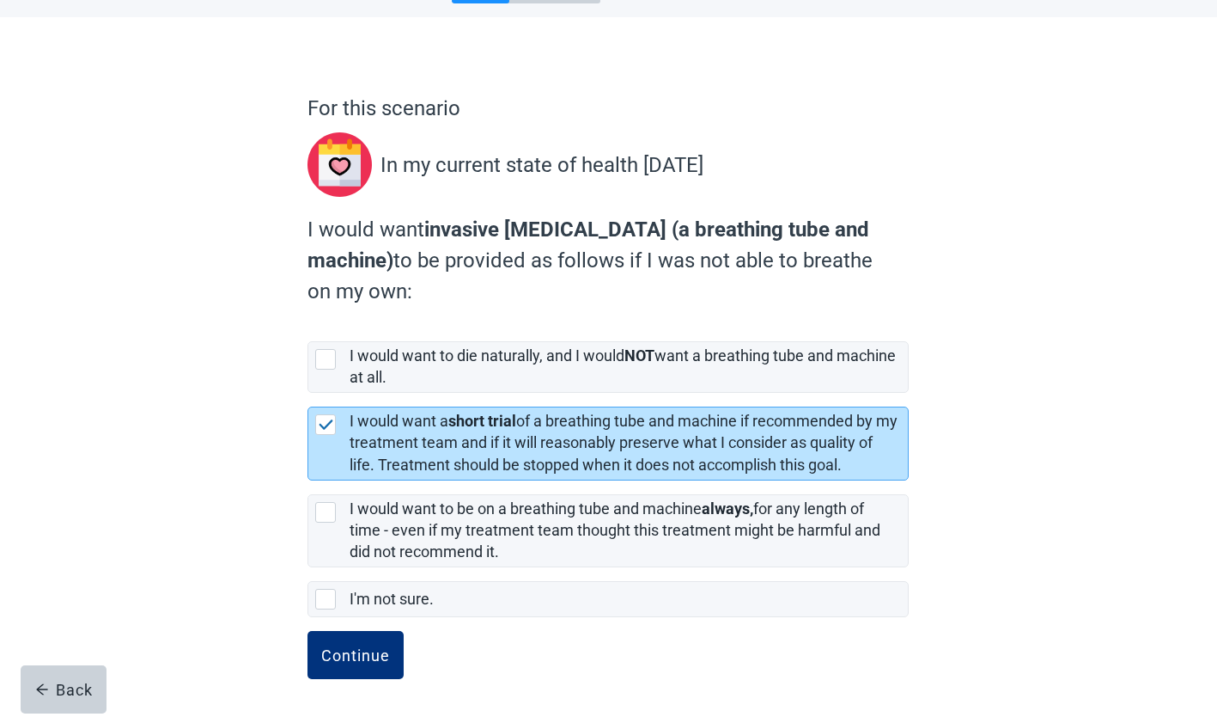
click at [368, 659] on div "Continue" at bounding box center [355, 654] width 69 height 17
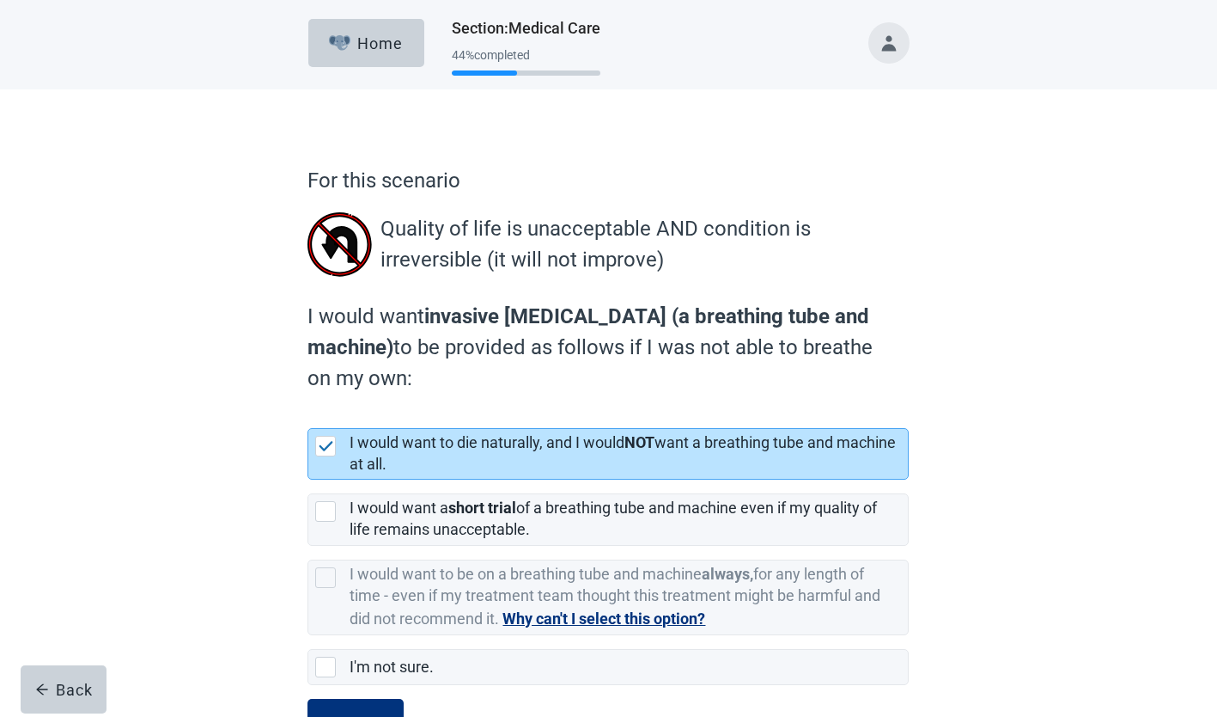
scroll to position [68, 0]
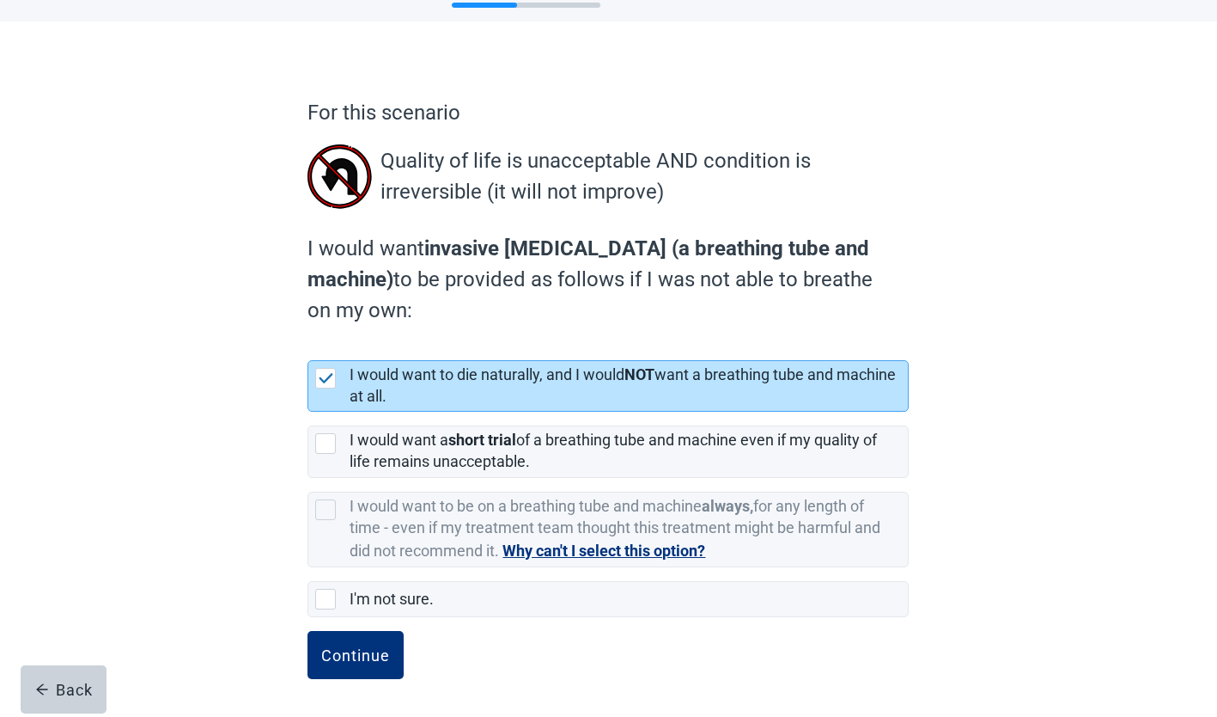
click at [364, 656] on div "Continue" at bounding box center [355, 654] width 69 height 17
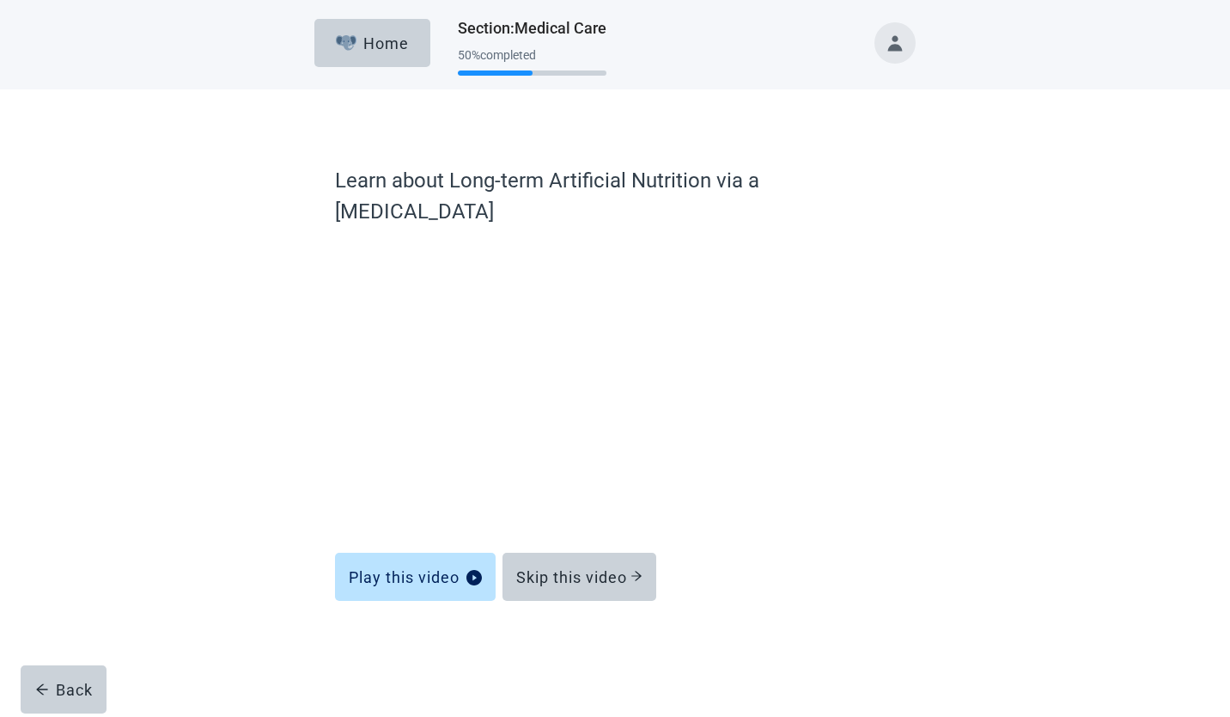
click at [596, 568] on div "Skip this video" at bounding box center [579, 576] width 126 height 17
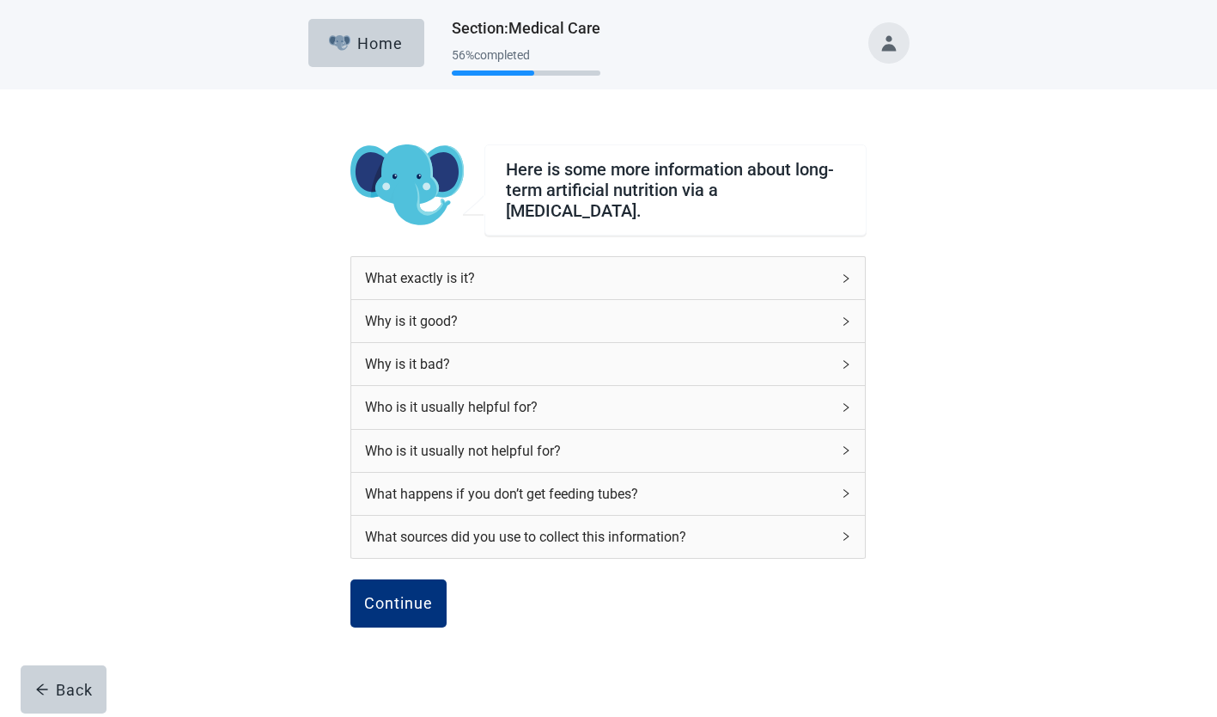
click at [407, 595] on div "Continue" at bounding box center [398, 603] width 69 height 17
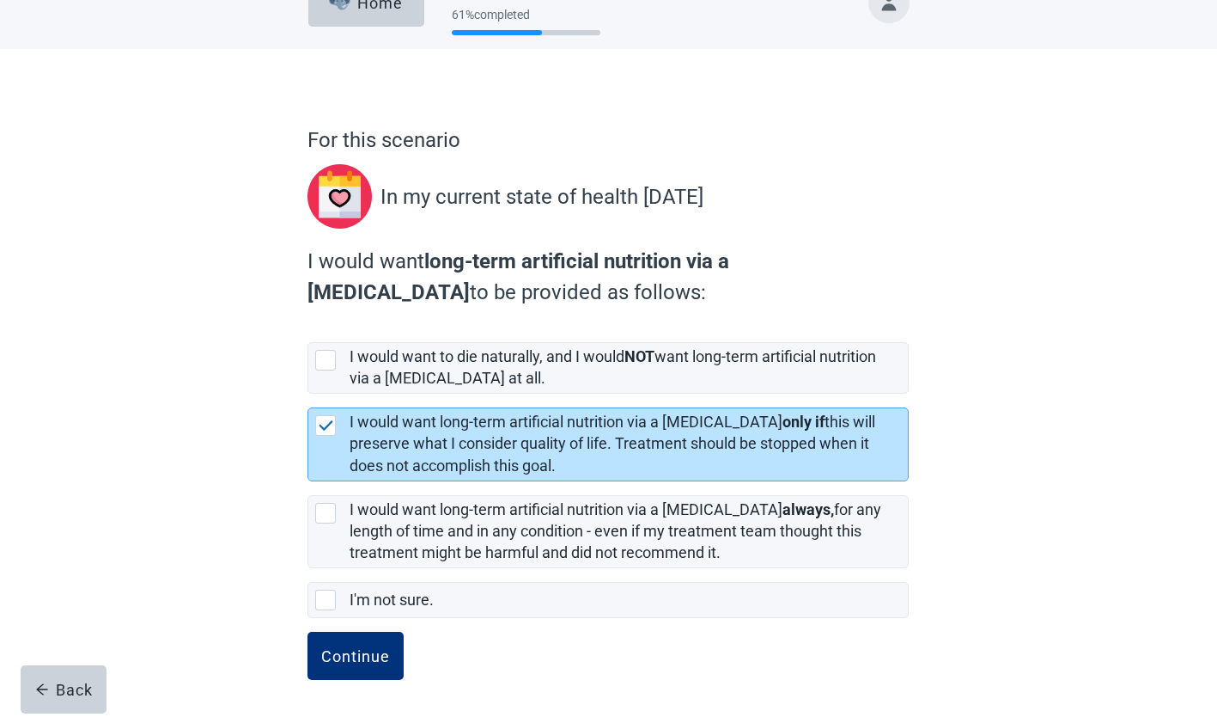
scroll to position [41, 0]
click at [378, 657] on div "Continue" at bounding box center [355, 654] width 69 height 17
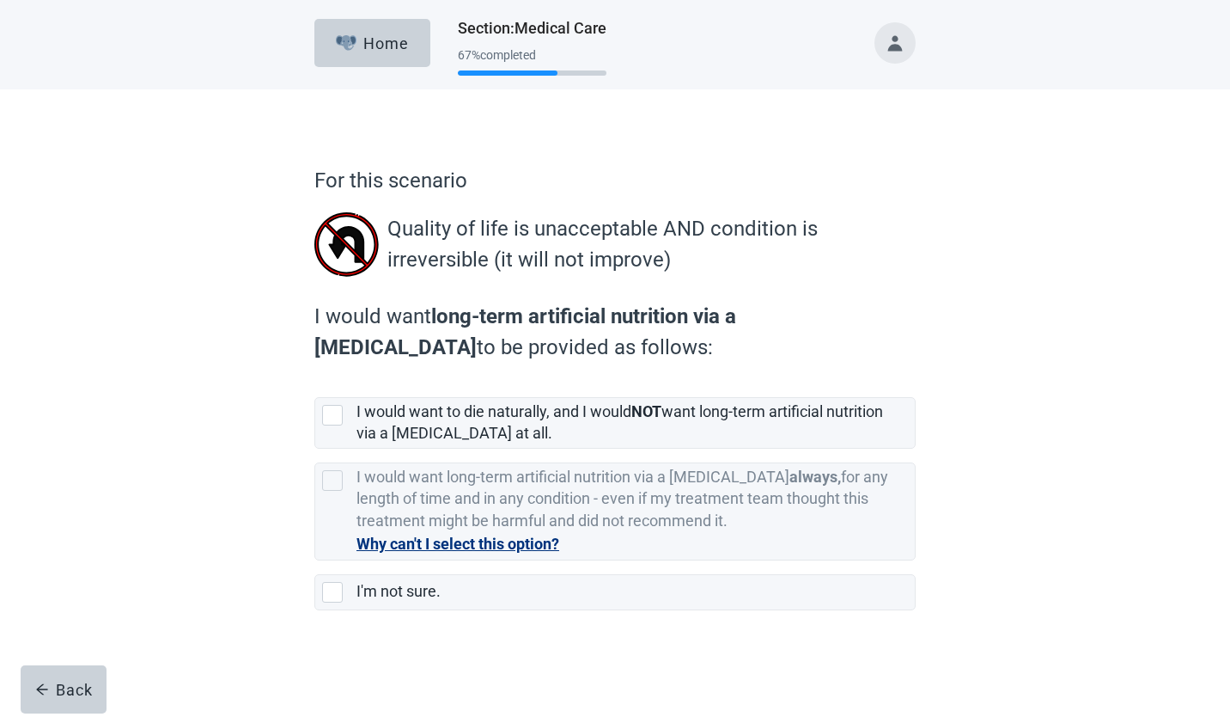
click at [337, 418] on div "[object Object], checkbox, not selected" at bounding box center [332, 415] width 21 height 21
click at [315, 384] on input "I would want to die naturally, and I would NOT want long-term artificial nutrit…" at bounding box center [314, 383] width 1 height 1
checkbox input "true"
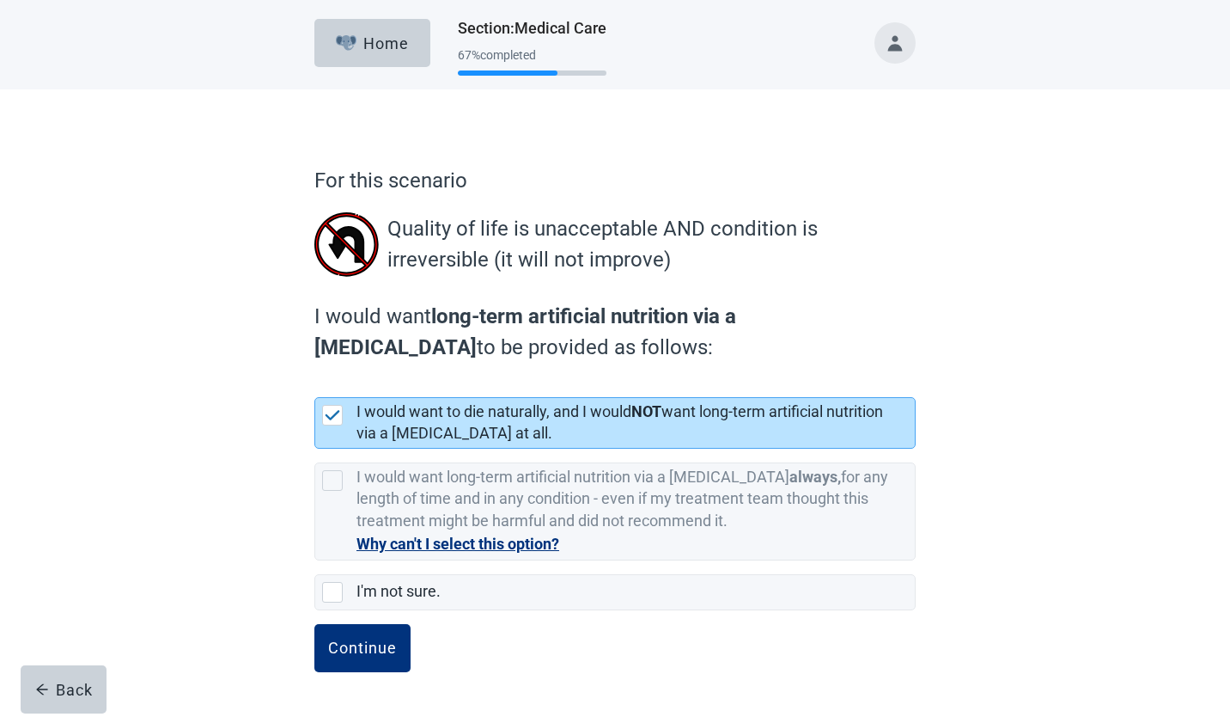
click at [377, 650] on div "Continue" at bounding box center [362, 647] width 69 height 17
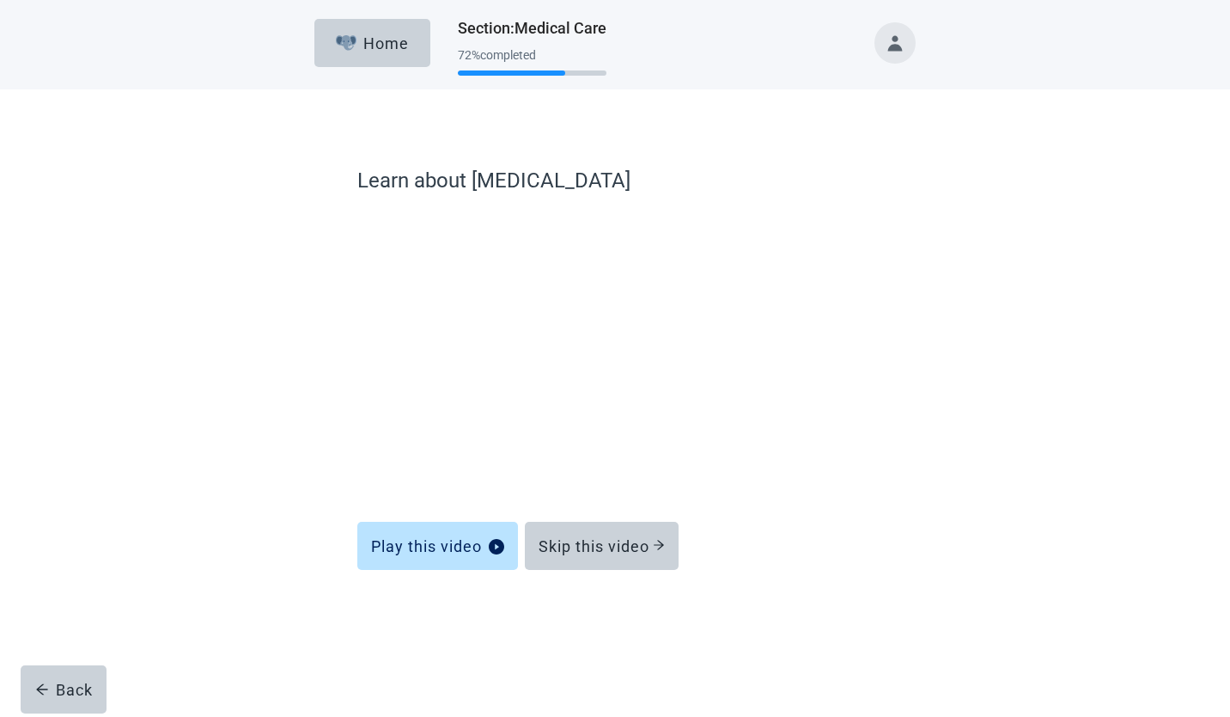
click at [621, 545] on div "Skip this video" at bounding box center [602, 545] width 126 height 17
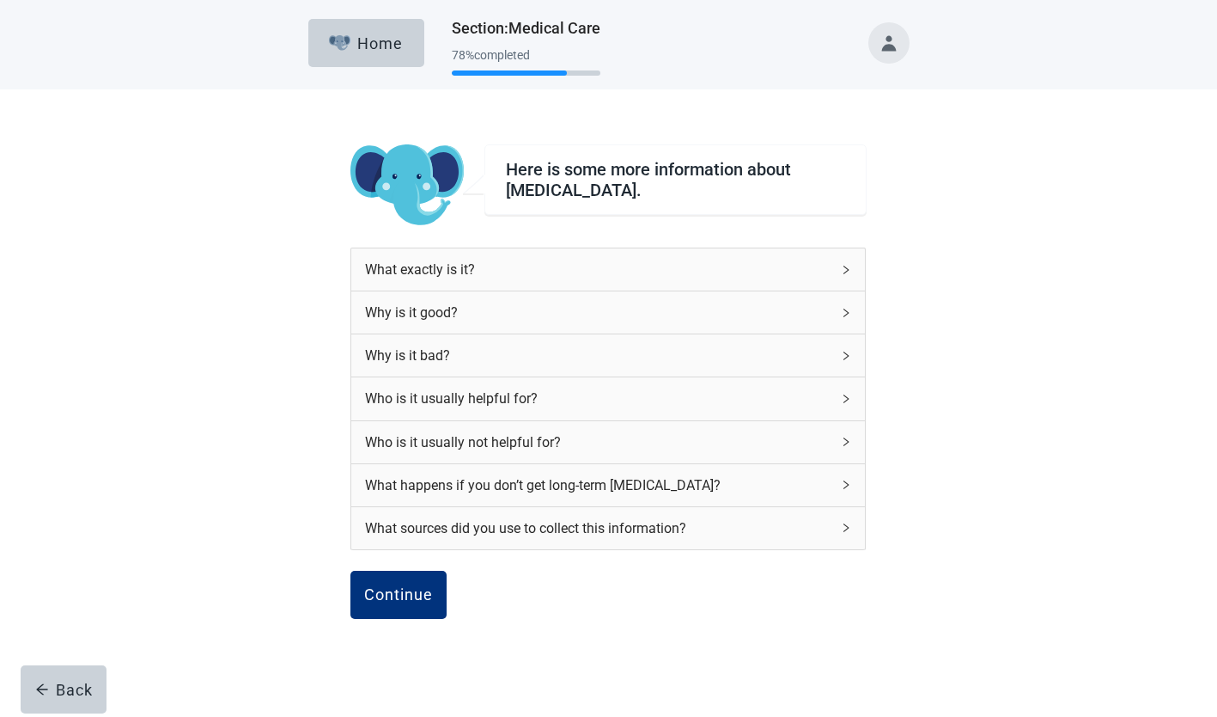
click at [404, 599] on div "Continue" at bounding box center [398, 594] width 69 height 17
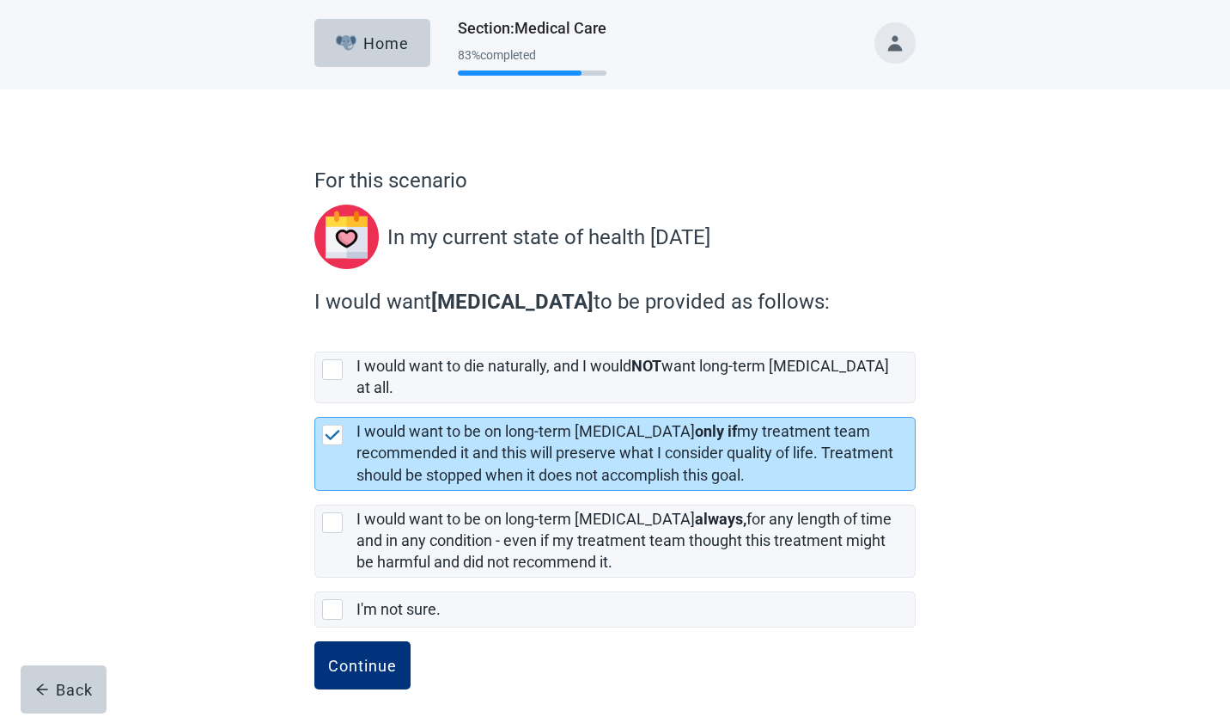
click at [367, 656] on div "Continue" at bounding box center [362, 664] width 69 height 17
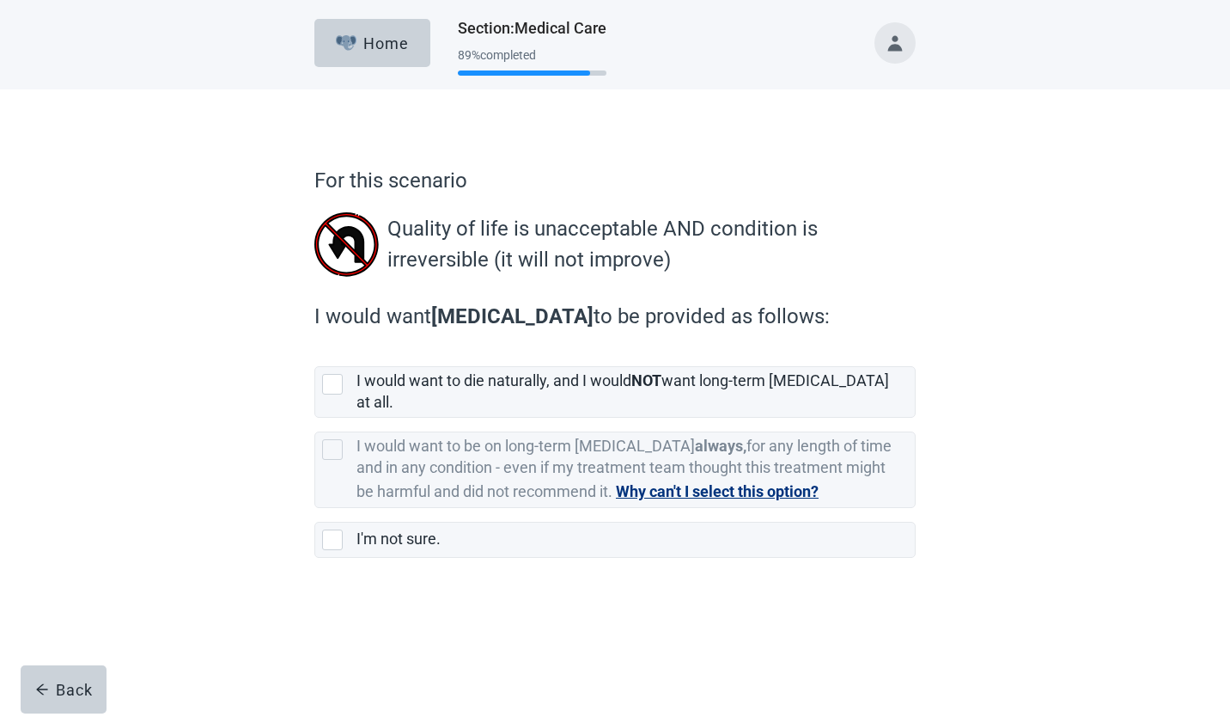
click at [327, 385] on div "[object Object], checkbox, not selected" at bounding box center [332, 384] width 21 height 21
click at [315, 353] on input "I would want to die naturally, and I would NOT want long-term [MEDICAL_DATA] at…" at bounding box center [314, 352] width 1 height 1
checkbox input "true"
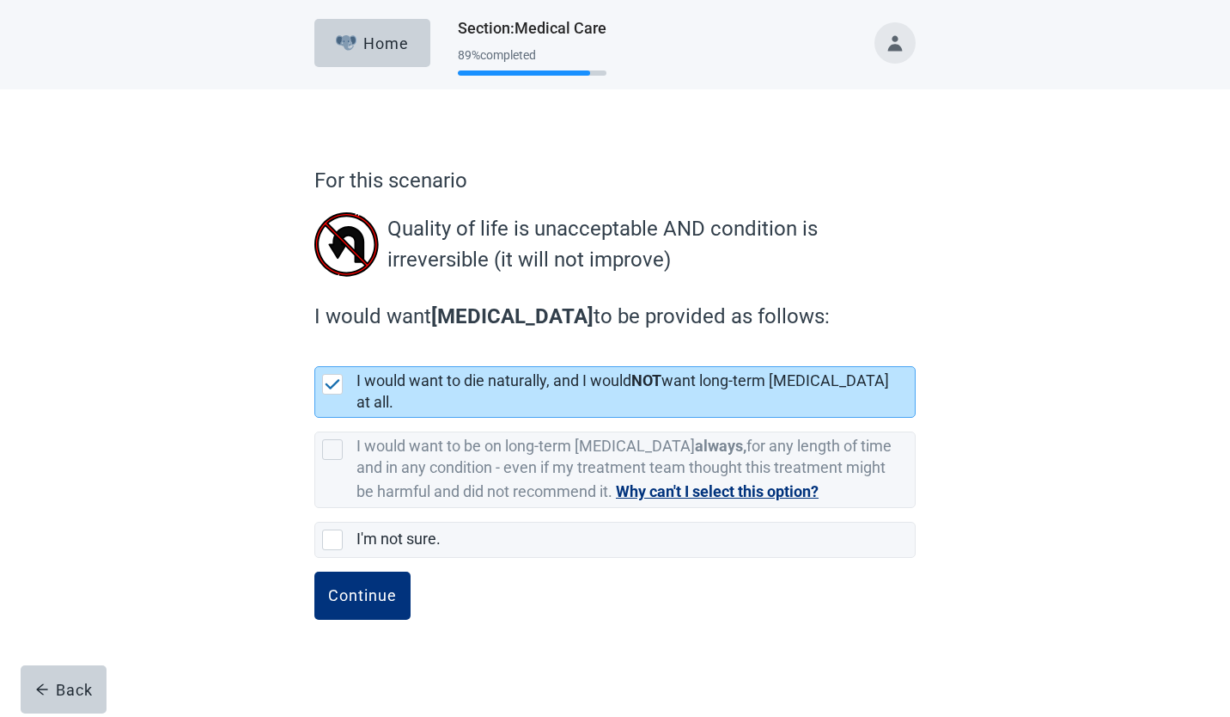
click at [362, 587] on div "Continue" at bounding box center [362, 595] width 69 height 17
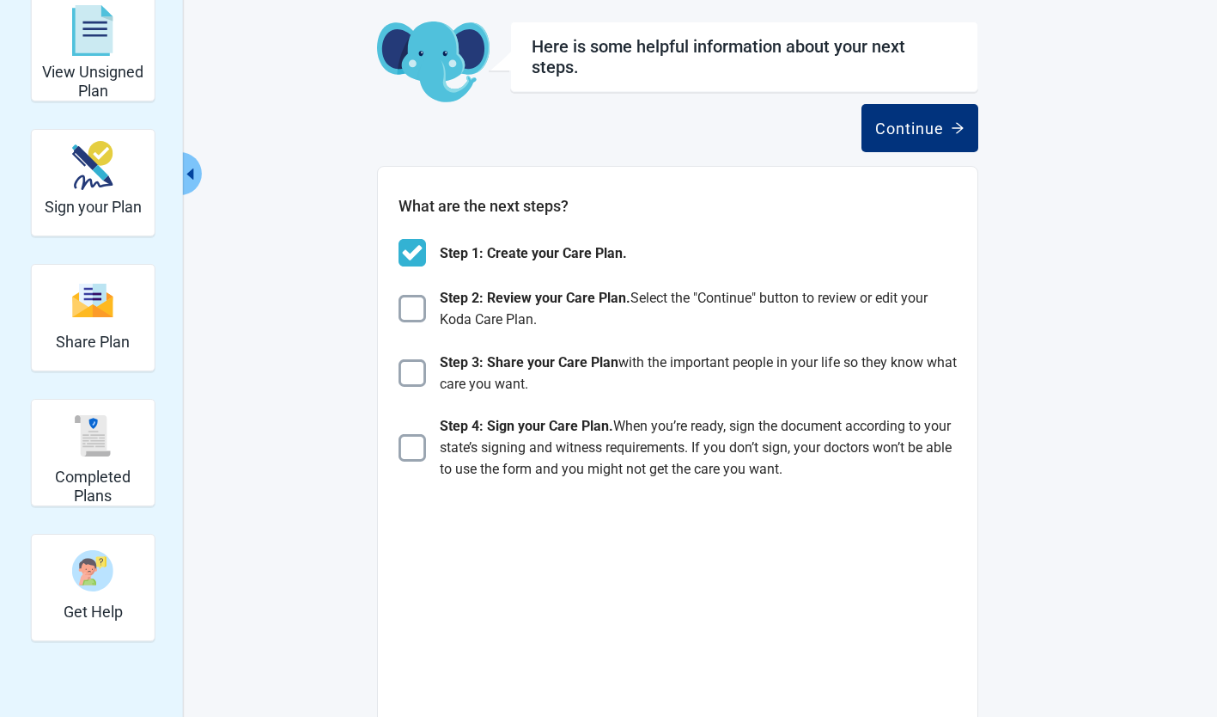
scroll to position [87, 0]
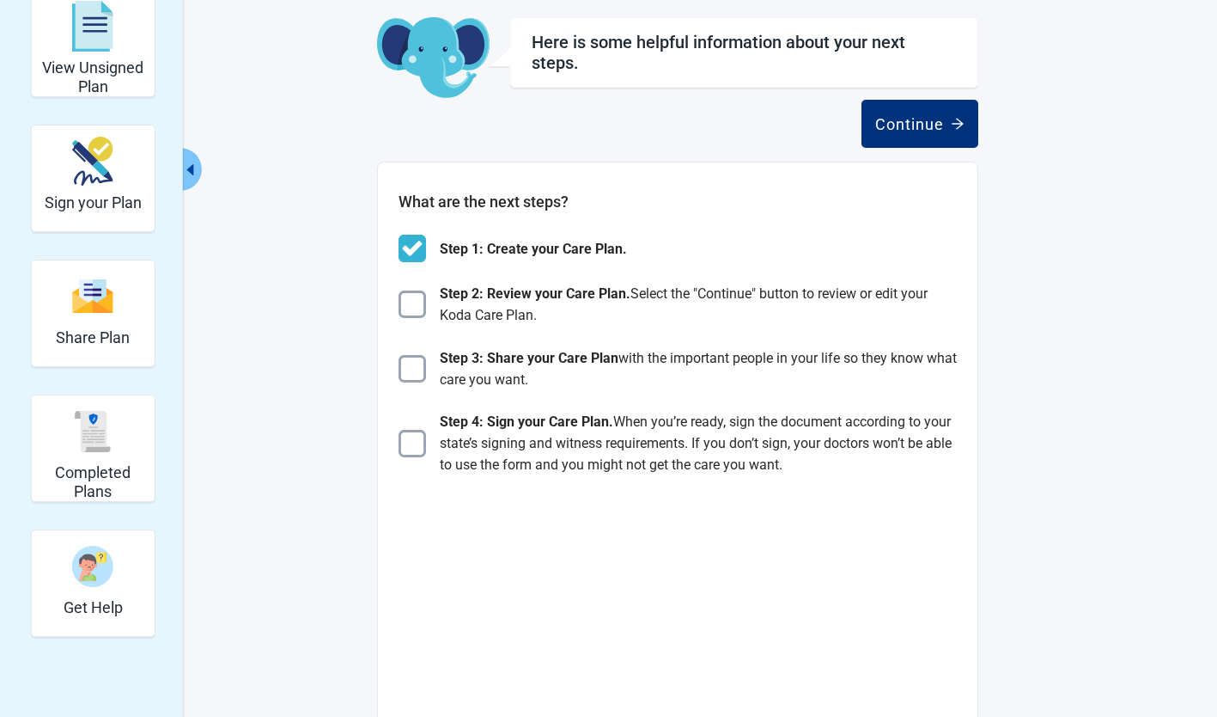
click at [927, 119] on div "Continue" at bounding box center [919, 123] width 89 height 17
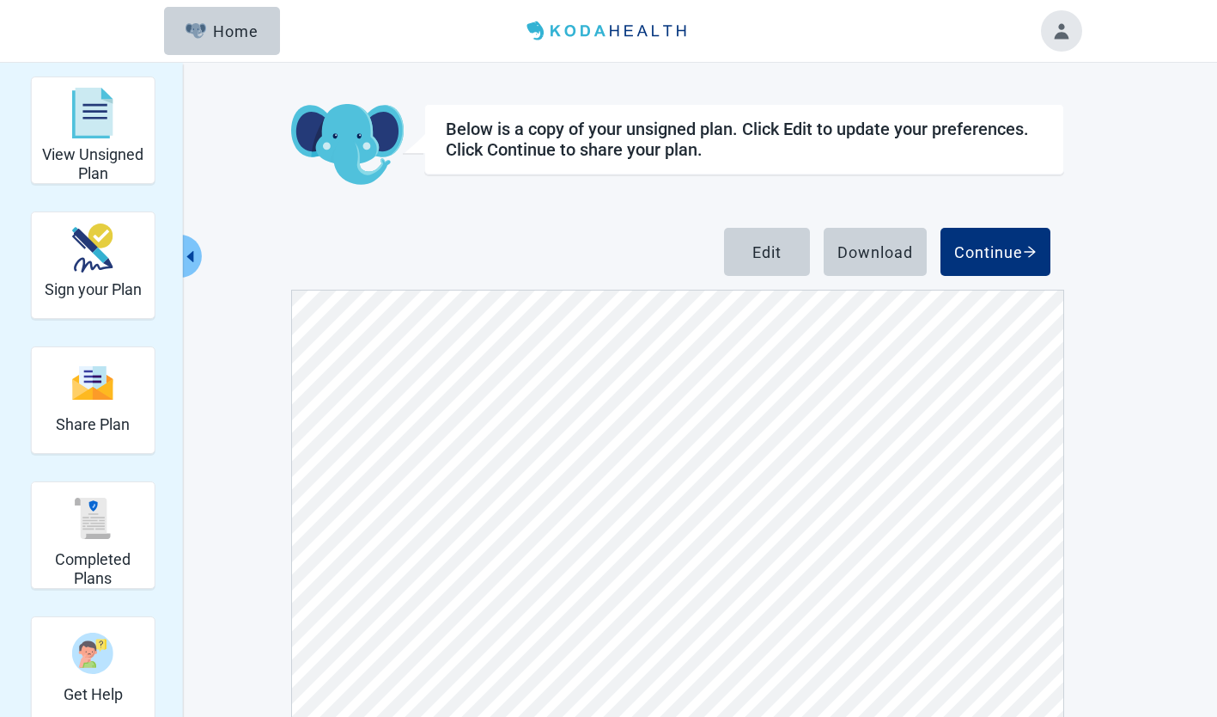
click at [1006, 264] on button "Continue" at bounding box center [996, 252] width 110 height 48
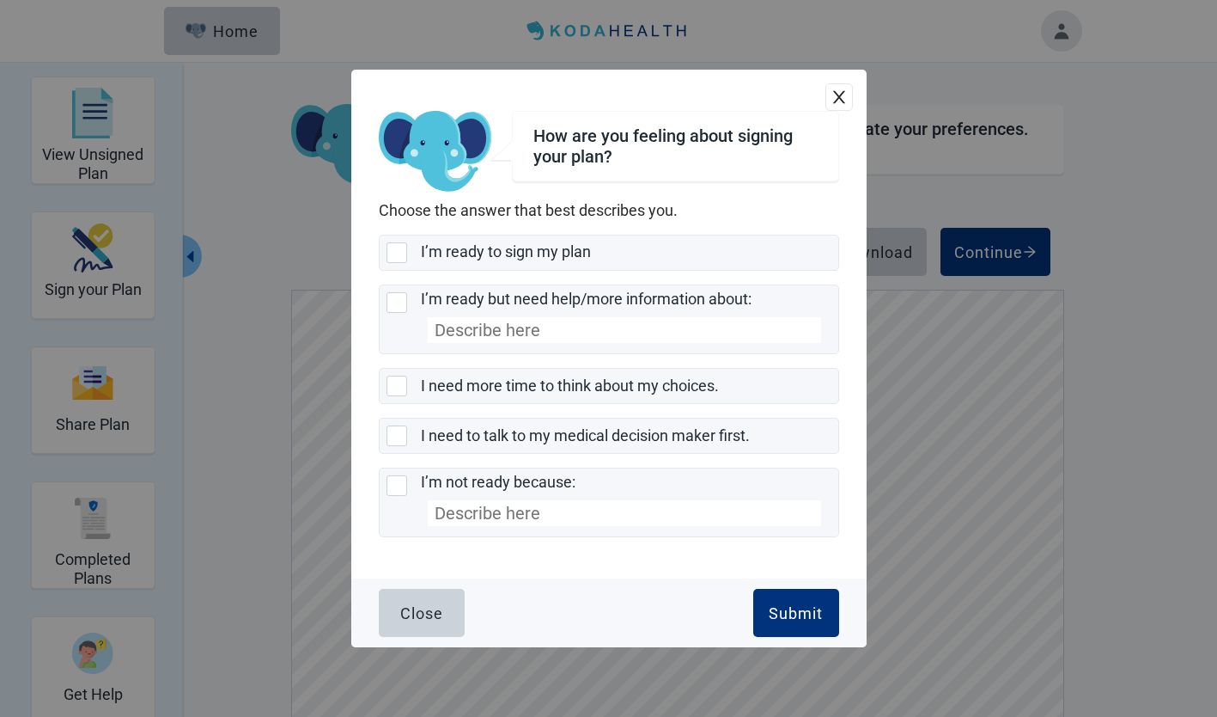
click at [395, 259] on div "I’m ready to sign my plan, checkbox, not selected" at bounding box center [397, 252] width 21 height 21
click at [380, 235] on input "I’m ready to sign my plan" at bounding box center [379, 235] width 1 height 1
checkbox input "true"
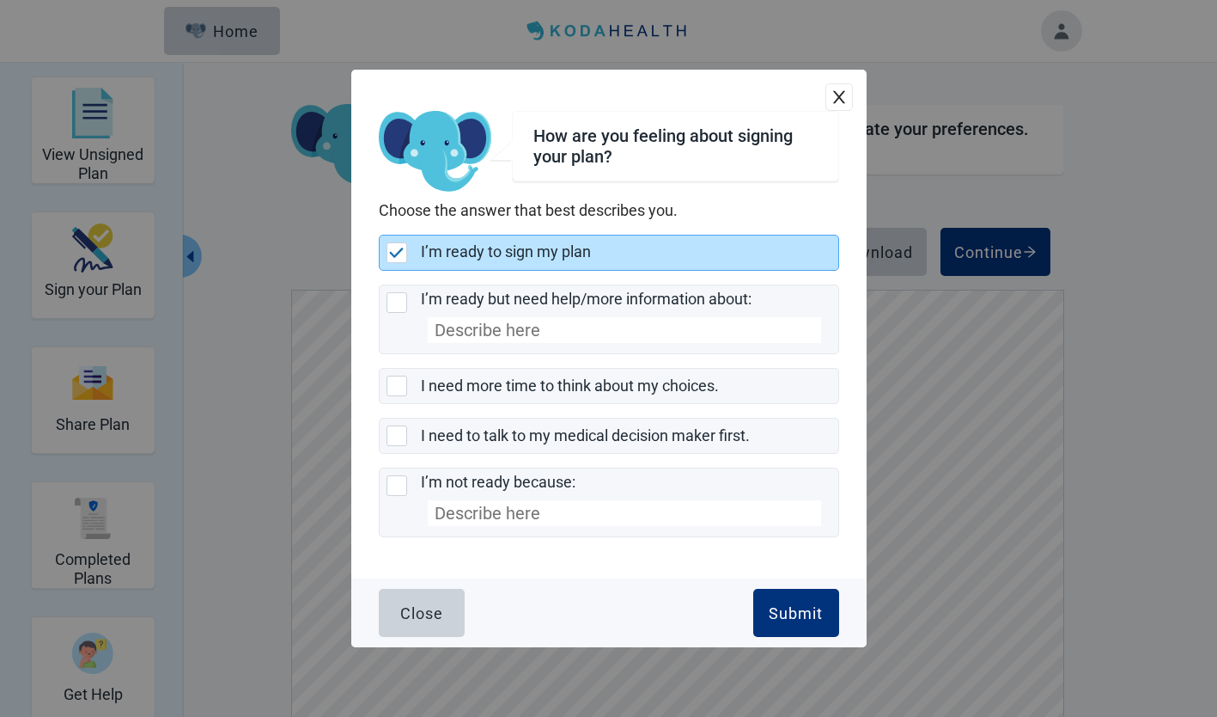
click at [809, 613] on div "Submit" at bounding box center [796, 612] width 54 height 17
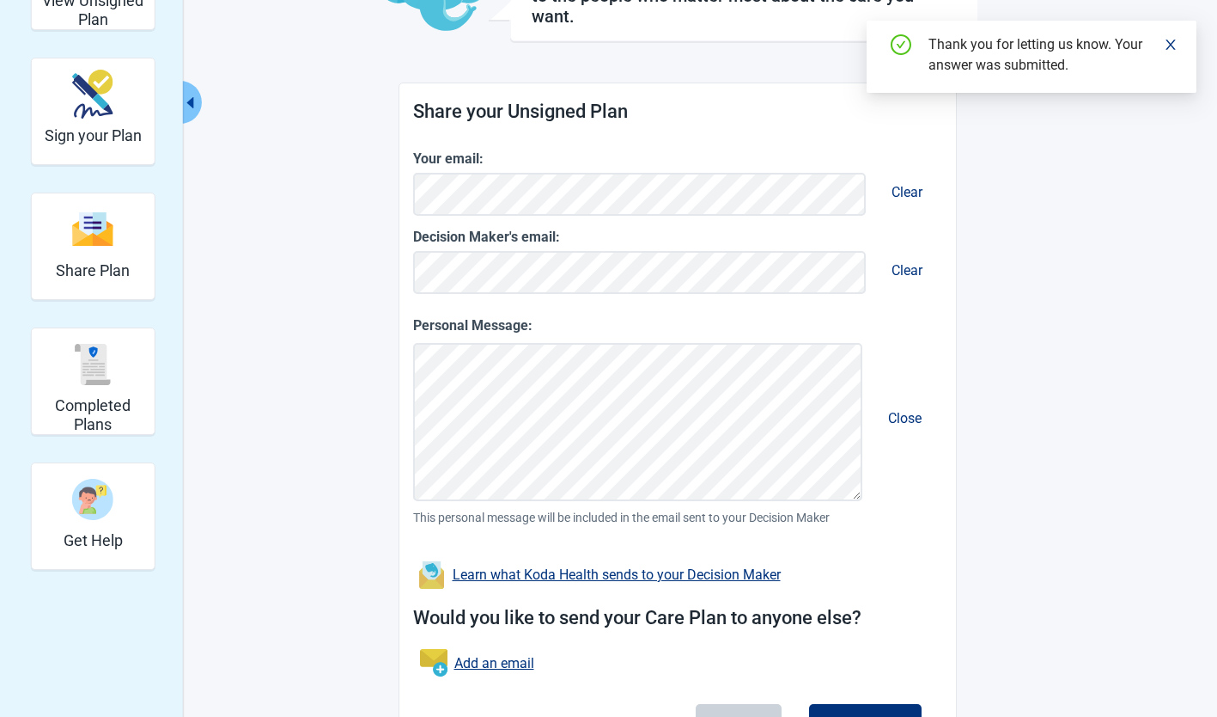
scroll to position [252, 0]
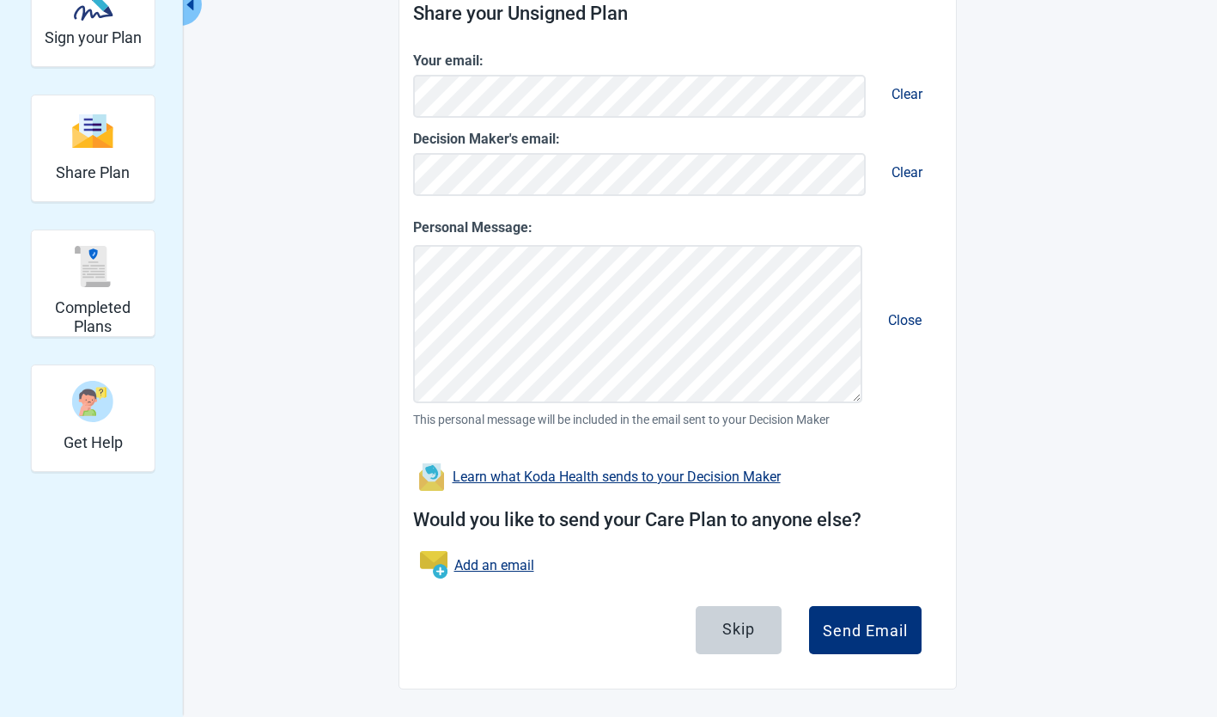
click at [875, 626] on div "Send Email" at bounding box center [865, 629] width 85 height 17
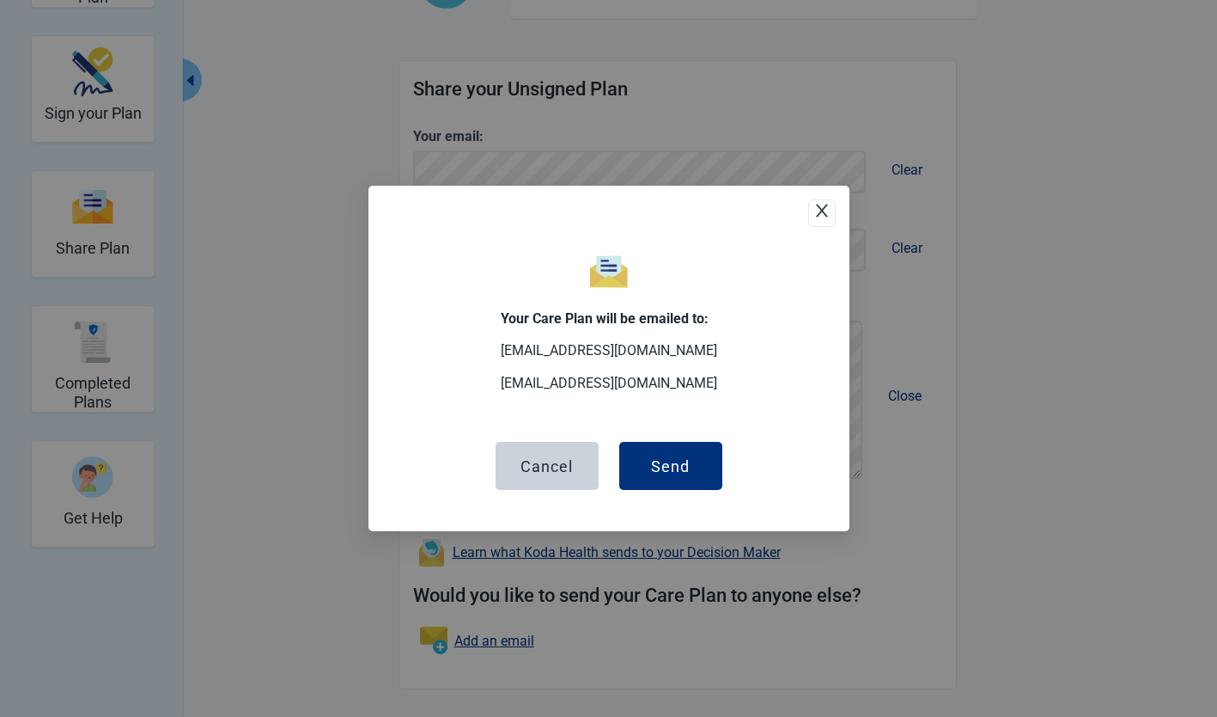
click at [679, 463] on div "Send" at bounding box center [670, 465] width 39 height 17
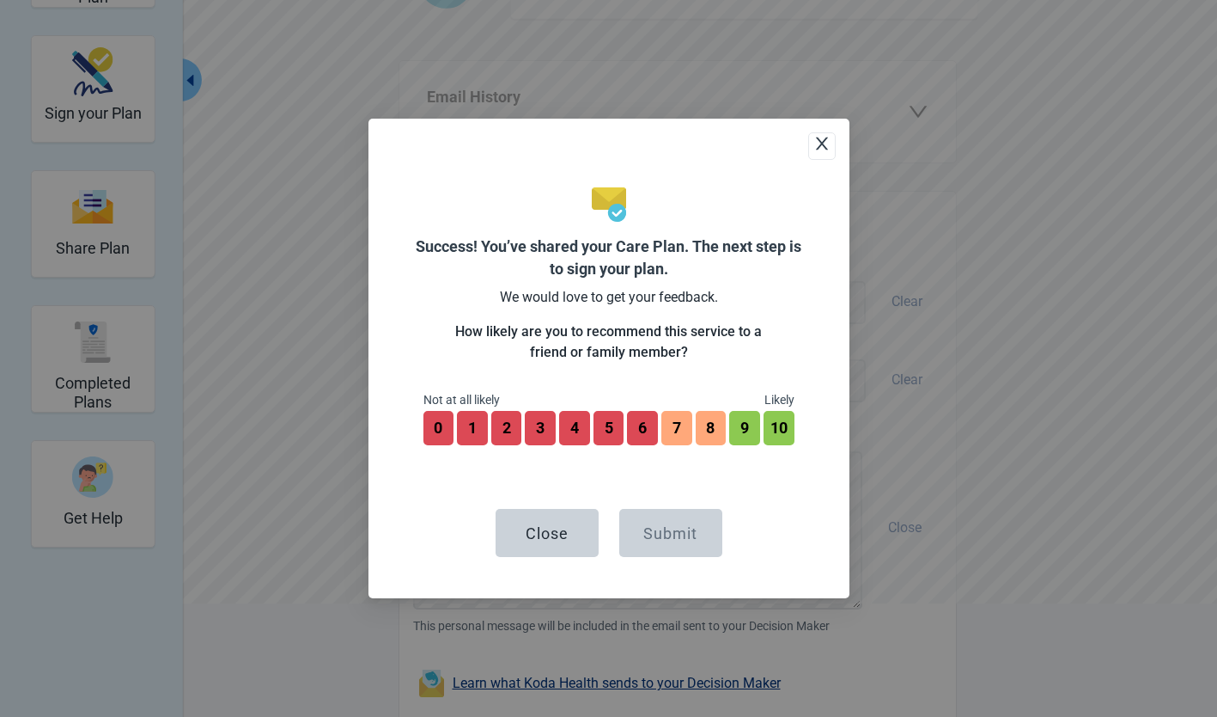
click at [745, 427] on button "9" at bounding box center [744, 428] width 31 height 34
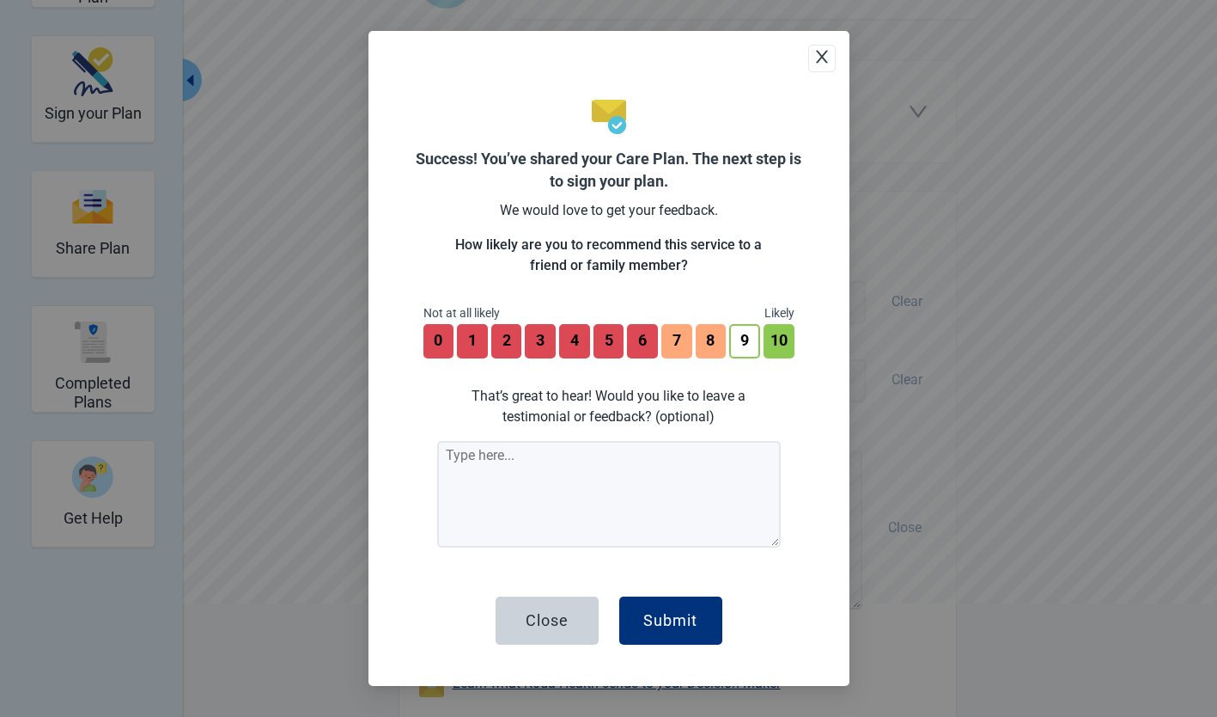
click at [675, 614] on div "Submit" at bounding box center [671, 620] width 54 height 17
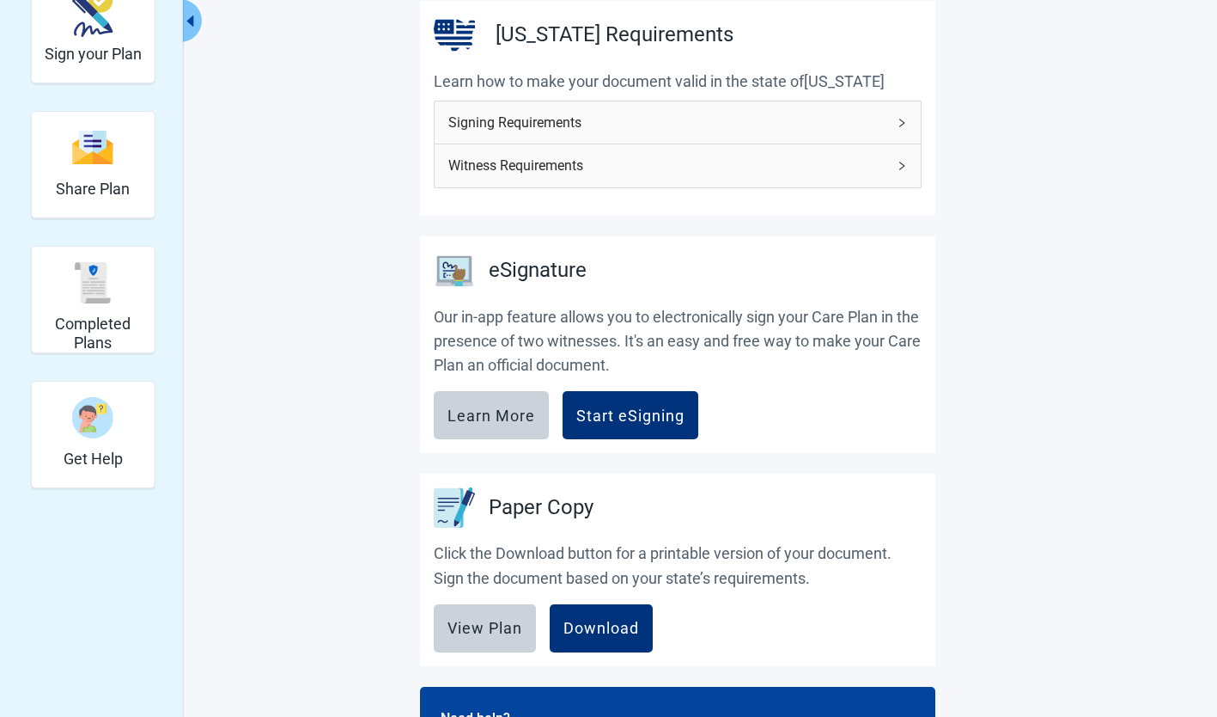
scroll to position [239, 0]
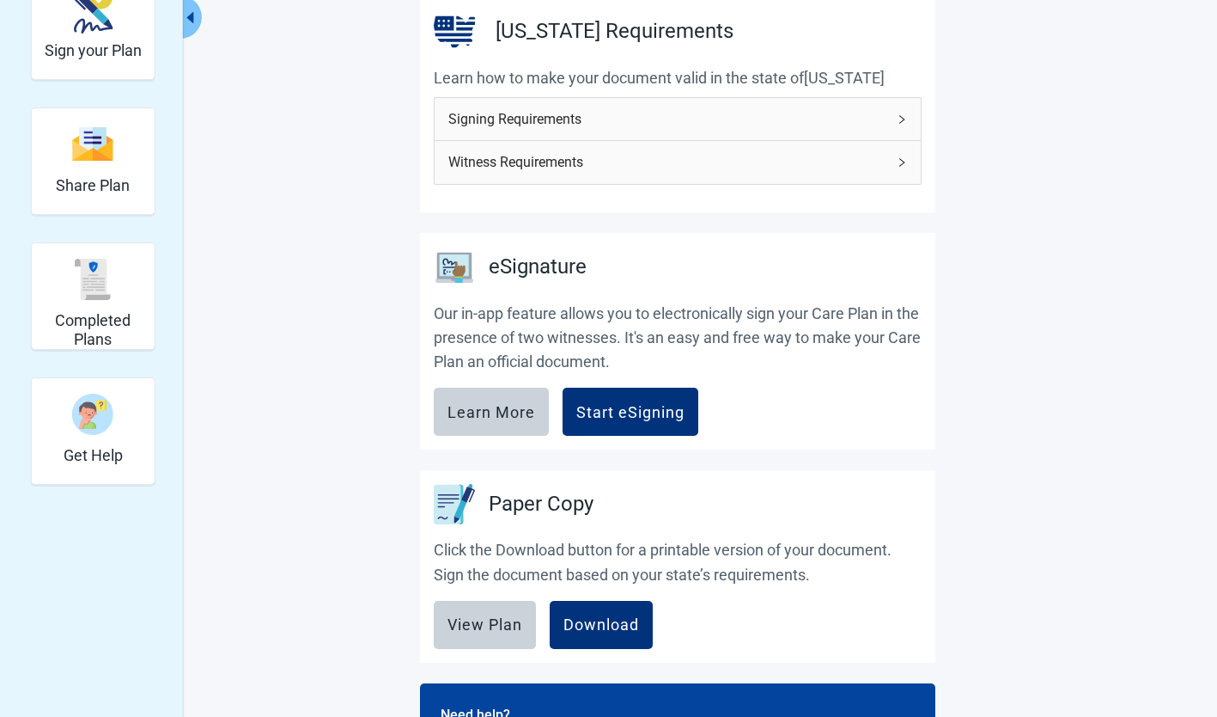
click at [650, 413] on div "Start eSigning" at bounding box center [631, 411] width 108 height 17
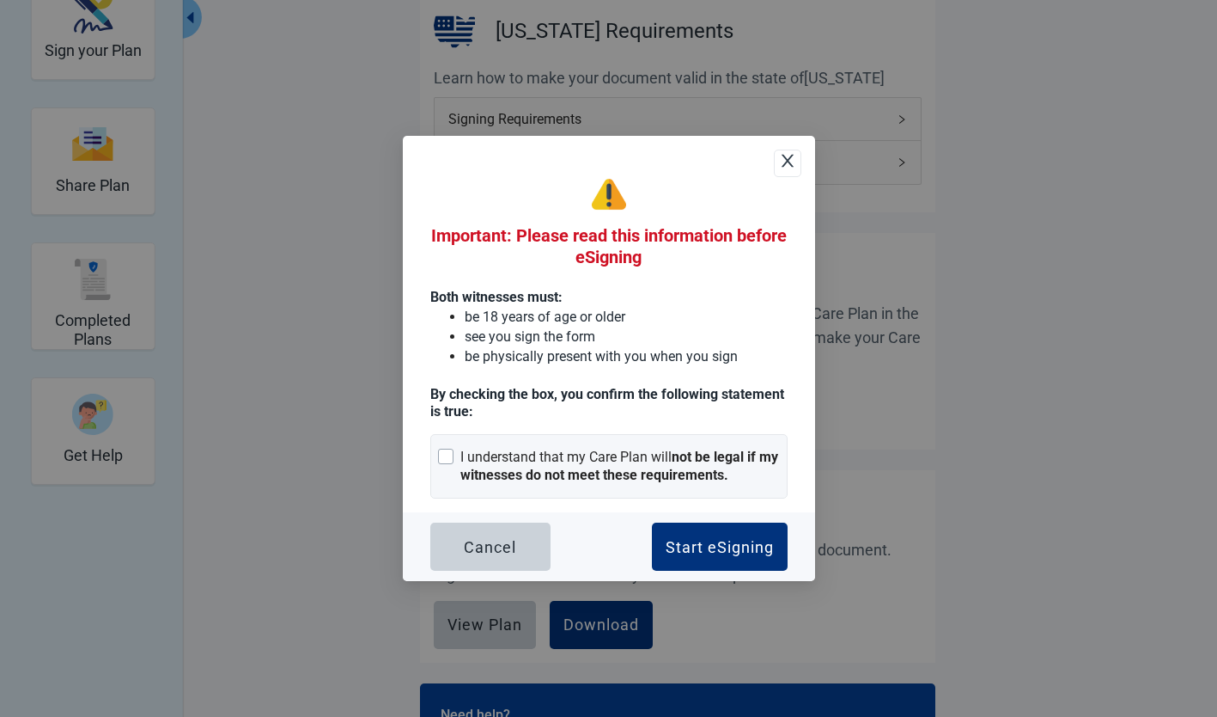
click at [446, 457] on div at bounding box center [445, 455] width 15 height 15
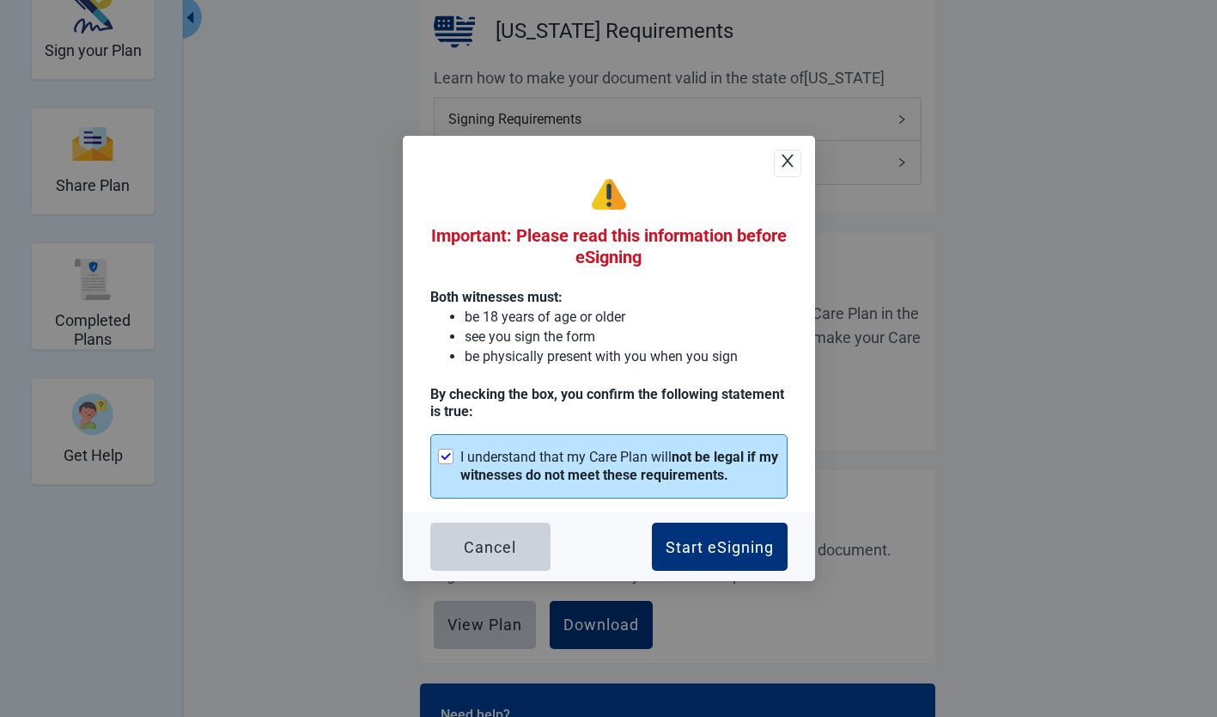
click at [742, 559] on button "Start eSigning" at bounding box center [720, 546] width 136 height 48
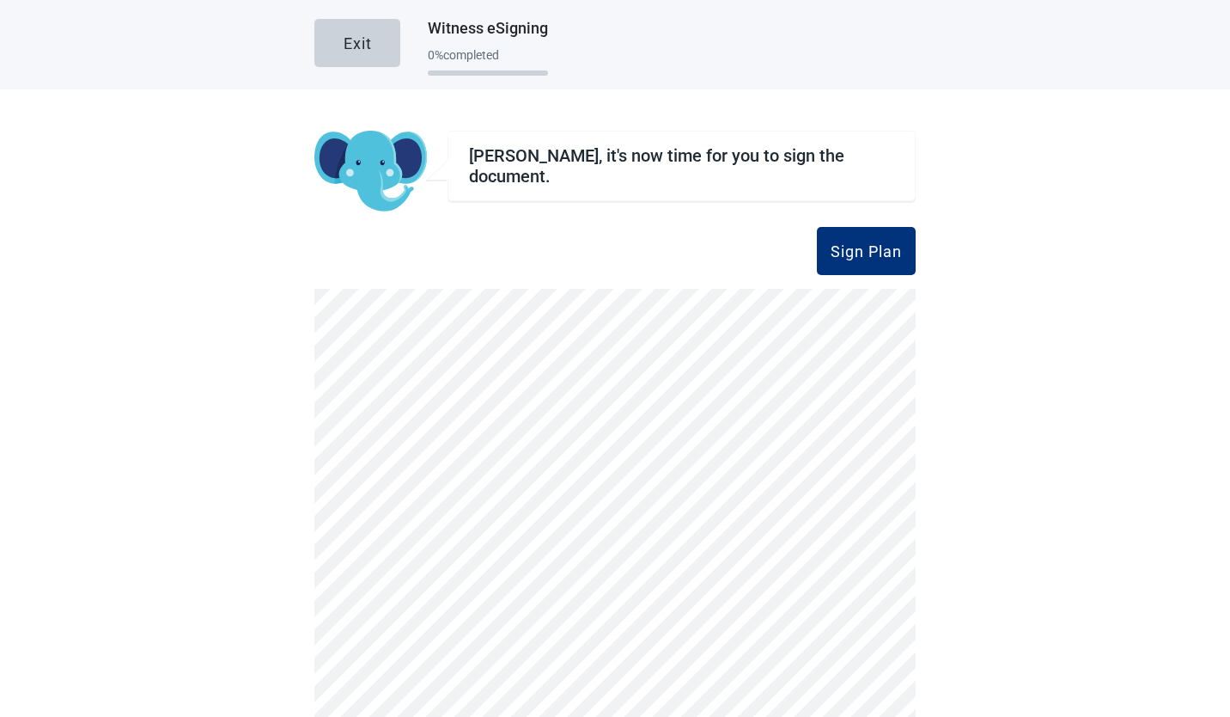
click at [865, 262] on button "Sign Plan" at bounding box center [866, 251] width 99 height 48
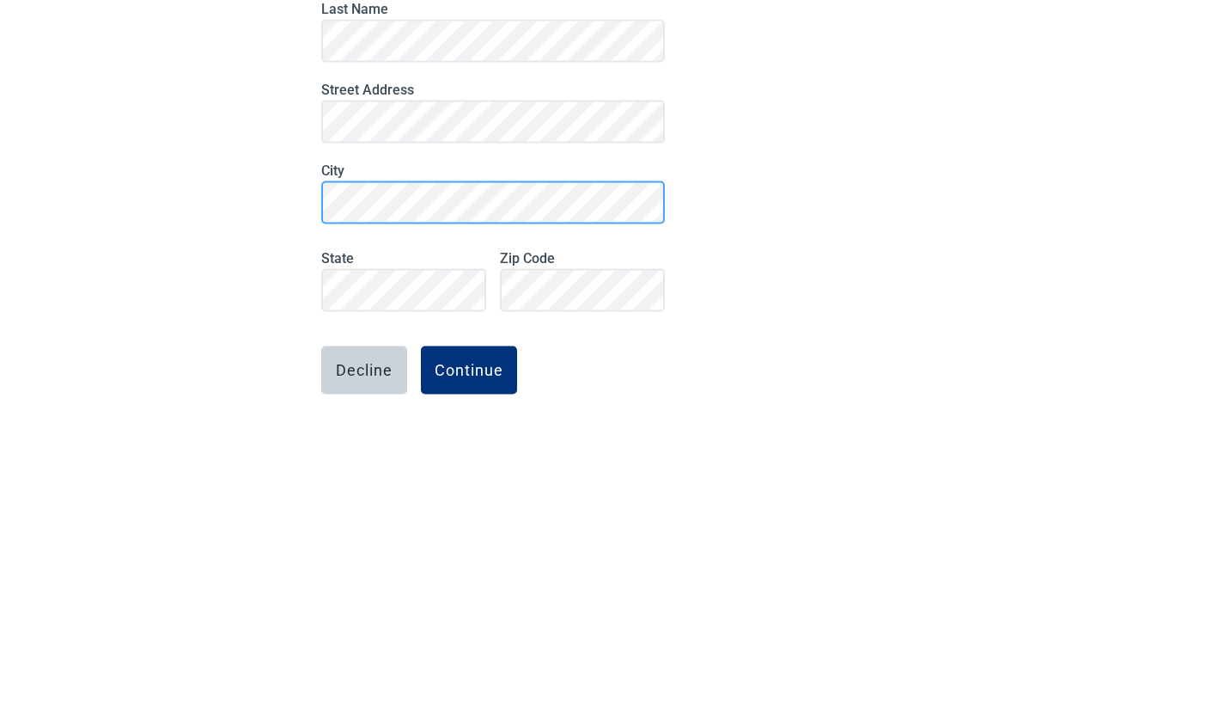
scroll to position [57, 0]
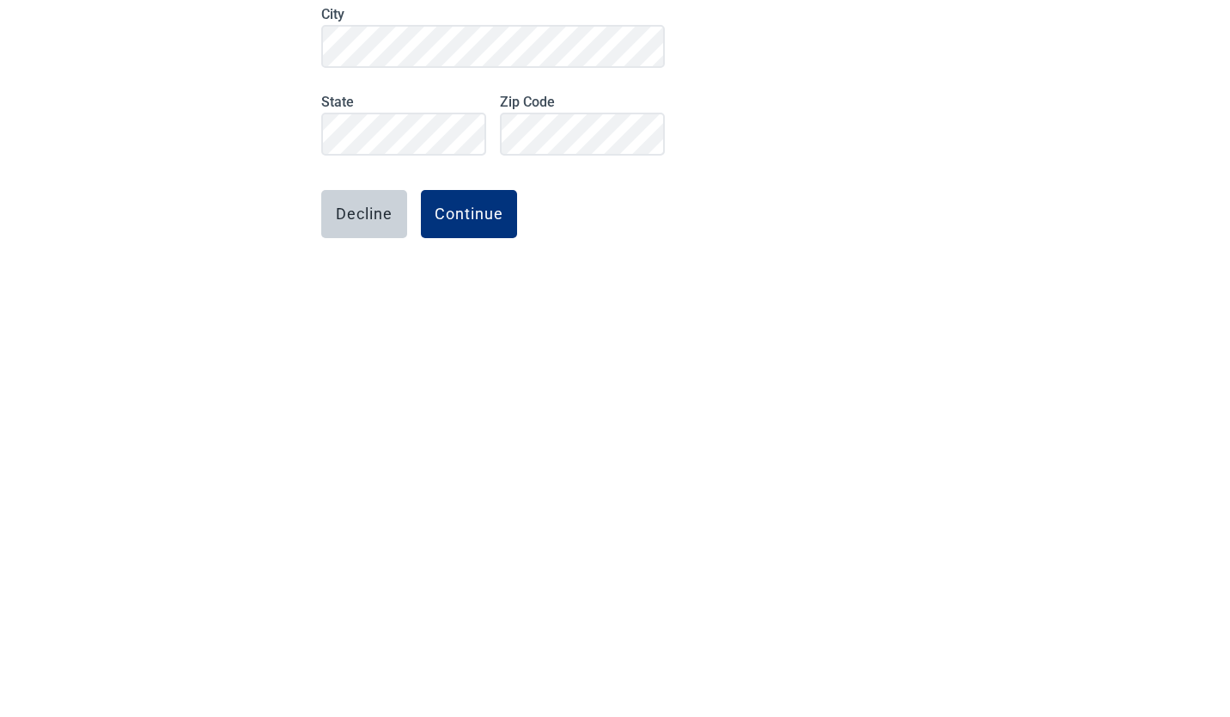
click at [465, 595] on div "Continue" at bounding box center [469, 597] width 69 height 17
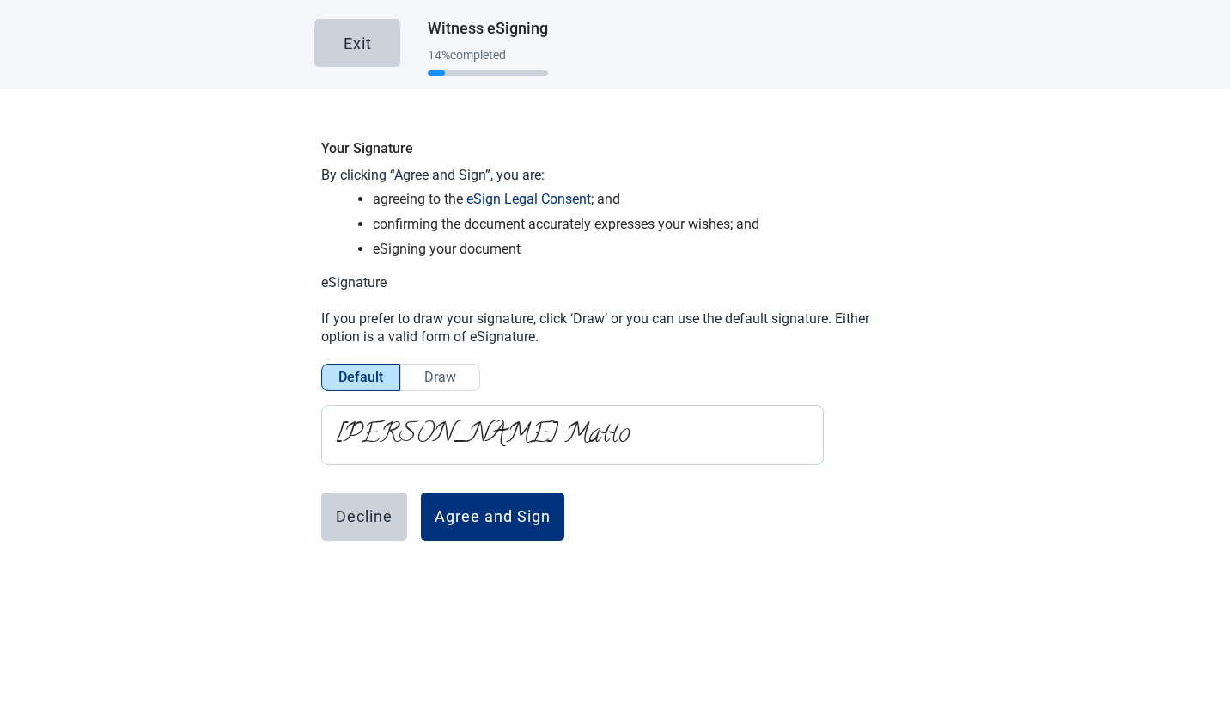
scroll to position [0, 0]
click at [509, 512] on div "Agree and Sign" at bounding box center [493, 516] width 116 height 17
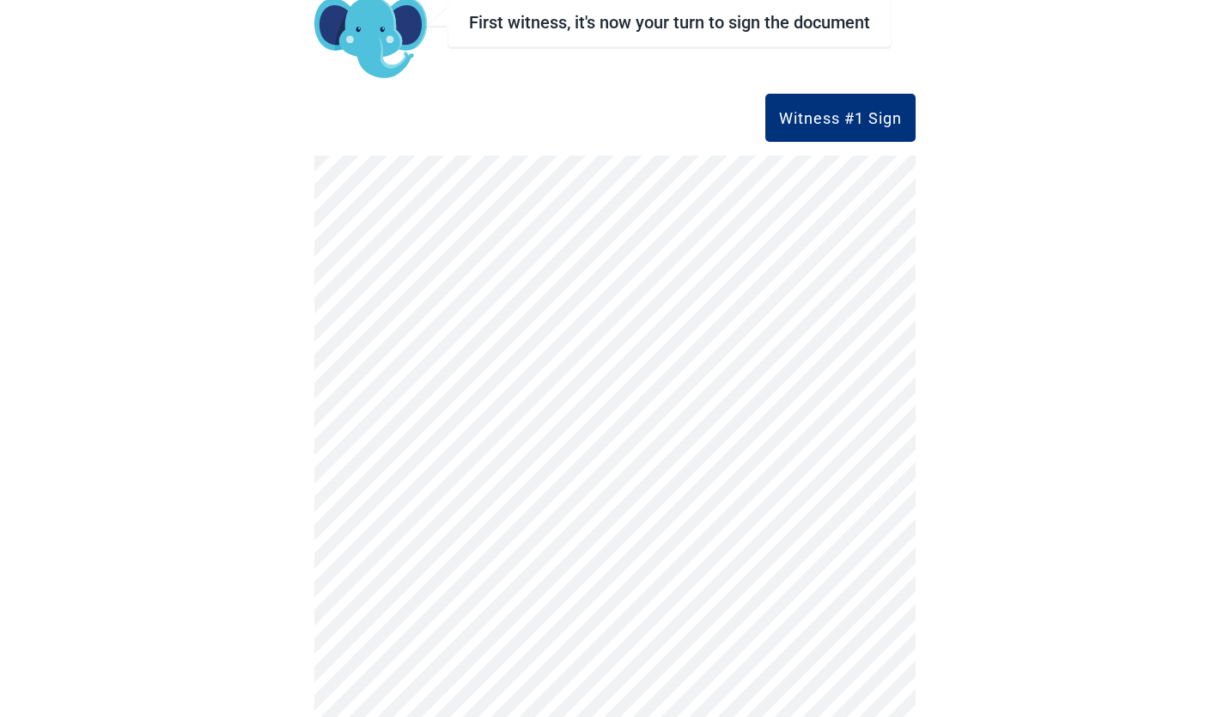
scroll to position [147, 0]
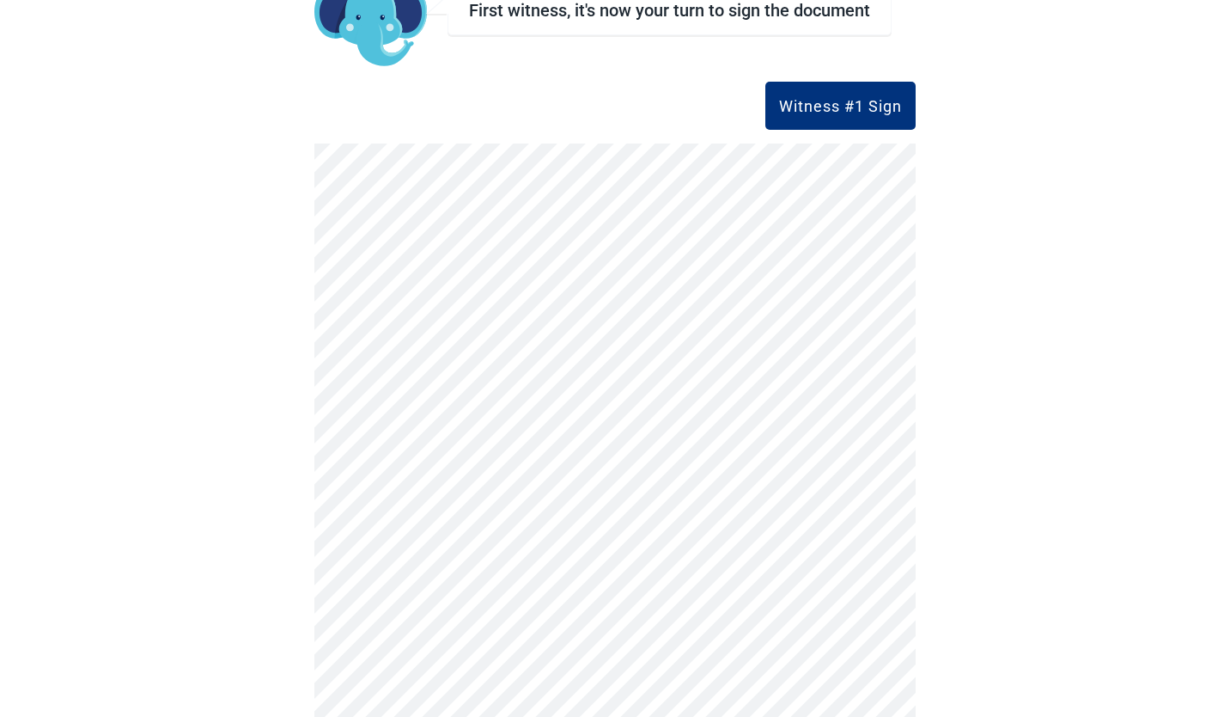
click at [838, 101] on div "Witness #1 Sign" at bounding box center [840, 105] width 123 height 17
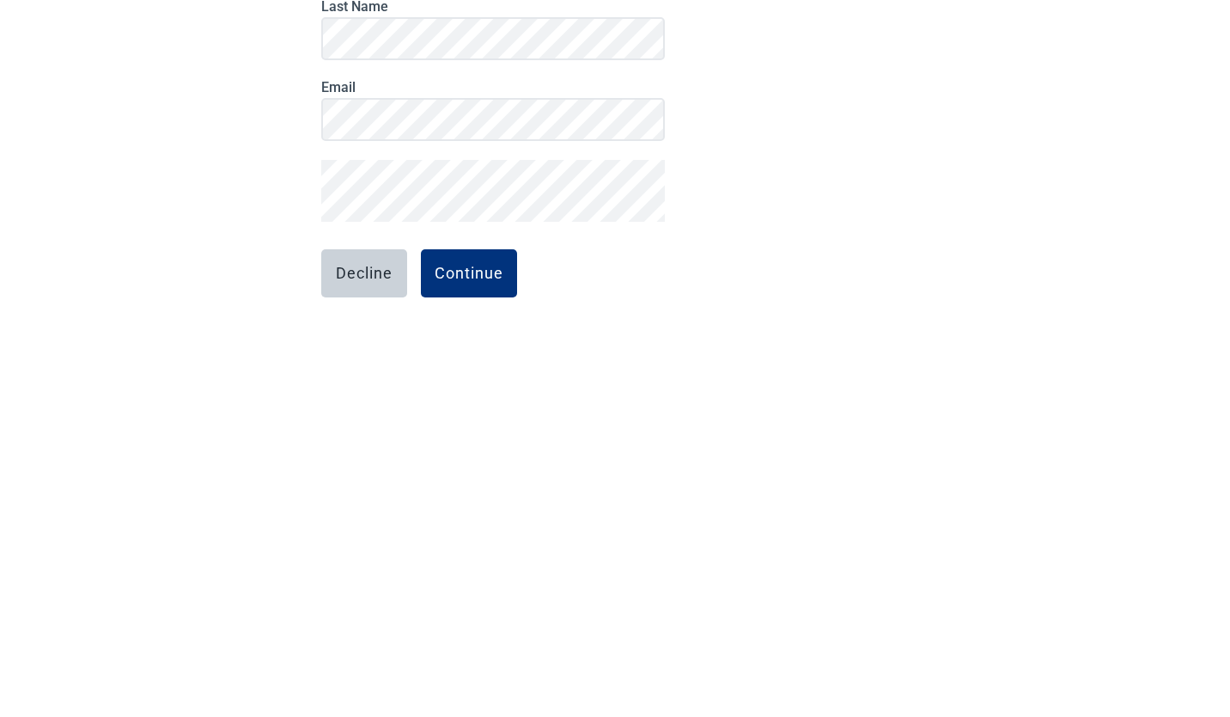
click at [482, 565] on div "Continue" at bounding box center [469, 559] width 69 height 17
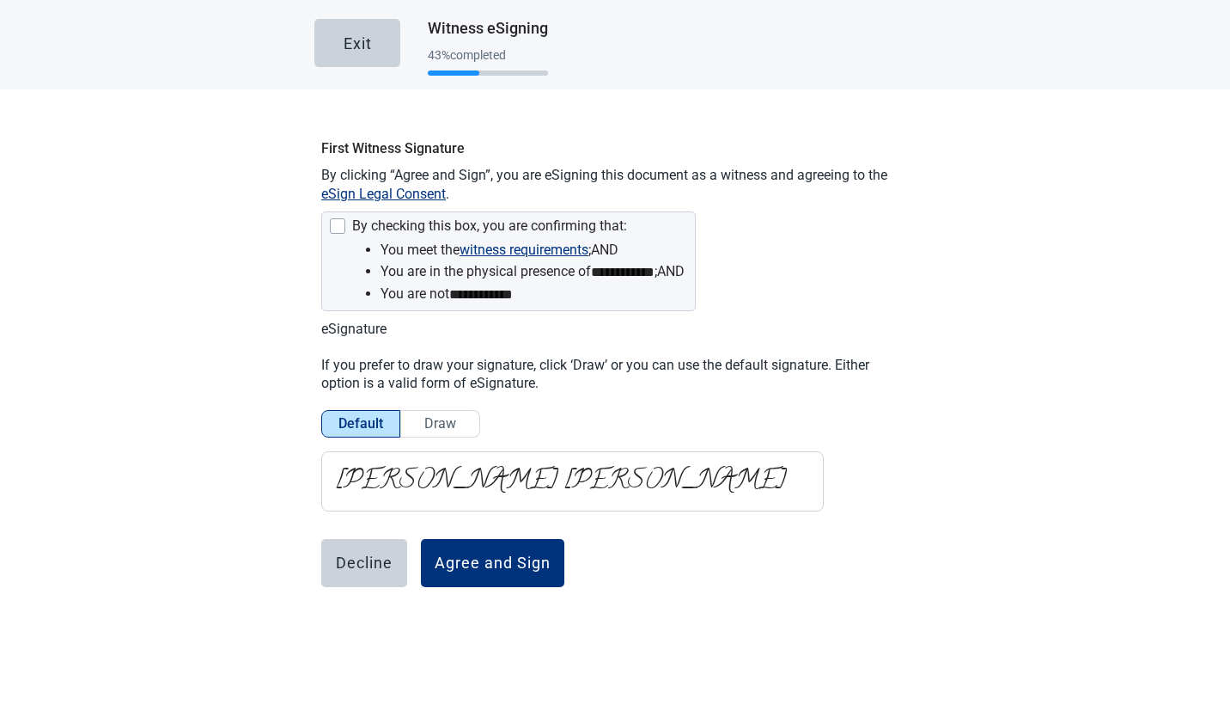
click at [516, 564] on div "Agree and Sign" at bounding box center [493, 562] width 116 height 17
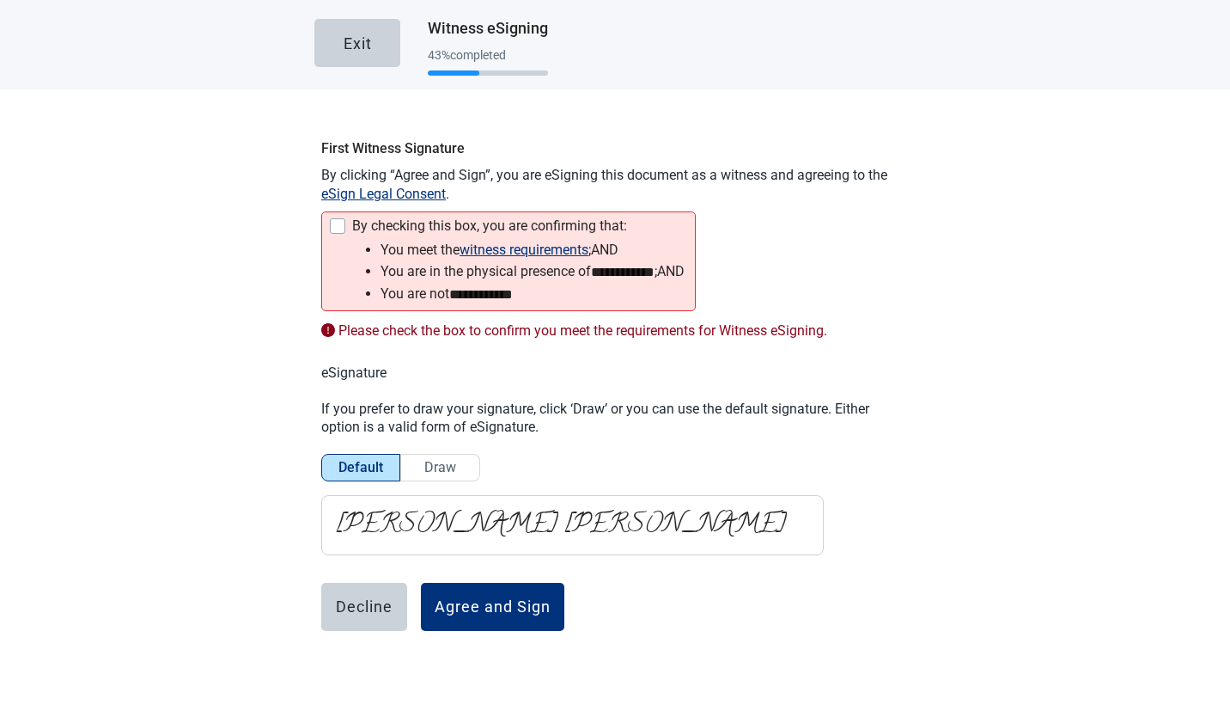
click at [330, 226] on div "Main content" at bounding box center [337, 225] width 15 height 15
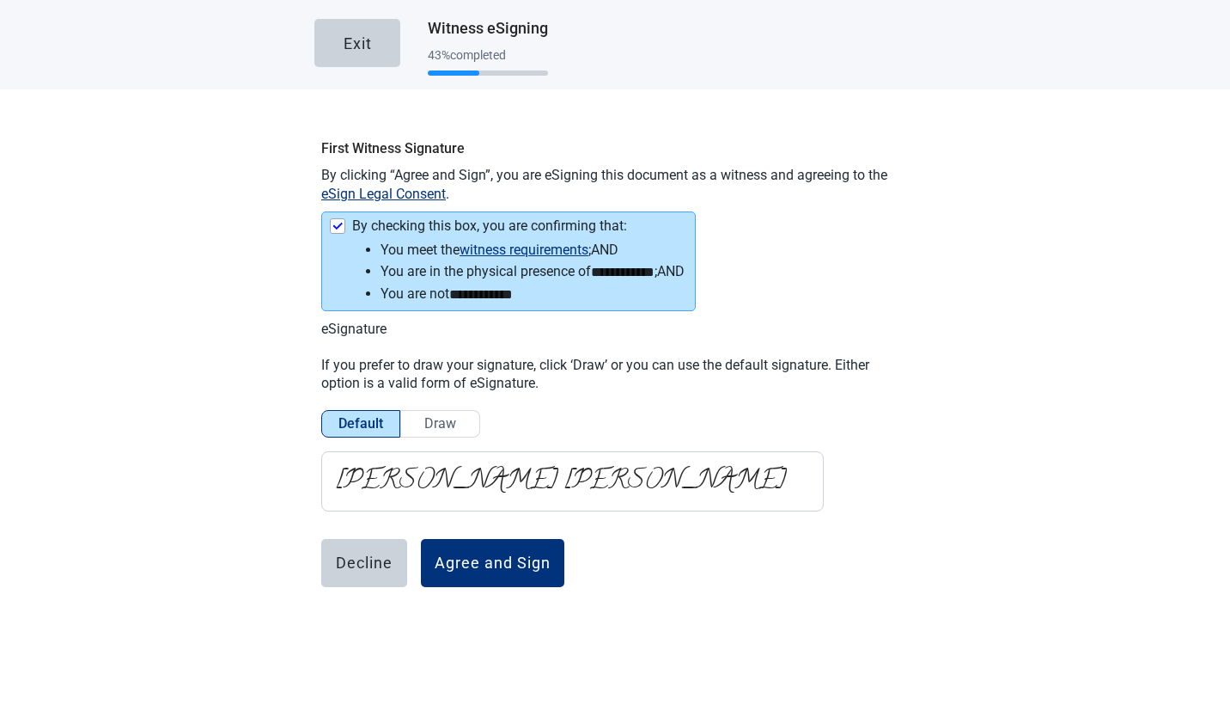
click at [516, 560] on div "Agree and Sign" at bounding box center [493, 562] width 116 height 17
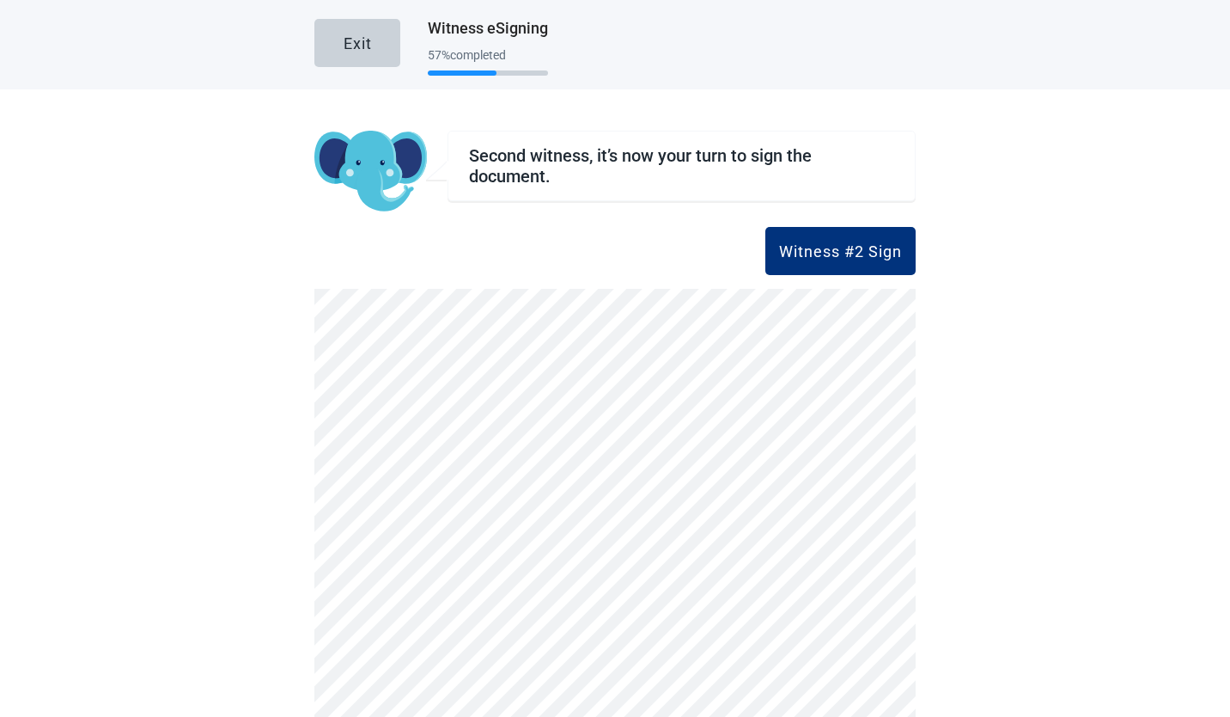
click at [857, 252] on div "Witness #2 Sign" at bounding box center [840, 250] width 123 height 17
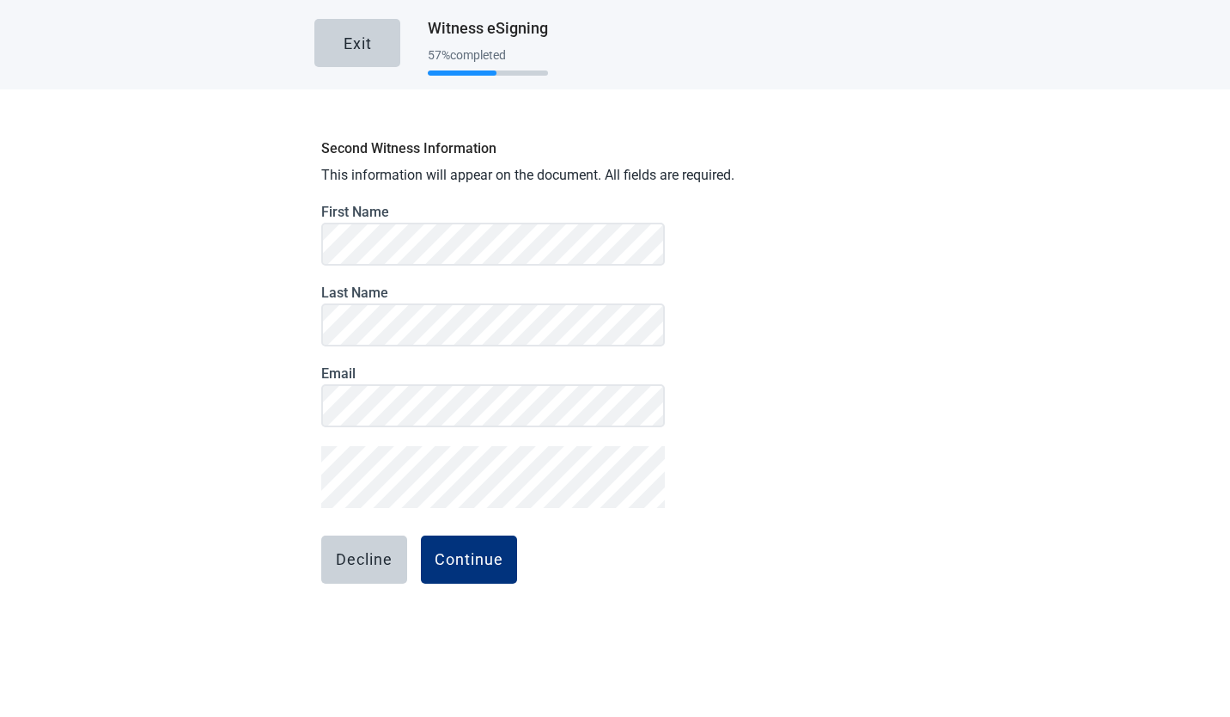
click at [358, 217] on label "First Name" at bounding box center [493, 212] width 344 height 16
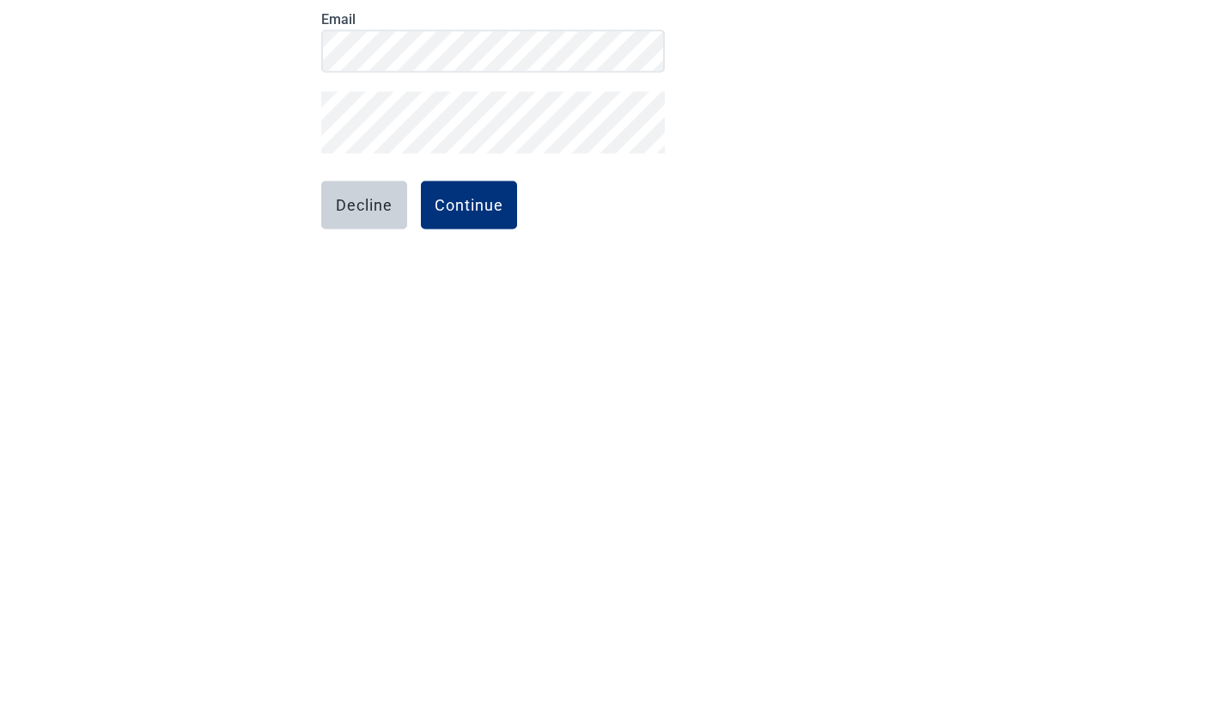
click at [351, 567] on div "Decline" at bounding box center [364, 559] width 57 height 17
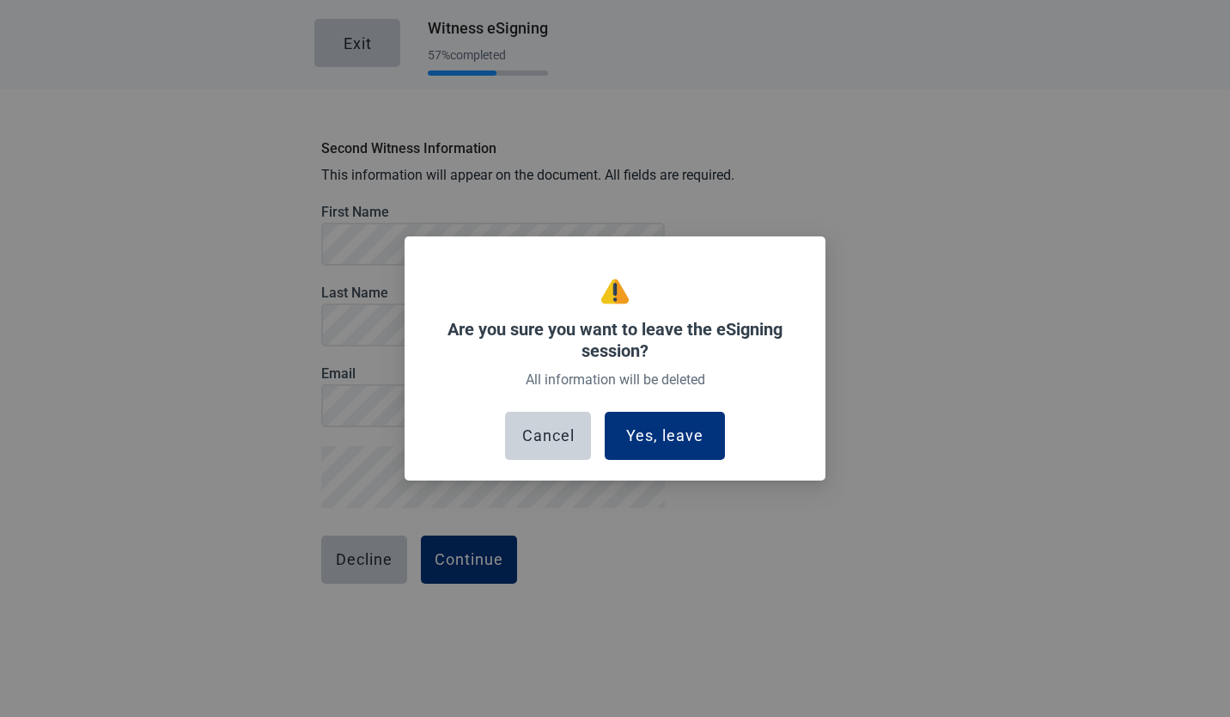
click at [554, 441] on div "Cancel" at bounding box center [548, 435] width 52 height 17
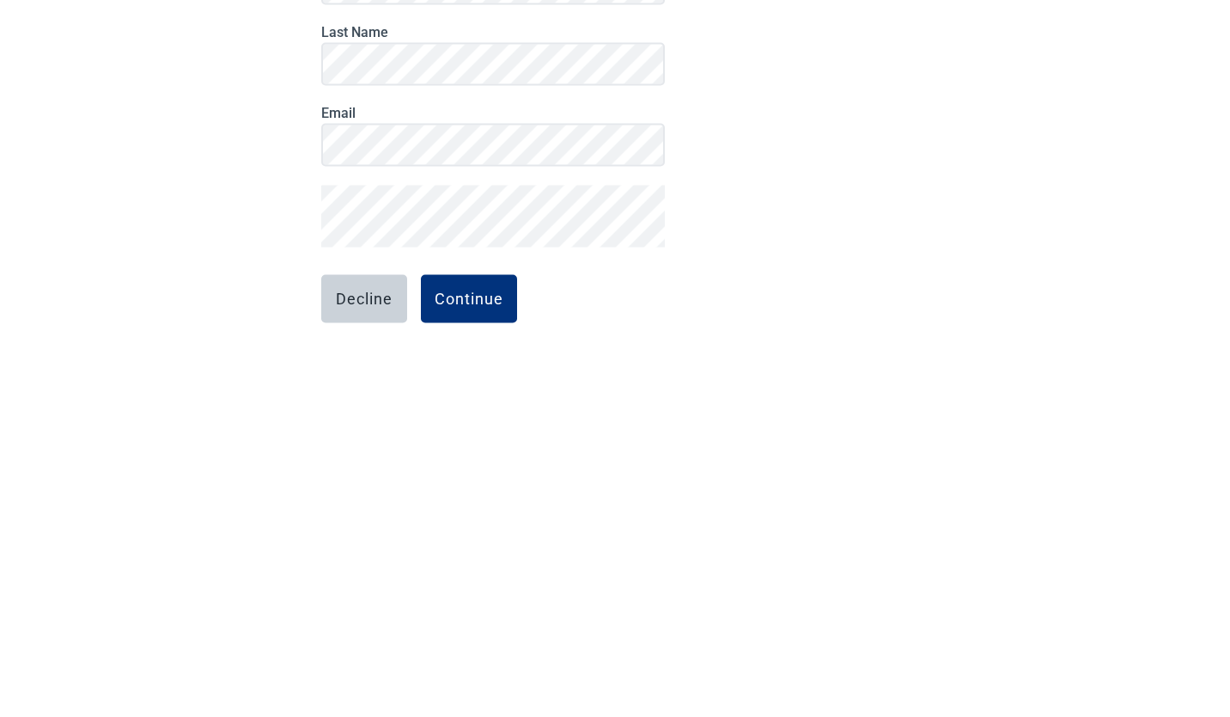
click at [469, 558] on div "Continue" at bounding box center [469, 559] width 69 height 17
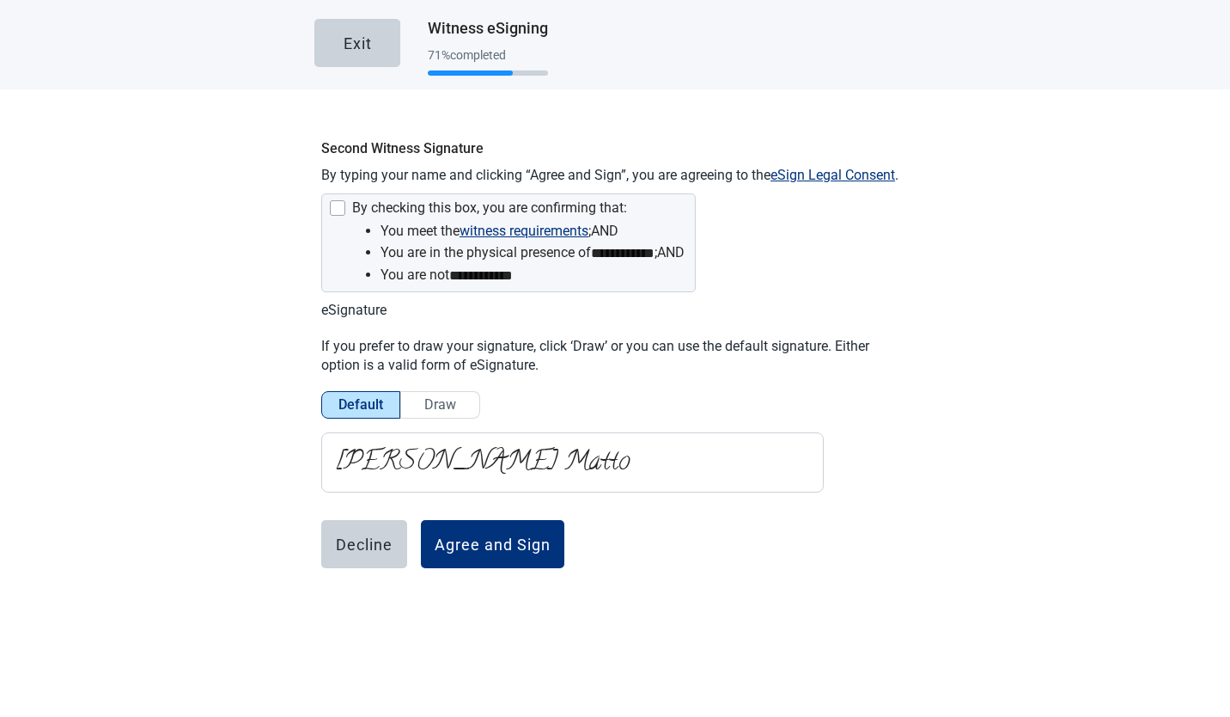
click at [336, 210] on div "Main content" at bounding box center [337, 207] width 15 height 15
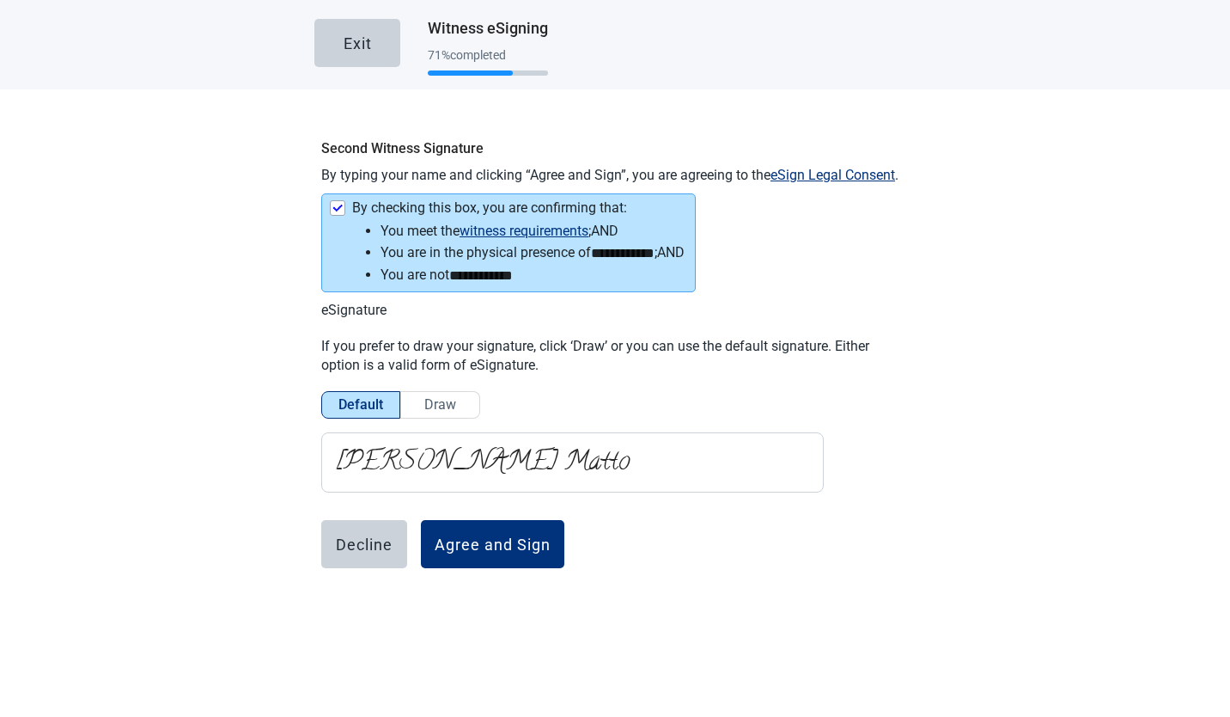
click at [518, 543] on div "Agree and Sign" at bounding box center [493, 543] width 116 height 17
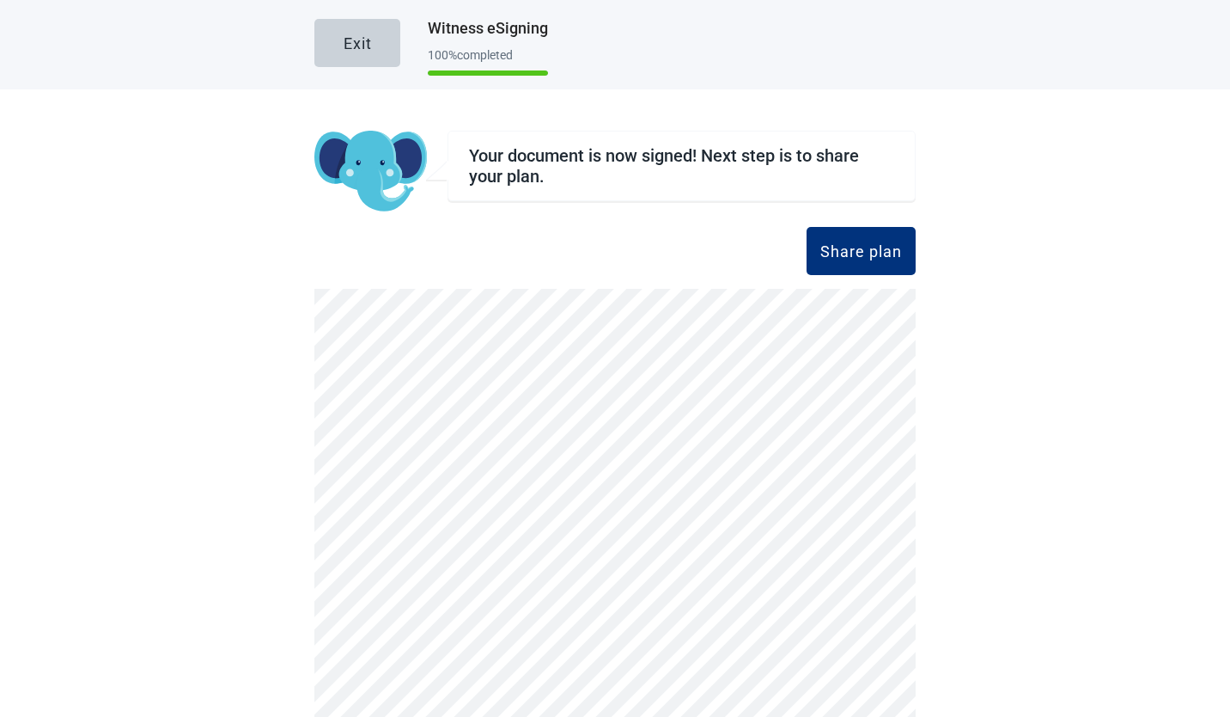
click at [872, 253] on div "Share plan" at bounding box center [862, 250] width 82 height 17
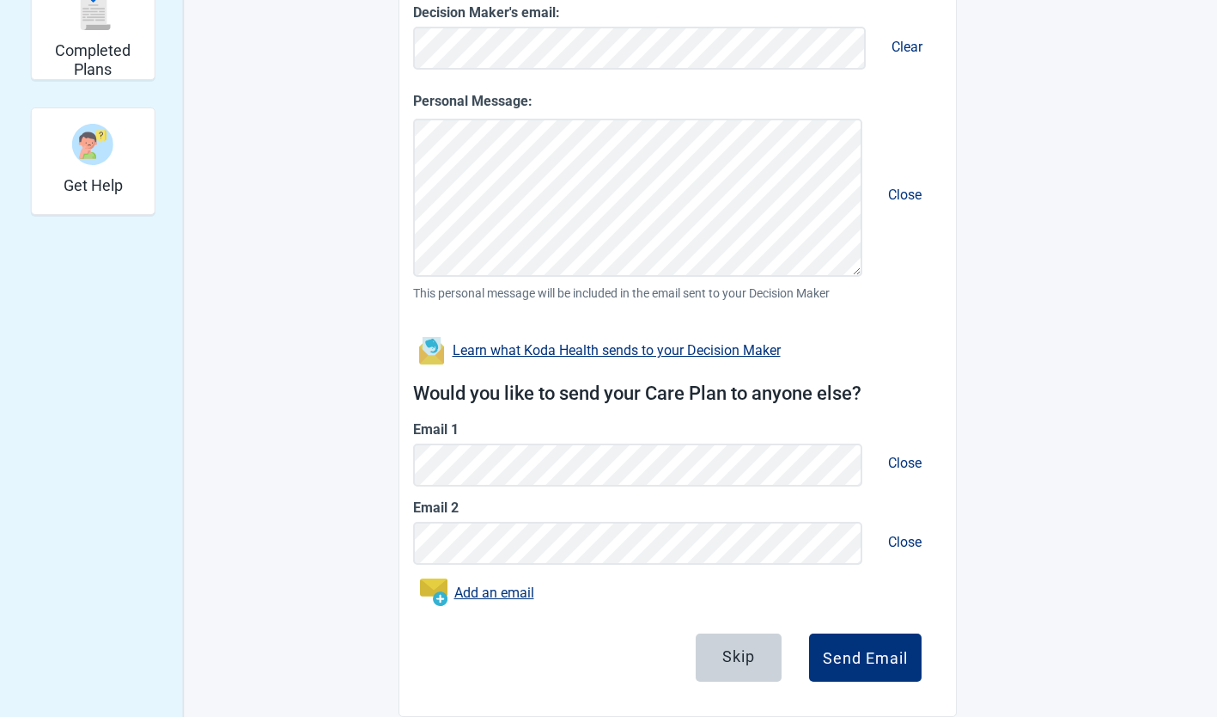
scroll to position [536, 0]
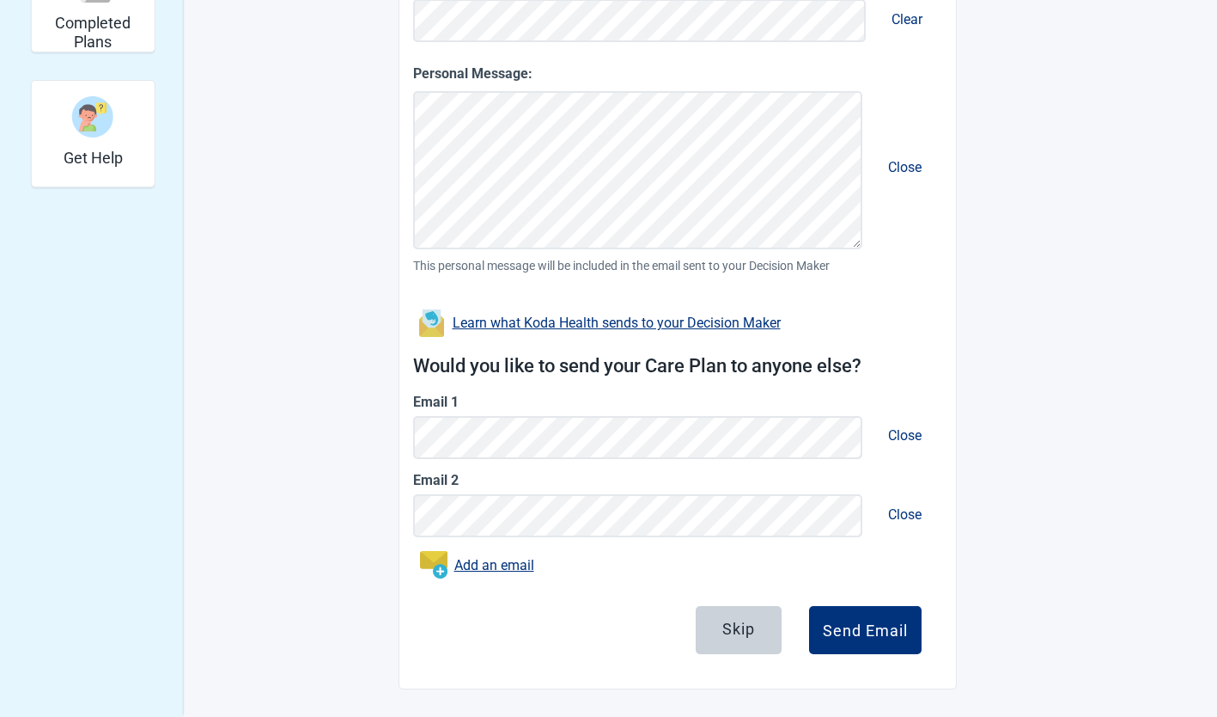
click at [746, 635] on div "Skip" at bounding box center [739, 628] width 33 height 17
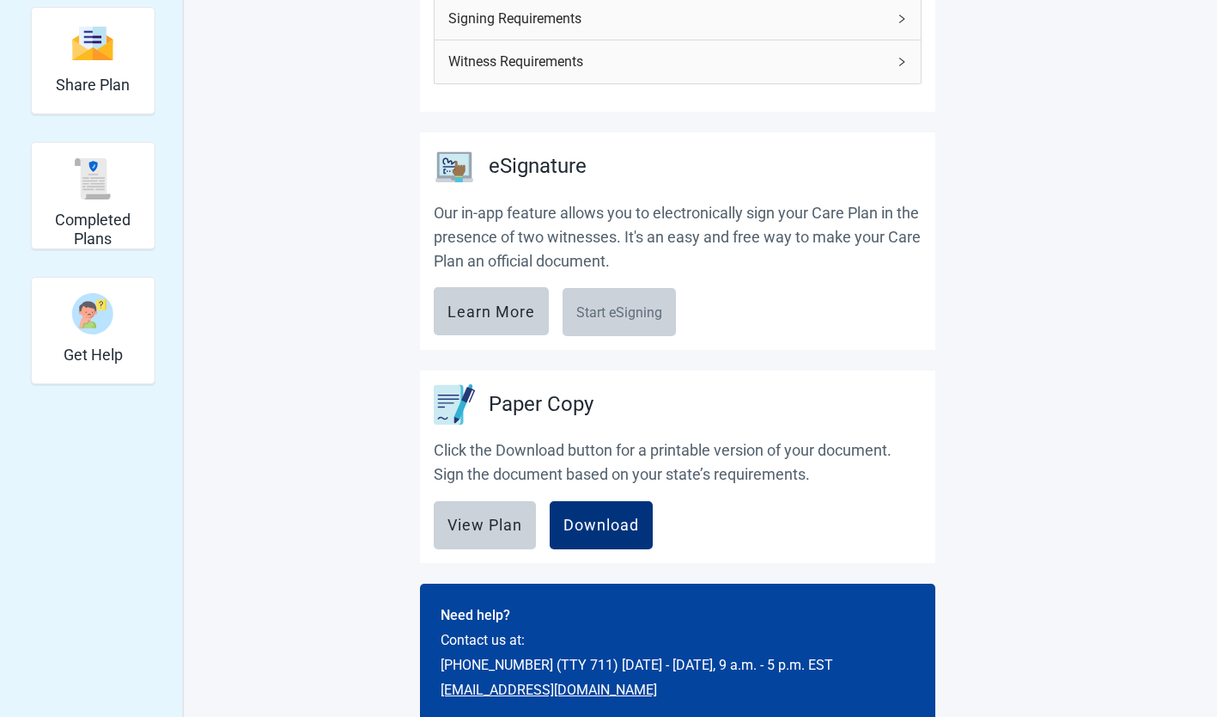
scroll to position [336, 0]
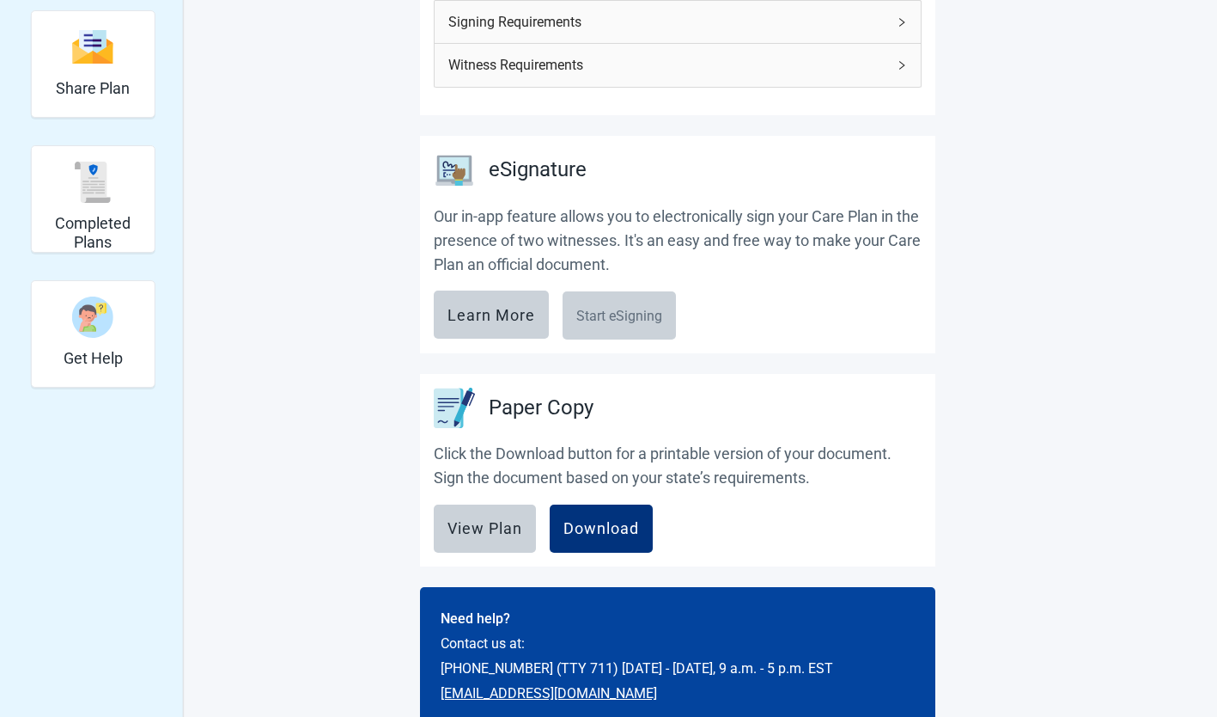
click at [605, 520] on div "Download" at bounding box center [602, 528] width 76 height 17
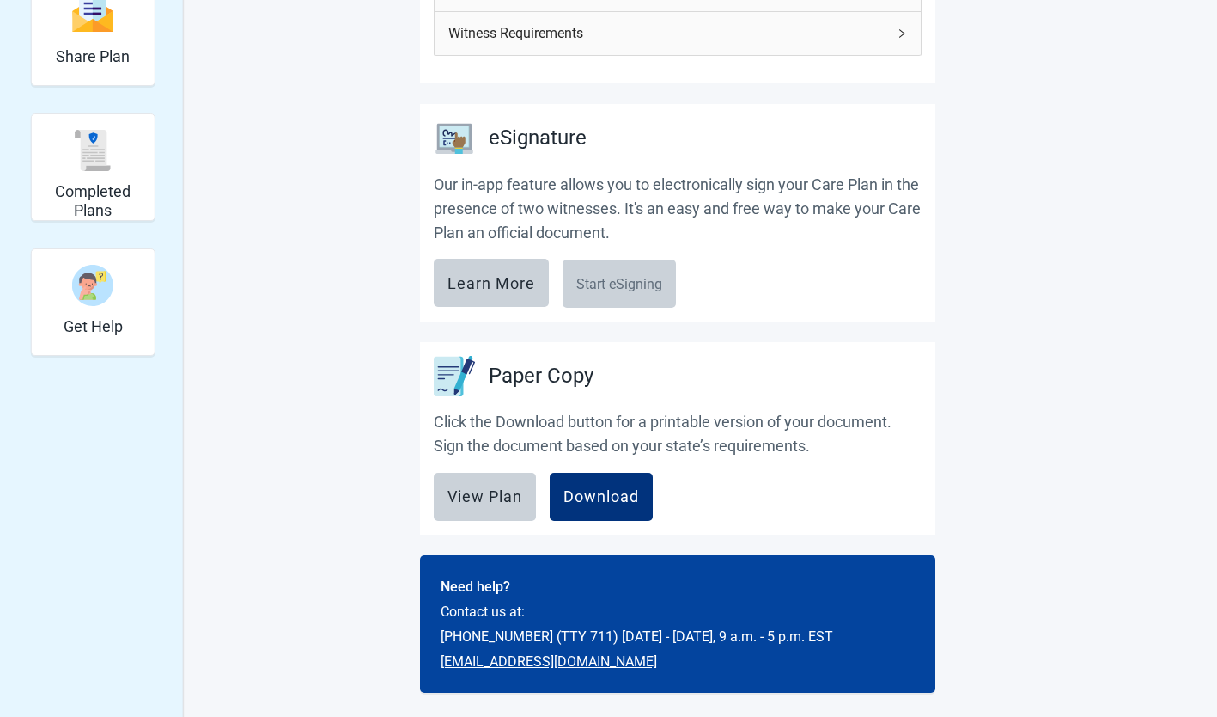
scroll to position [371, 0]
